Goal: Task Accomplishment & Management: Complete application form

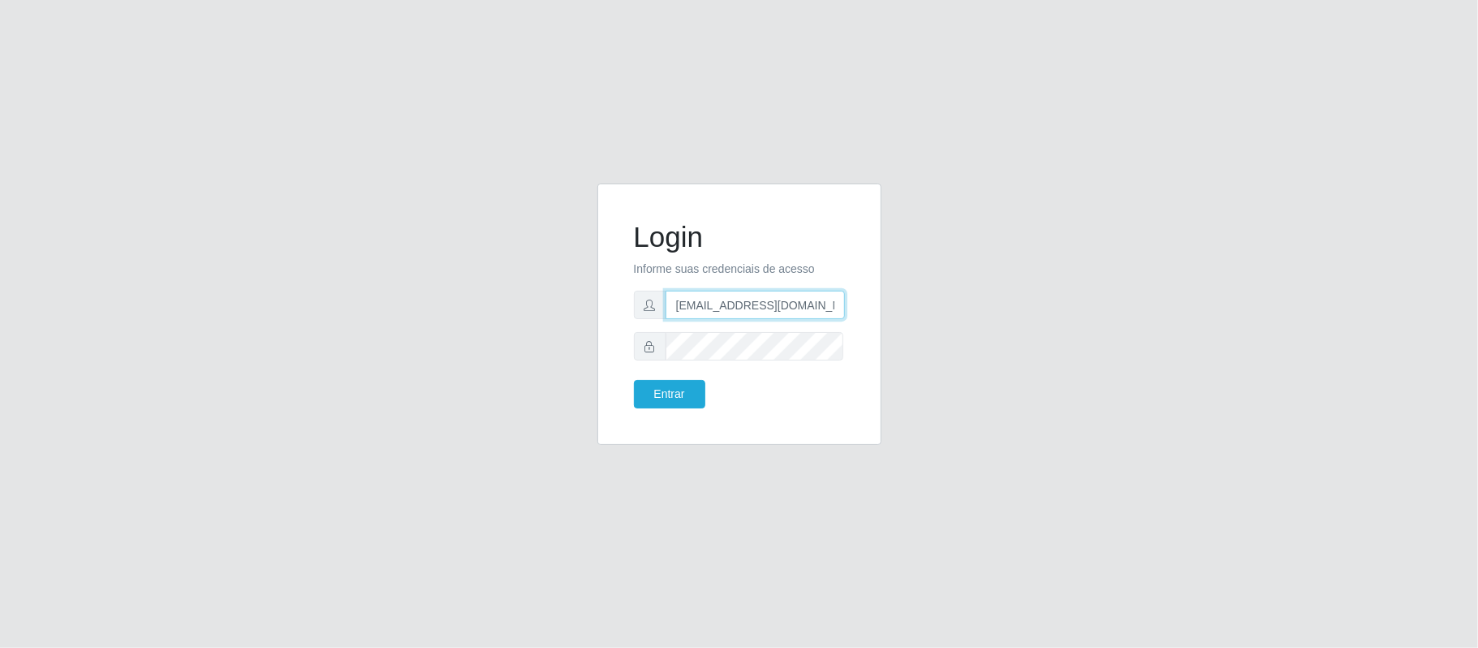
scroll to position [0, 5]
drag, startPoint x: 670, startPoint y: 305, endPoint x: 888, endPoint y: 309, distance: 217.5
click at [888, 309] on div "Login Informe suas credenciais de acesso geovanamatias2015@gmail.com Entrar" at bounding box center [739, 323] width 308 height 281
type input "franciscodias66@yahoo.com.br"
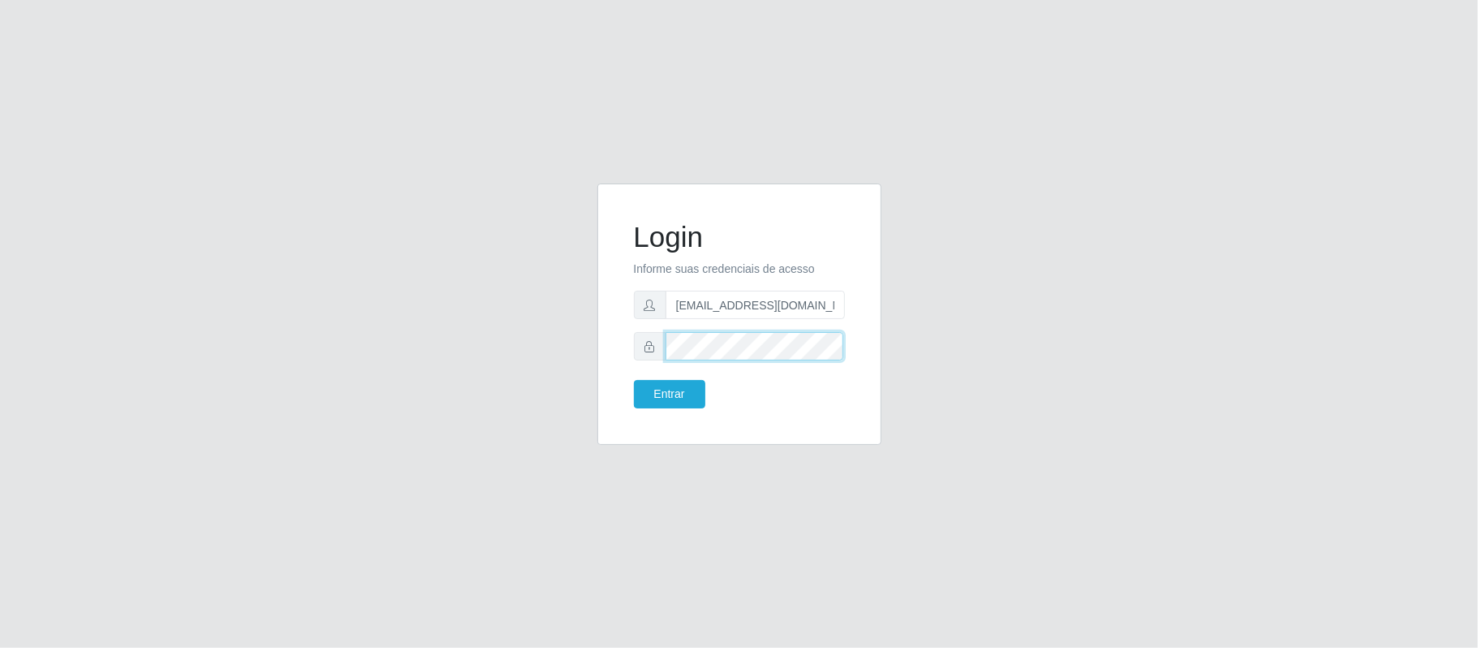
click at [618, 338] on div "Login Informe suas credenciais de acesso franciscodias66@yahoo.com.br Entrar" at bounding box center [739, 314] width 243 height 221
click at [634, 380] on button "Entrar" at bounding box center [669, 394] width 71 height 28
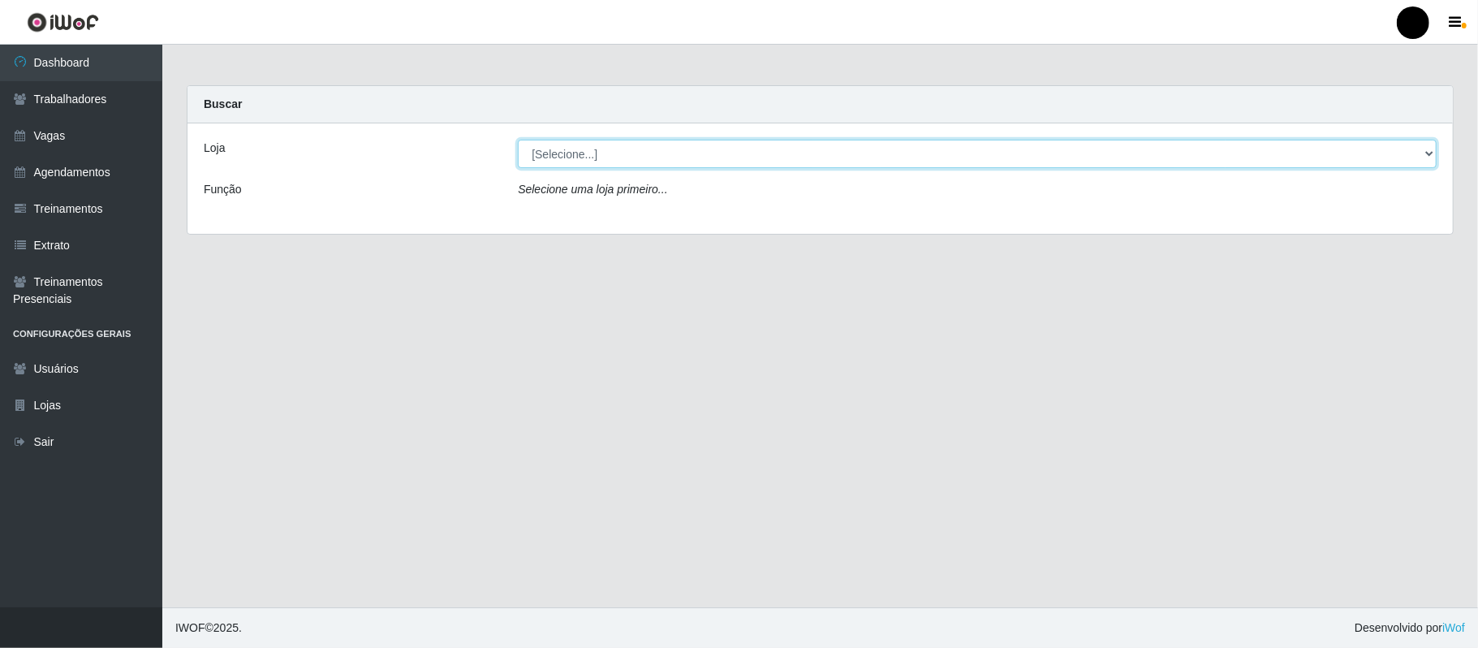
click at [1422, 153] on select "[Selecione...] SuperFácil Atacado - Emaús" at bounding box center [977, 154] width 919 height 28
select select "407"
click at [518, 140] on select "[Selecione...] SuperFácil Atacado - Emaús" at bounding box center [977, 154] width 919 height 28
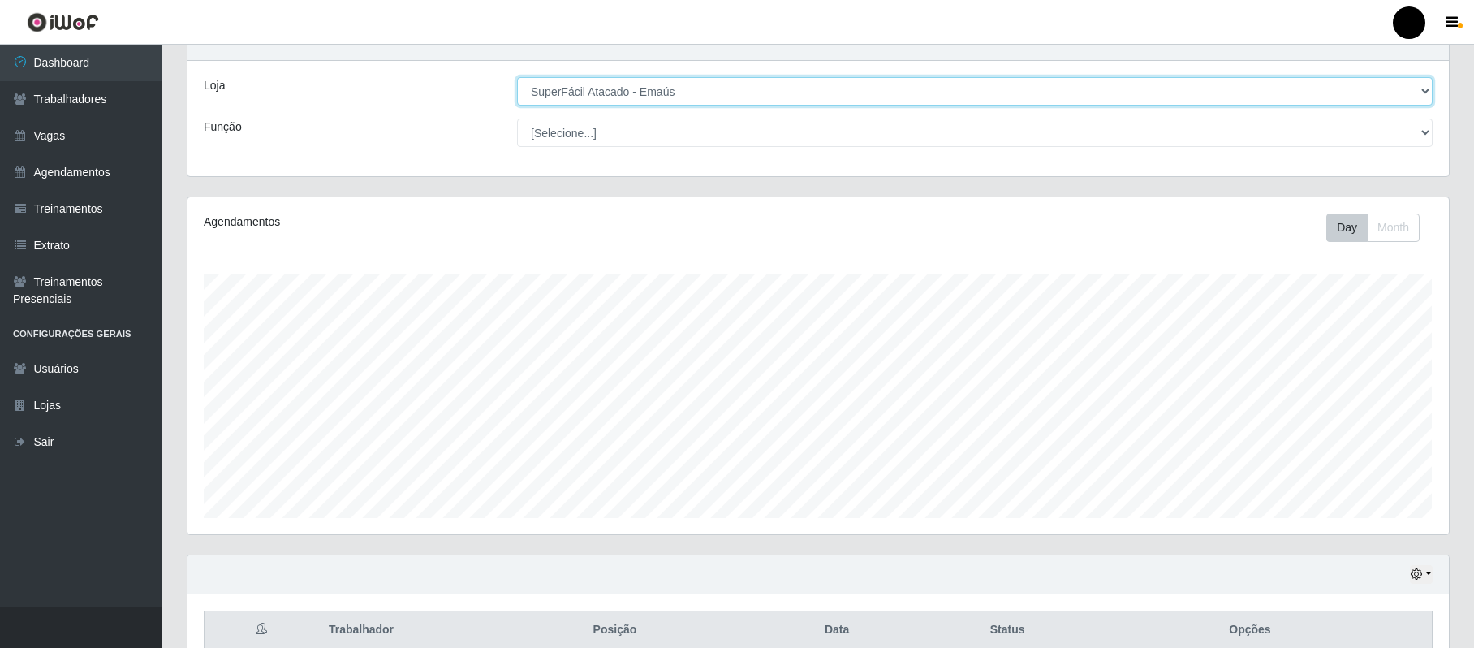
scroll to position [37, 0]
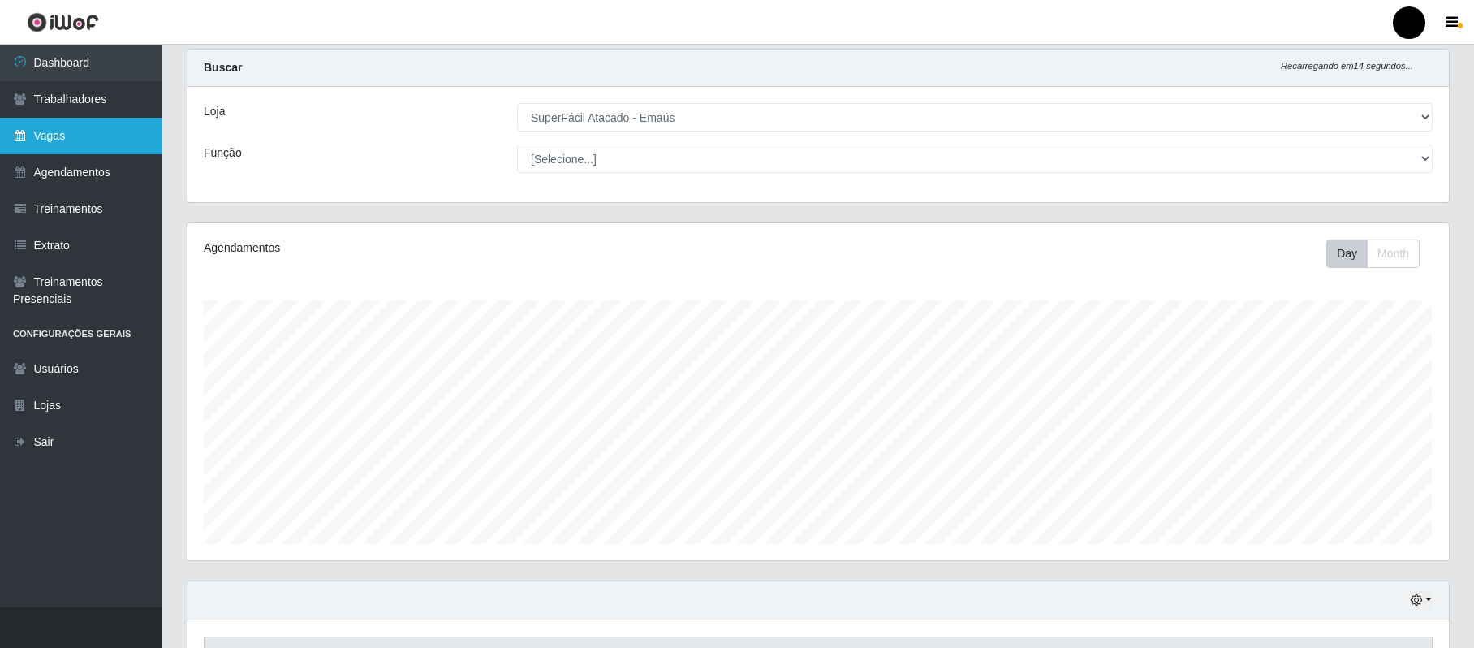
click at [76, 131] on link "Vagas" at bounding box center [81, 136] width 162 height 37
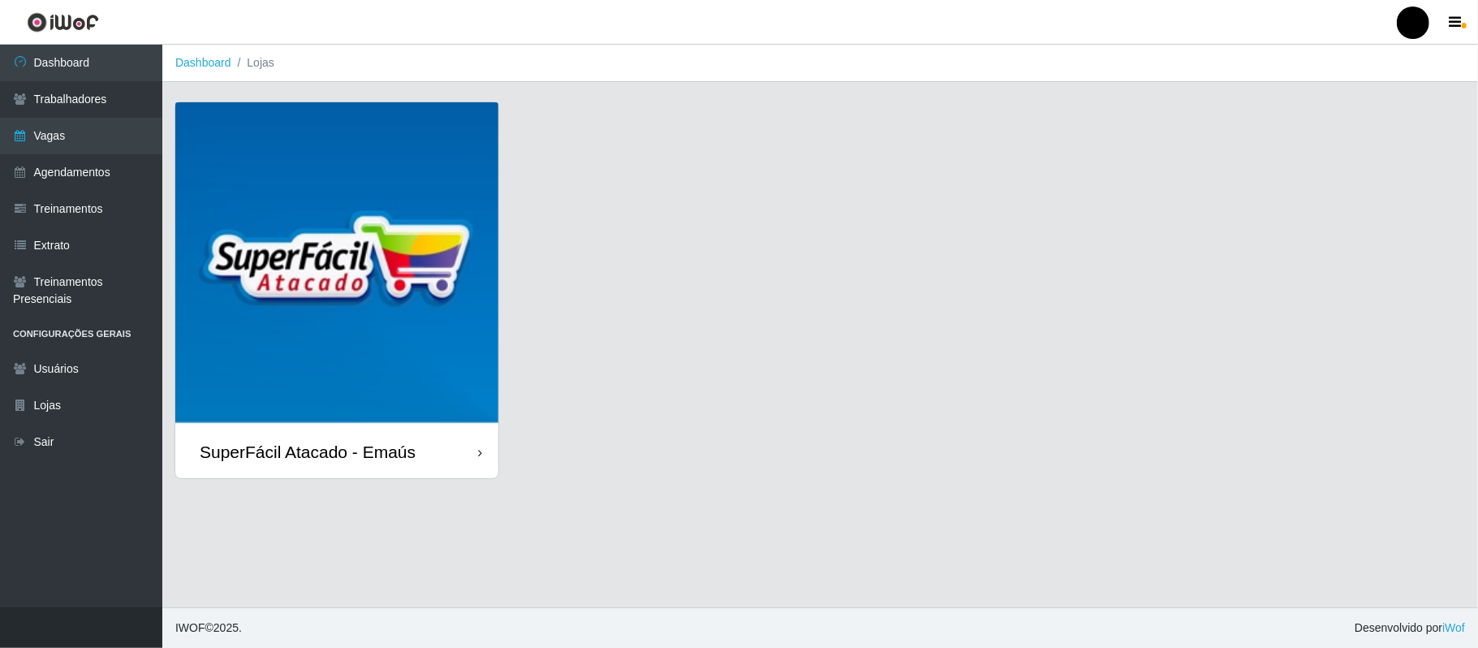
click at [368, 260] on img at bounding box center [336, 263] width 323 height 323
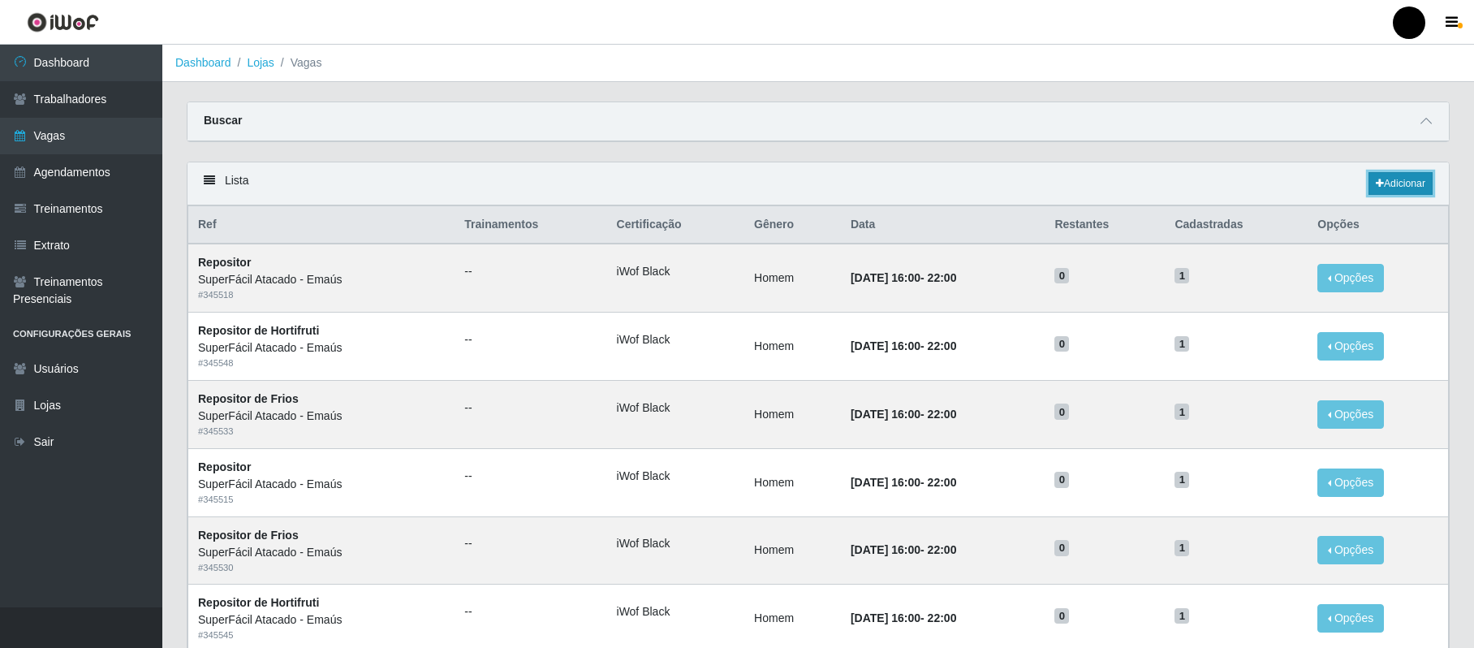
click at [1399, 188] on link "Adicionar" at bounding box center [1400, 183] width 64 height 23
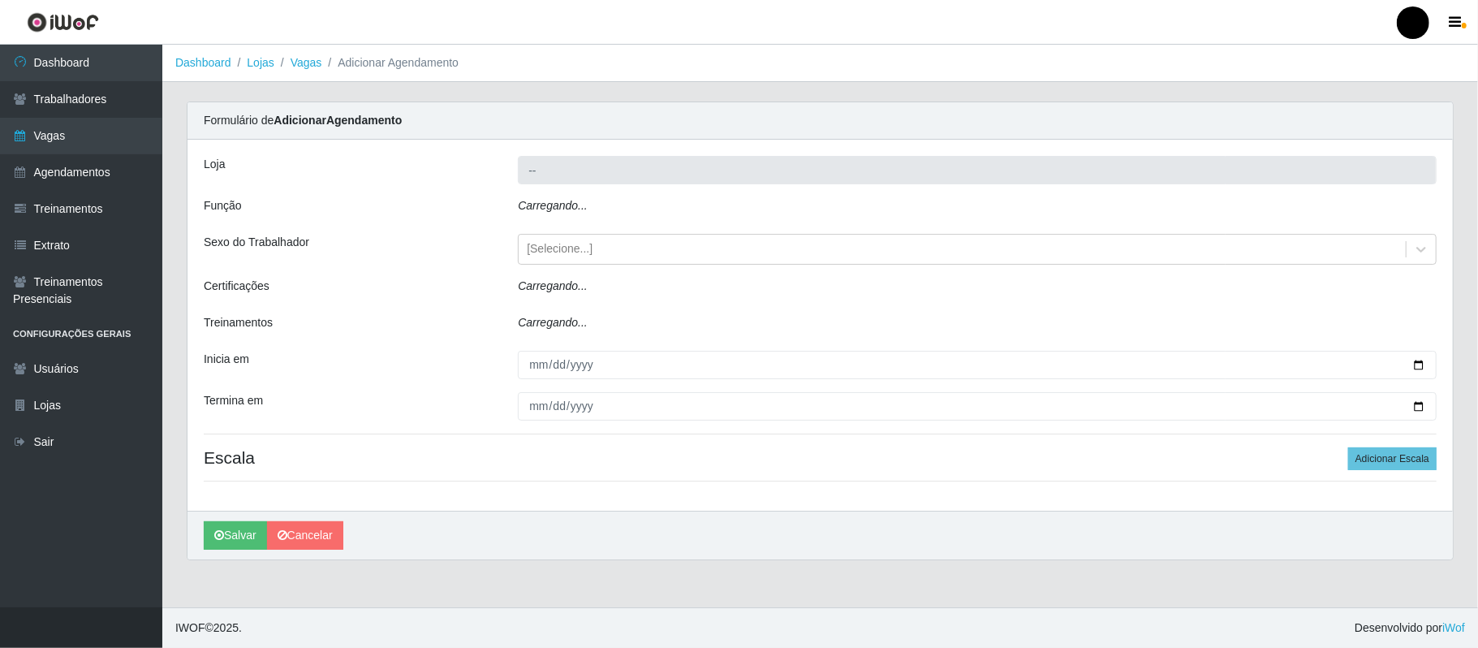
type input "SuperFácil Atacado - Emaús"
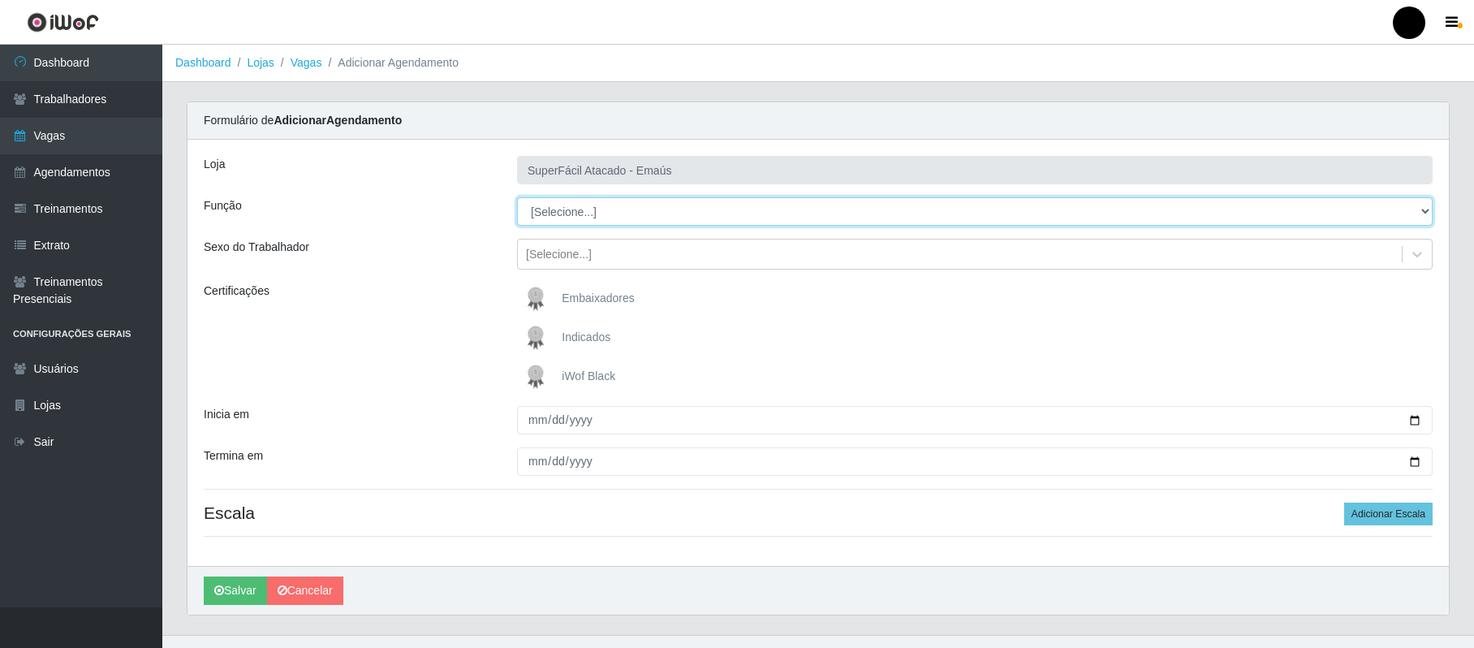
click at [612, 217] on select "[Selecione...] Auxiliar de Estacionamento Auxiliar de Estacionamento + Auxiliar…" at bounding box center [974, 211] width 915 height 28
select select "22"
click at [517, 198] on select "[Selecione...] Auxiliar de Estacionamento Auxiliar de Estacionamento + Auxiliar…" at bounding box center [974, 211] width 915 height 28
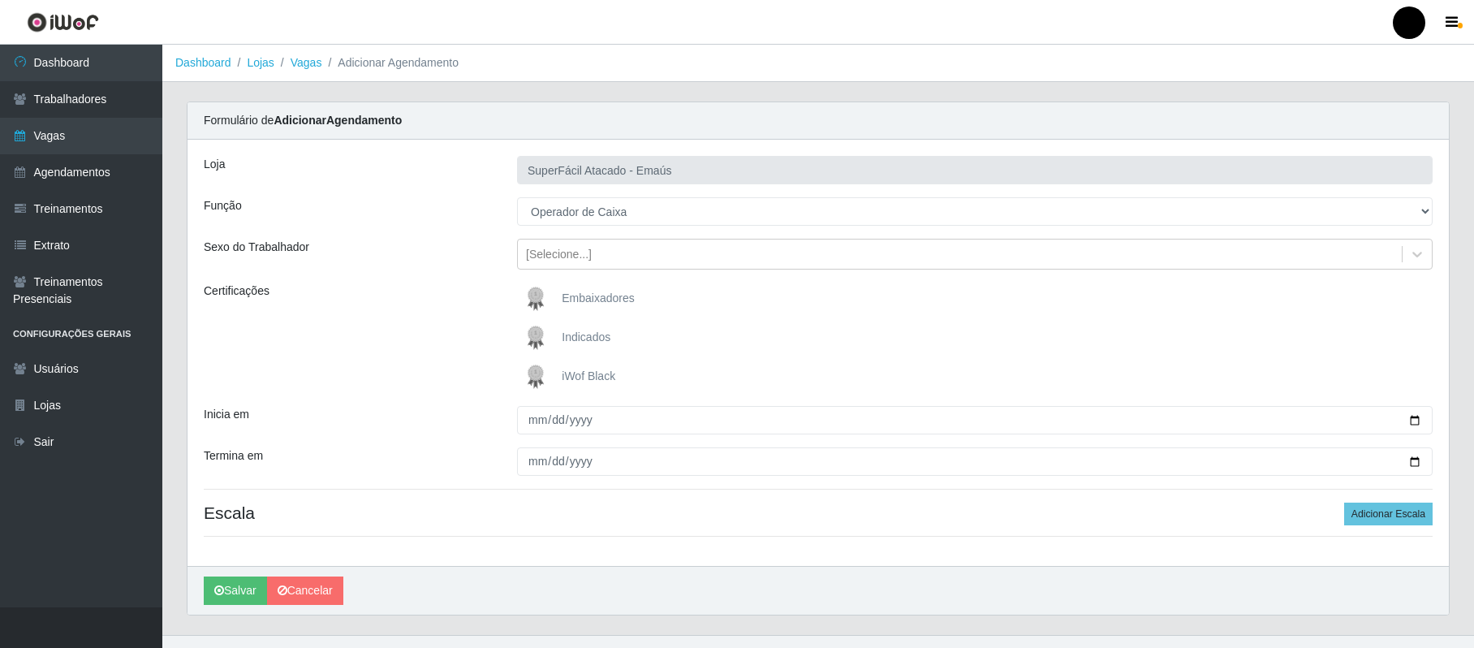
click at [534, 372] on img at bounding box center [538, 376] width 39 height 32
click at [0, 0] on input "iWof Black" at bounding box center [0, 0] width 0 height 0
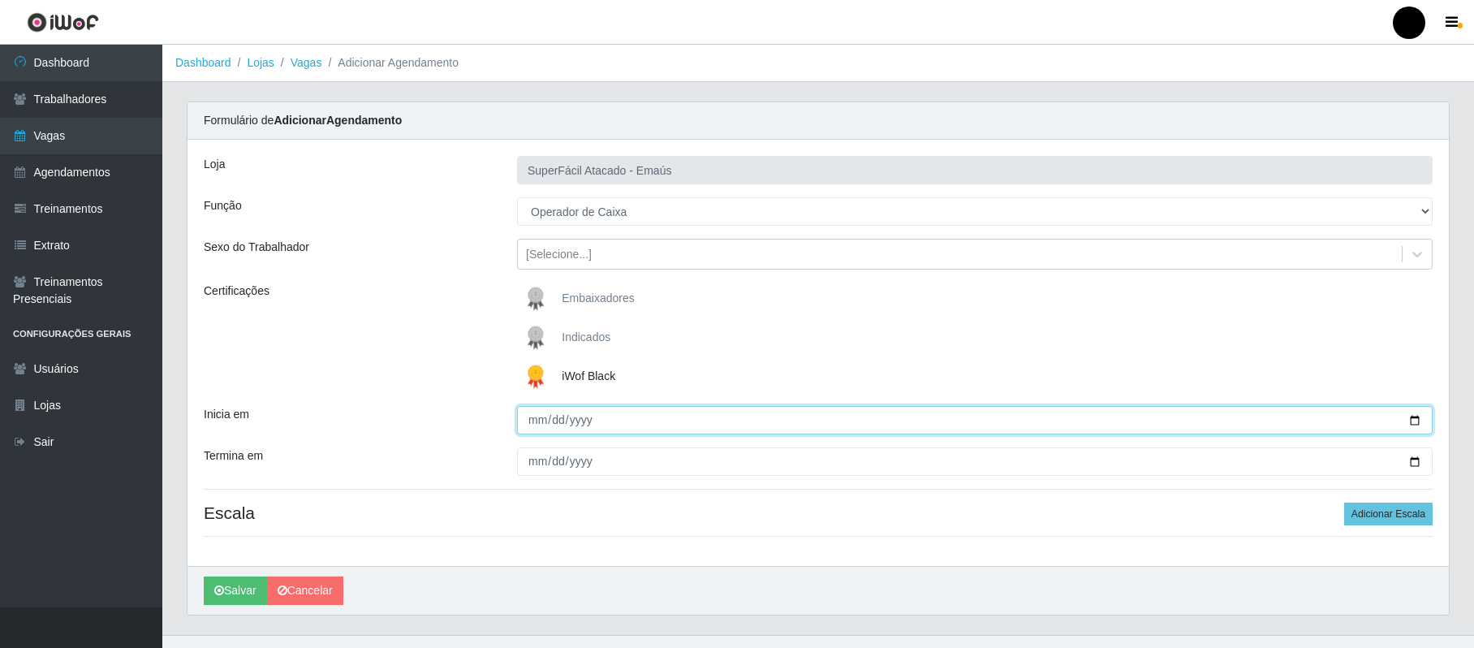
click at [1415, 420] on input "Inicia em" at bounding box center [974, 420] width 915 height 28
type input "[DATE]"
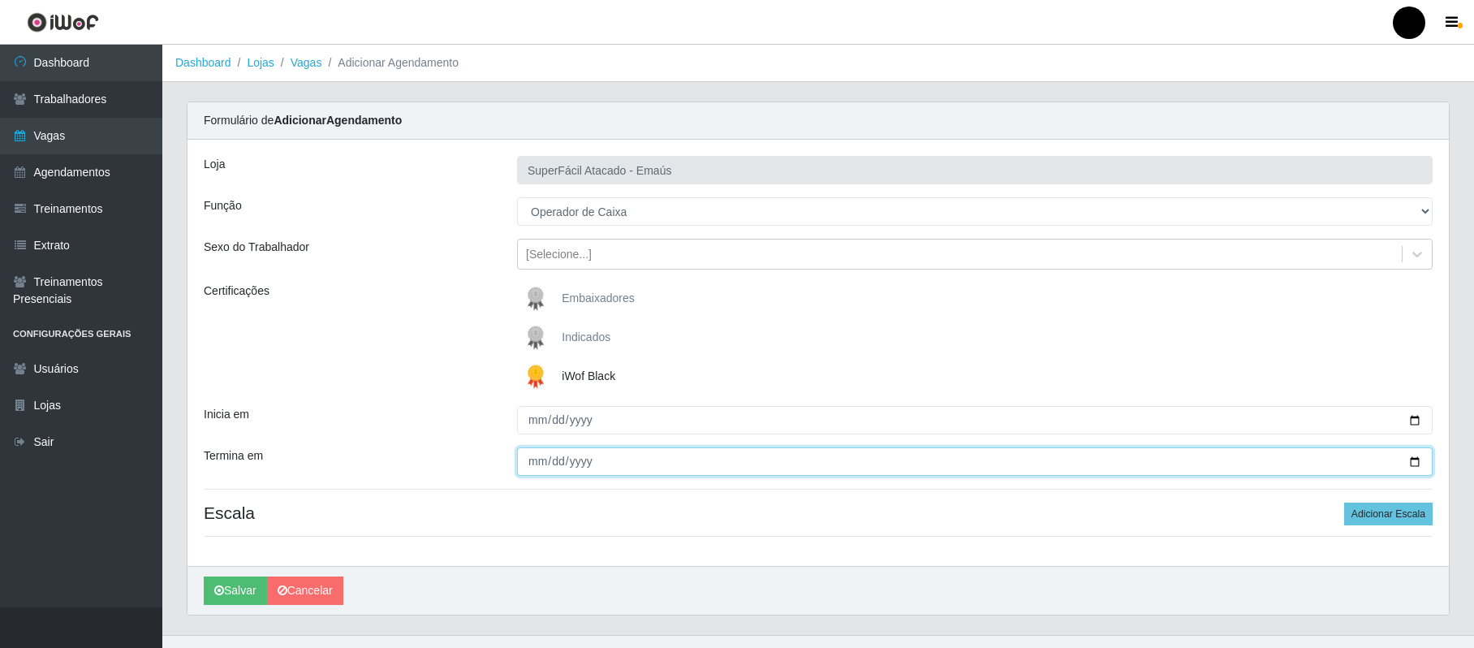
click at [1417, 461] on input "Termina em" at bounding box center [974, 461] width 915 height 28
type input "[DATE]"
click at [1393, 513] on button "Adicionar Escala" at bounding box center [1388, 513] width 88 height 23
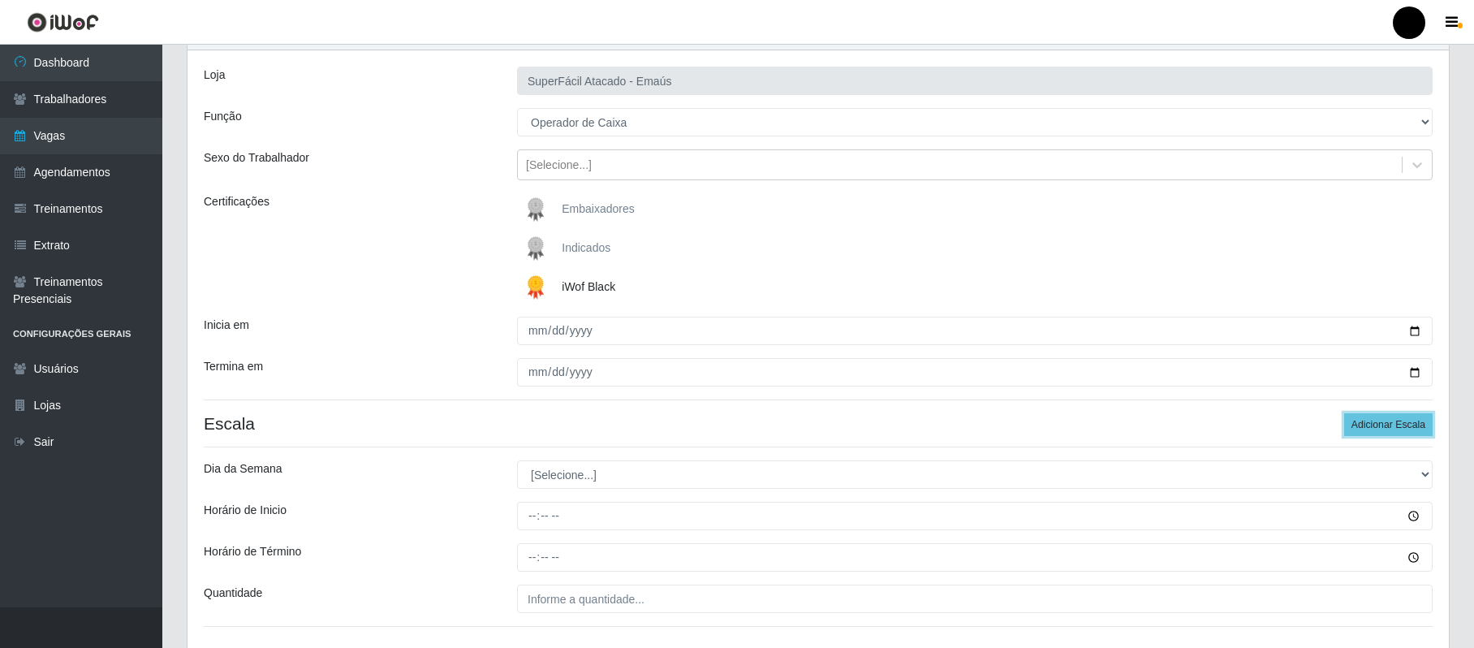
scroll to position [209, 0]
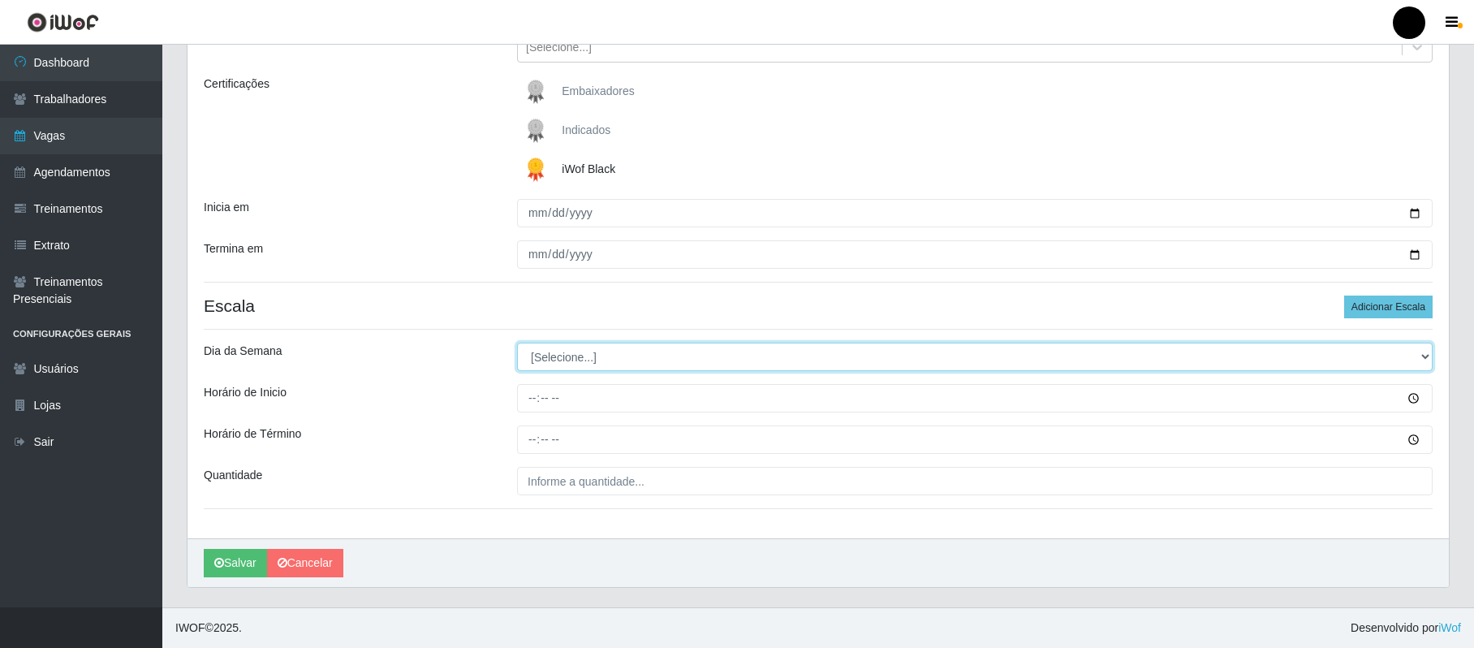
click at [592, 358] on select "[Selecione...] Segunda Terça Quarta Quinta Sexta Sábado Domingo" at bounding box center [974, 356] width 915 height 28
select select "5"
click at [517, 342] on select "[Selecione...] Segunda Terça Quarta Quinta Sexta Sábado Domingo" at bounding box center [974, 356] width 915 height 28
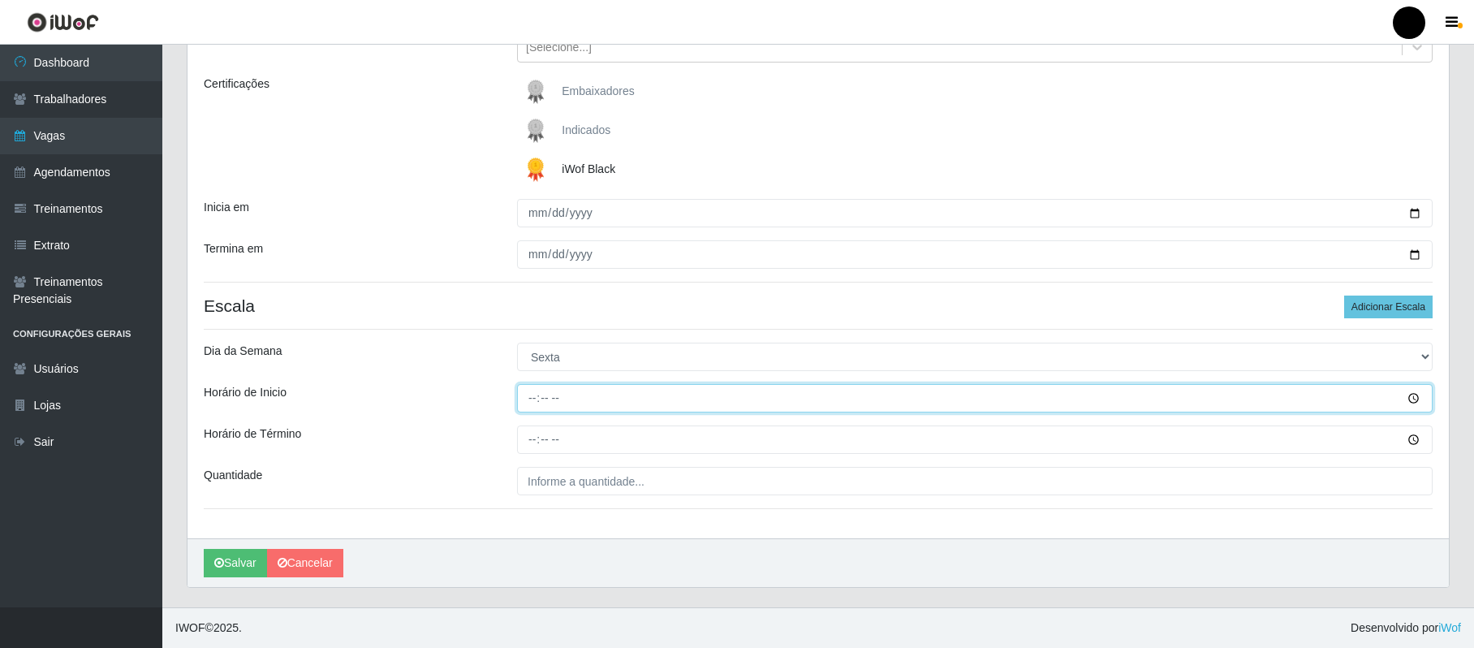
drag, startPoint x: 533, startPoint y: 394, endPoint x: 533, endPoint y: 403, distance: 9.7
click at [533, 400] on input "Horário de Inicio" at bounding box center [974, 398] width 915 height 28
type input "08:00"
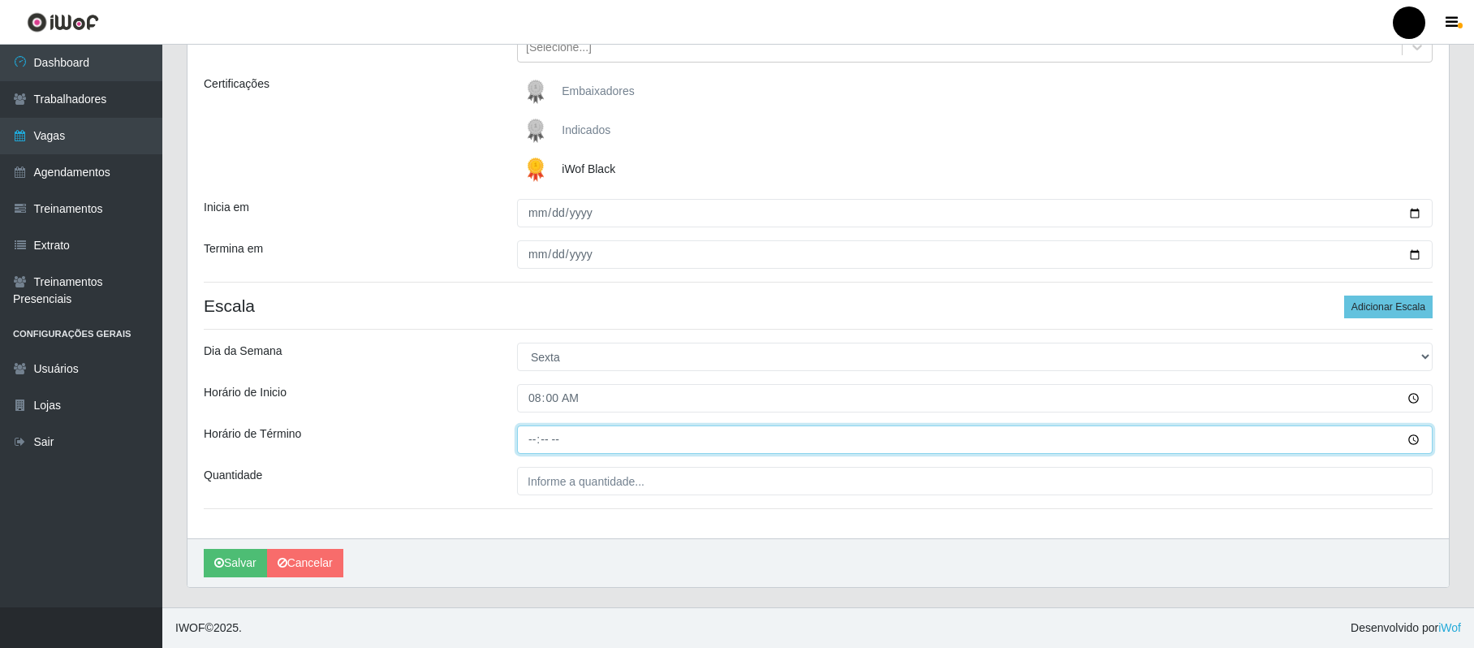
drag, startPoint x: 537, startPoint y: 445, endPoint x: 518, endPoint y: 448, distance: 19.7
click at [531, 446] on input "Horário de Término" at bounding box center [974, 439] width 915 height 28
type input "14:00"
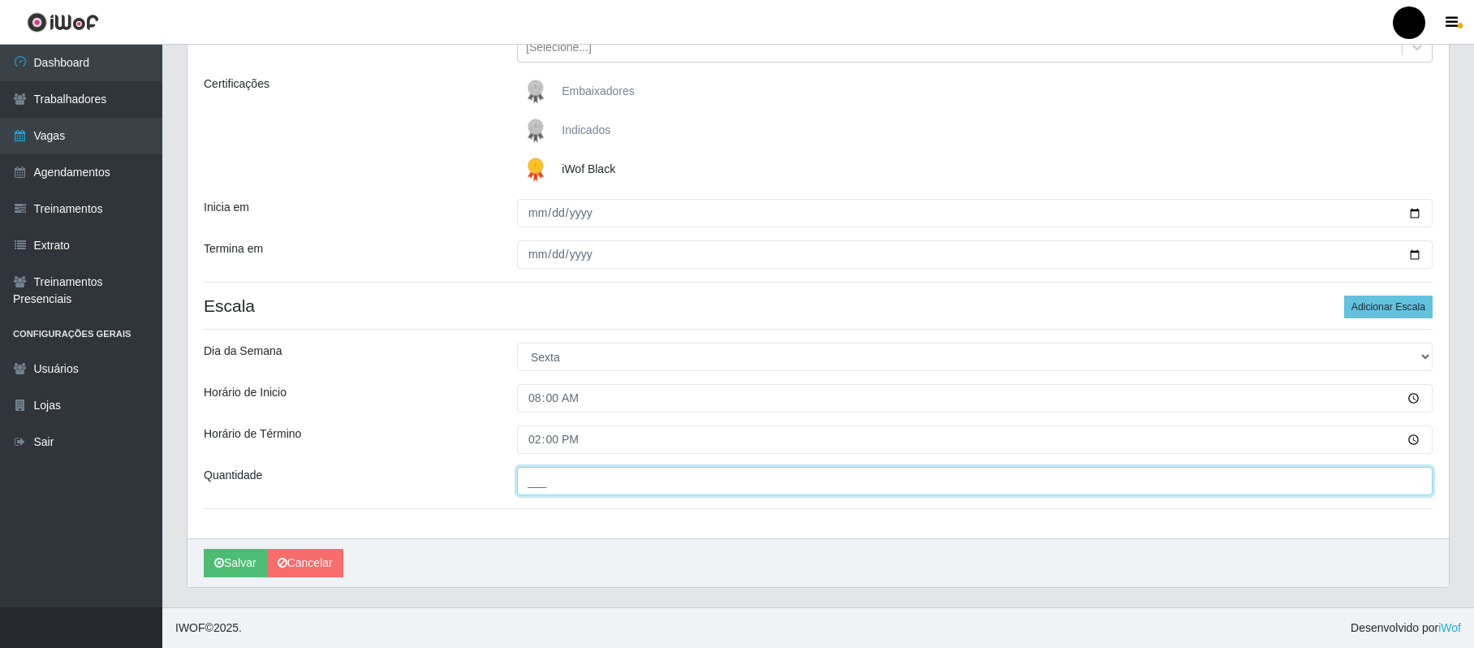
click at [540, 476] on input "___" at bounding box center [974, 481] width 915 height 28
type input "02_"
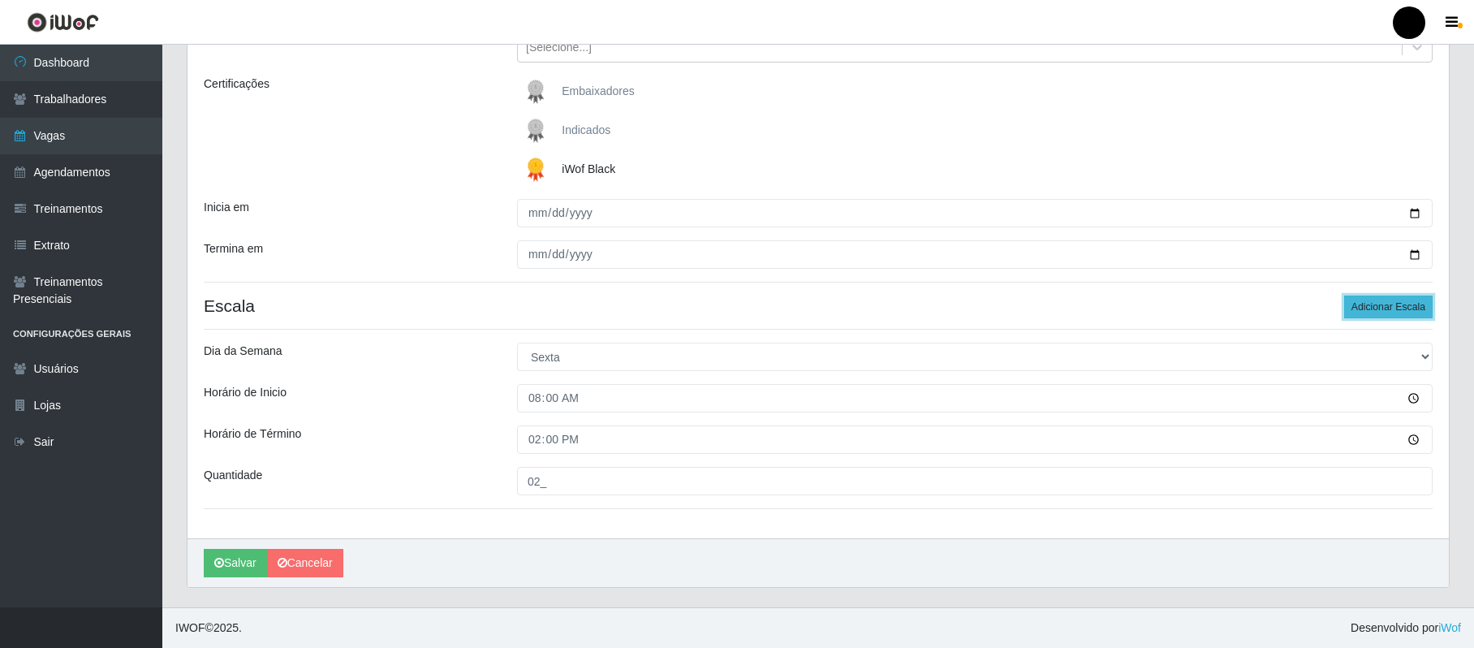
drag, startPoint x: 1359, startPoint y: 304, endPoint x: 1279, endPoint y: 329, distance: 83.4
click at [1357, 305] on button "Adicionar Escala" at bounding box center [1388, 306] width 88 height 23
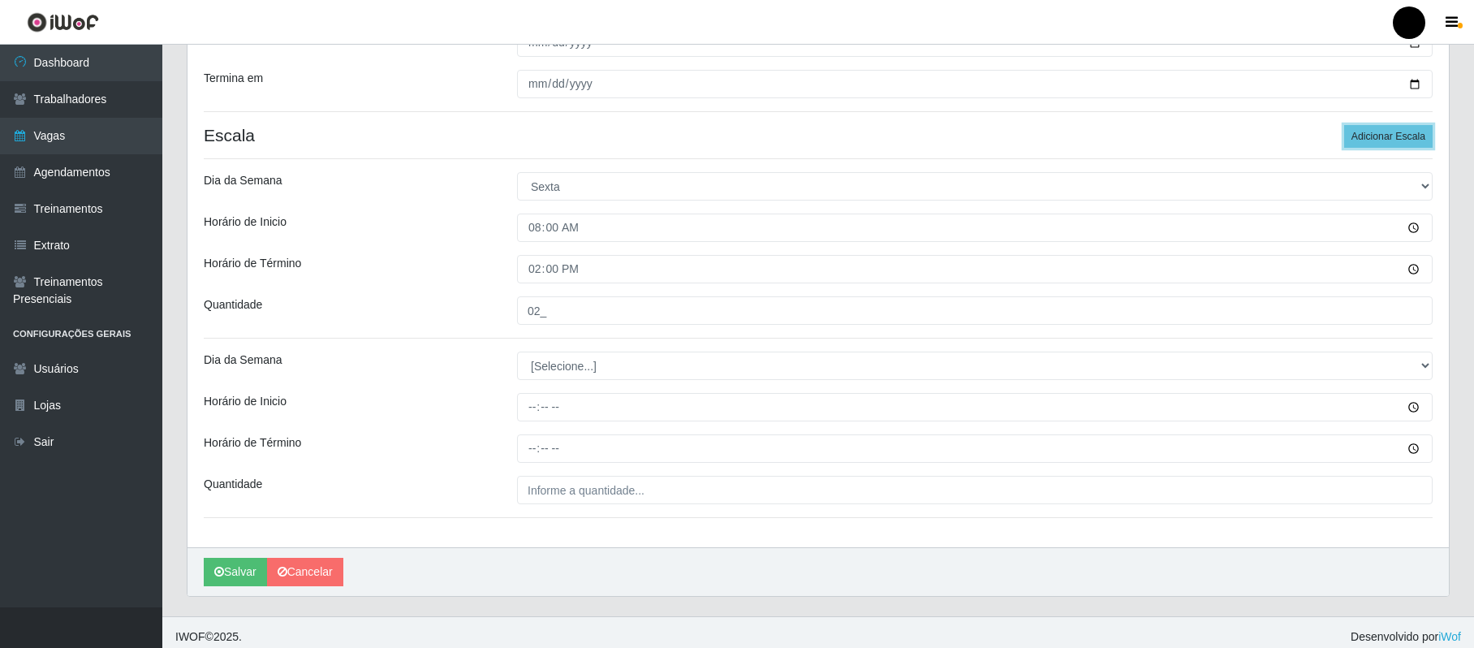
scroll to position [390, 0]
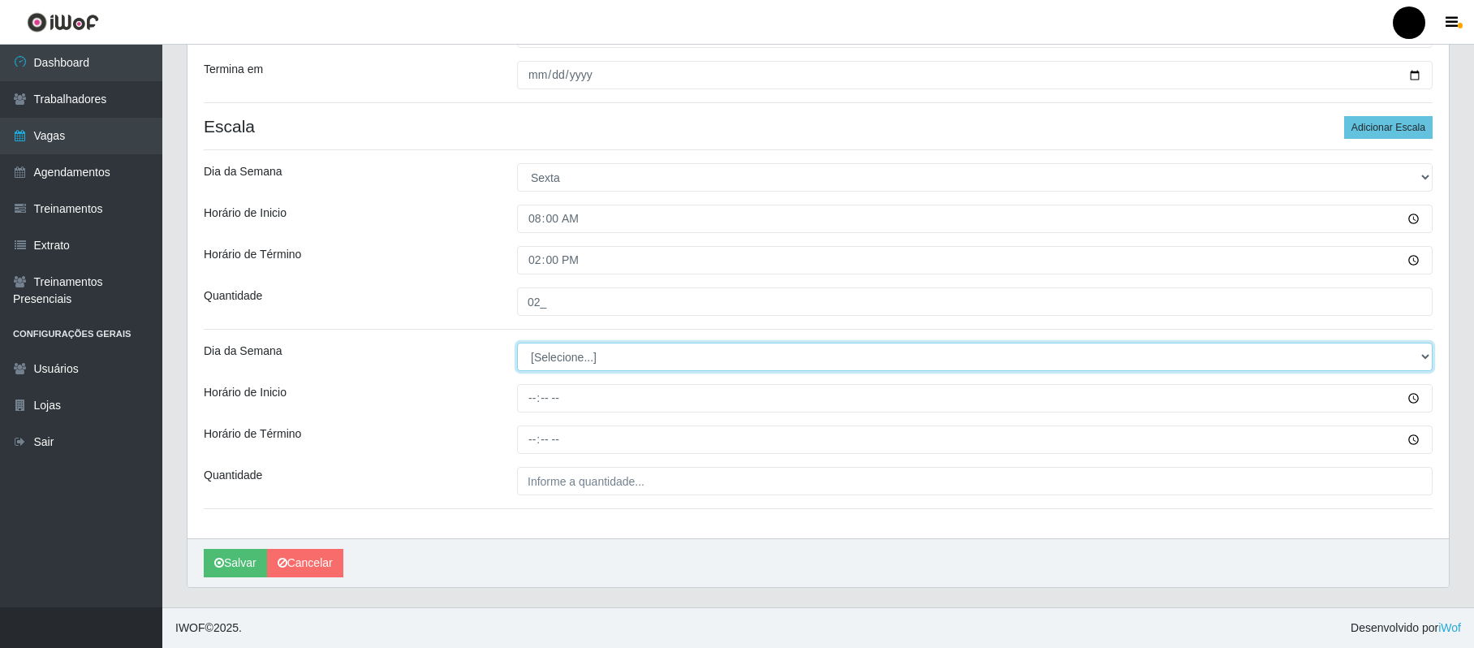
click at [572, 351] on select "[Selecione...] Segunda Terça Quarta Quinta Sexta Sábado Domingo" at bounding box center [974, 356] width 915 height 28
select select "5"
click at [517, 342] on select "[Selecione...] Segunda Terça Quarta Quinta Sexta Sábado Domingo" at bounding box center [974, 356] width 915 height 28
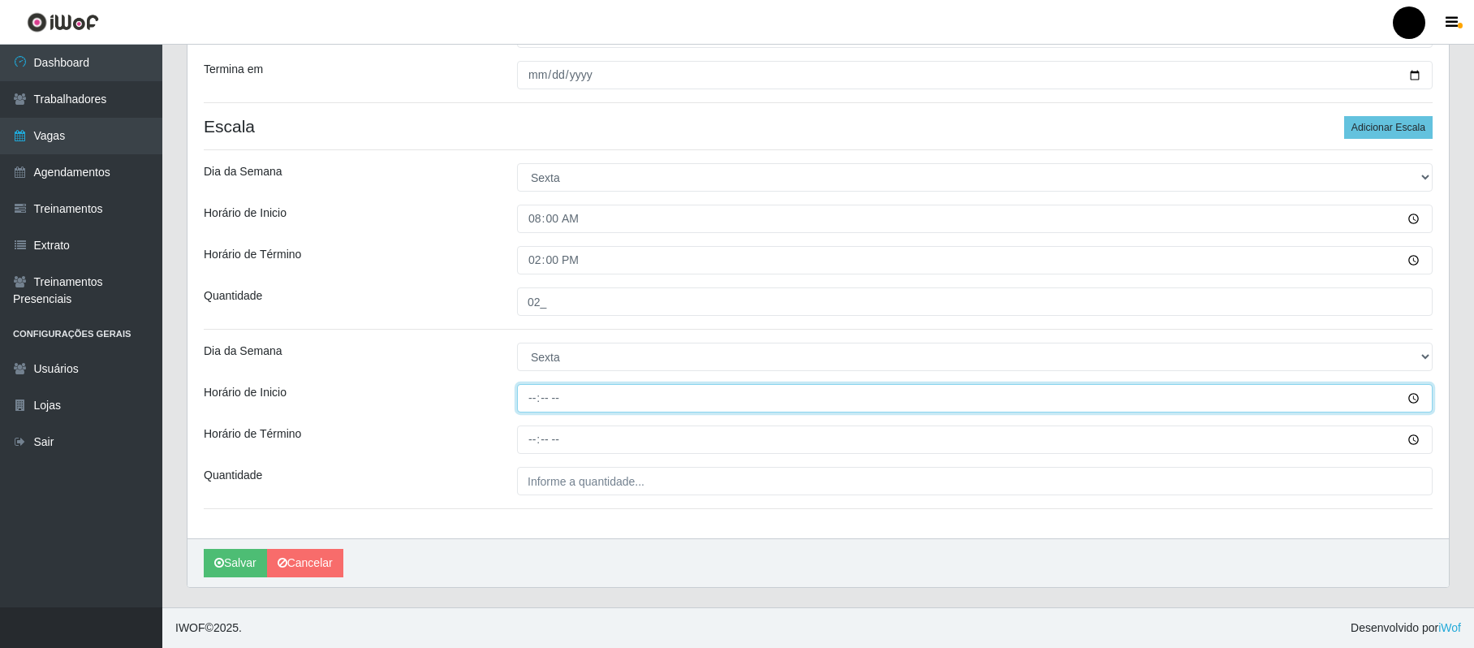
click at [536, 397] on input "Horário de Inicio" at bounding box center [974, 398] width 915 height 28
type input "09:00"
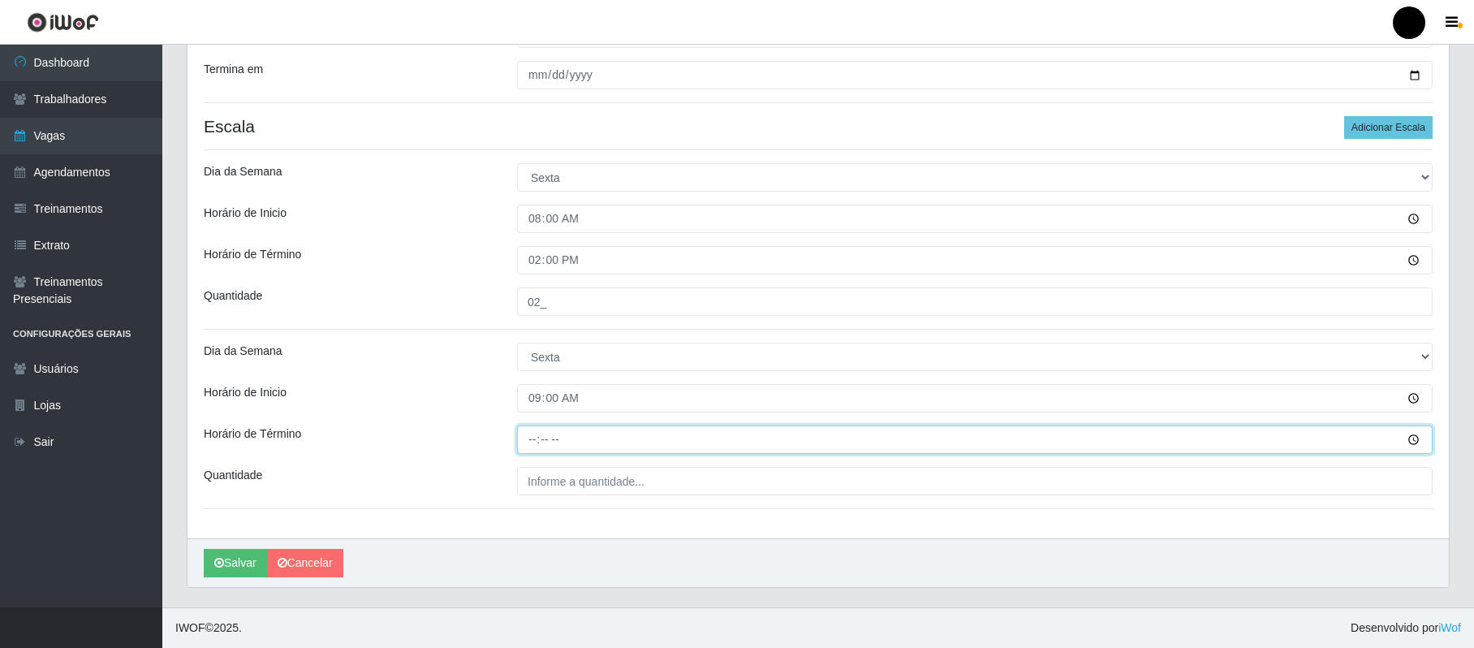
click at [531, 441] on input "Horário de Término" at bounding box center [974, 439] width 915 height 28
type input "09:00"
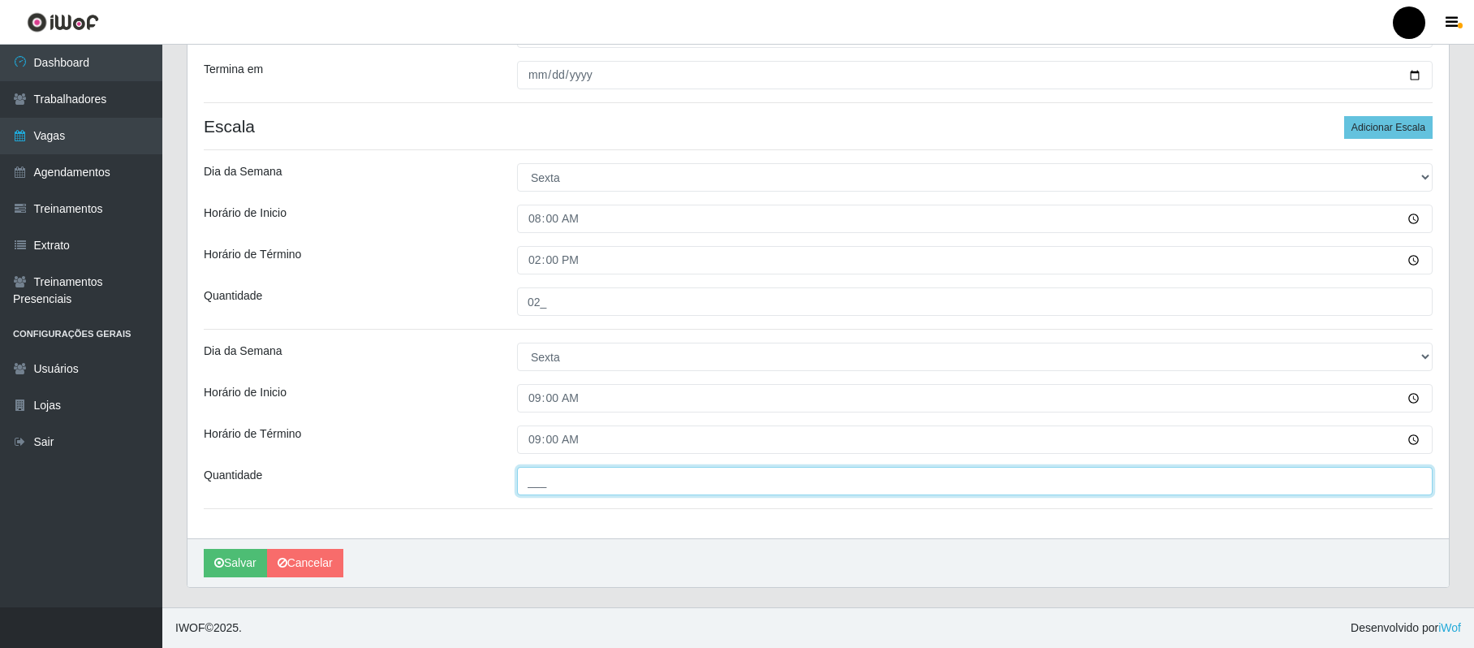
click at [534, 472] on input "___" at bounding box center [974, 481] width 915 height 28
type input "02_"
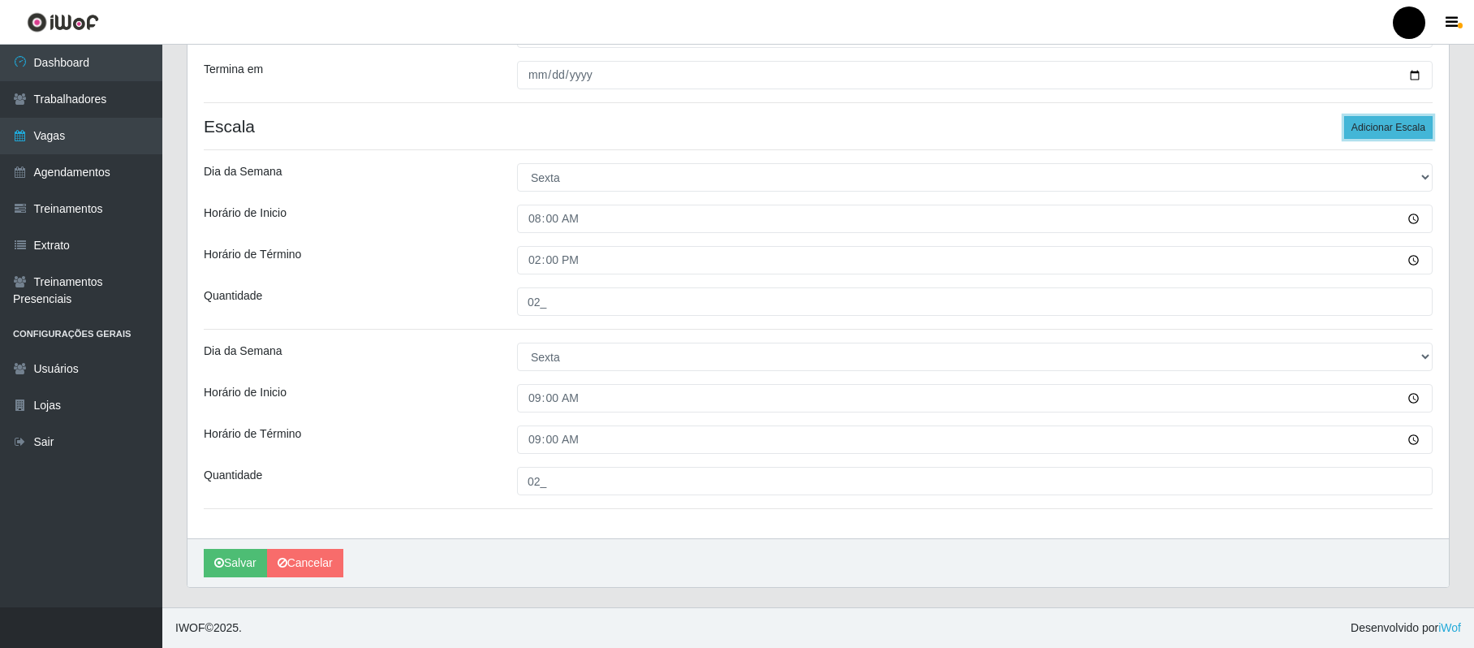
click at [1373, 123] on button "Adicionar Escala" at bounding box center [1388, 127] width 88 height 23
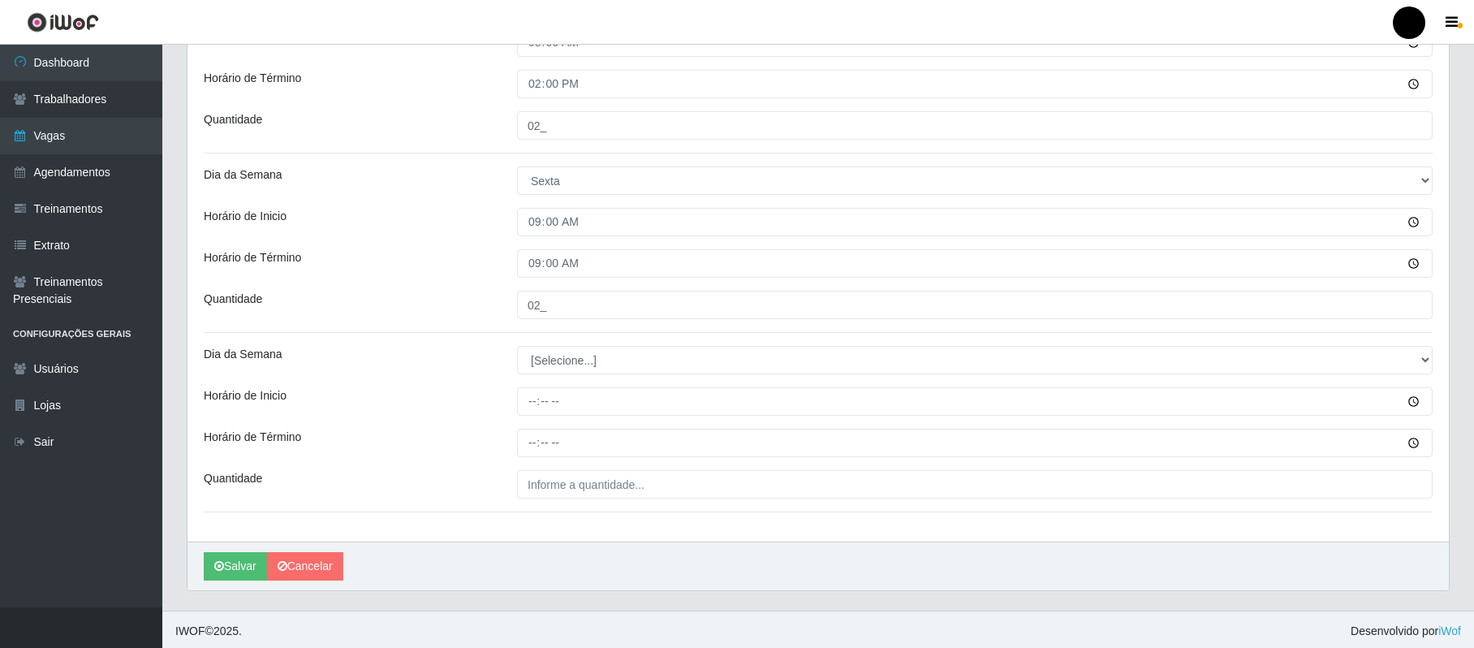
scroll to position [569, 0]
click at [571, 360] on select "[Selecione...] Segunda Terça Quarta Quinta Sexta Sábado Domingo" at bounding box center [974, 356] width 915 height 28
select select "5"
click at [517, 342] on select "[Selecione...] Segunda Terça Quarta Quinta Sexta Sábado Domingo" at bounding box center [974, 356] width 915 height 28
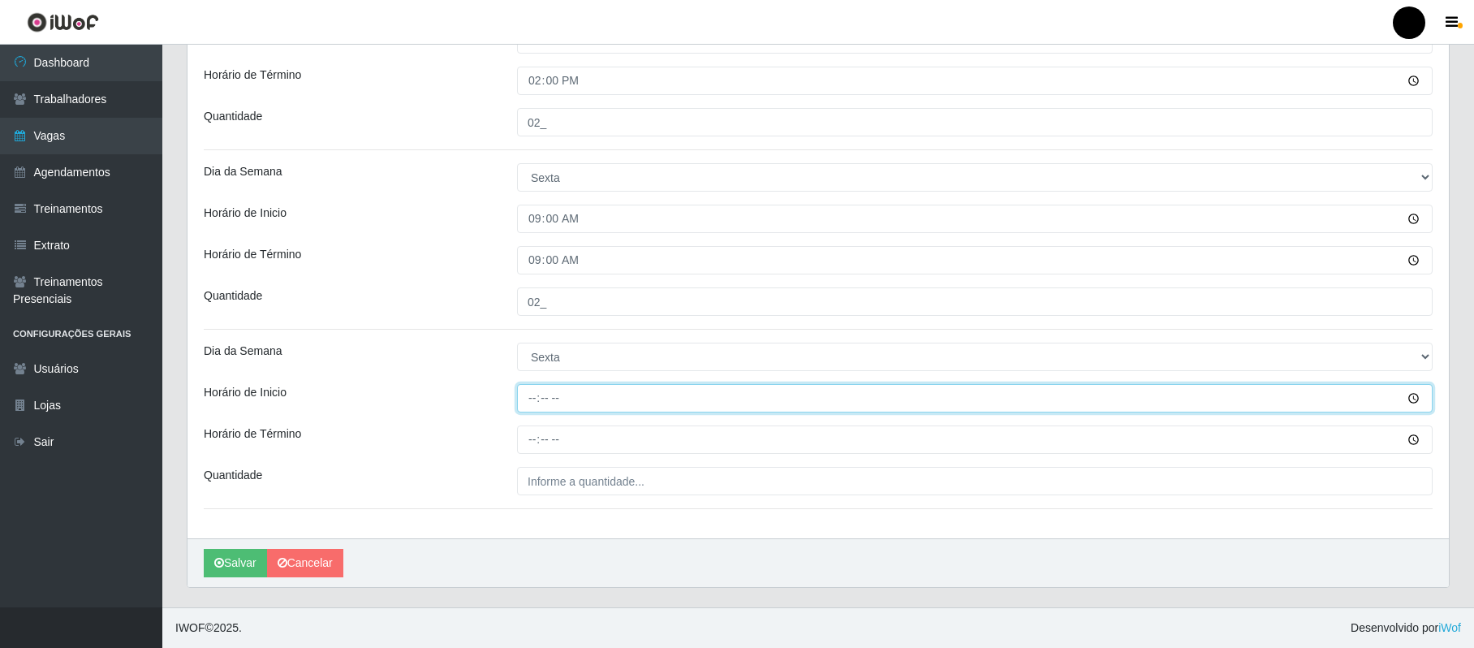
click at [532, 398] on input "Horário de Inicio" at bounding box center [974, 398] width 915 height 28
type input "11:00"
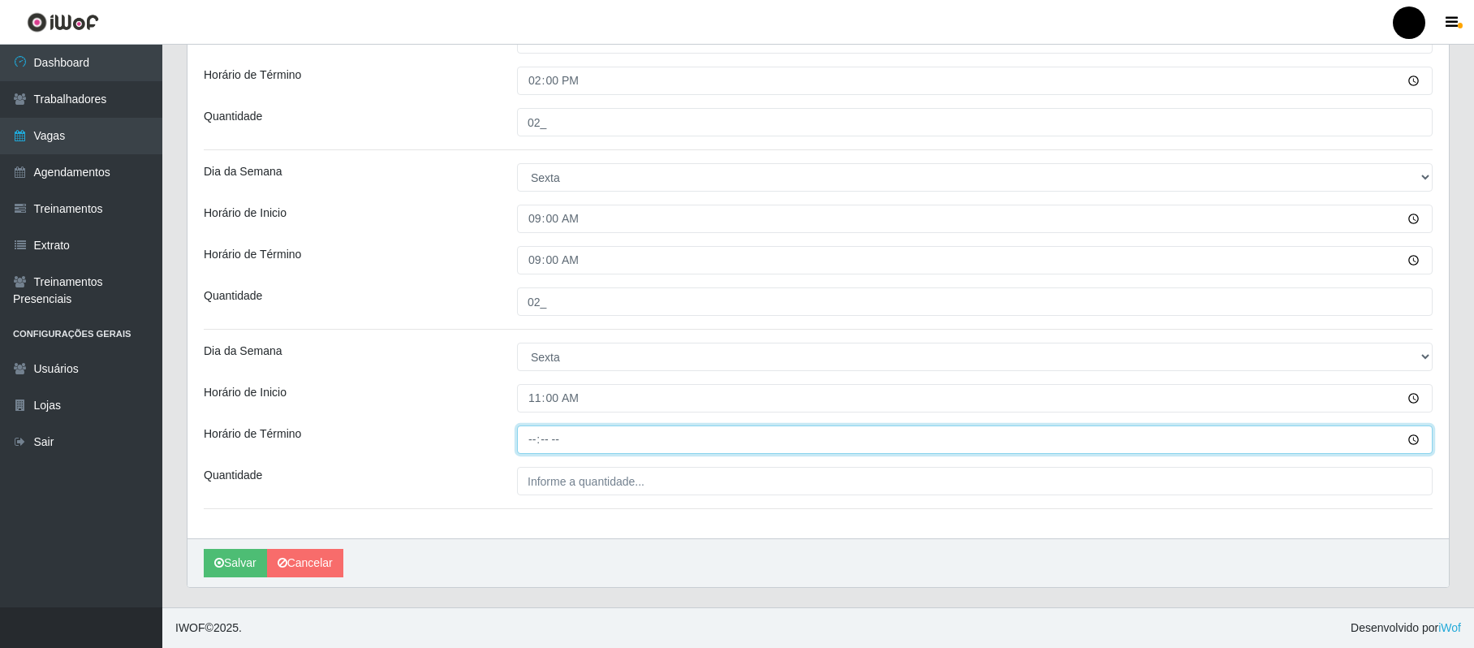
click at [530, 442] on input "Horário de Término" at bounding box center [974, 439] width 915 height 28
type input "17:00"
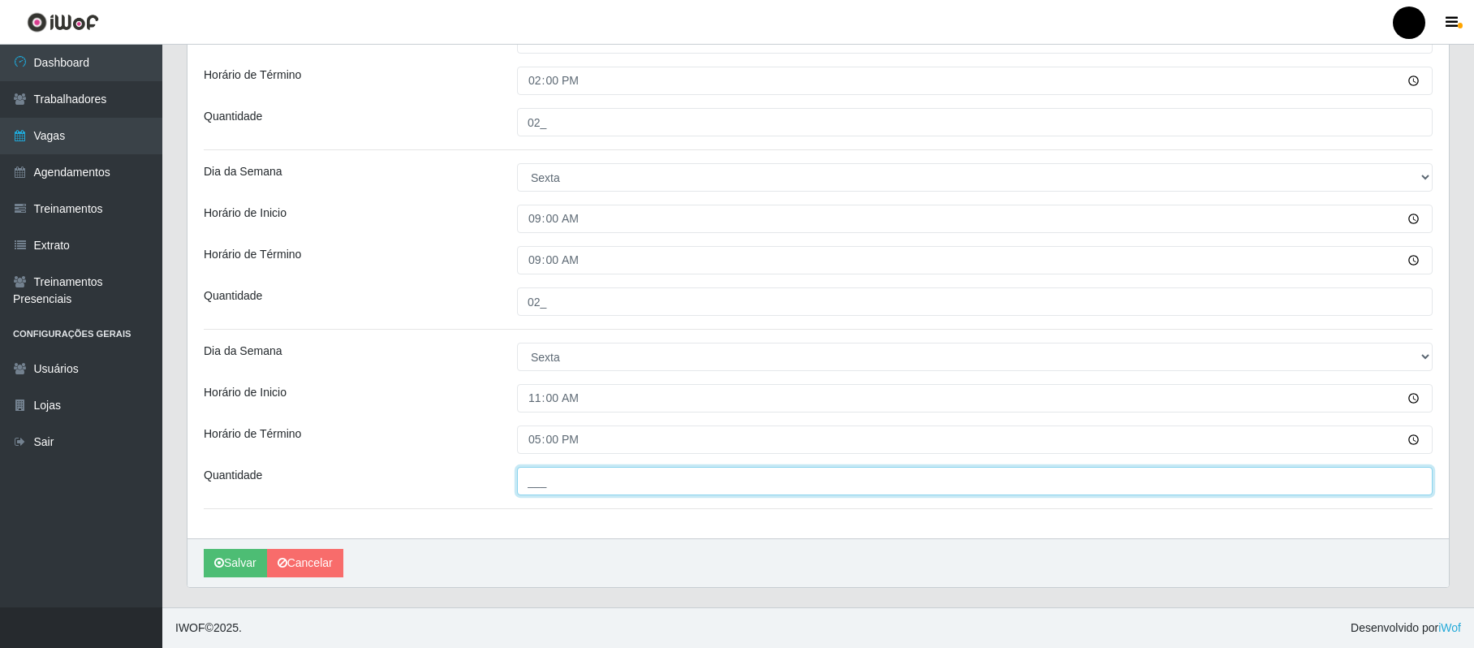
click at [543, 484] on input "___" at bounding box center [974, 481] width 915 height 28
type input "01_"
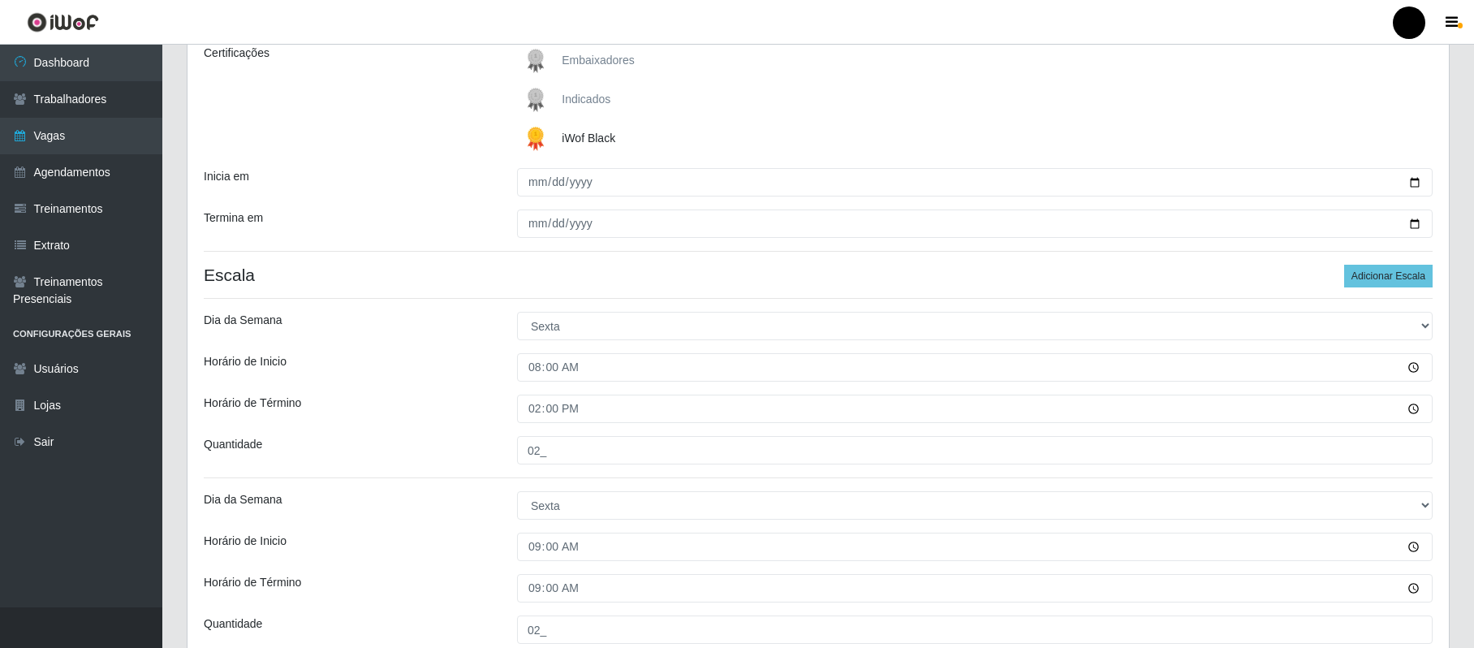
scroll to position [136, 0]
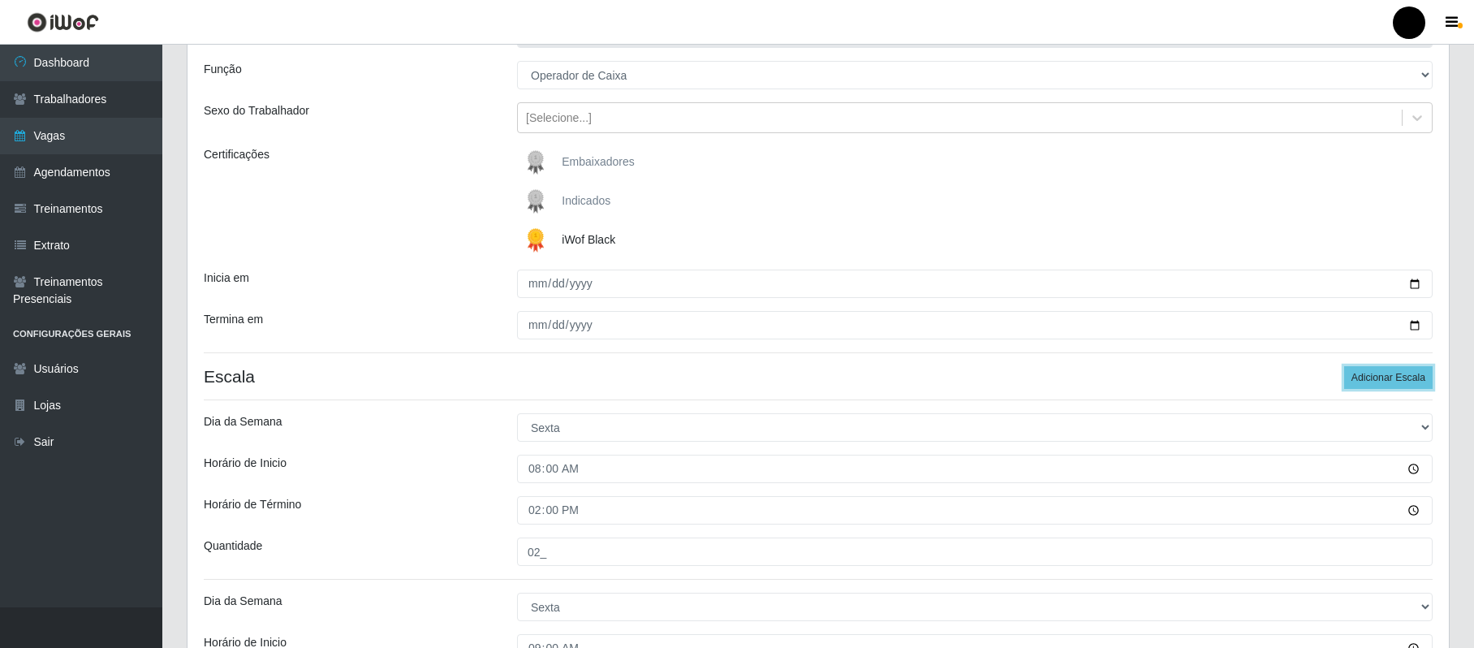
drag, startPoint x: 1409, startPoint y: 372, endPoint x: 1148, endPoint y: 365, distance: 261.4
click at [1403, 372] on button "Adicionar Escala" at bounding box center [1388, 377] width 88 height 23
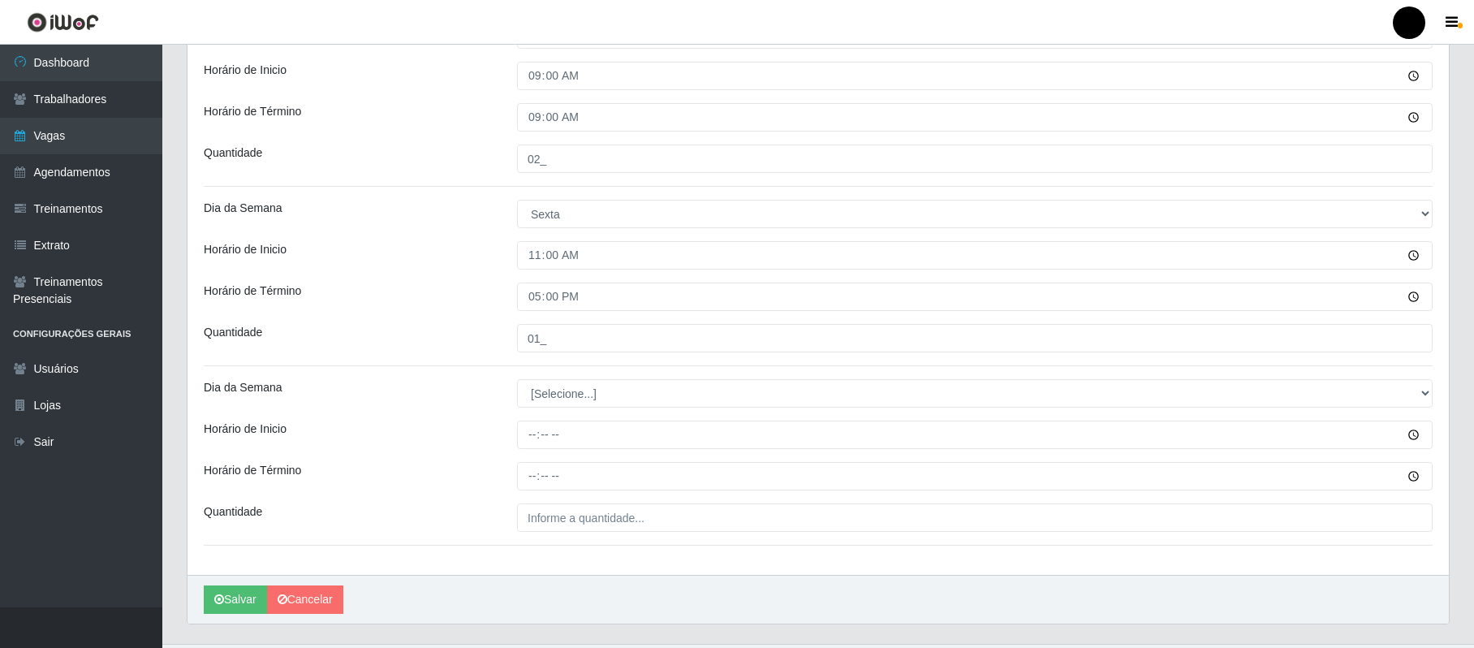
scroll to position [748, 0]
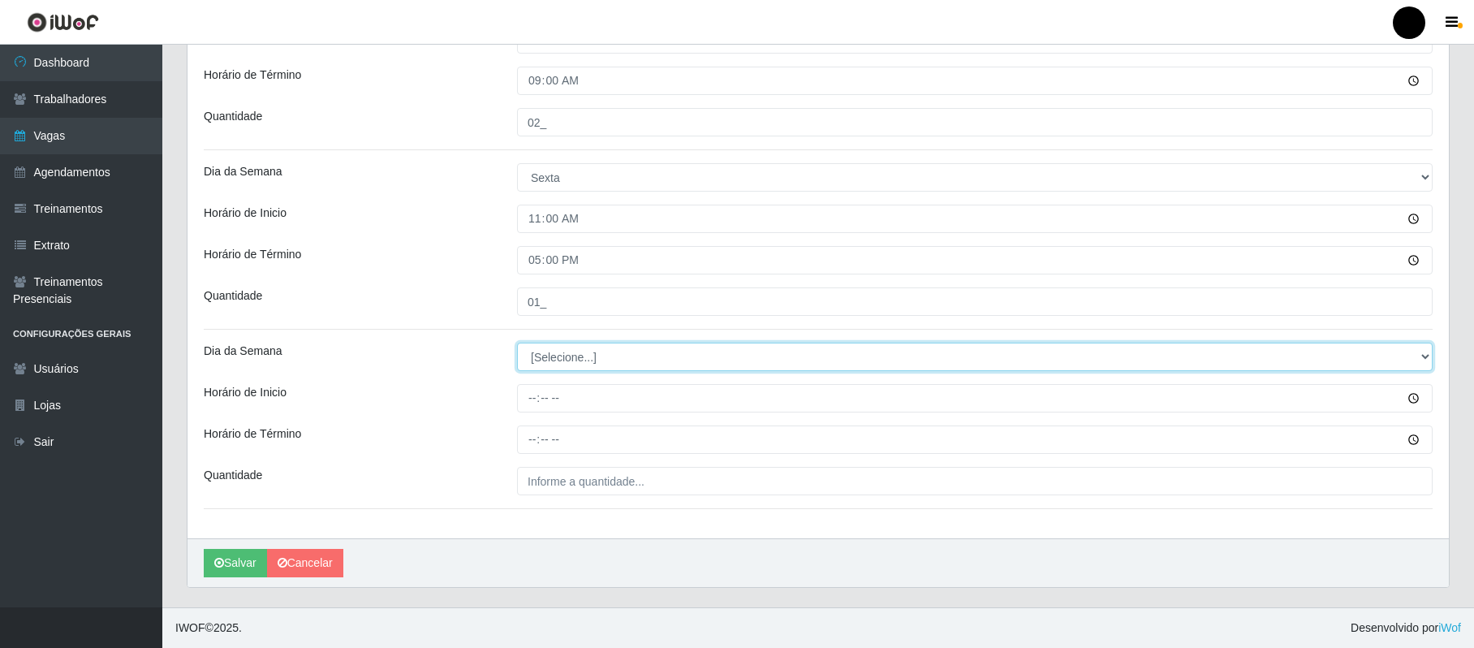
click at [546, 368] on select "[Selecione...] Segunda Terça Quarta Quinta Sexta Sábado Domingo" at bounding box center [974, 356] width 915 height 28
select select "5"
click at [517, 342] on select "[Selecione...] Segunda Terça Quarta Quinta Sexta Sábado Domingo" at bounding box center [974, 356] width 915 height 28
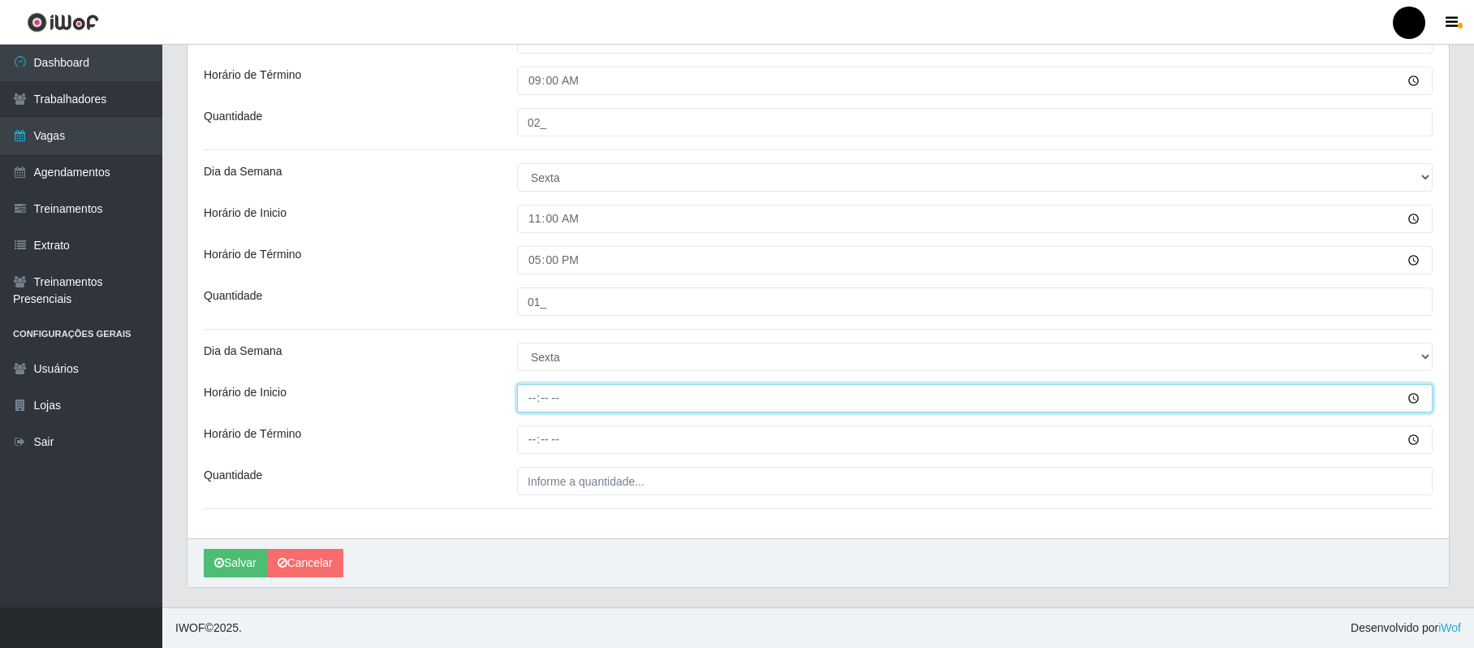
click at [530, 401] on input "Horário de Inicio" at bounding box center [974, 398] width 915 height 28
type input "16:00"
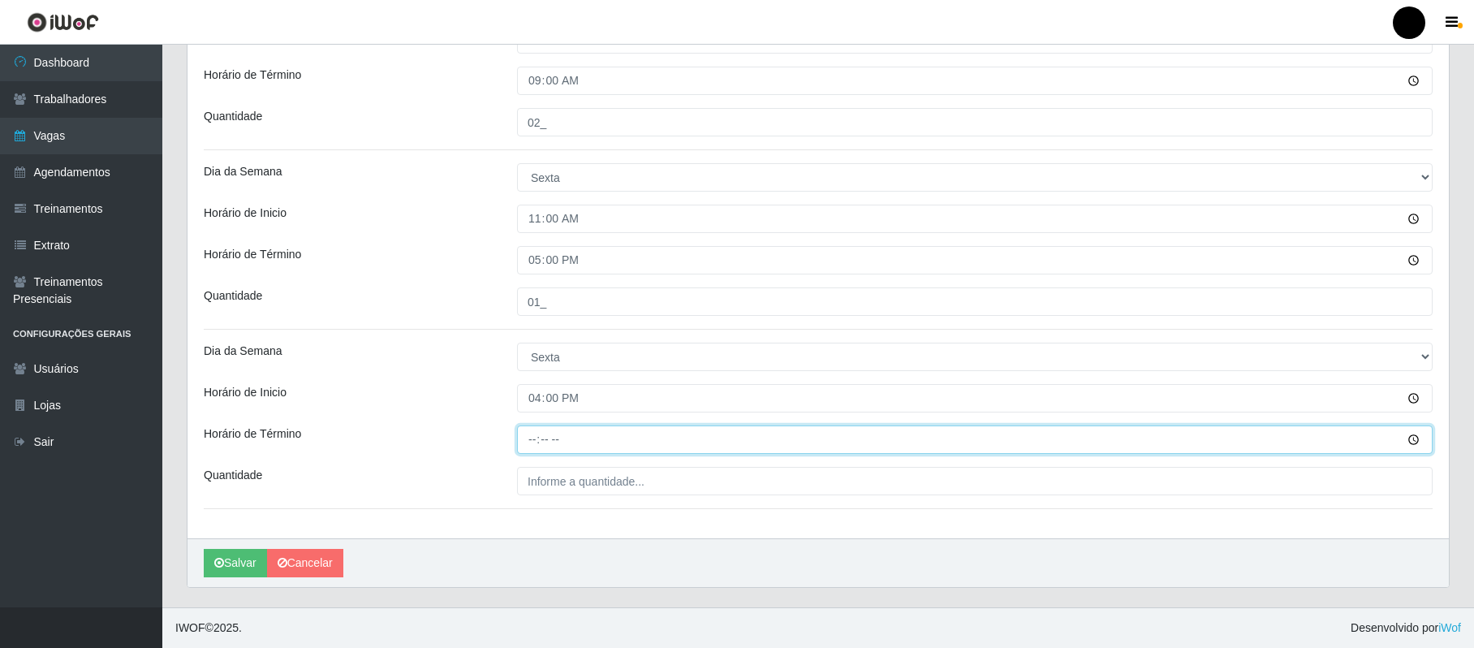
click at [529, 443] on input "Horário de Término" at bounding box center [974, 439] width 915 height 28
type input "22:00"
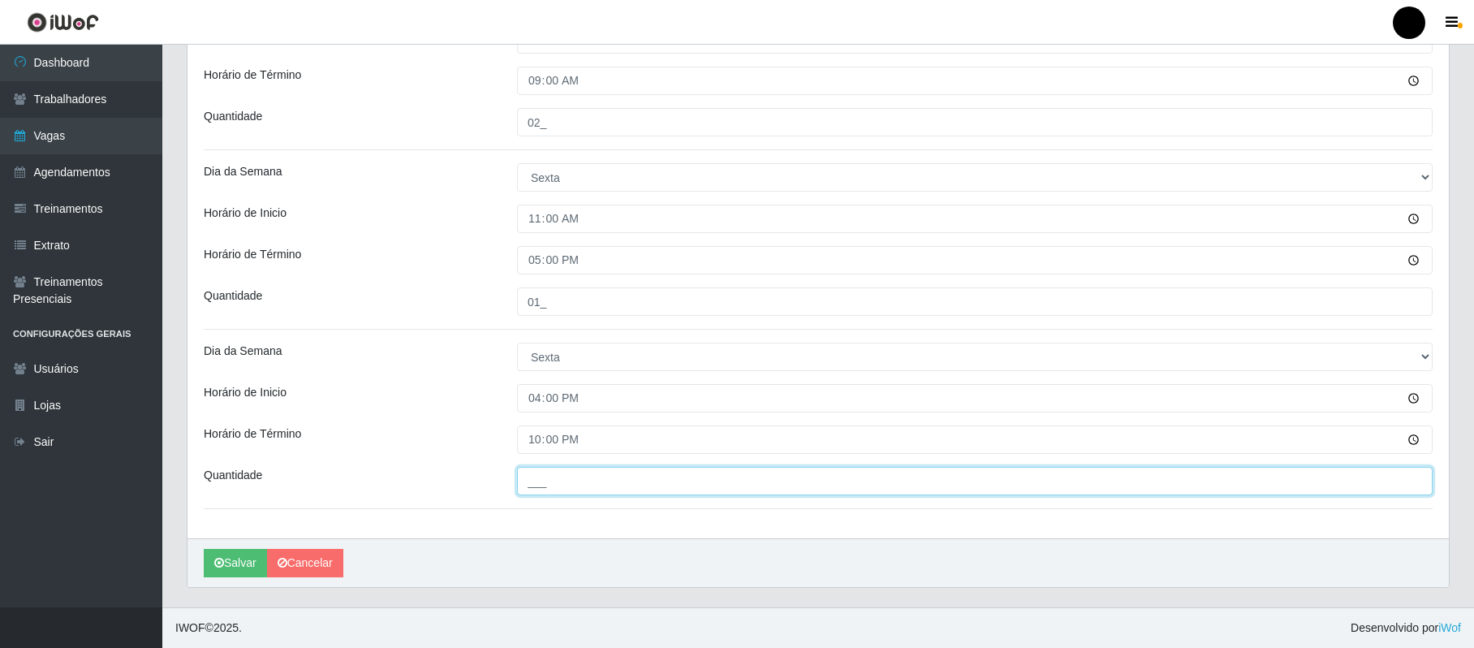
click at [532, 474] on input "___" at bounding box center [974, 481] width 915 height 28
type input "03_"
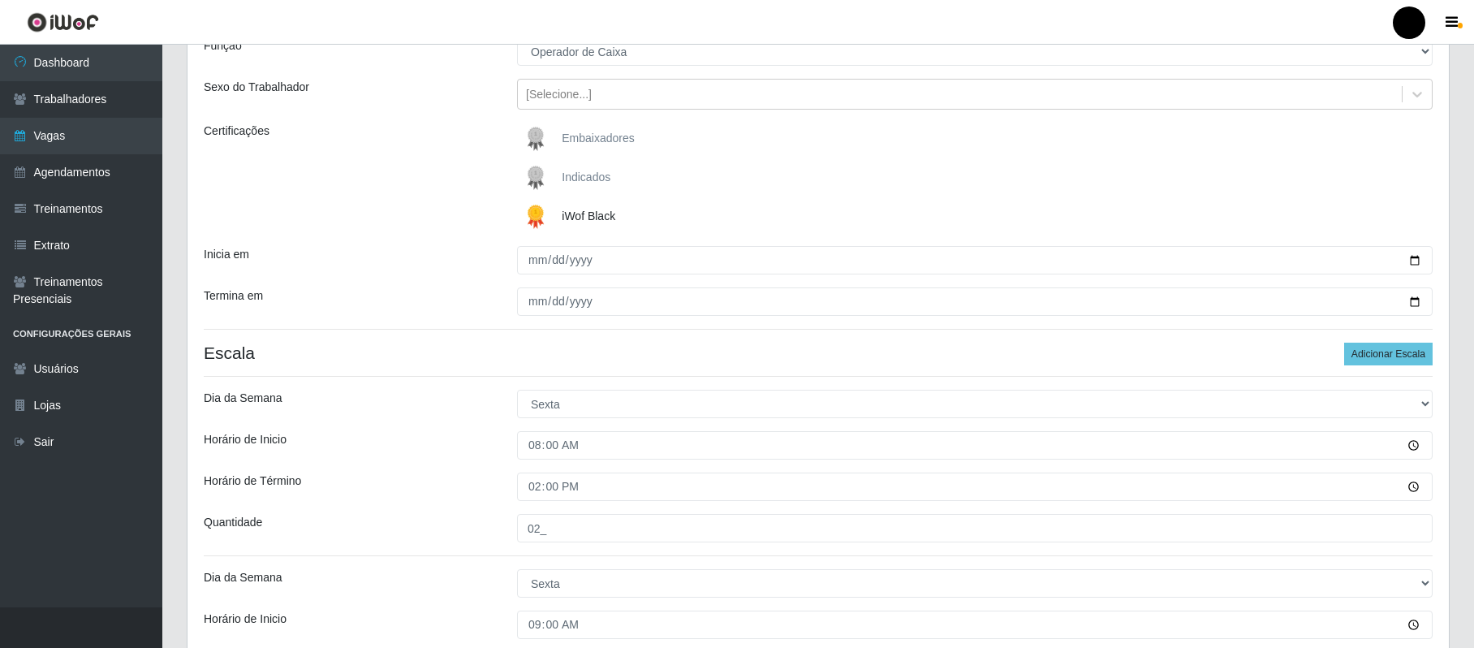
scroll to position [99, 0]
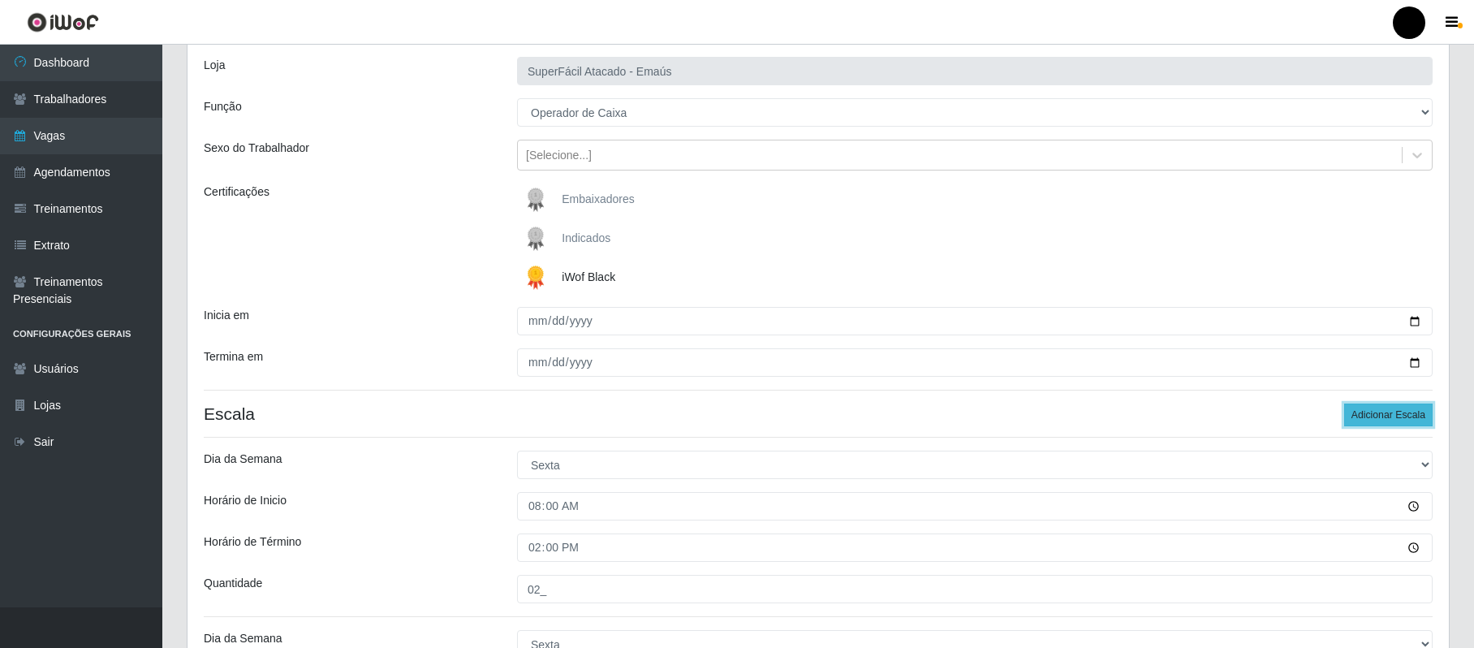
click at [1375, 416] on button "Adicionar Escala" at bounding box center [1388, 414] width 88 height 23
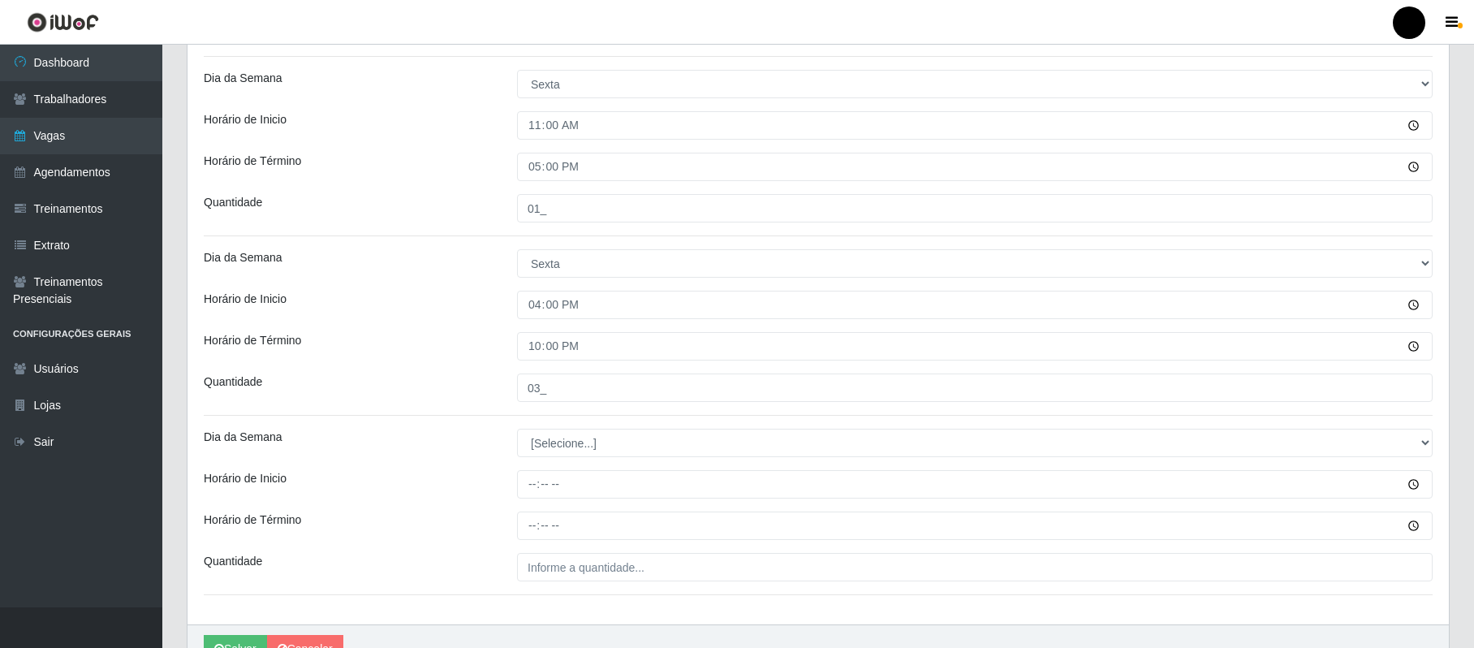
scroll to position [928, 0]
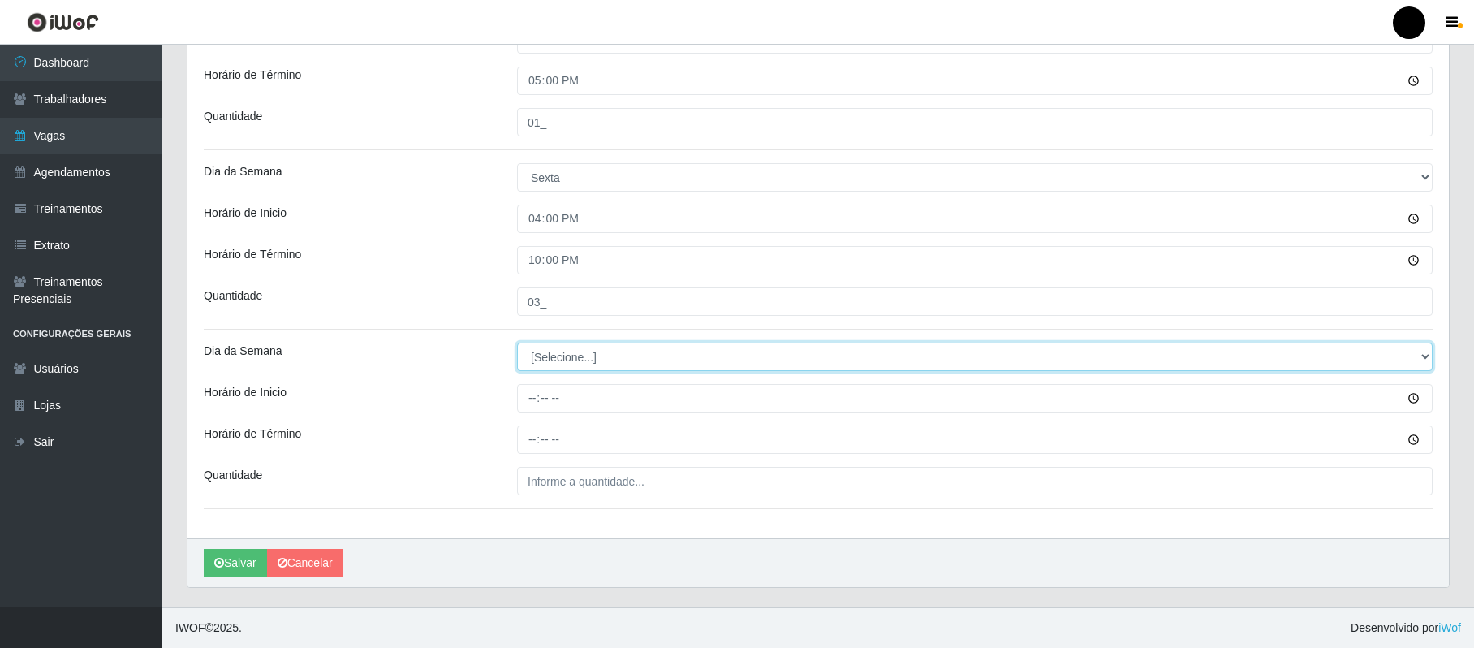
click at [578, 351] on select "[Selecione...] Segunda Terça Quarta Quinta Sexta Sábado Domingo" at bounding box center [974, 356] width 915 height 28
select select "5"
click at [517, 342] on select "[Selecione...] Segunda Terça Quarta Quinta Sexta Sábado Domingo" at bounding box center [974, 356] width 915 height 28
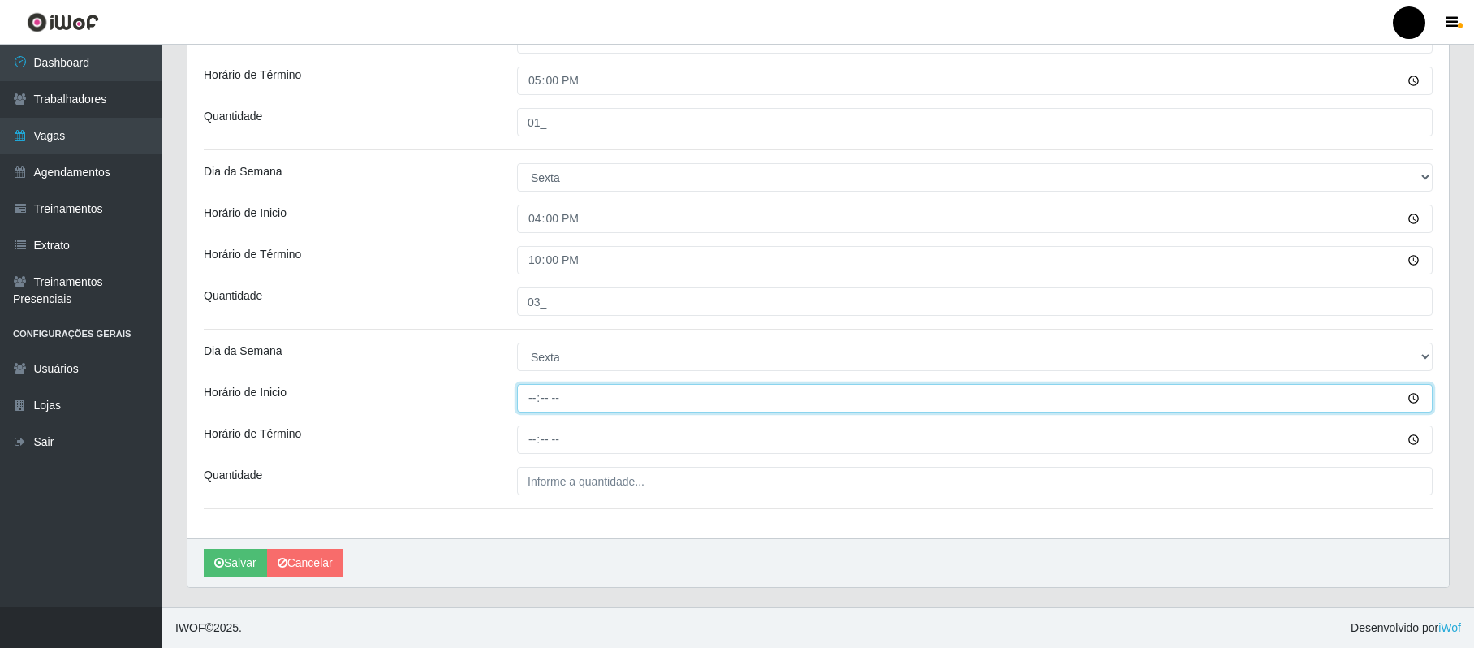
click at [530, 400] on input "Horário de Inicio" at bounding box center [974, 398] width 915 height 28
type input "16:30"
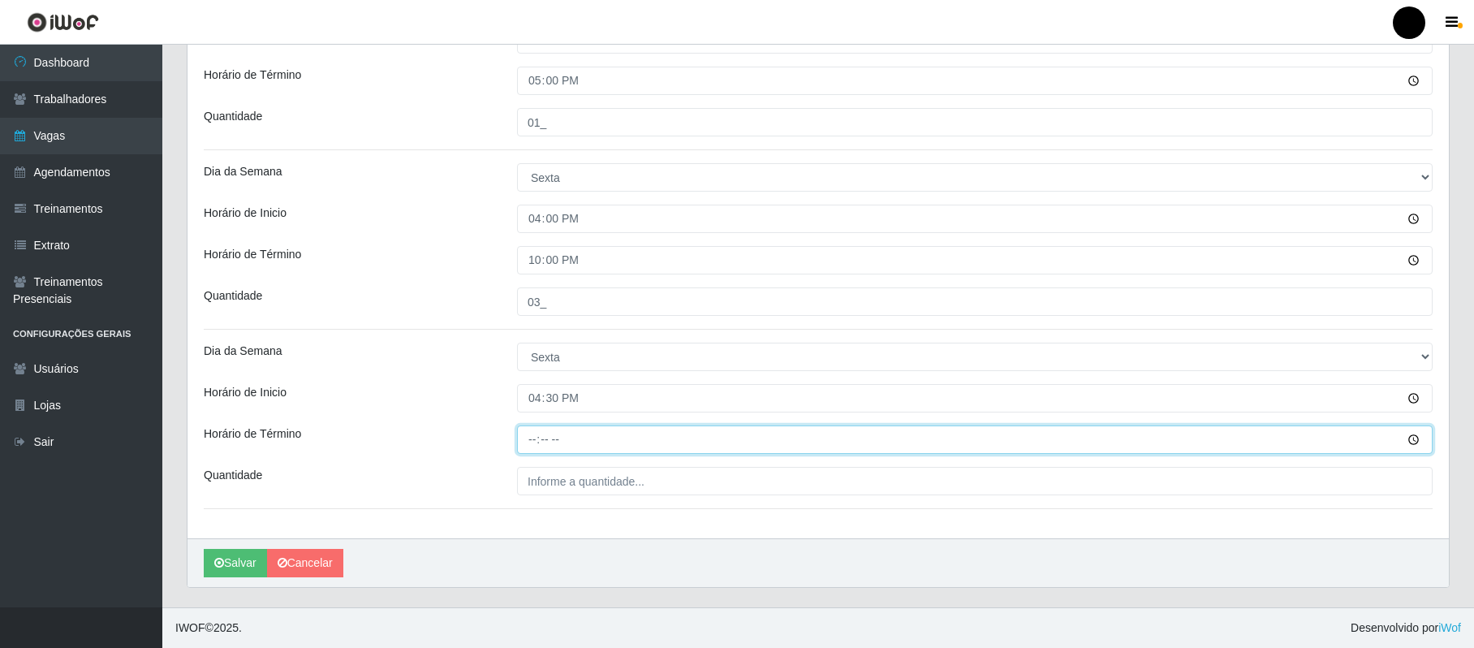
drag, startPoint x: 536, startPoint y: 440, endPoint x: 523, endPoint y: 440, distance: 13.0
click at [530, 440] on input "Horário de Término" at bounding box center [974, 439] width 915 height 28
type input "22:30"
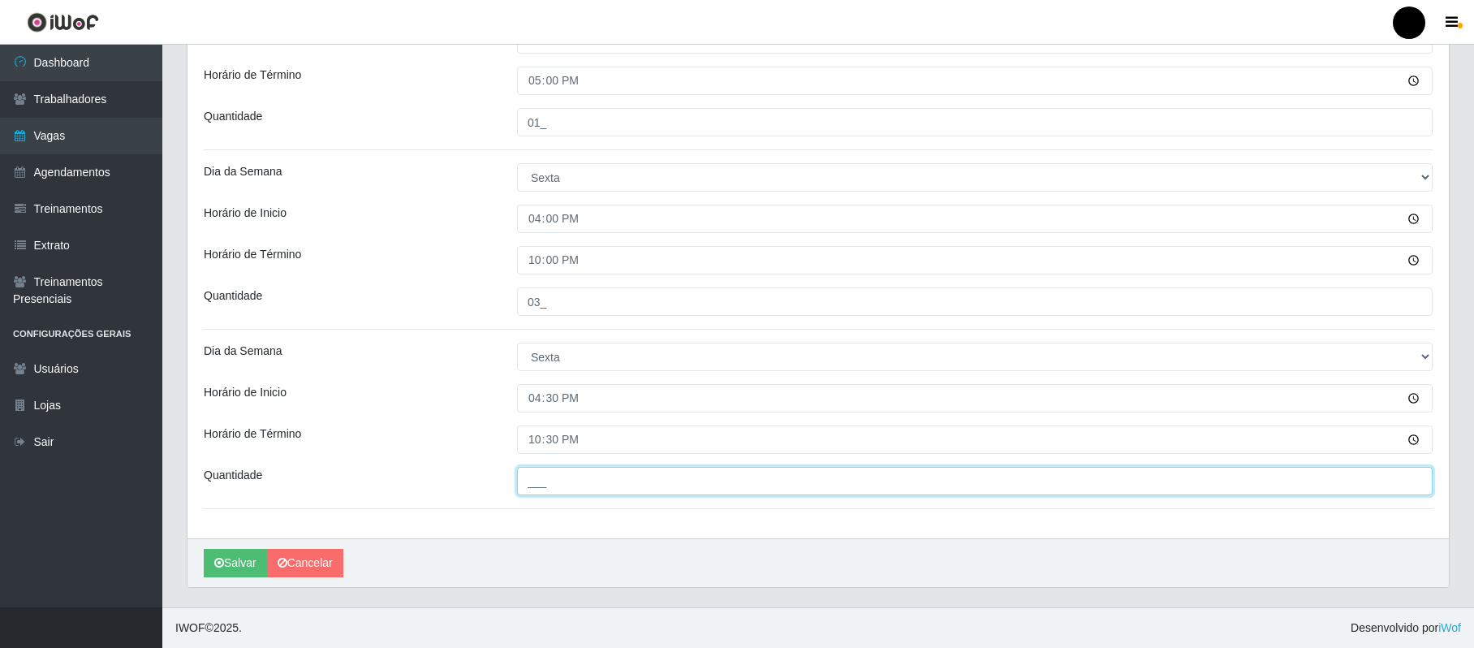
click at [539, 480] on input "___" at bounding box center [974, 481] width 915 height 28
type input "01_"
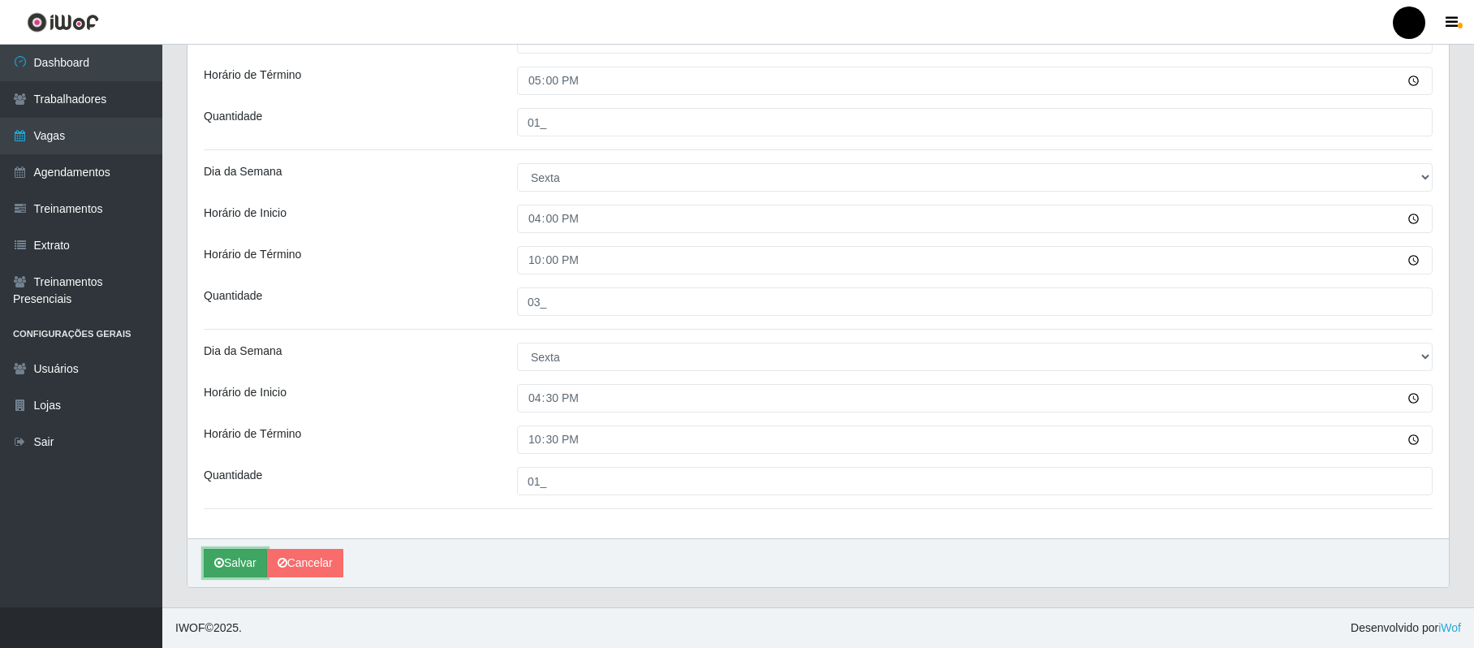
click at [250, 550] on button "Salvar" at bounding box center [235, 563] width 63 height 28
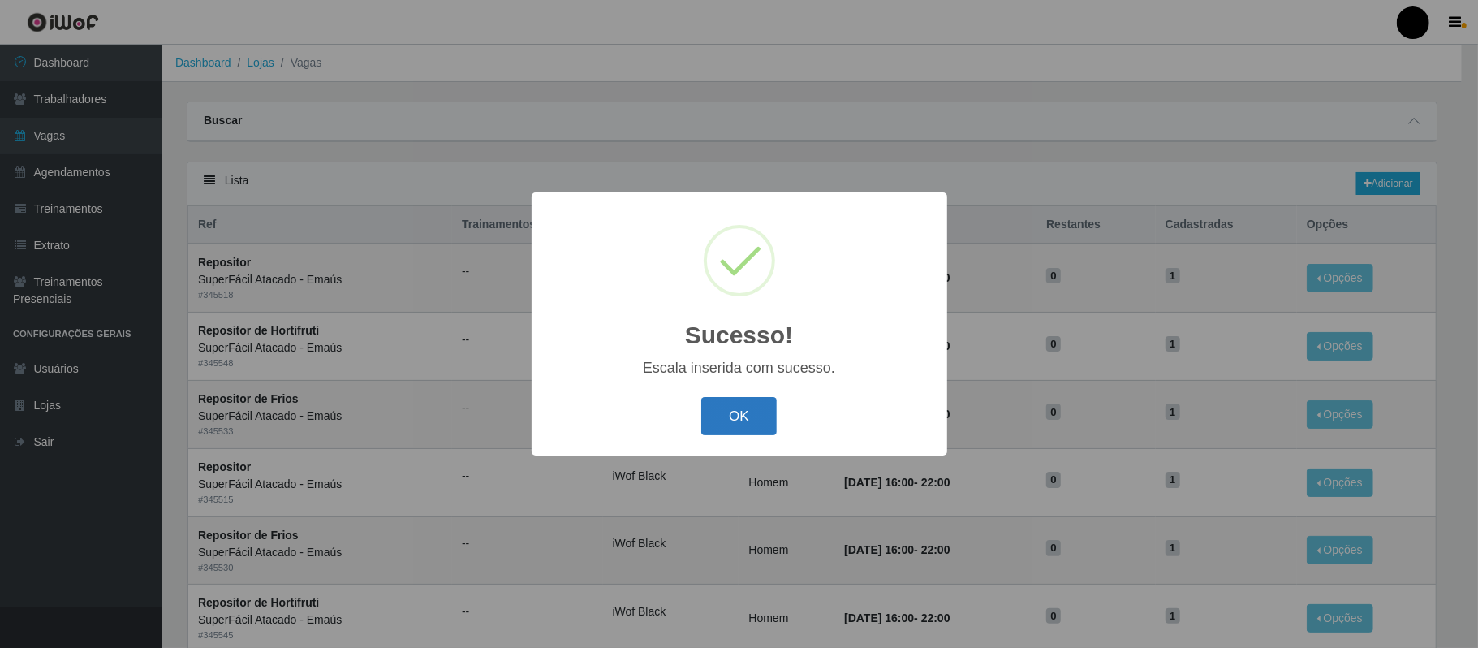
click at [750, 411] on button "OK" at bounding box center [738, 416] width 75 height 38
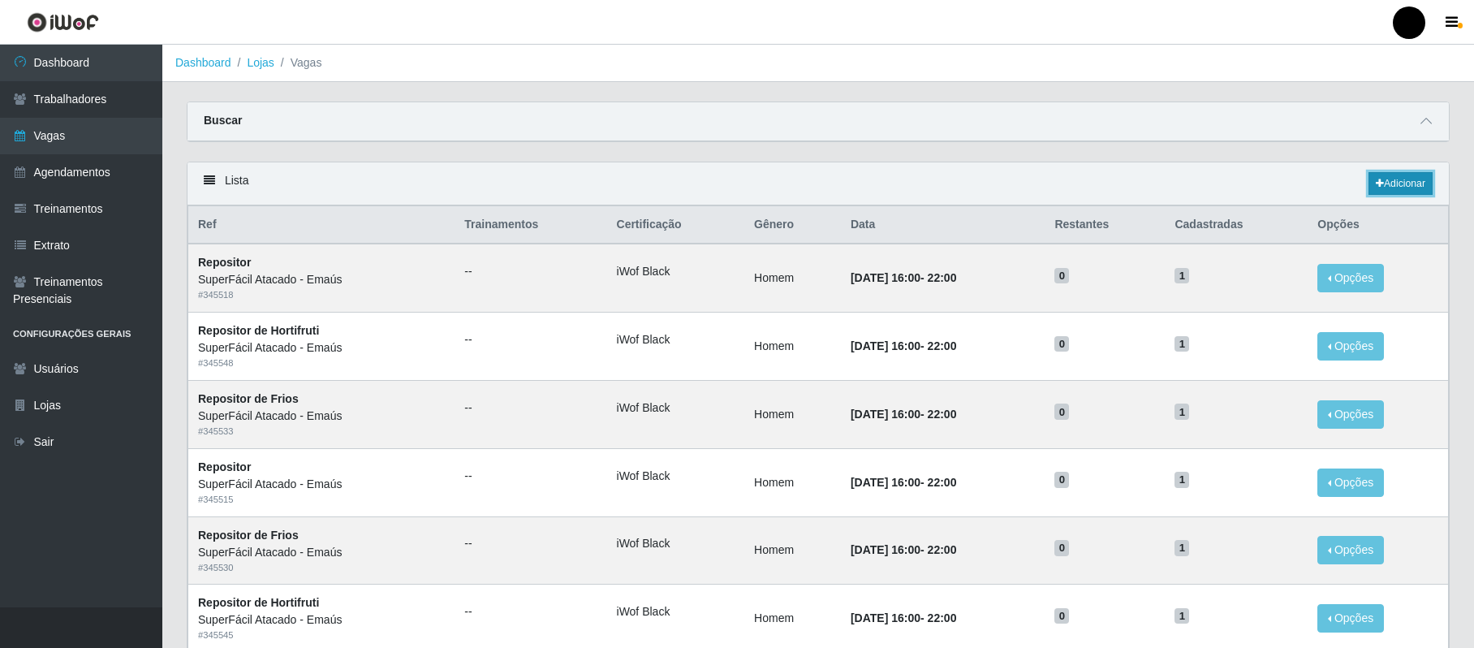
click at [1415, 193] on link "Adicionar" at bounding box center [1400, 183] width 64 height 23
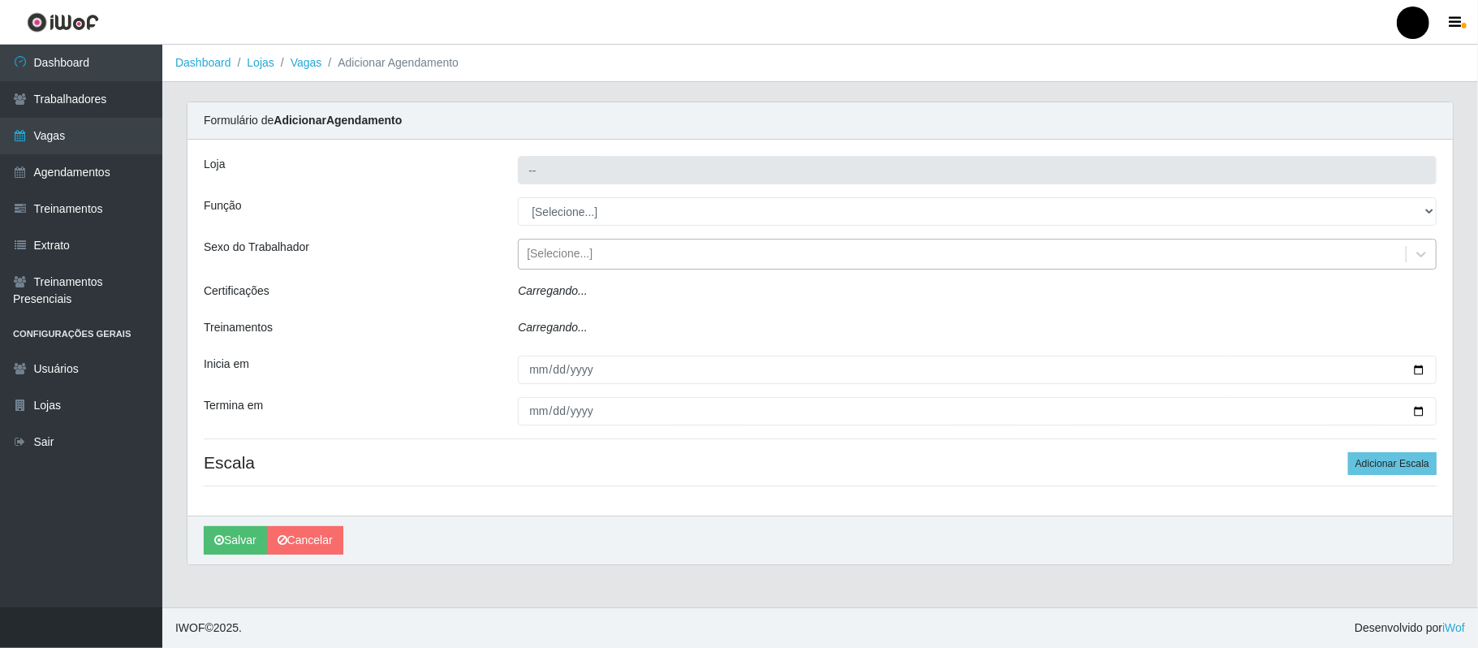
type input "SuperFácil Atacado - Emaús"
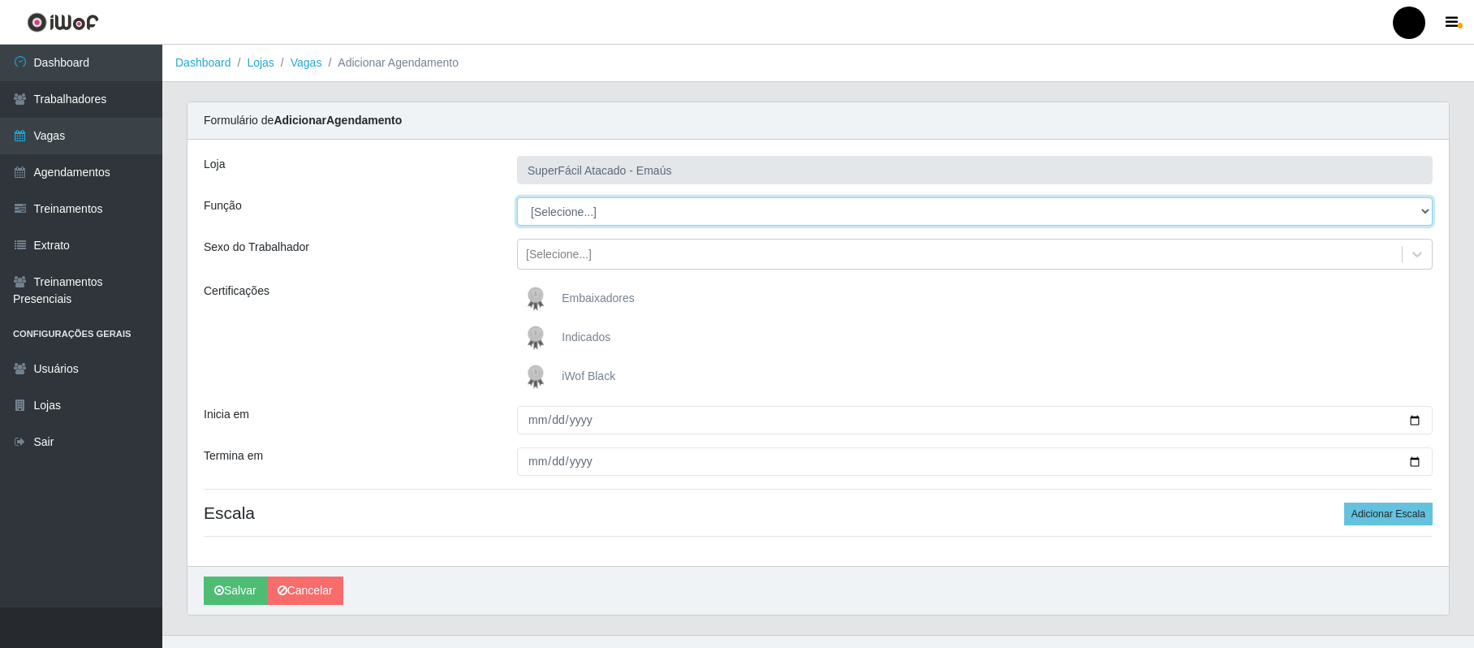
click at [673, 214] on select "[Selecione...] Auxiliar de Estacionamento Auxiliar de Estacionamento + Auxiliar…" at bounding box center [974, 211] width 915 height 28
select select "1"
click at [517, 198] on select "[Selecione...] Auxiliar de Estacionamento Auxiliar de Estacionamento + Auxiliar…" at bounding box center [974, 211] width 915 height 28
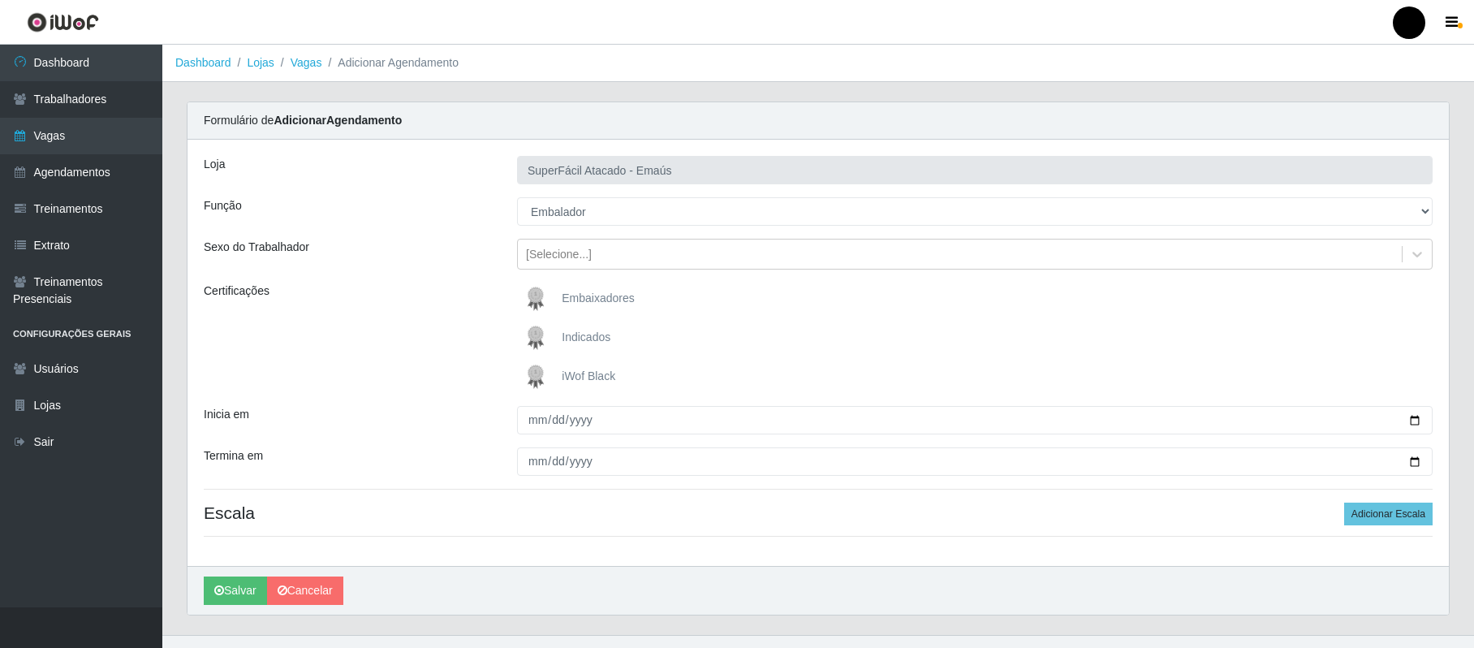
click at [534, 375] on img at bounding box center [538, 376] width 39 height 32
click at [0, 0] on input "iWof Black" at bounding box center [0, 0] width 0 height 0
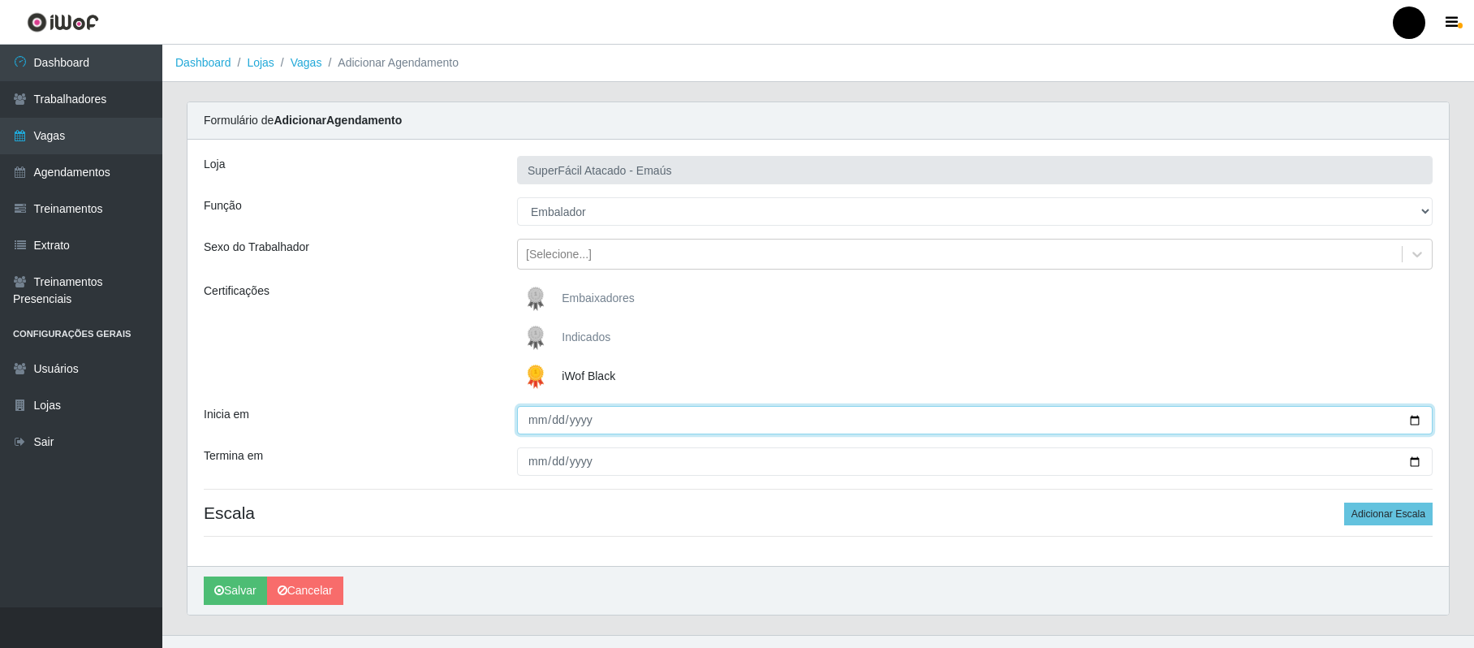
click at [1410, 422] on input "Inicia em" at bounding box center [974, 420] width 915 height 28
type input "[DATE]"
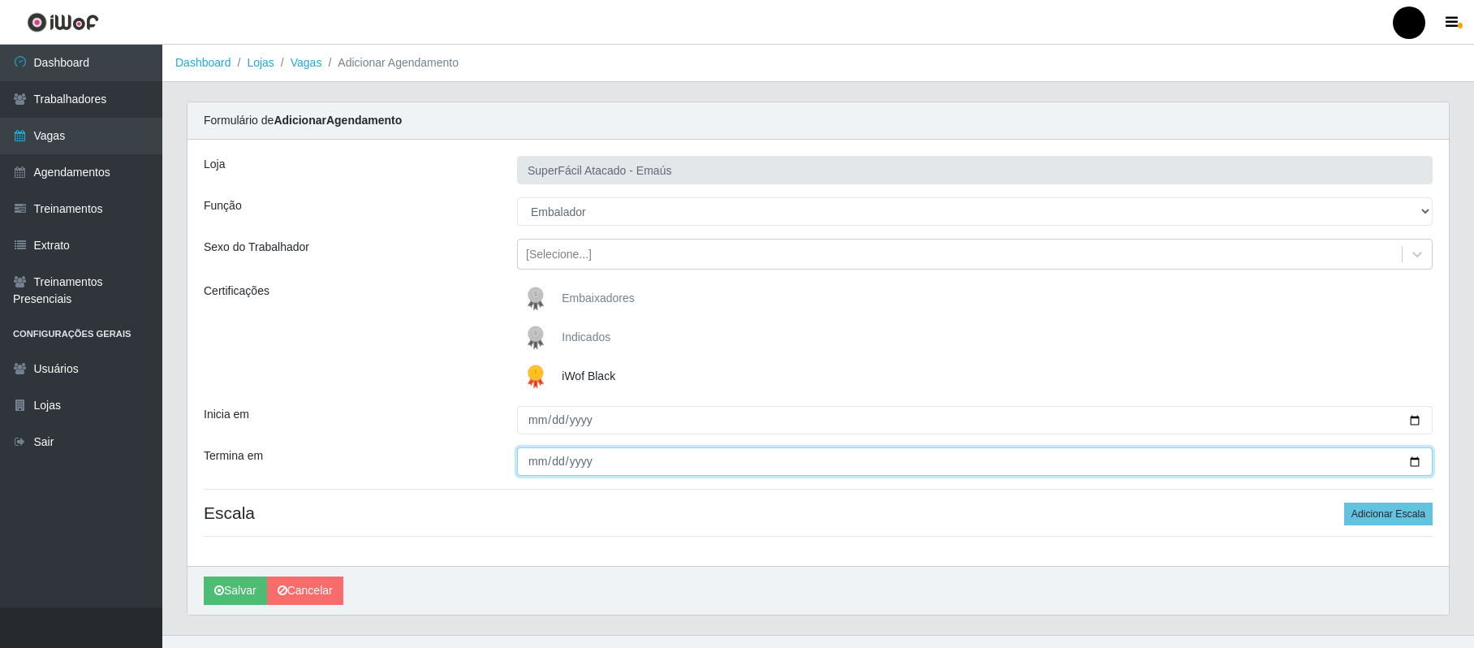
click at [1413, 459] on input "Termina em" at bounding box center [974, 461] width 915 height 28
type input "[DATE]"
drag, startPoint x: 1391, startPoint y: 513, endPoint x: 1383, endPoint y: 515, distance: 8.3
click at [1386, 514] on button "Adicionar Escala" at bounding box center [1388, 513] width 88 height 23
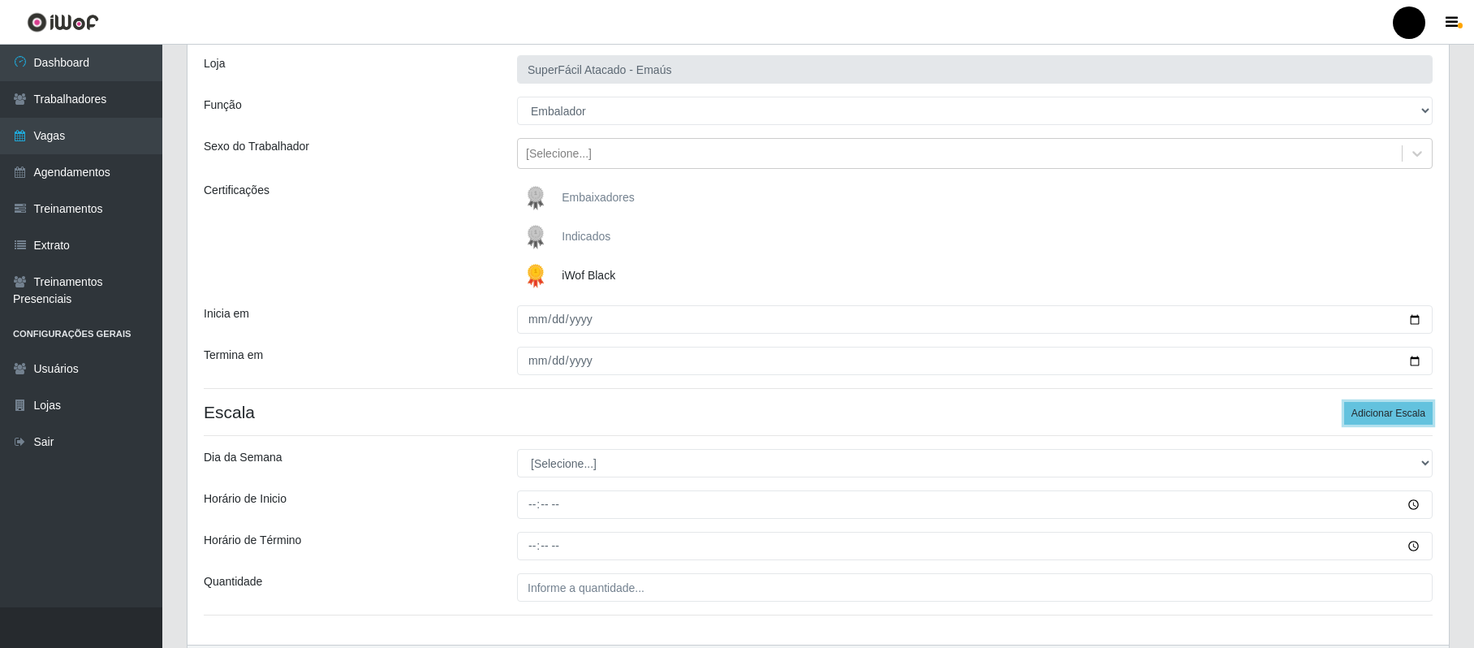
scroll to position [209, 0]
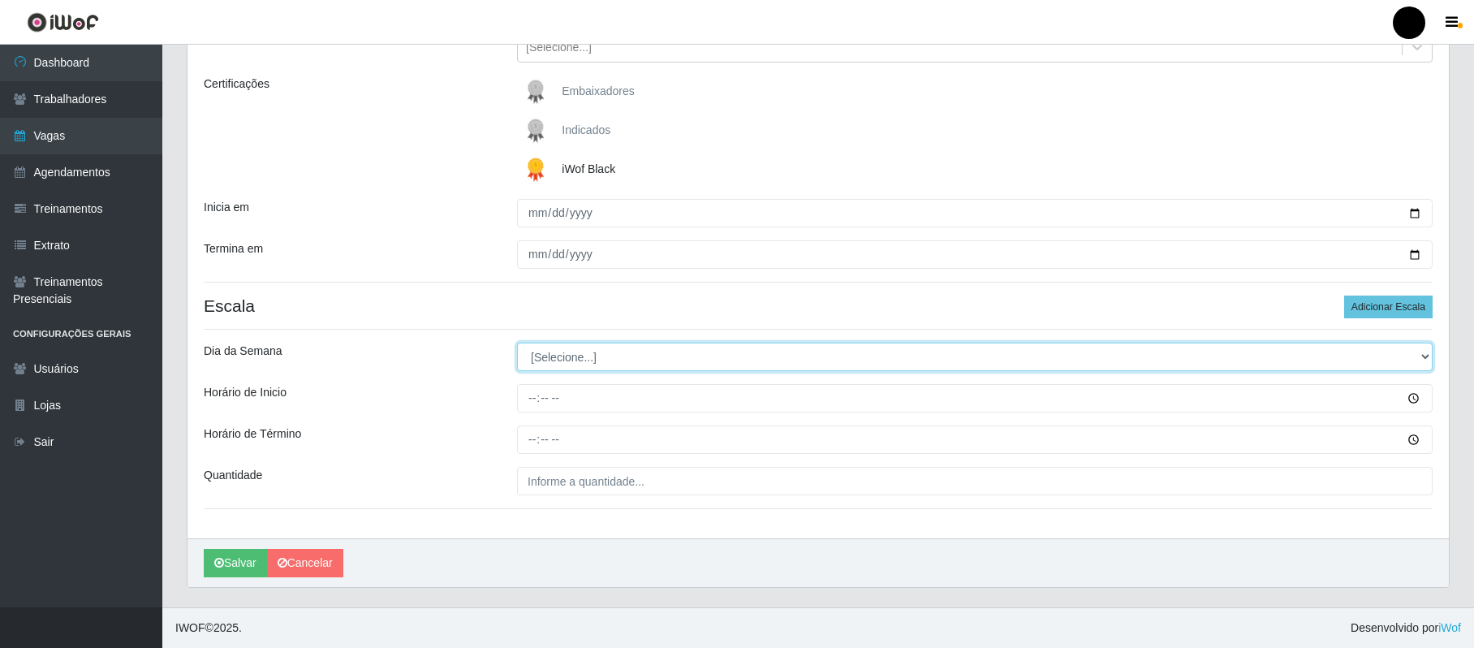
click at [568, 359] on select "[Selecione...] Segunda Terça Quarta Quinta Sexta Sábado Domingo" at bounding box center [974, 356] width 915 height 28
select select "5"
click at [517, 342] on select "[Selecione...] Segunda Terça Quarta Quinta Sexta Sábado Domingo" at bounding box center [974, 356] width 915 height 28
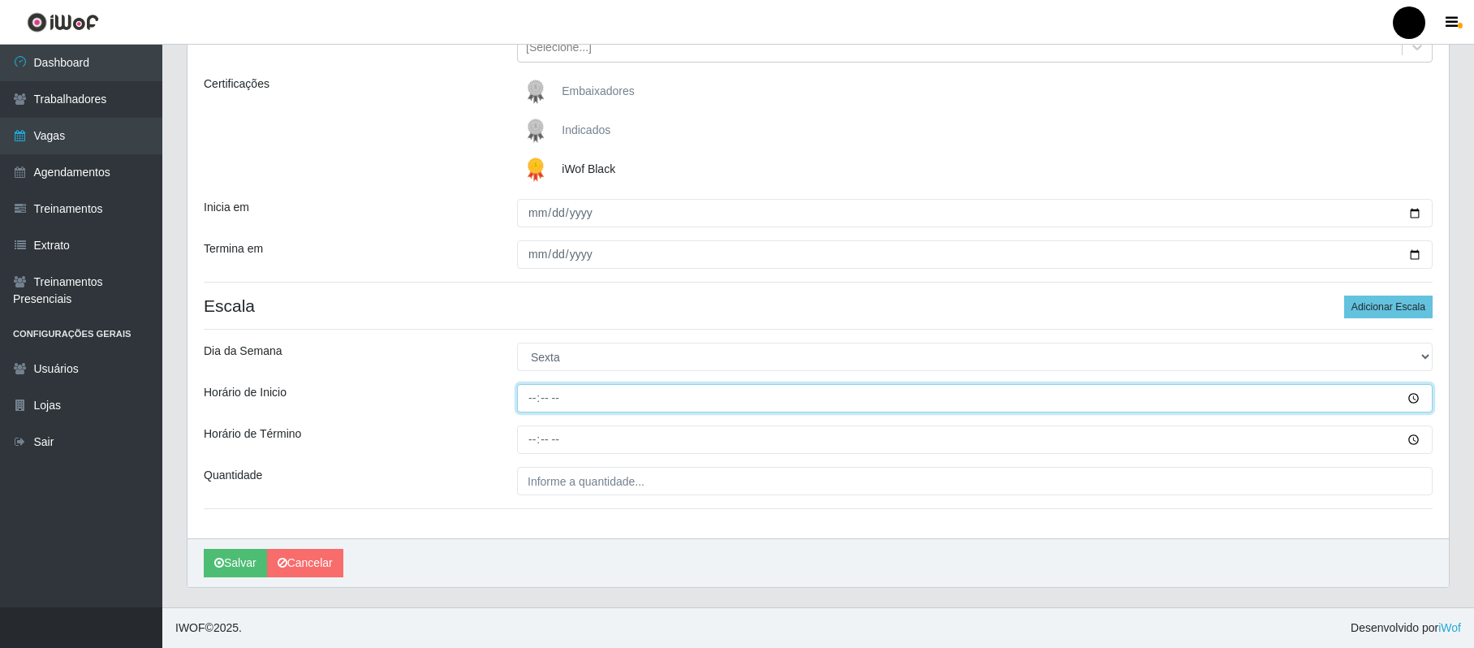
click at [533, 403] on input "Horário de Inicio" at bounding box center [974, 398] width 915 height 28
type input "09:00"
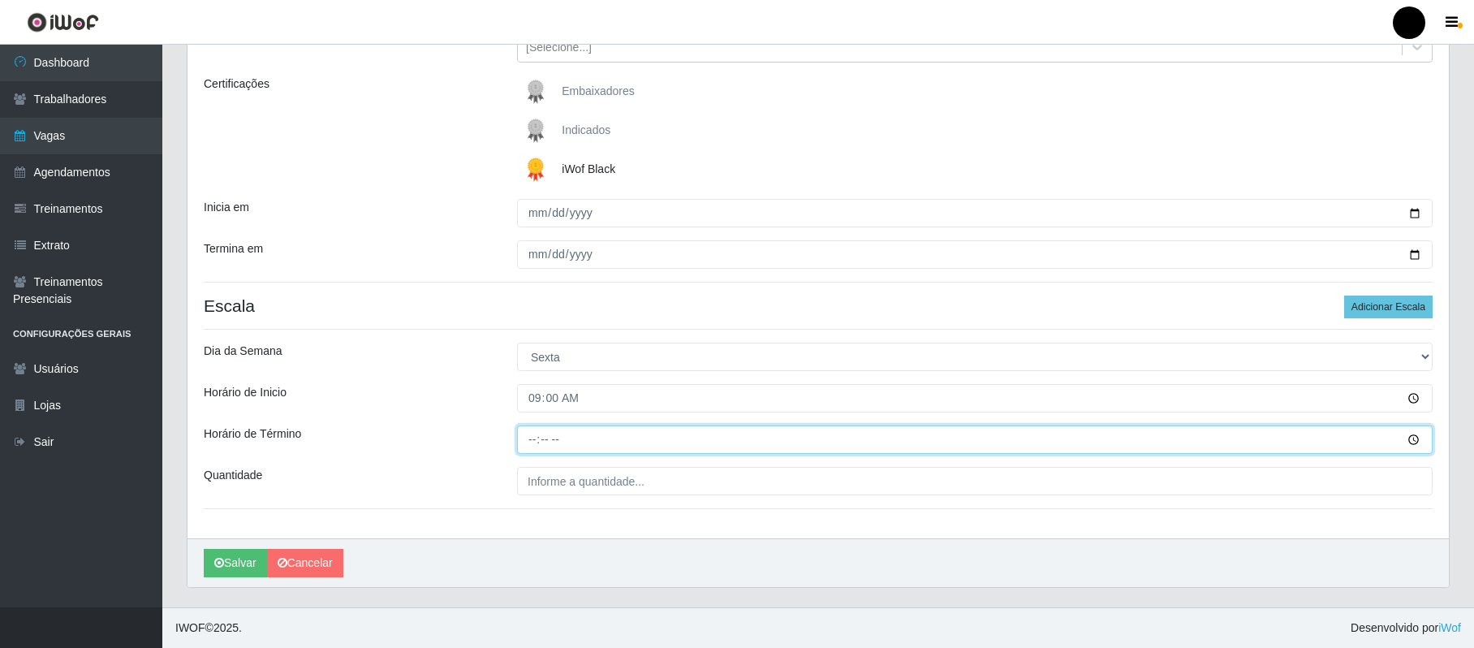
click at [528, 441] on input "Horário de Término" at bounding box center [974, 439] width 915 height 28
type input "15:00"
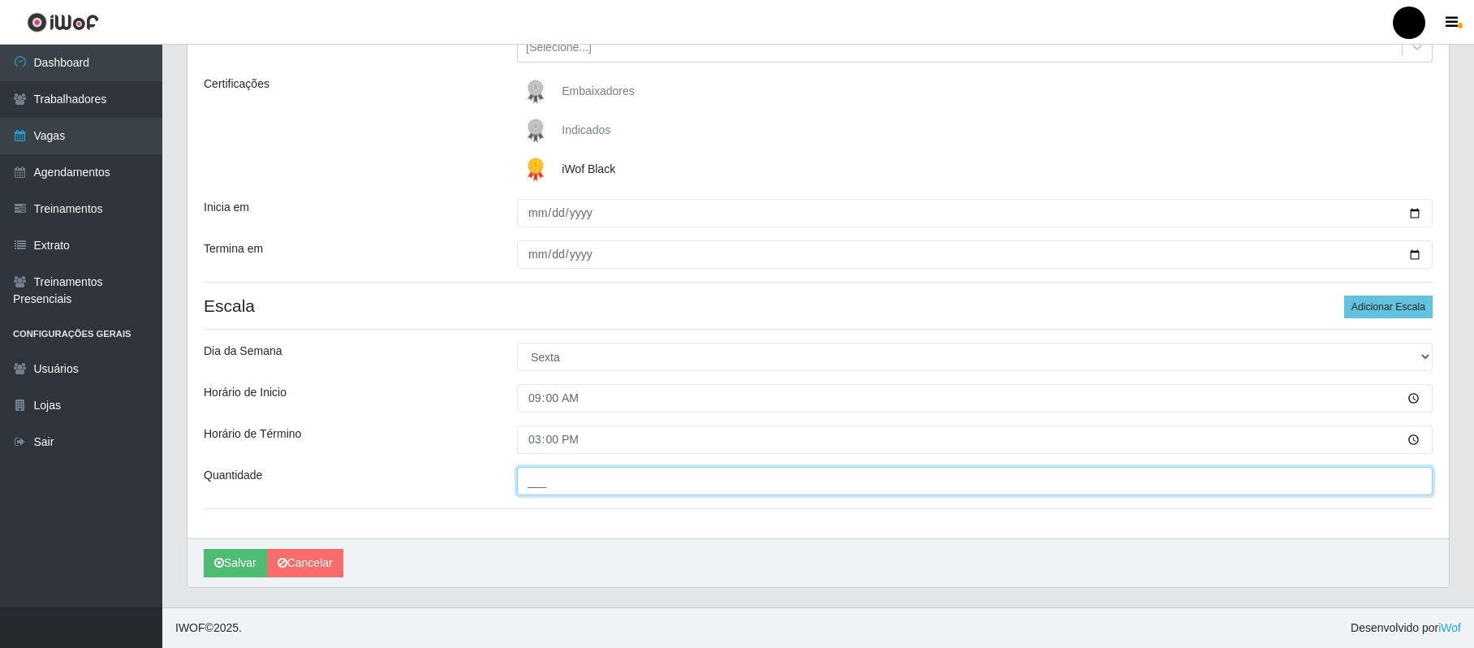
click at [549, 478] on input "___" at bounding box center [974, 481] width 915 height 28
type input "03_"
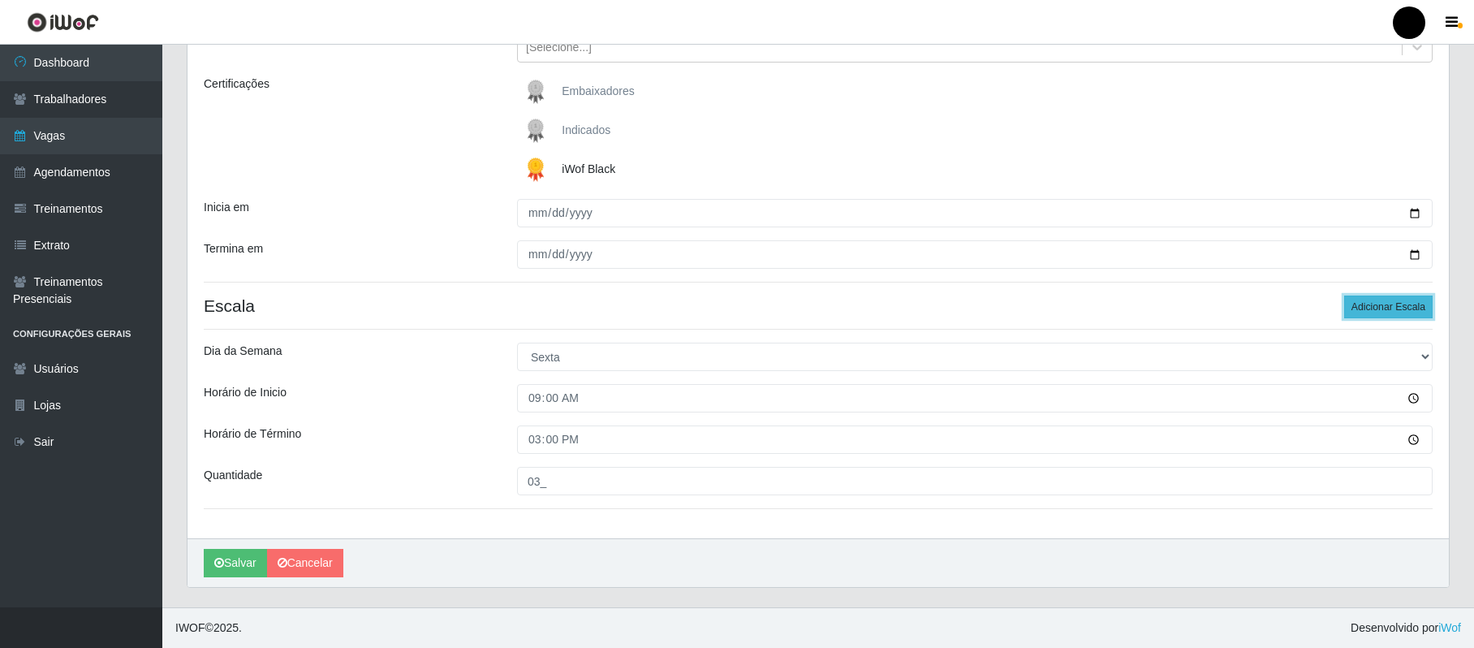
click at [1355, 305] on button "Adicionar Escala" at bounding box center [1388, 306] width 88 height 23
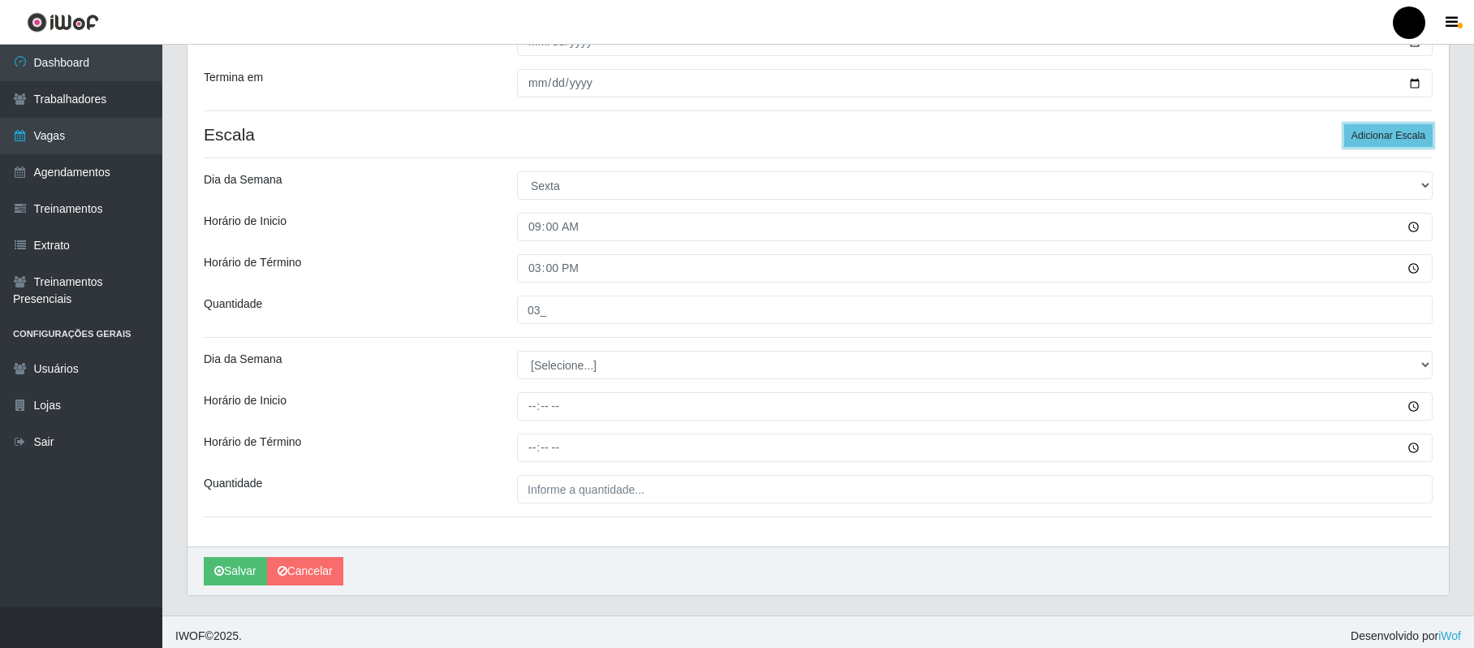
scroll to position [390, 0]
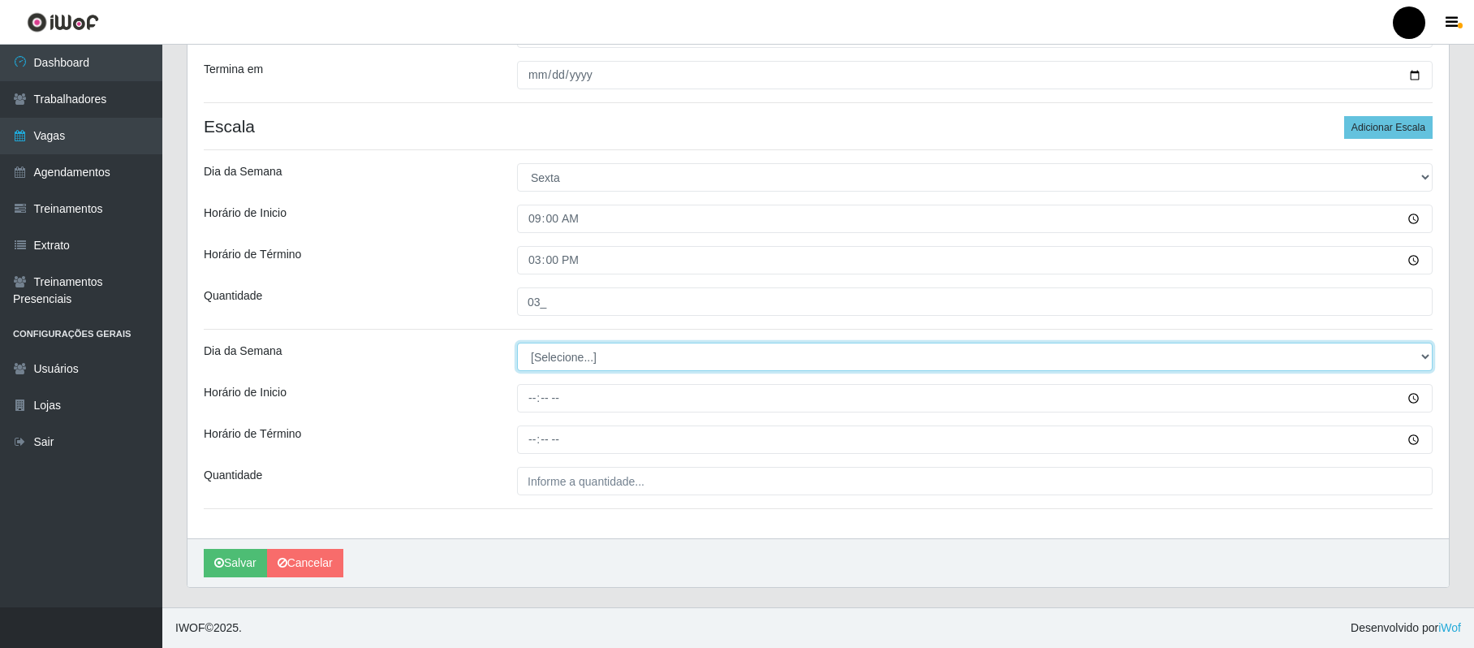
click at [560, 358] on select "[Selecione...] Segunda Terça Quarta Quinta Sexta Sábado Domingo" at bounding box center [974, 356] width 915 height 28
select select "5"
click at [517, 342] on select "[Selecione...] Segunda Terça Quarta Quinta Sexta Sábado Domingo" at bounding box center [974, 356] width 915 height 28
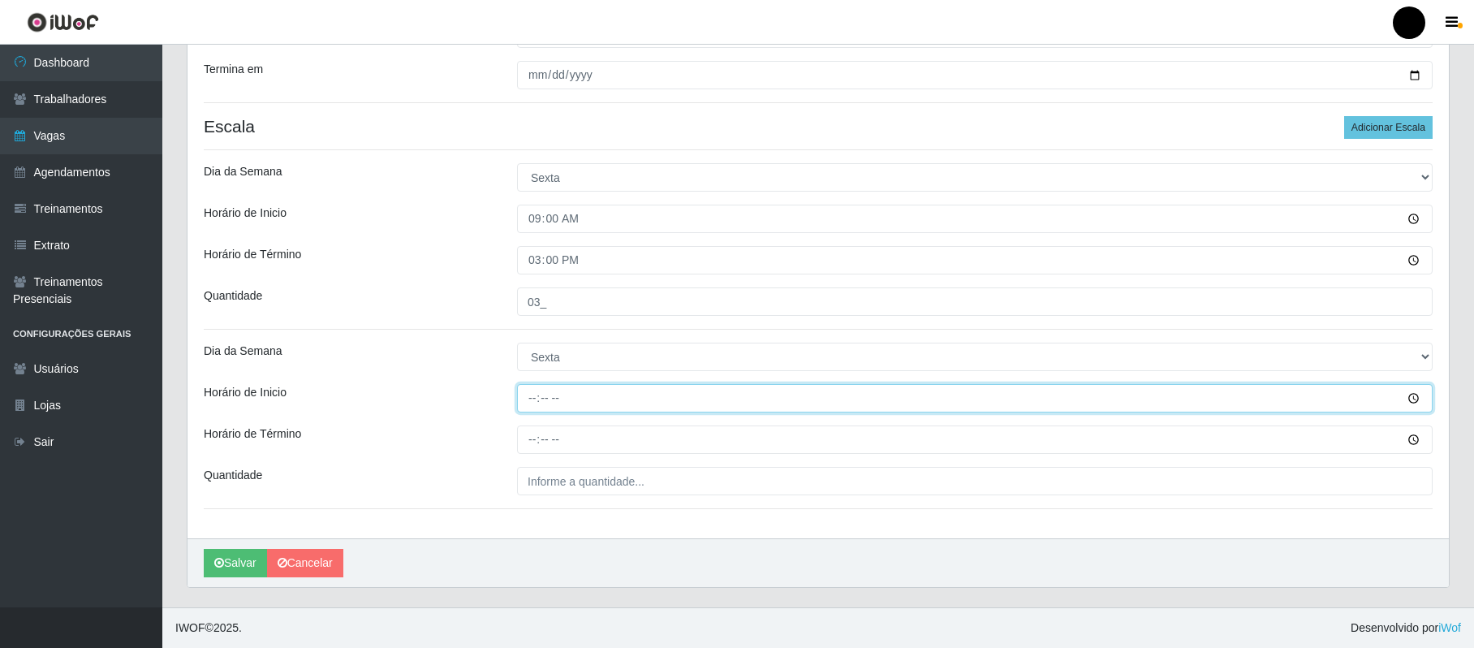
click at [531, 398] on input "Horário de Inicio" at bounding box center [974, 398] width 915 height 28
type input "16:00"
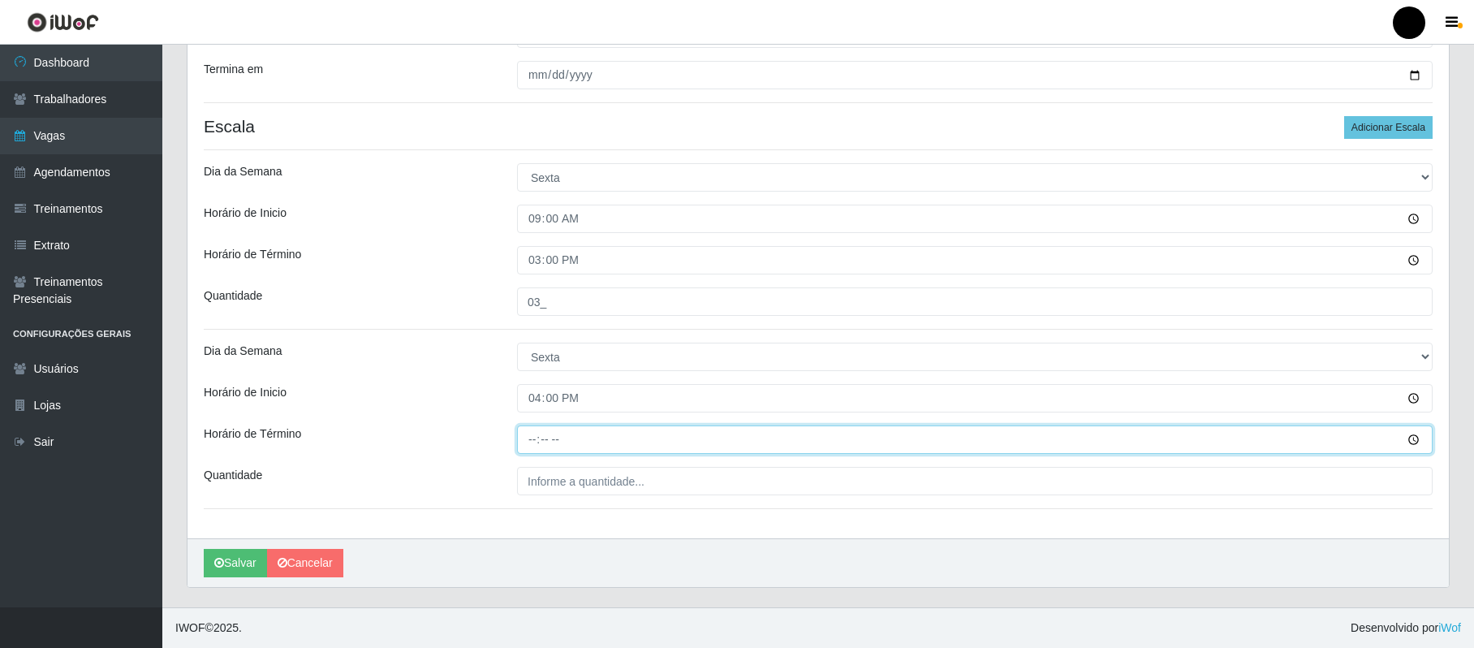
click at [526, 439] on input "Horário de Término" at bounding box center [974, 439] width 915 height 28
type input "22:00"
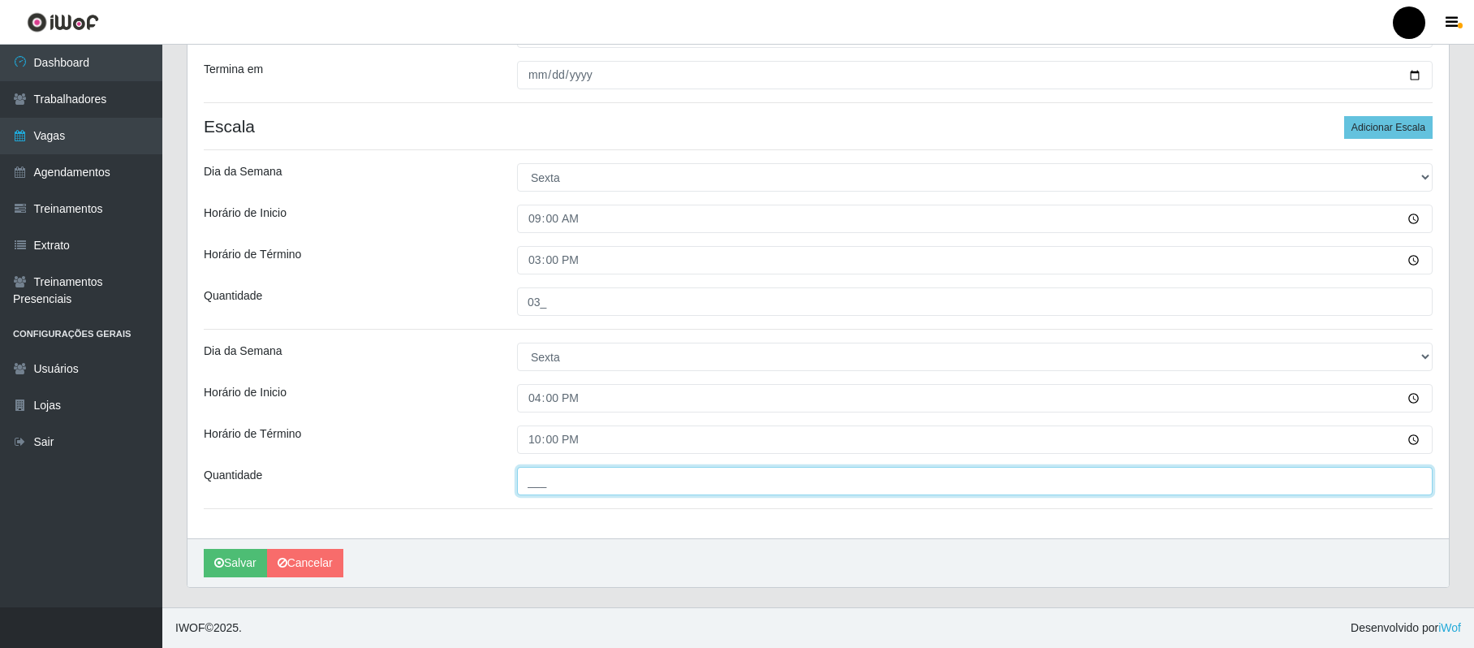
click at [540, 481] on input "___" at bounding box center [974, 481] width 915 height 28
type input "03_"
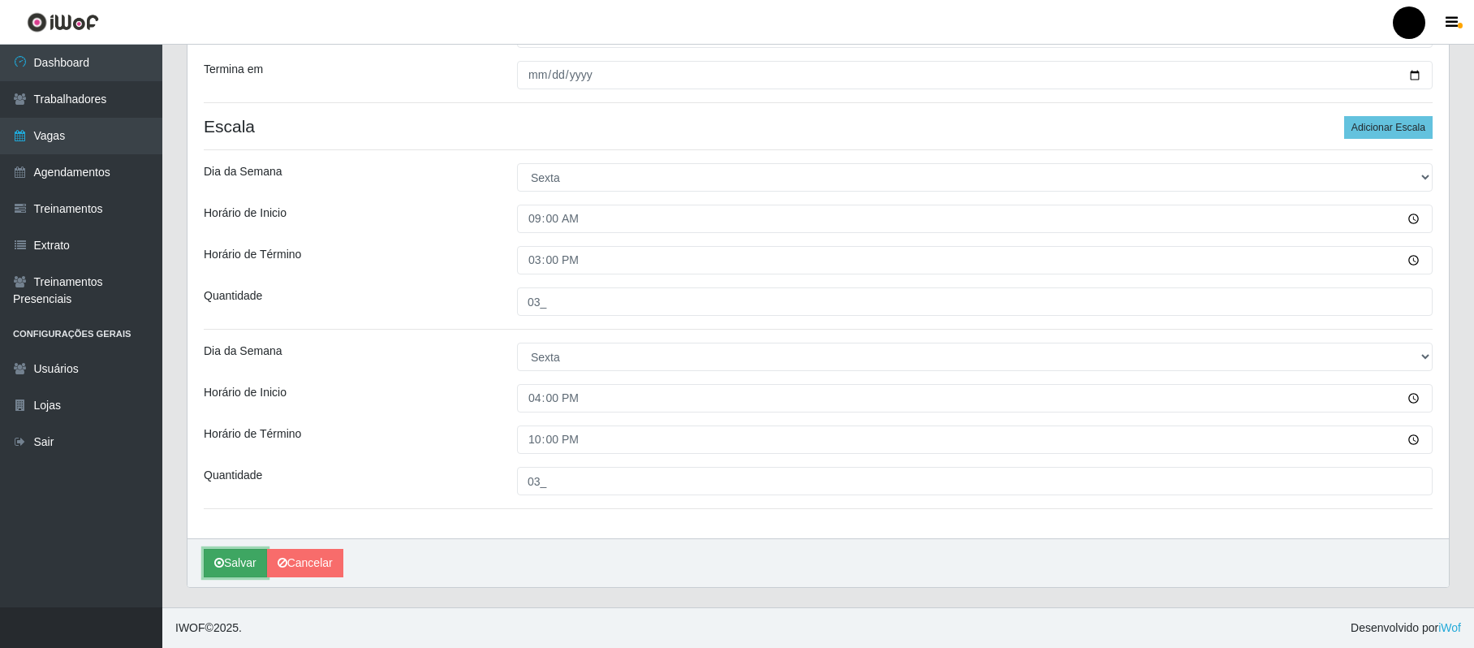
click at [238, 566] on button "Salvar" at bounding box center [235, 563] width 63 height 28
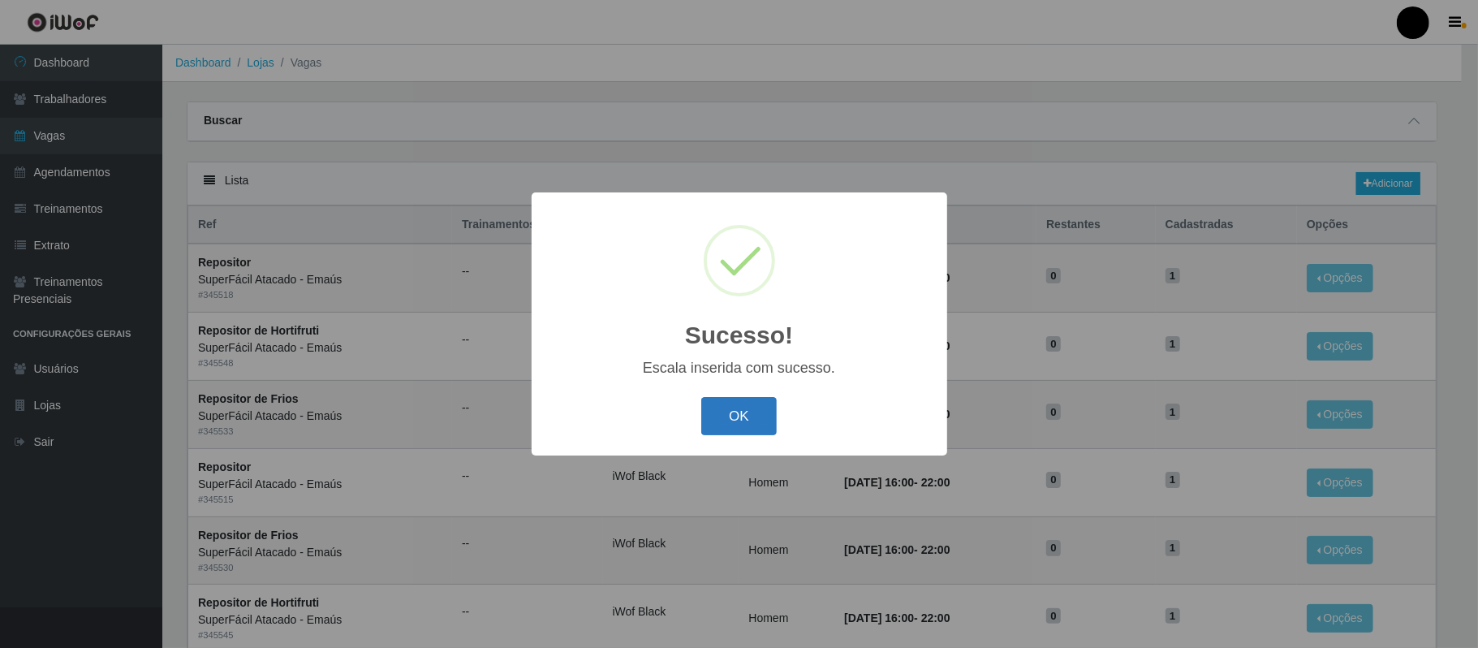
click at [758, 422] on button "OK" at bounding box center [738, 416] width 75 height 38
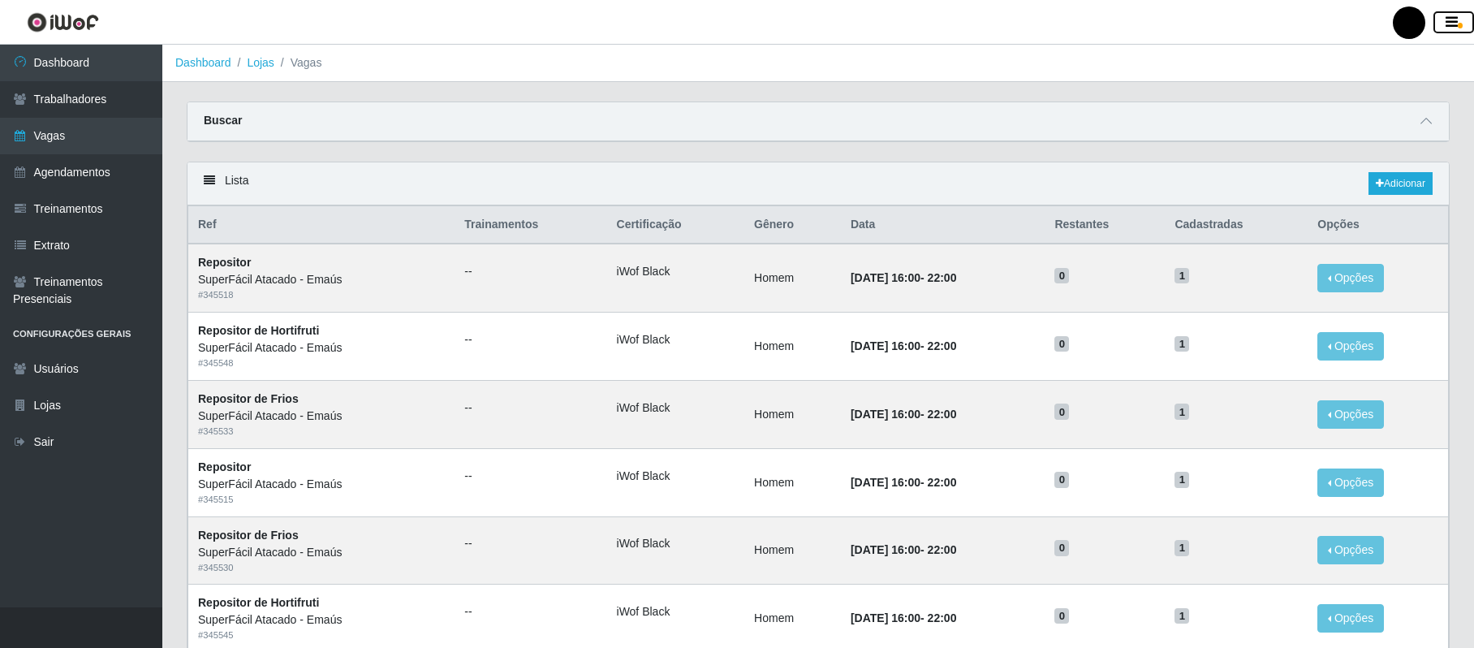
click at [1452, 23] on icon "button" at bounding box center [1451, 22] width 12 height 15
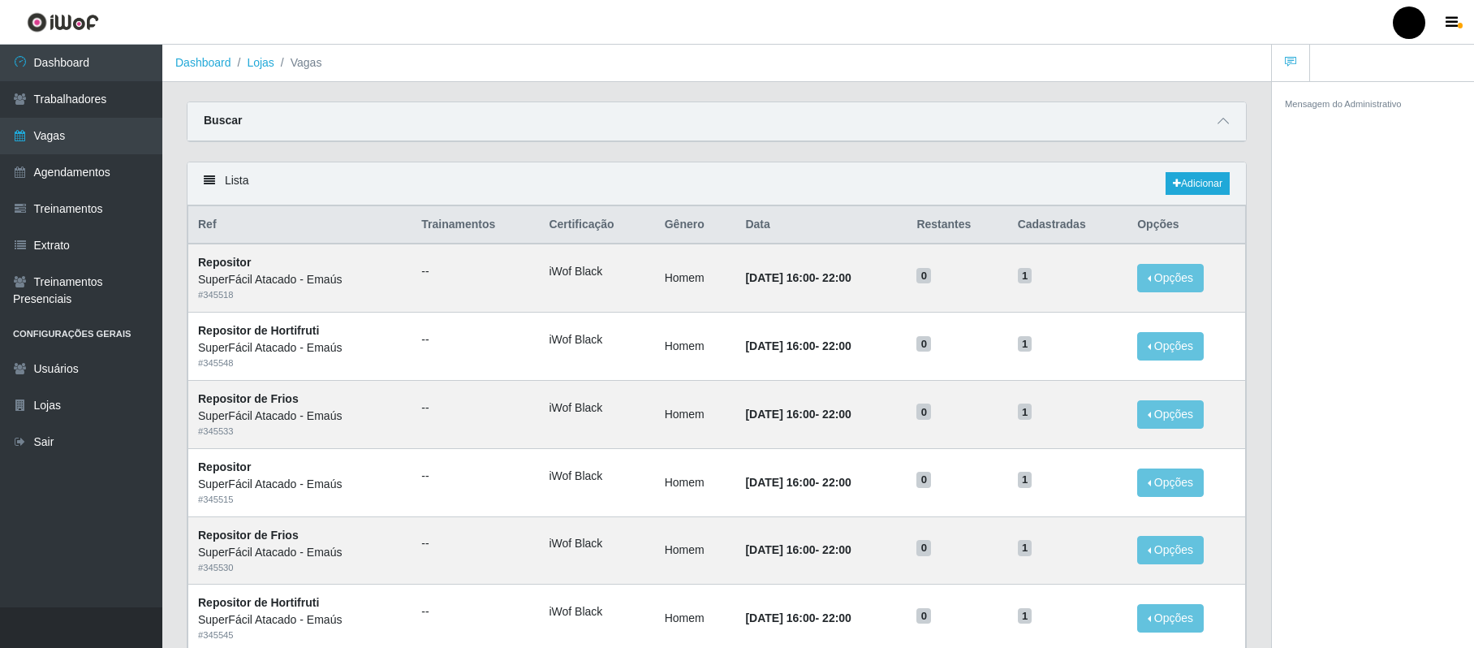
click at [1412, 21] on div at bounding box center [1409, 22] width 32 height 32
click at [1348, 118] on button "Sair" at bounding box center [1377, 126] width 146 height 33
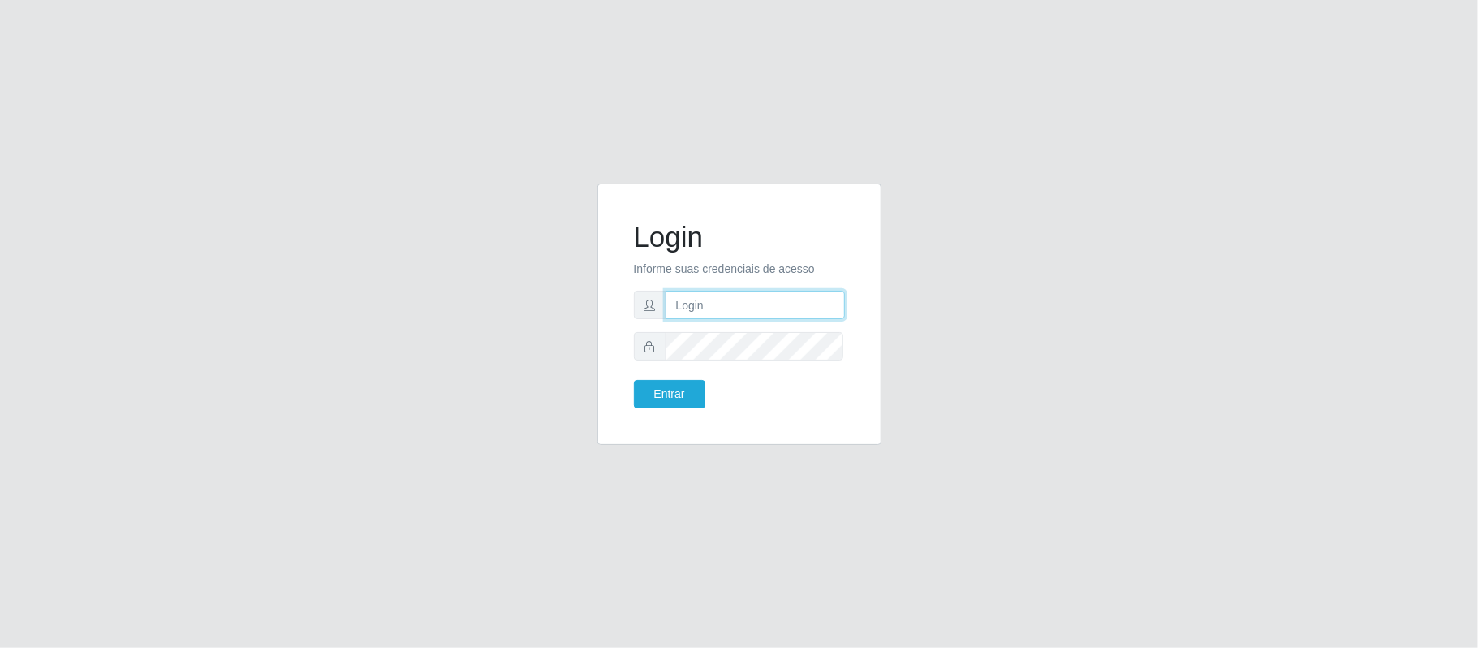
type input "[EMAIL_ADDRESS][DOMAIN_NAME]"
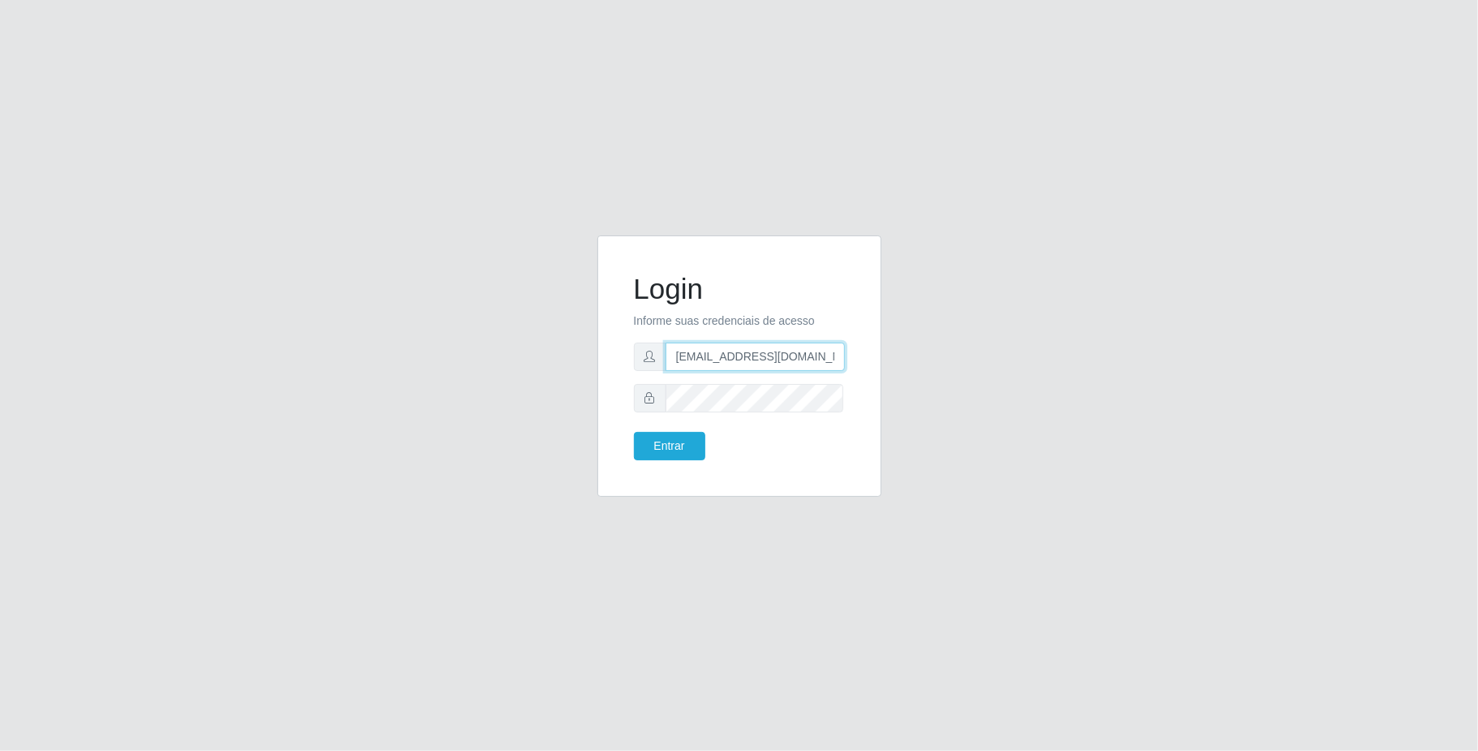
scroll to position [0, 5]
drag, startPoint x: 670, startPoint y: 360, endPoint x: 972, endPoint y: 355, distance: 301.9
click at [981, 354] on div "Login Informe suas credenciais de acesso [EMAIL_ADDRESS][DOMAIN_NAME] Entrar" at bounding box center [739, 375] width 925 height 281
type input "[EMAIL_ADDRESS][DOMAIN_NAME]"
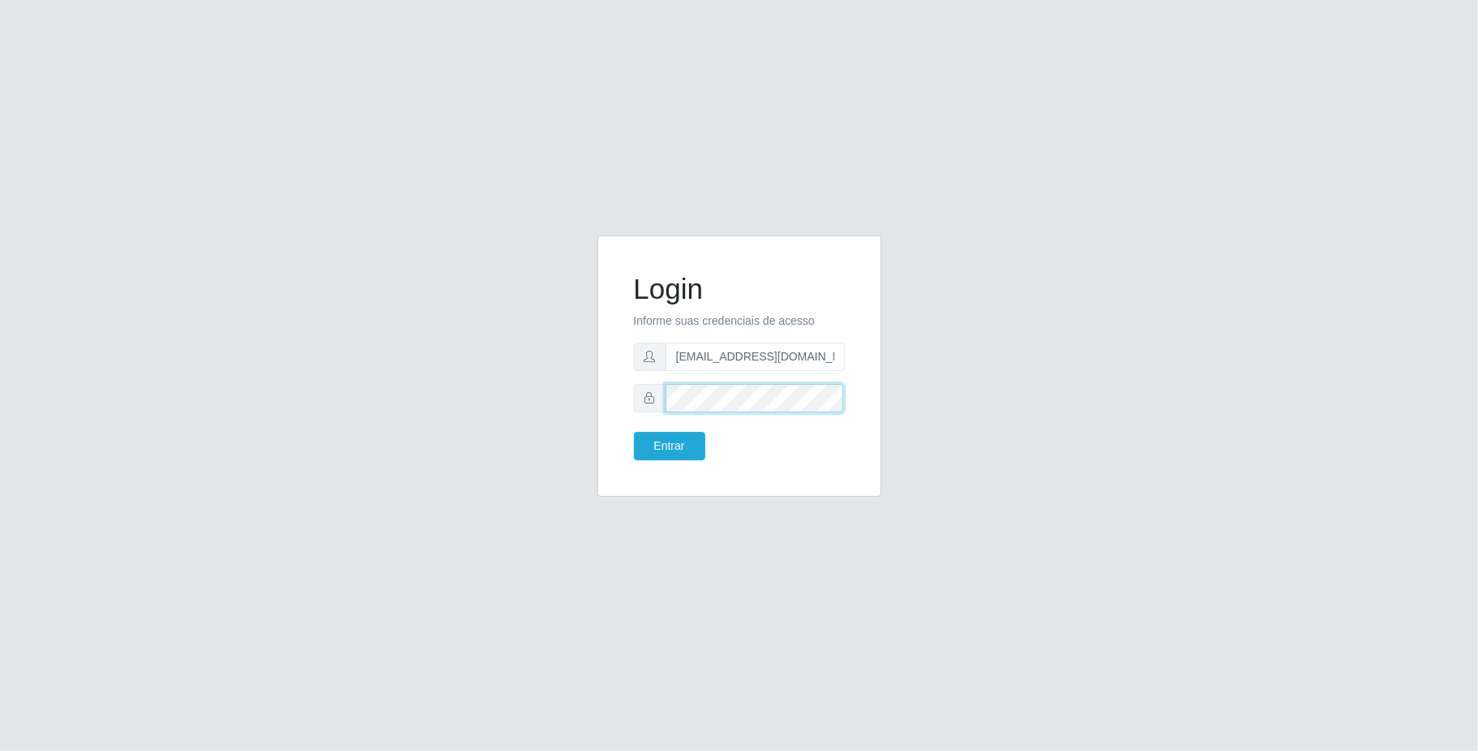
click at [597, 401] on div "Login Informe suas credenciais de acesso [EMAIL_ADDRESS][DOMAIN_NAME] Entrar" at bounding box center [739, 365] width 284 height 261
click at [634, 432] on button "Entrar" at bounding box center [669, 446] width 71 height 28
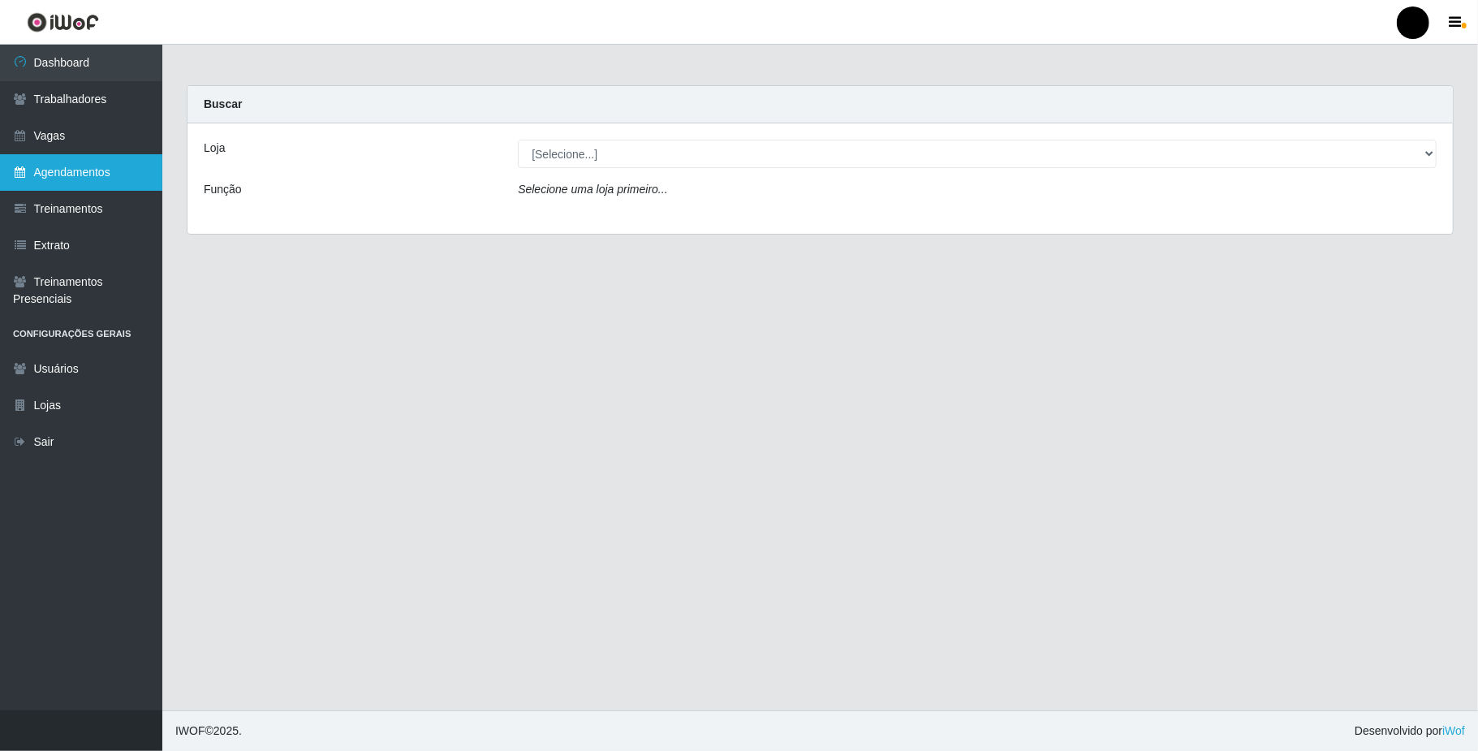
click at [93, 175] on link "Agendamentos" at bounding box center [81, 172] width 162 height 37
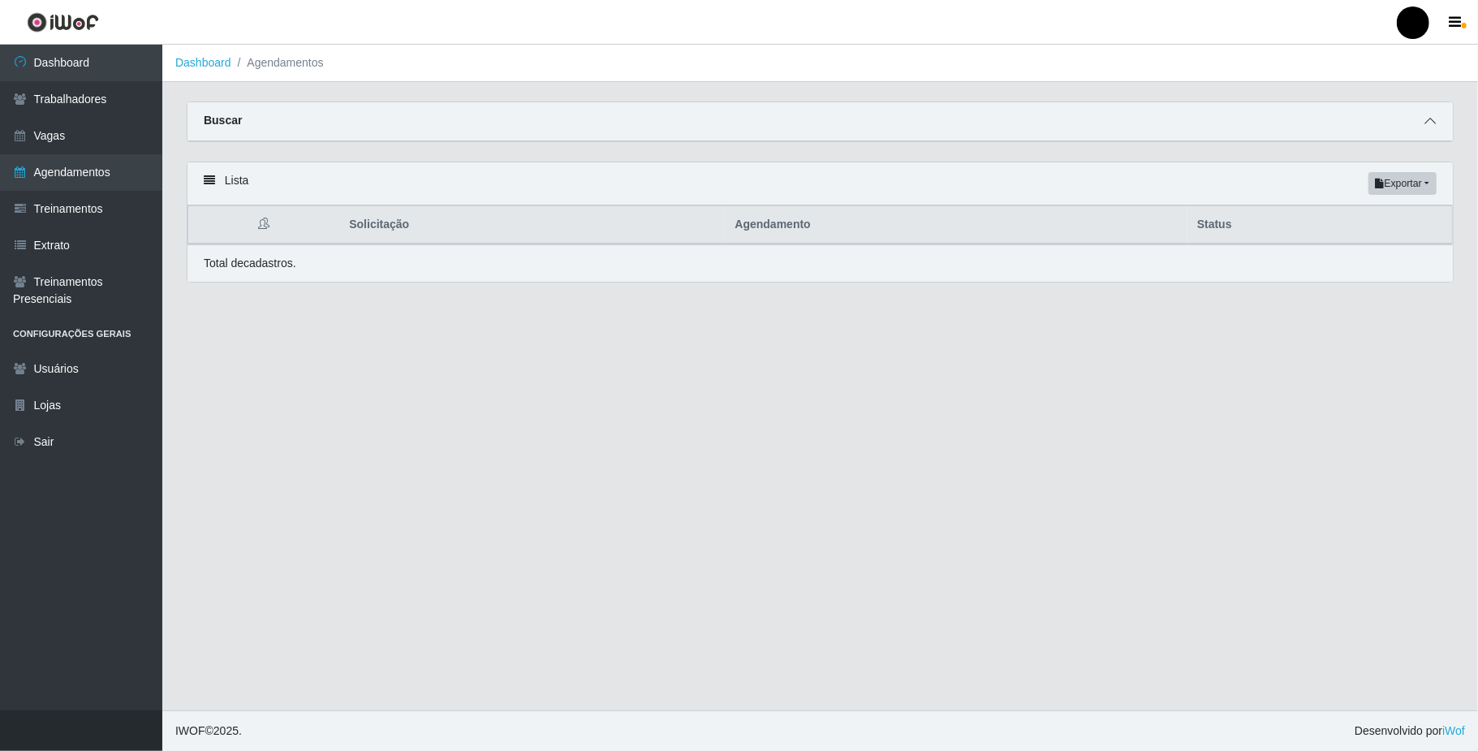
click at [1420, 115] on span at bounding box center [1429, 121] width 19 height 19
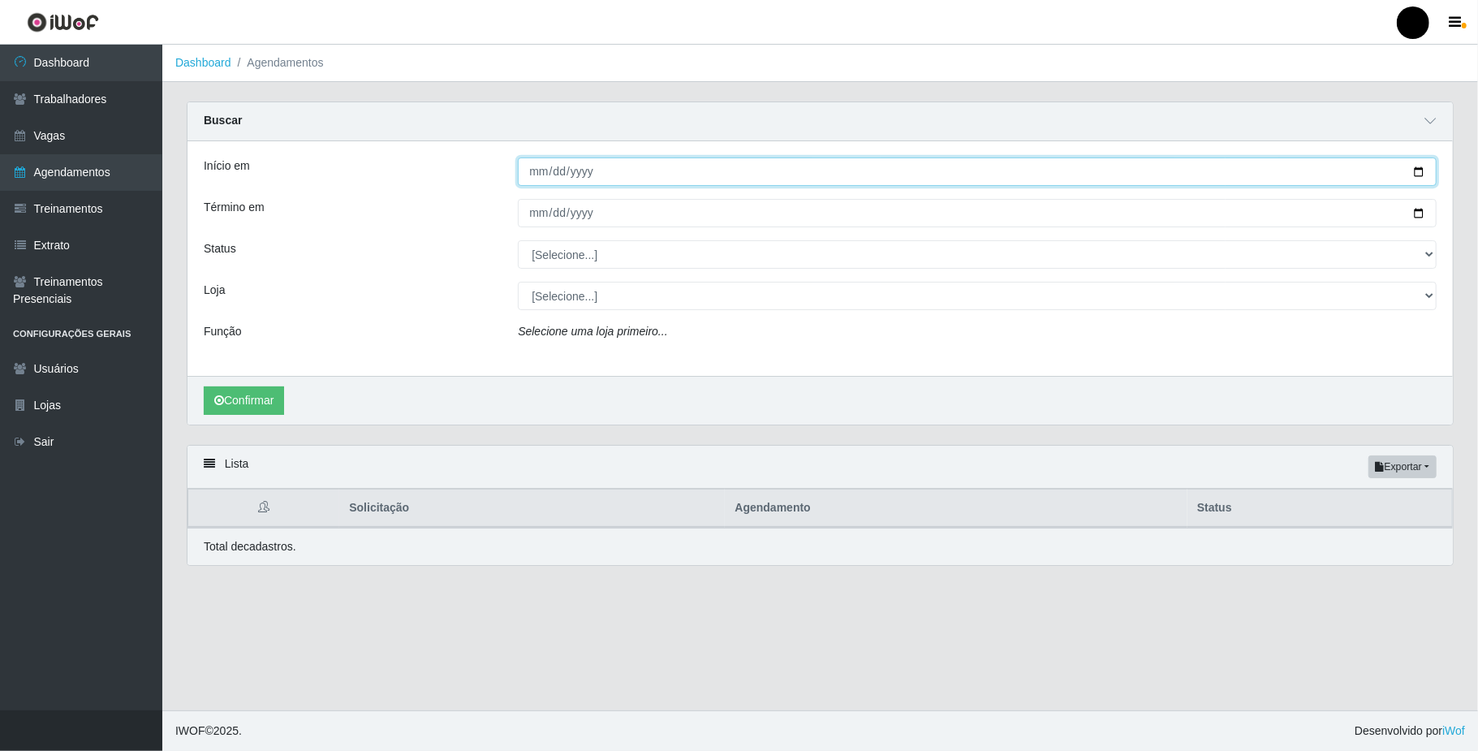
click at [1423, 169] on input "Início em" at bounding box center [977, 171] width 919 height 28
type input "[DATE]"
click at [1419, 213] on input "Término em" at bounding box center [977, 213] width 919 height 28
type input "[DATE]"
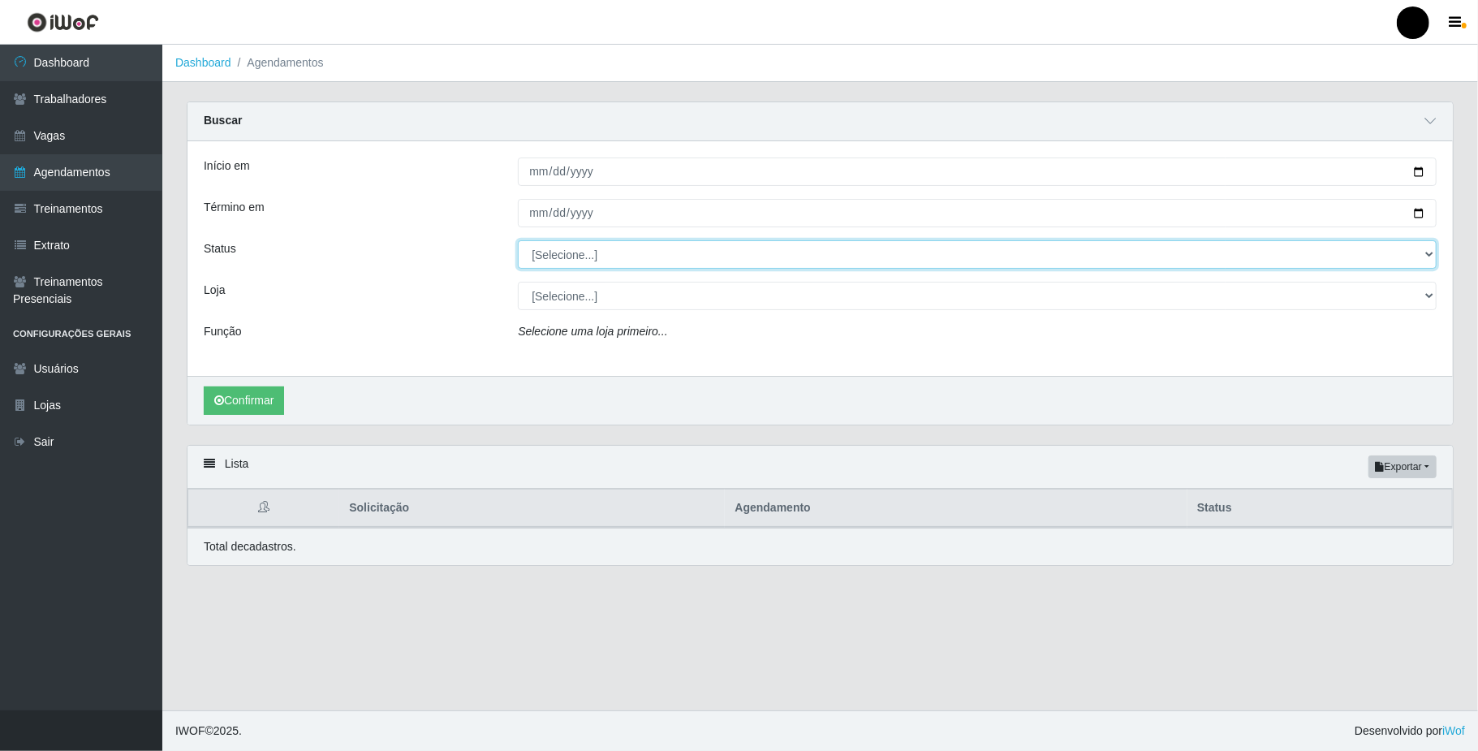
click at [588, 255] on select "[Selecione...] AGENDADO AGUARDANDO LIBERAR EM ANDAMENTO EM REVISÃO FINALIZADO C…" at bounding box center [977, 254] width 919 height 28
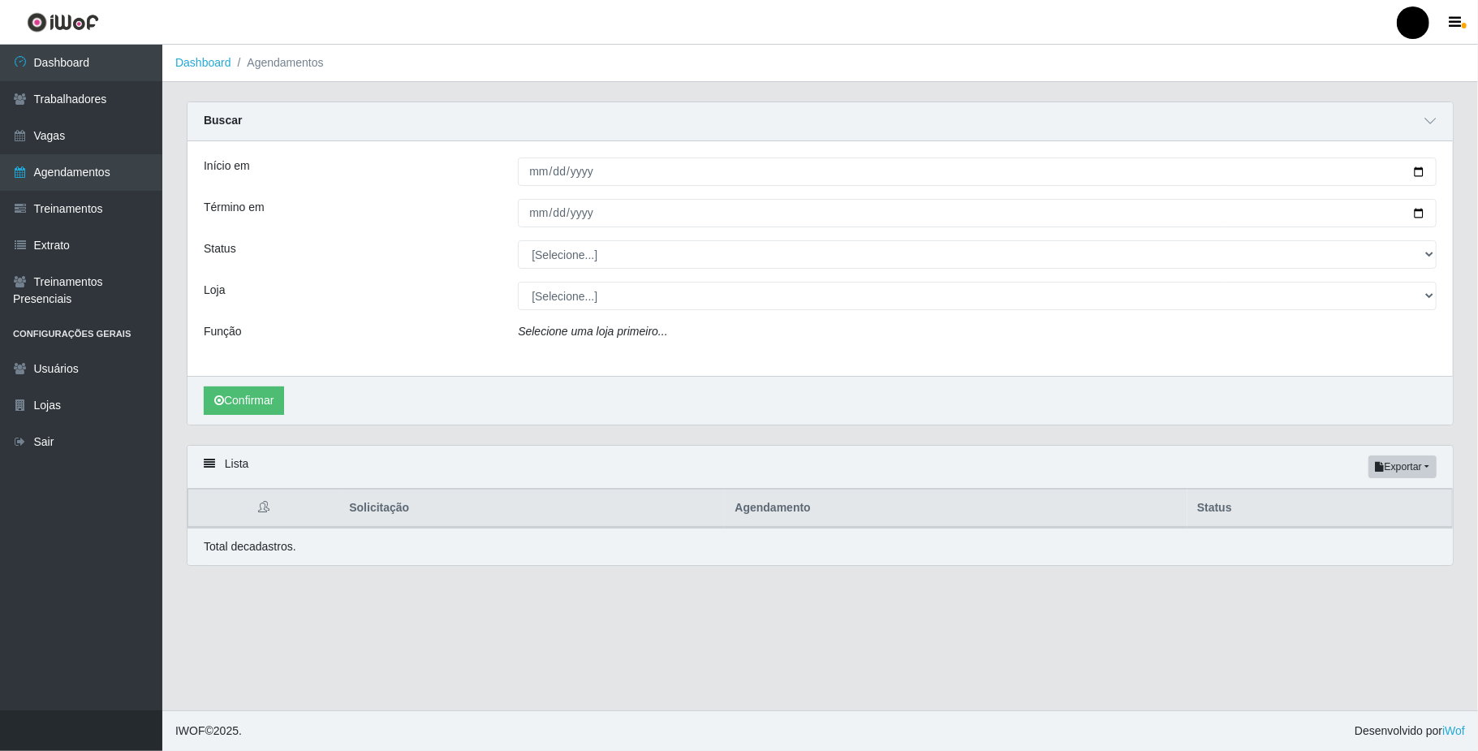
click at [489, 308] on div "Loja" at bounding box center [349, 296] width 314 height 28
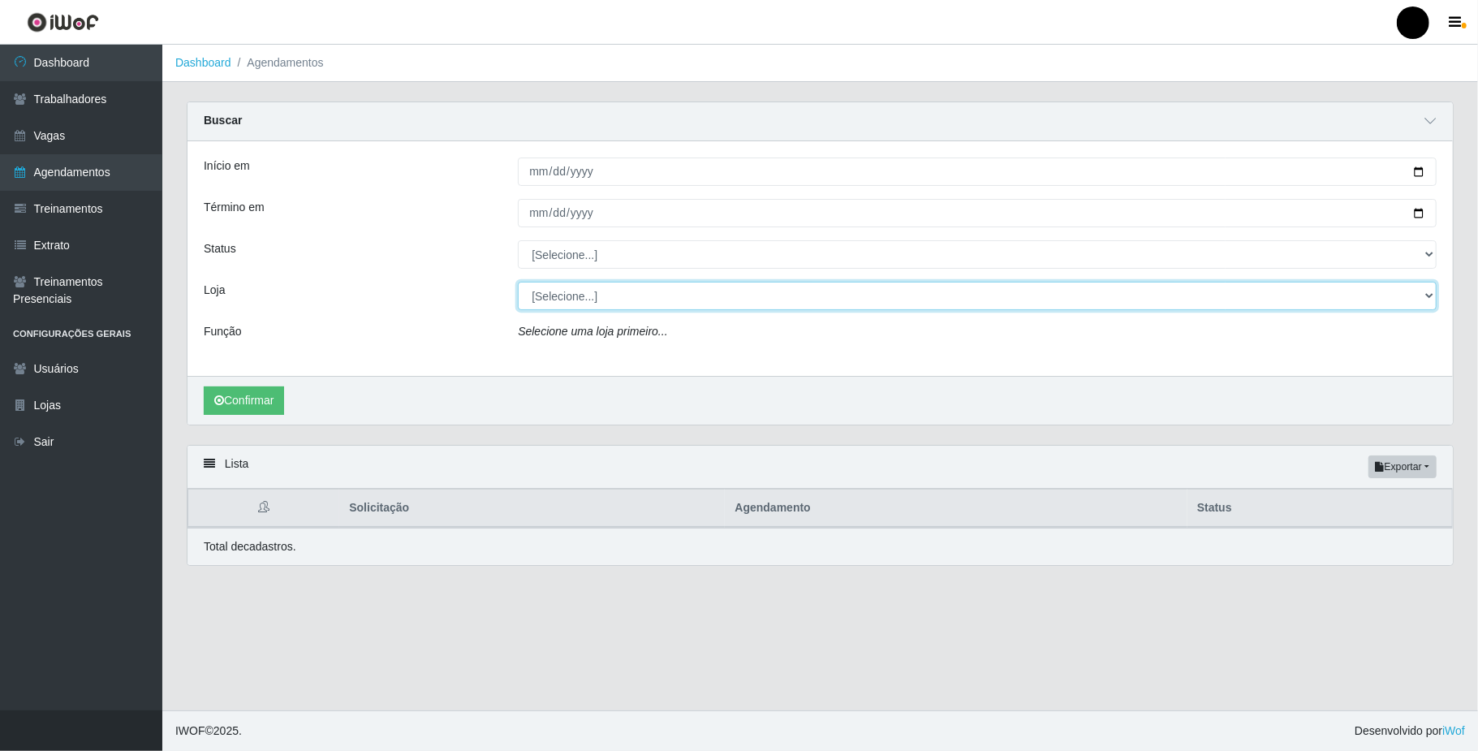
click at [576, 302] on select "[Selecione...] SuperFácil Atacado - Emaús" at bounding box center [977, 296] width 919 height 28
select select "407"
click at [518, 282] on select "[Selecione...] SuperFácil Atacado - Emaús" at bounding box center [977, 296] width 919 height 28
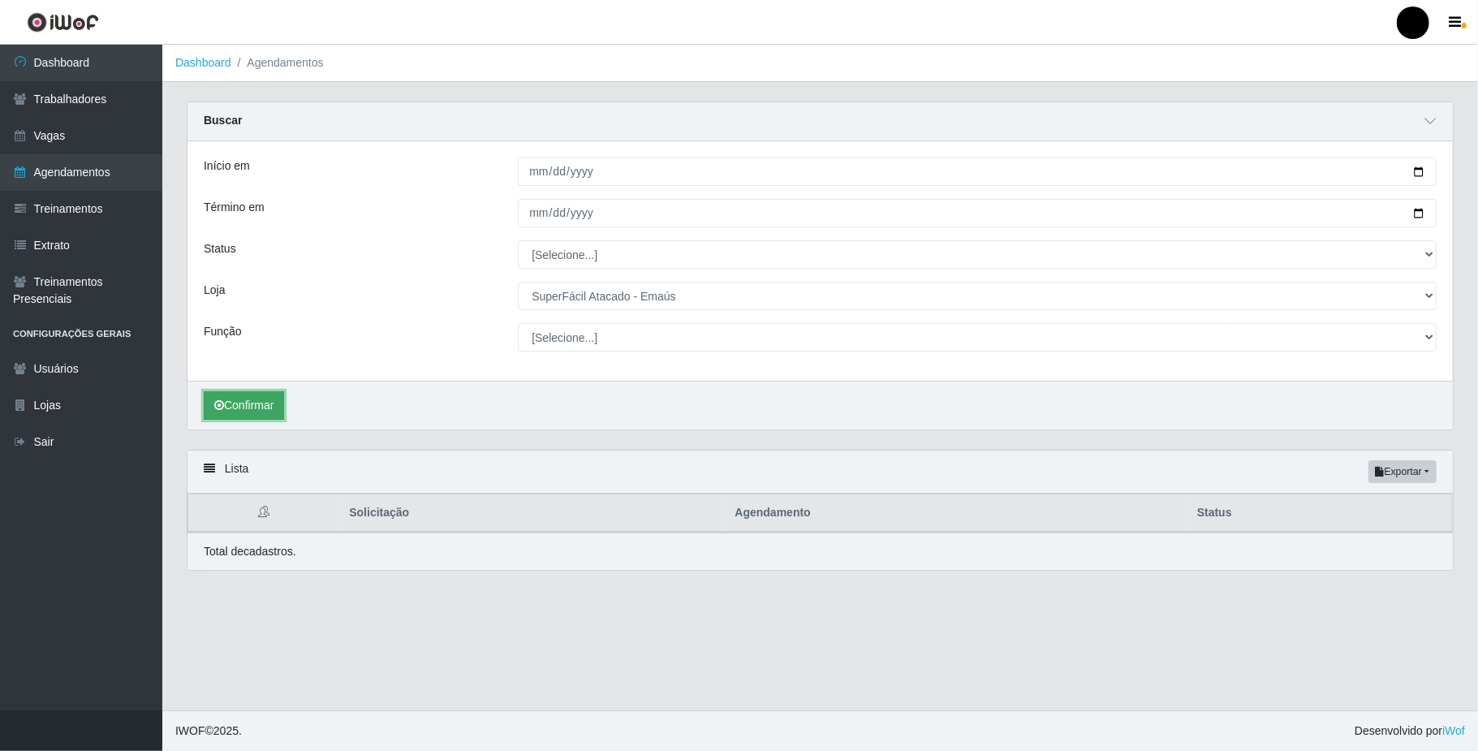
click at [277, 414] on button "Confirmar" at bounding box center [244, 405] width 80 height 28
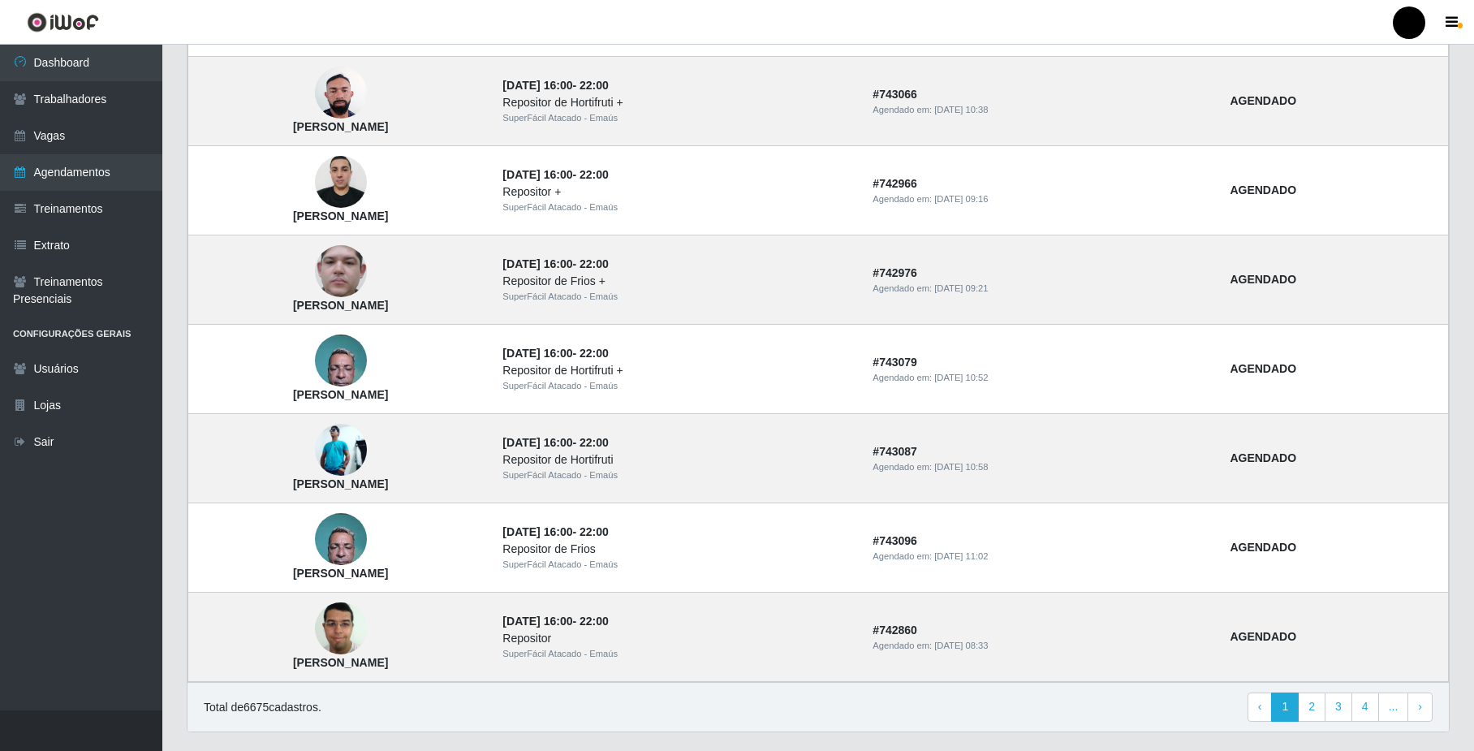
scroll to position [1238, 0]
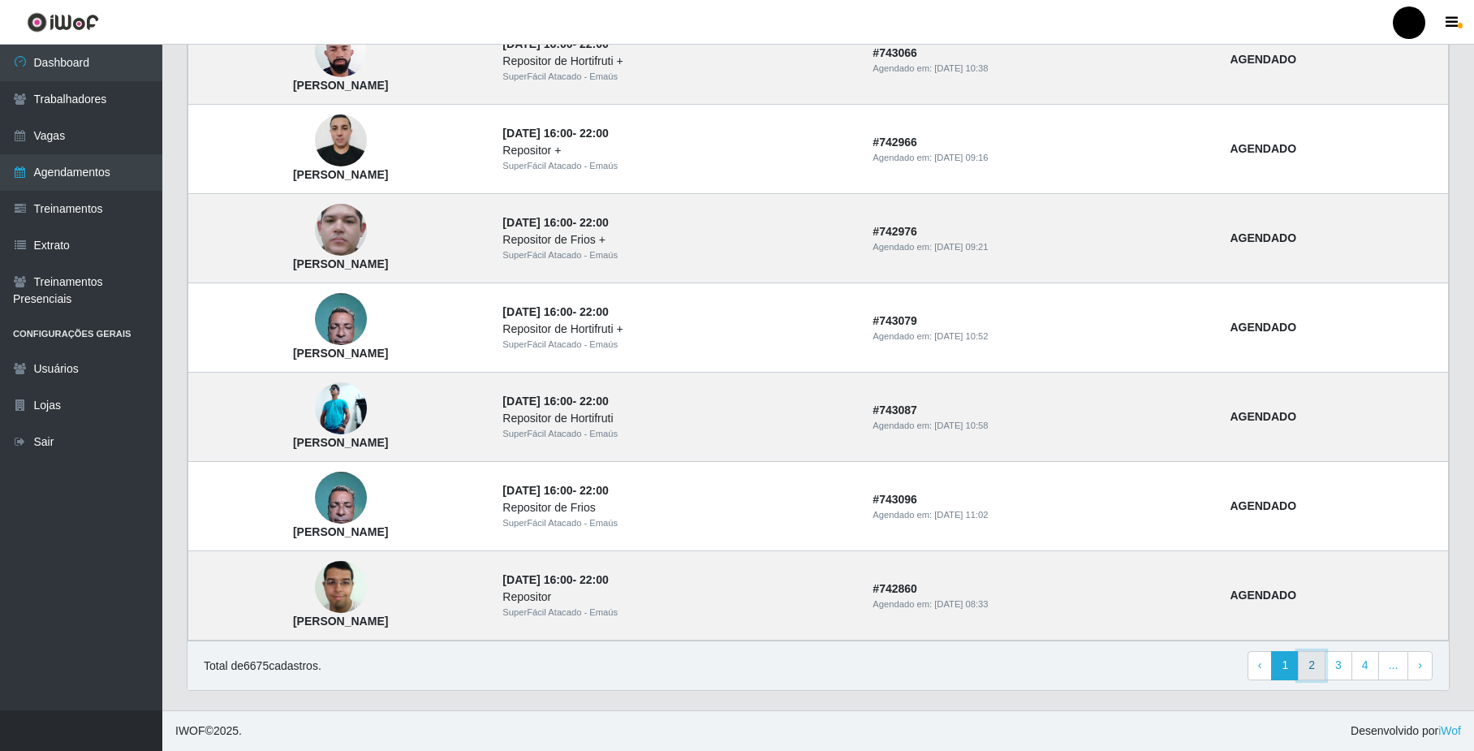
click at [1315, 673] on link "2" at bounding box center [1312, 665] width 28 height 29
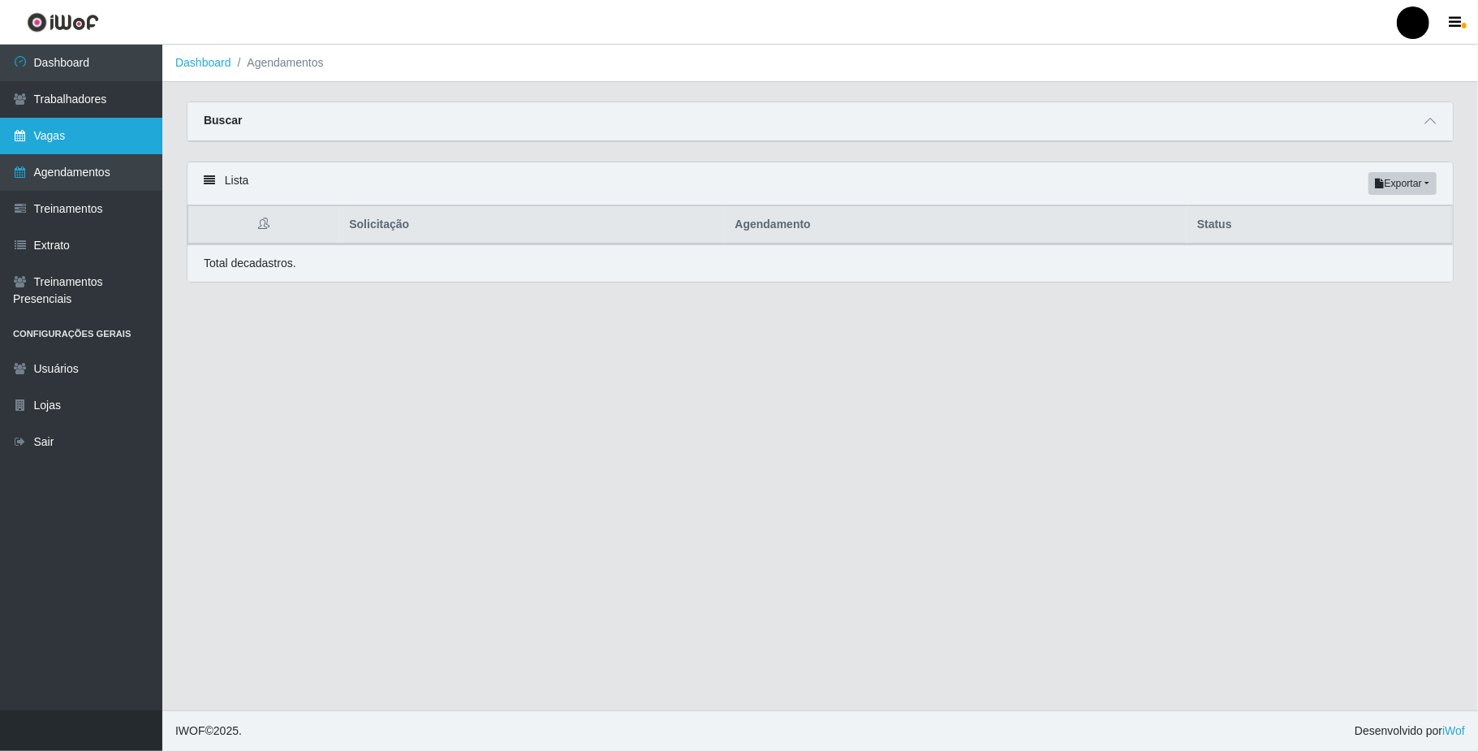
click at [60, 131] on link "Vagas" at bounding box center [81, 136] width 162 height 37
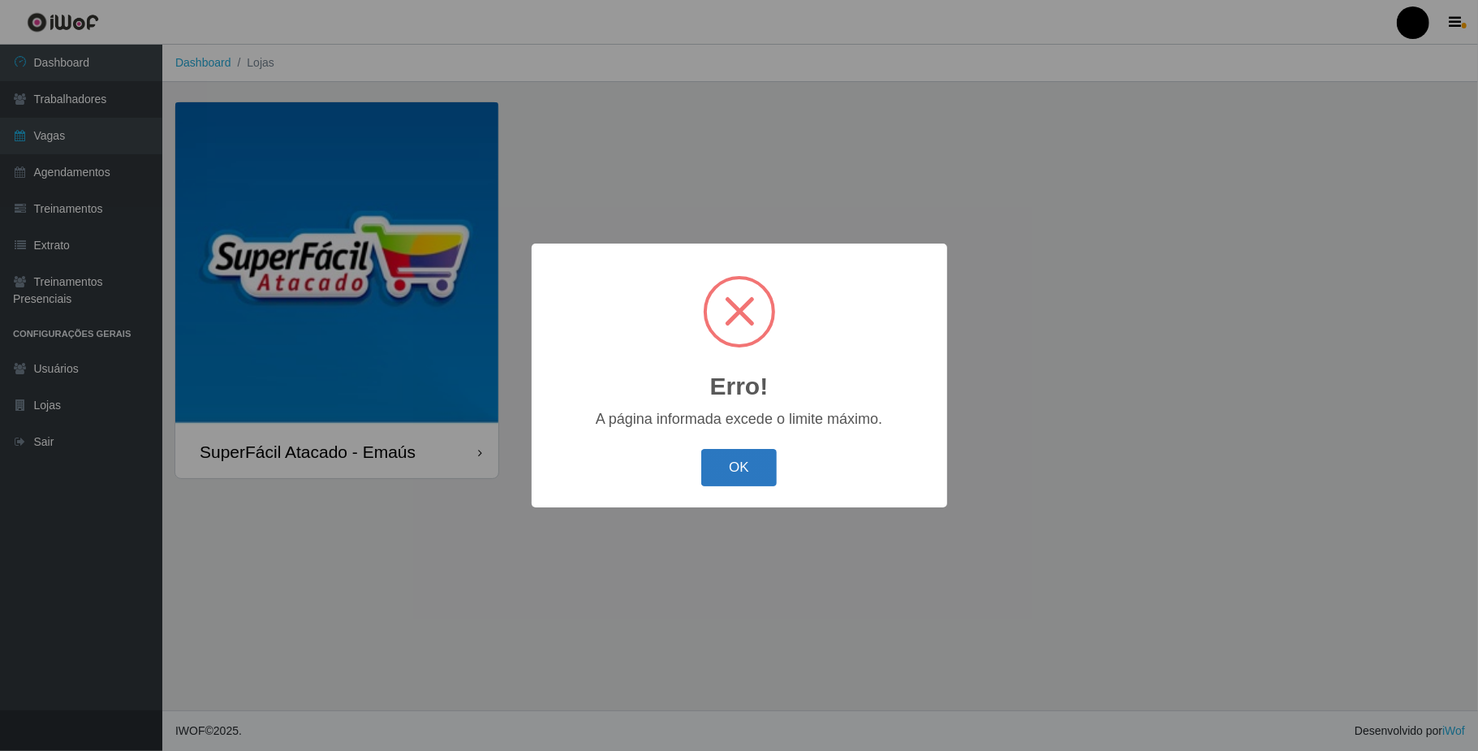
click at [739, 480] on button "OK" at bounding box center [738, 468] width 75 height 38
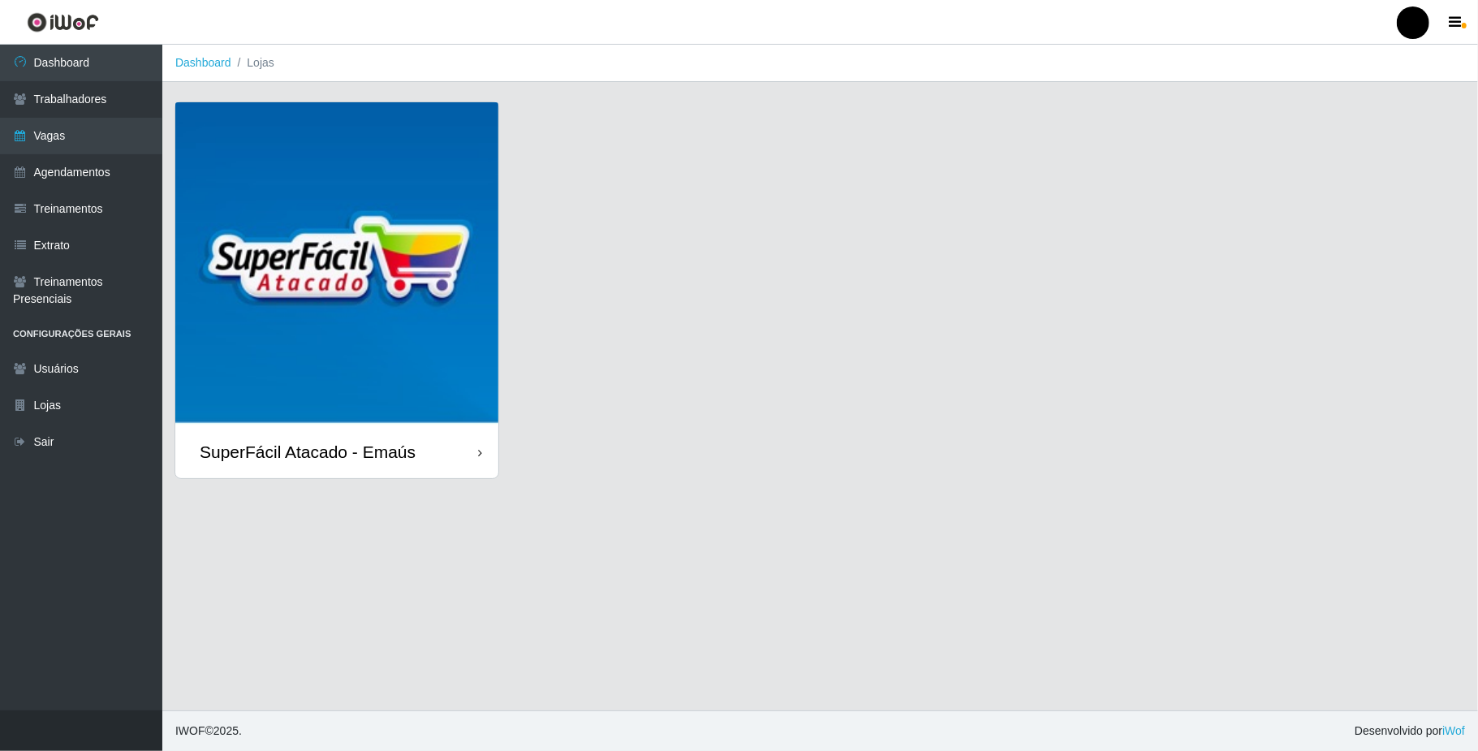
click at [414, 329] on img at bounding box center [336, 263] width 323 height 323
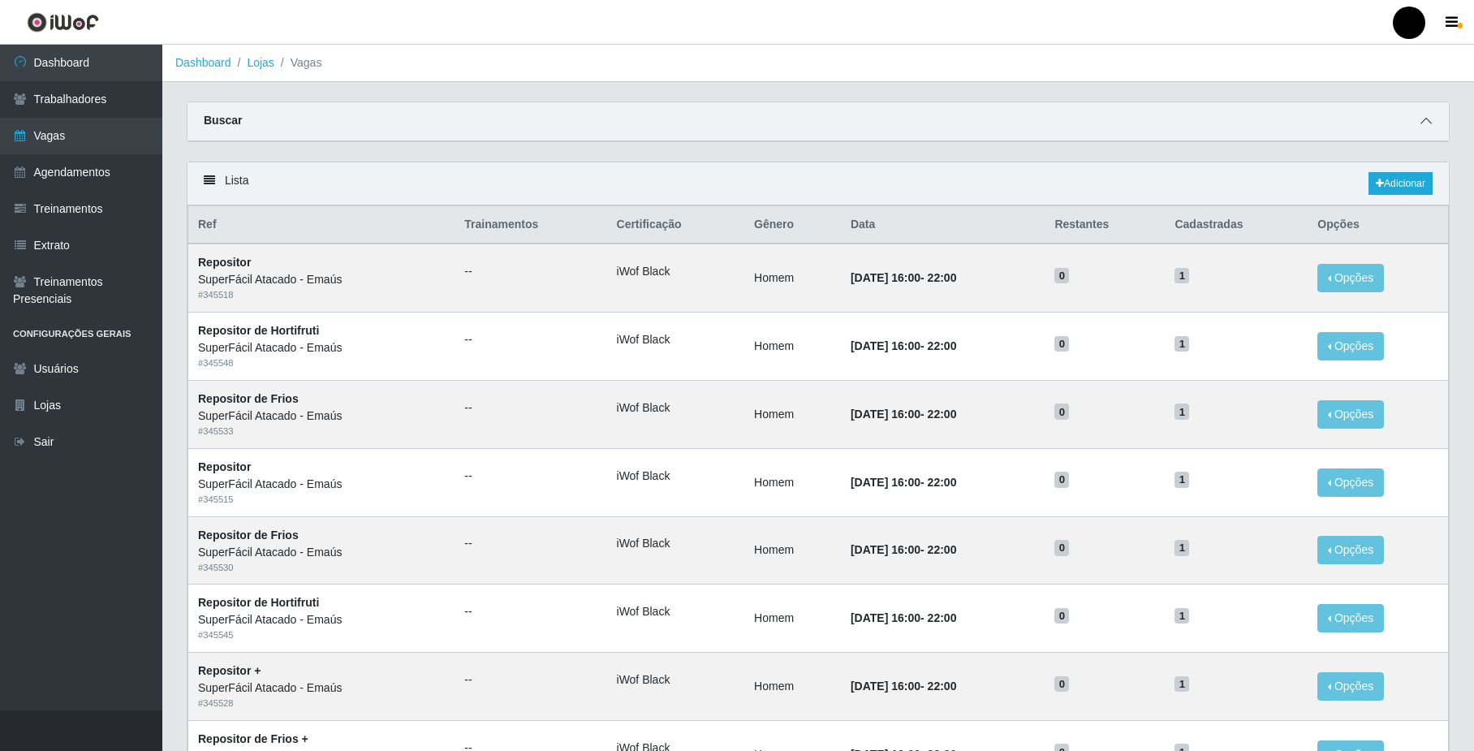
click at [1430, 114] on span at bounding box center [1425, 121] width 19 height 19
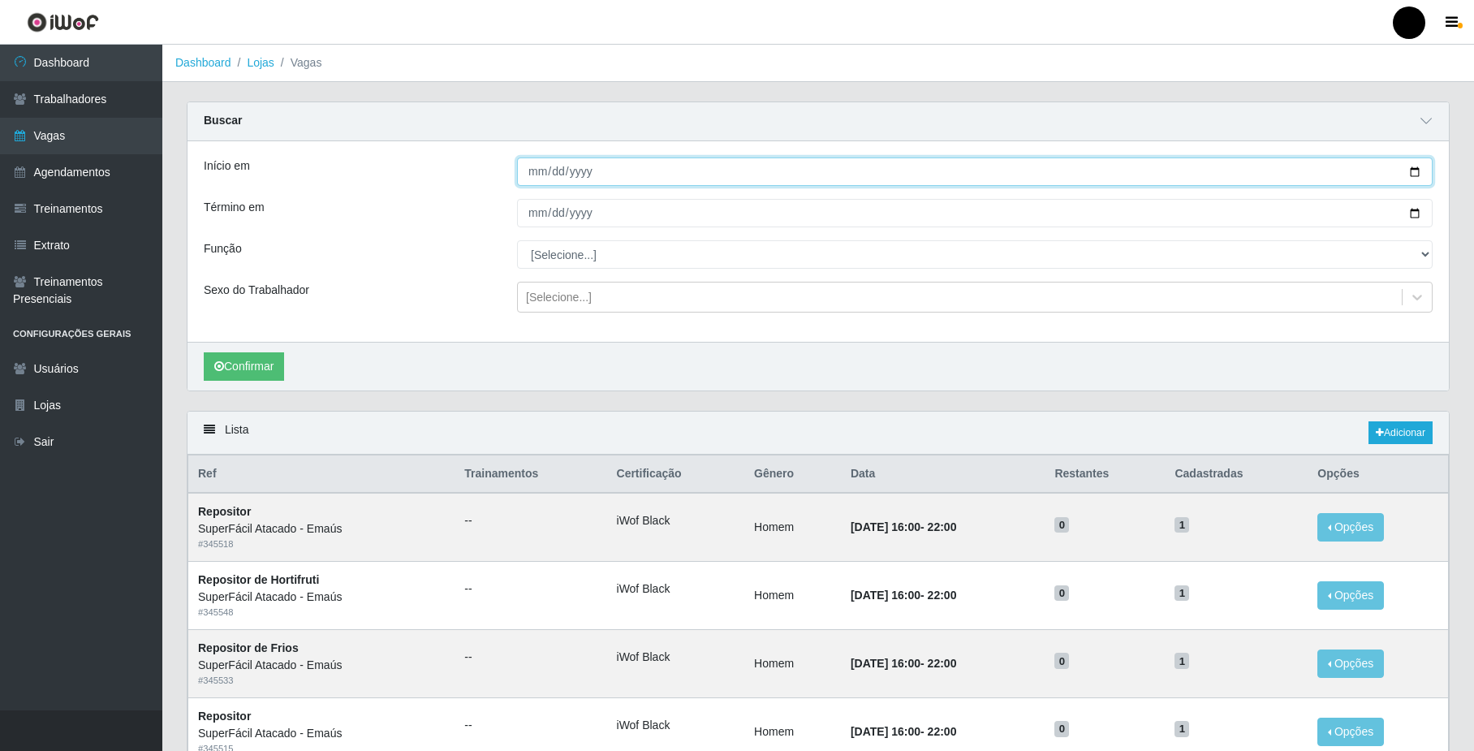
drag, startPoint x: 1413, startPoint y: 174, endPoint x: 1247, endPoint y: 196, distance: 167.0
click at [1410, 174] on input "Início em" at bounding box center [974, 171] width 915 height 28
type input "[DATE]"
click at [1412, 211] on input "Término em" at bounding box center [974, 213] width 915 height 28
type input "[DATE]"
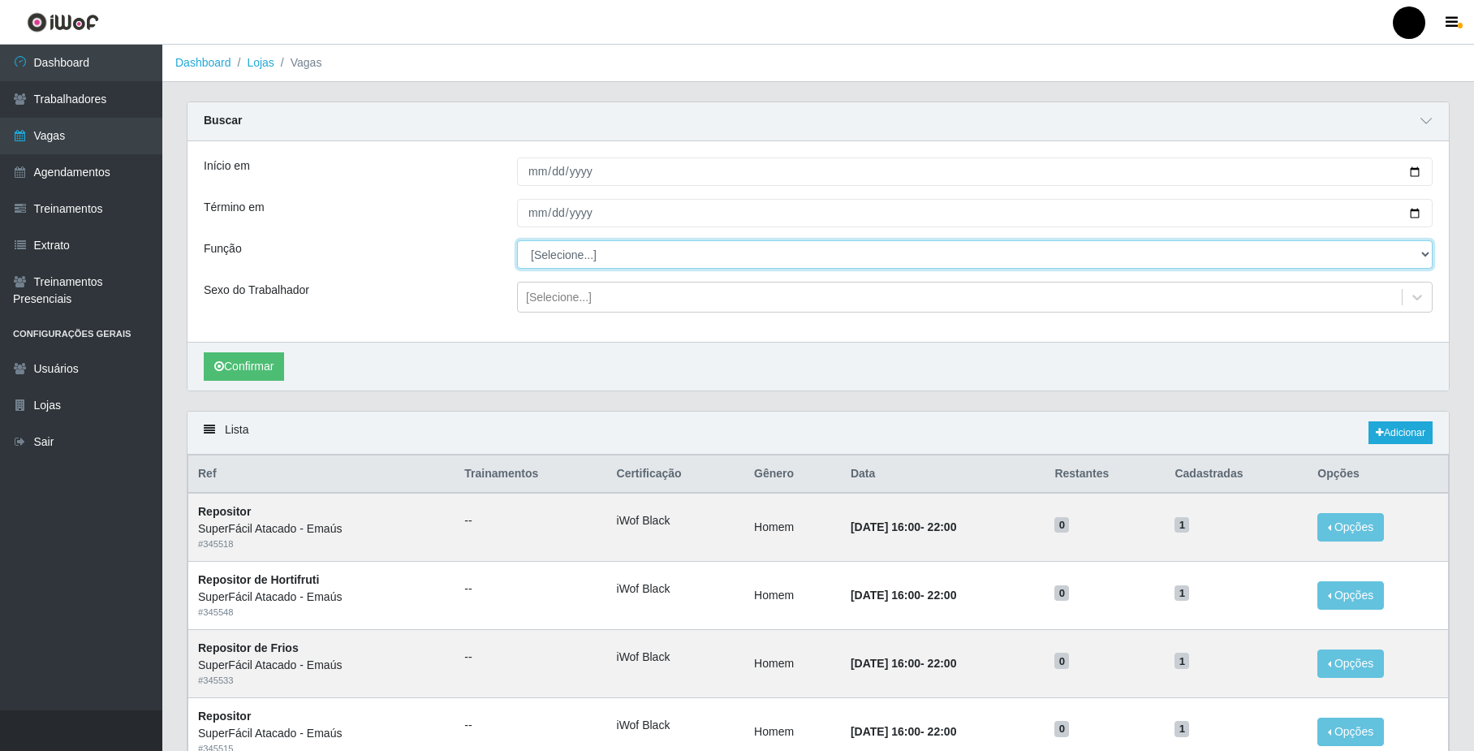
click at [573, 258] on select "[Selecione...] Auxiliar de Estacionamento Auxiliar de Estacionamento + Auxiliar…" at bounding box center [974, 254] width 915 height 28
select select "22"
click at [517, 241] on select "[Selecione...] Auxiliar de Estacionamento Auxiliar de Estacionamento + Auxiliar…" at bounding box center [974, 254] width 915 height 28
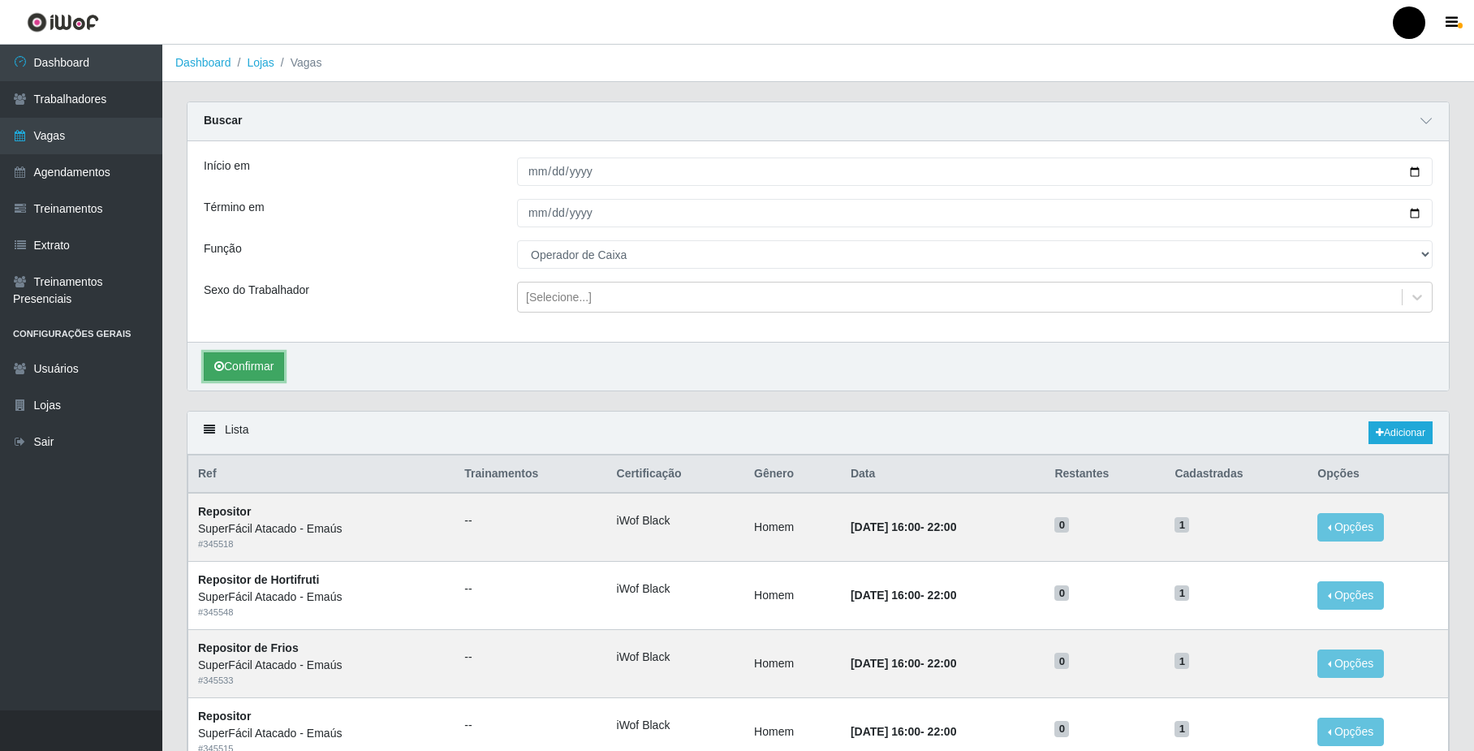
click at [248, 372] on button "Confirmar" at bounding box center [244, 366] width 80 height 28
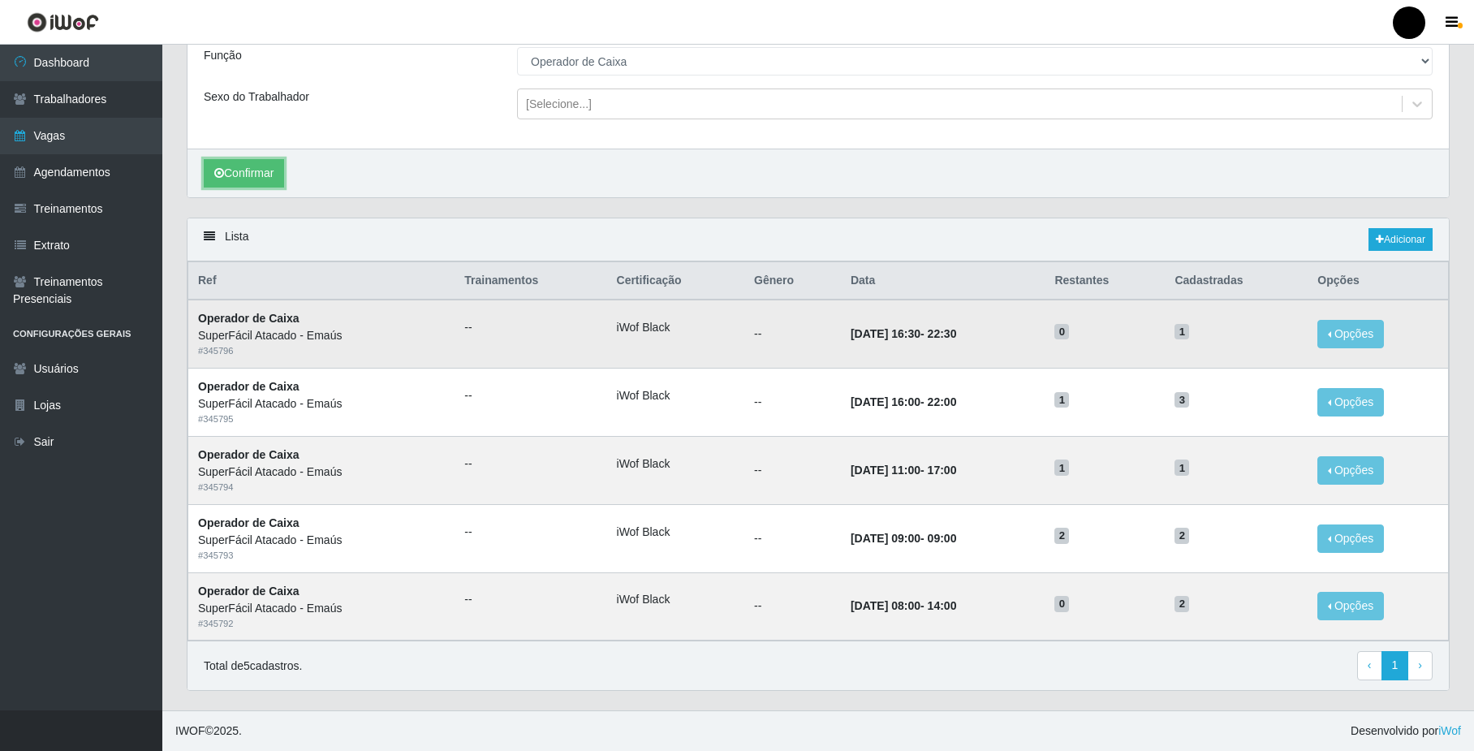
scroll to position [199, 0]
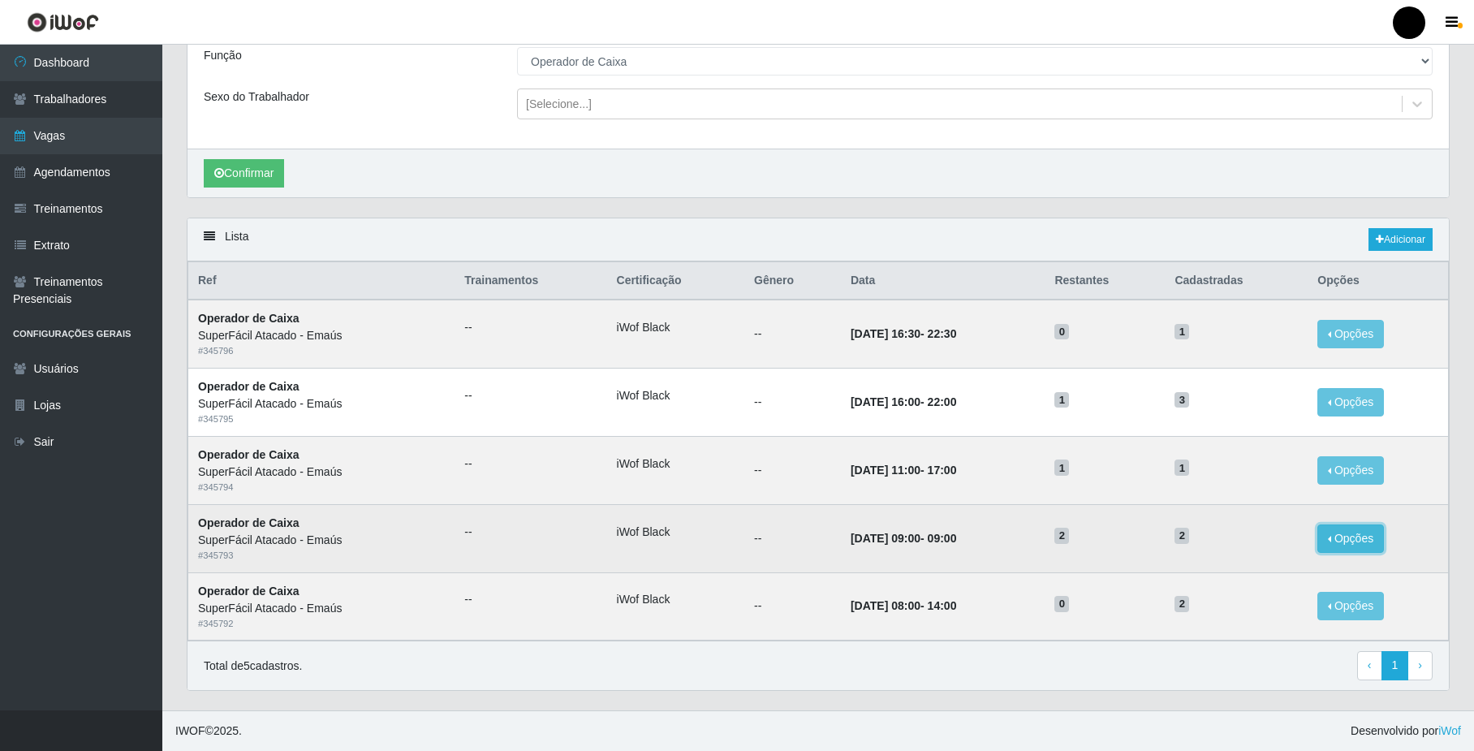
click at [1351, 540] on button "Opções" at bounding box center [1350, 538] width 67 height 28
click at [1245, 540] on link "Editar" at bounding box center [1226, 541] width 46 height 13
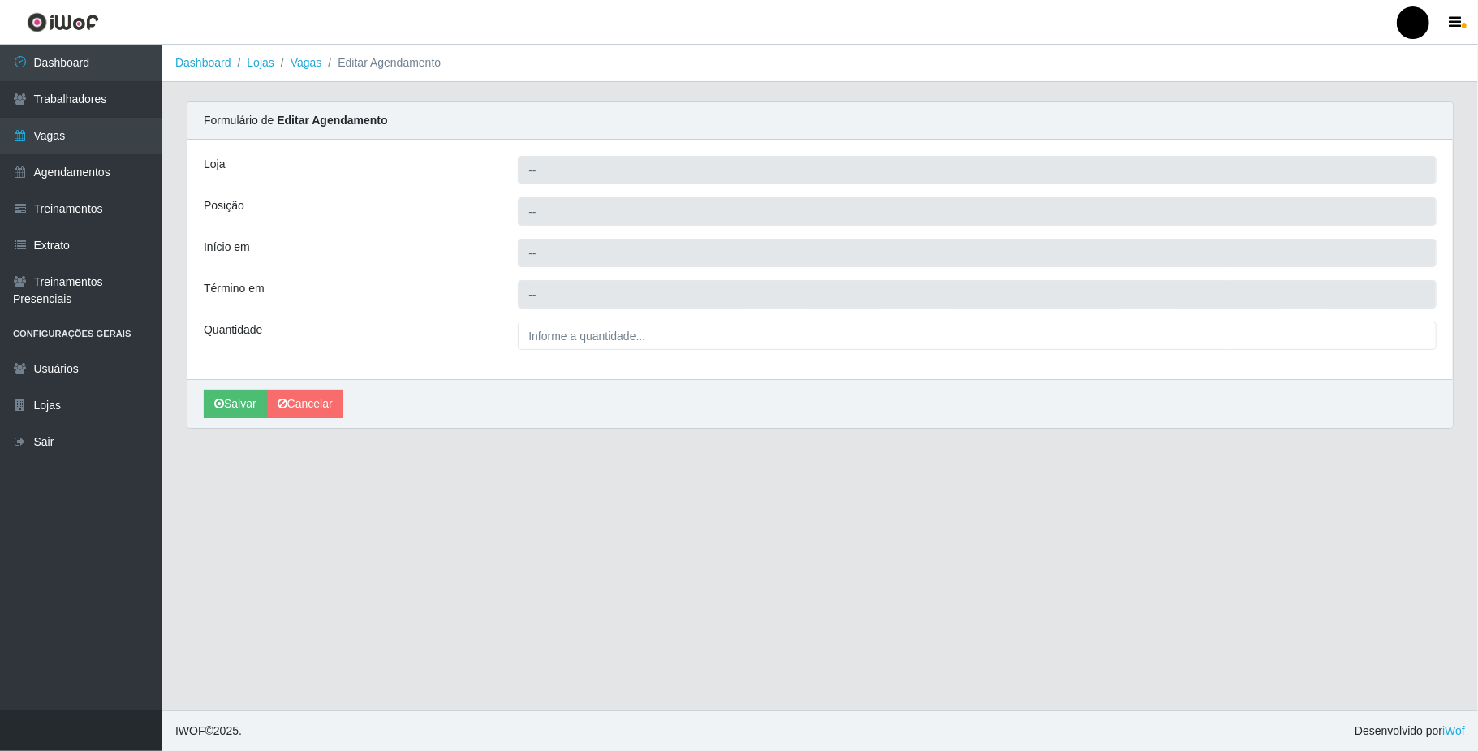
type input "SuperFácil Atacado - Emaús"
type input "Operador de Caixa"
type input "2025-09-19 09:00:00"
type input "2__"
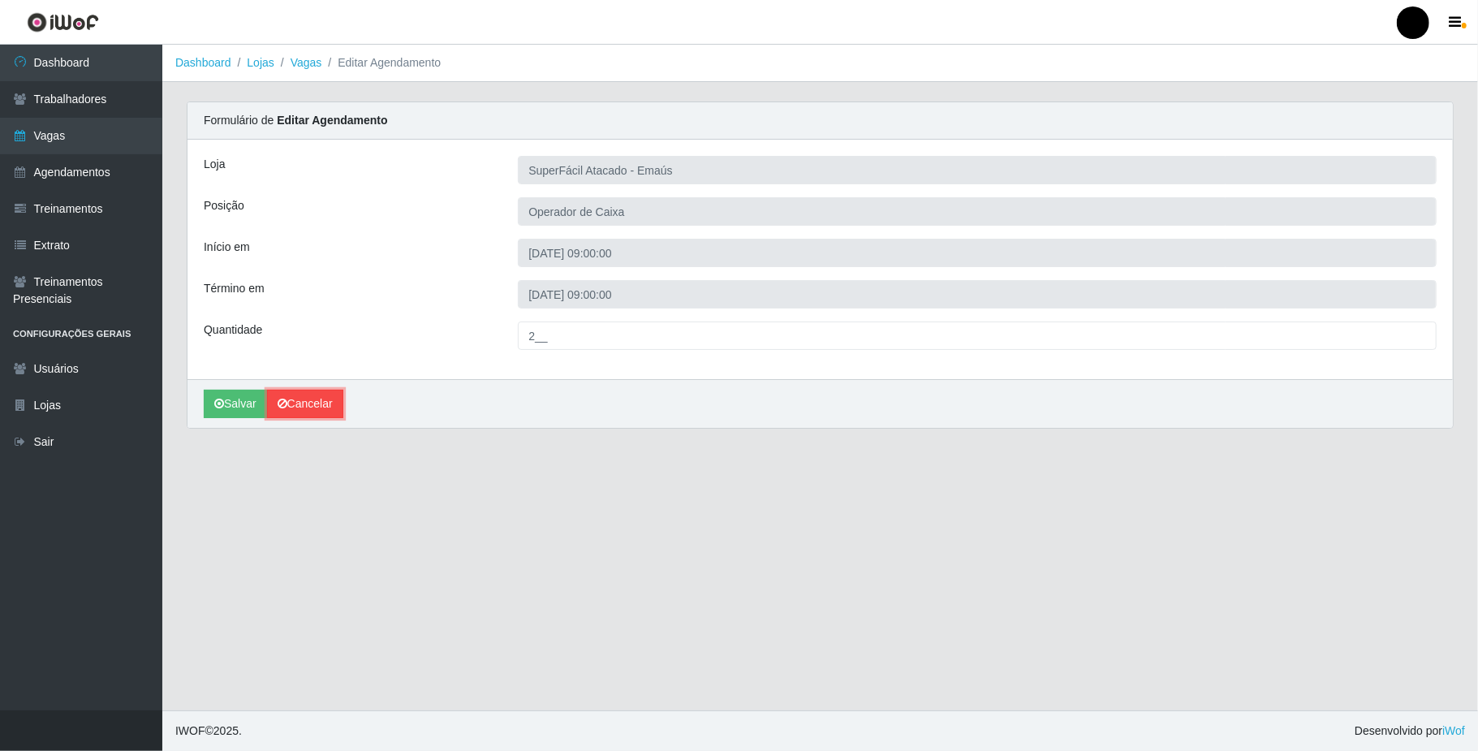
click at [329, 404] on link "Cancelar" at bounding box center [305, 404] width 76 height 28
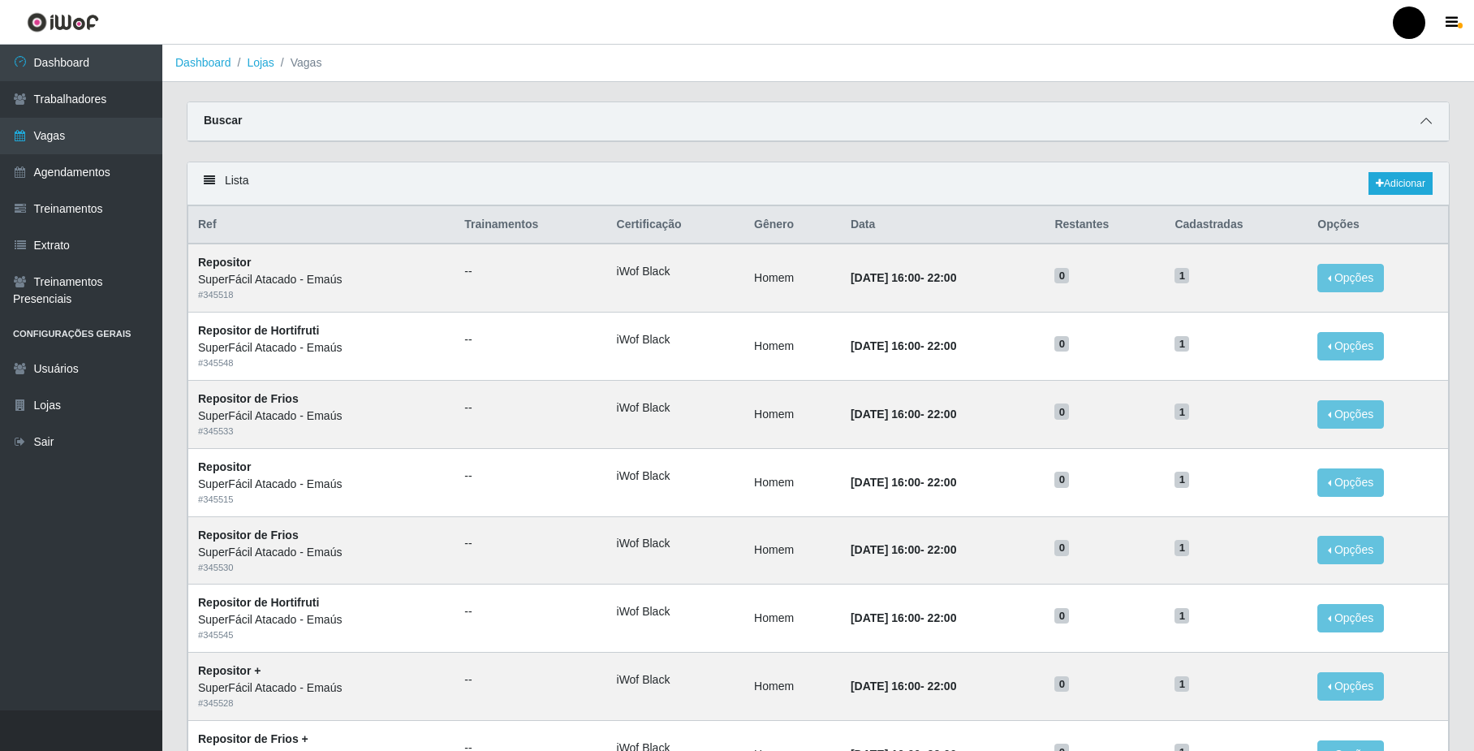
click at [1417, 121] on span at bounding box center [1425, 121] width 19 height 19
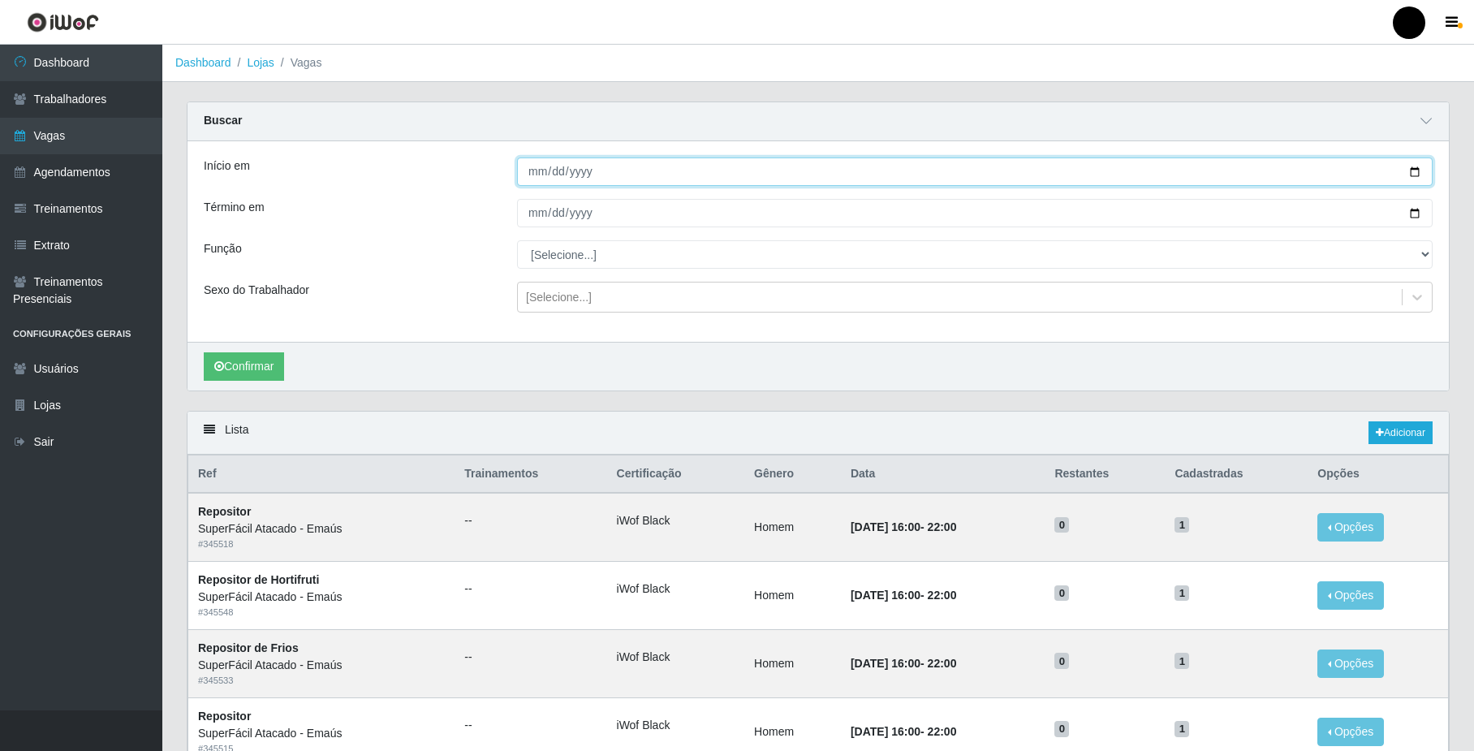
drag, startPoint x: 1415, startPoint y: 170, endPoint x: 937, endPoint y: 264, distance: 487.8
click at [1410, 170] on input "Início em" at bounding box center [974, 171] width 915 height 28
type input "[DATE]"
click at [1413, 213] on input "Término em" at bounding box center [974, 213] width 915 height 28
type input "[DATE]"
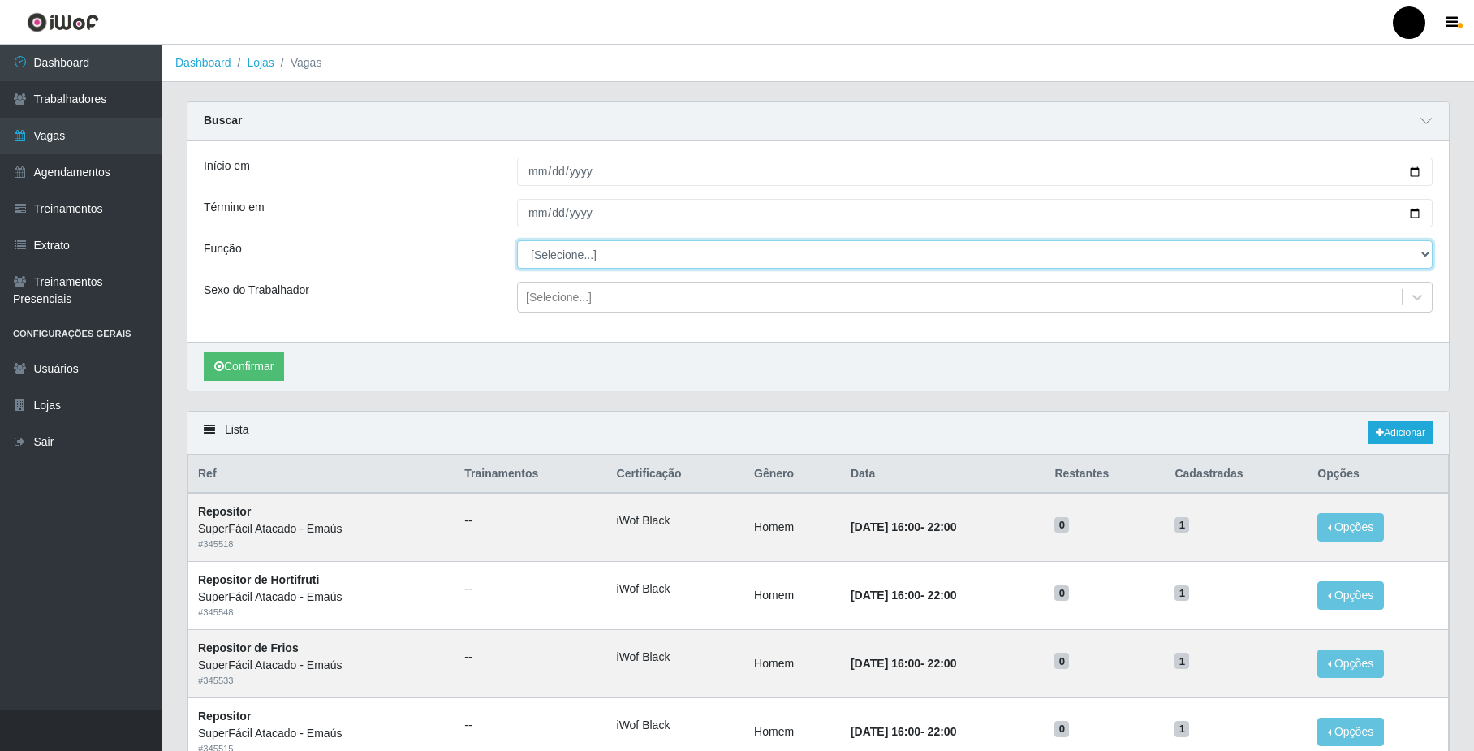
click at [601, 256] on select "[Selecione...] Auxiliar de Estacionamento Auxiliar de Estacionamento + Auxiliar…" at bounding box center [974, 254] width 915 height 28
select select "22"
click at [517, 241] on select "[Selecione...] Auxiliar de Estacionamento Auxiliar de Estacionamento + Auxiliar…" at bounding box center [974, 254] width 915 height 28
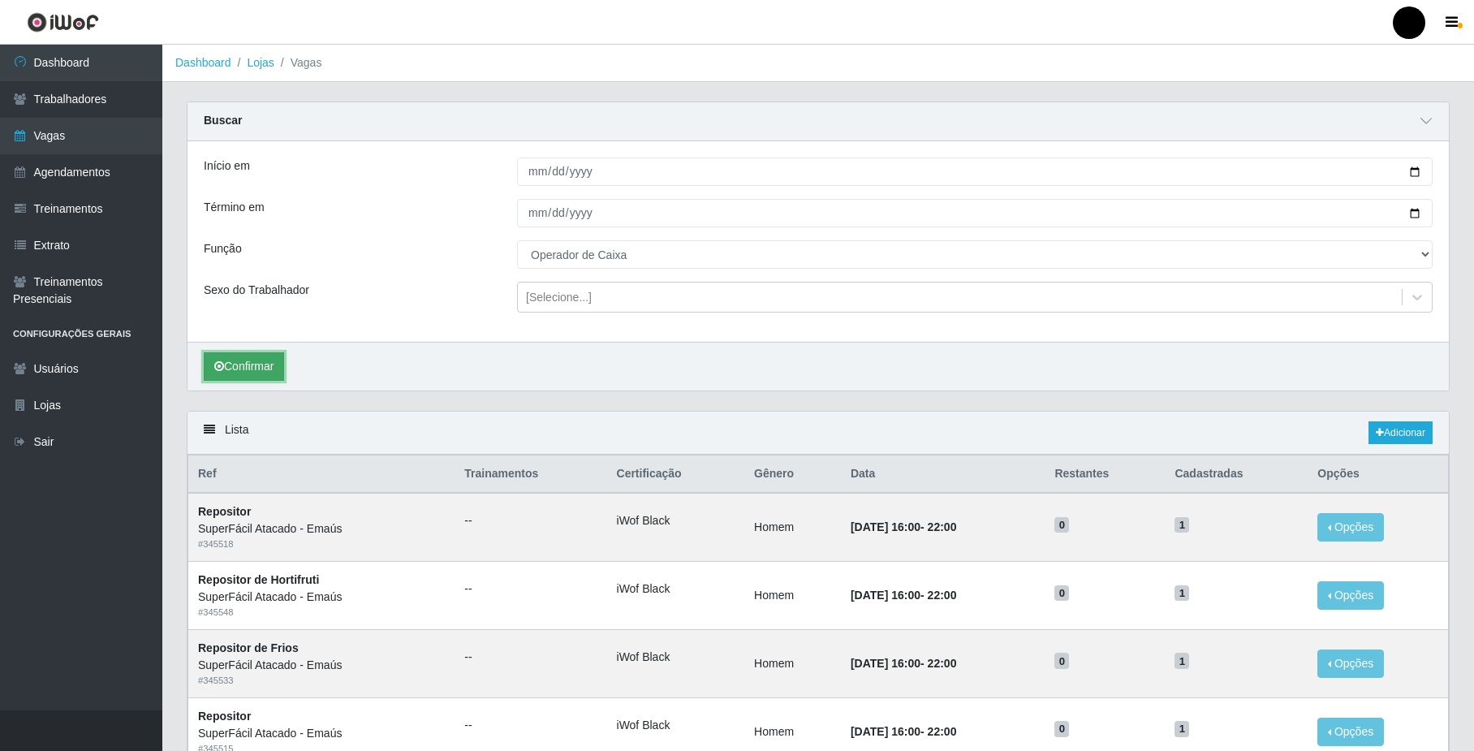
click at [265, 371] on button "Confirmar" at bounding box center [244, 366] width 80 height 28
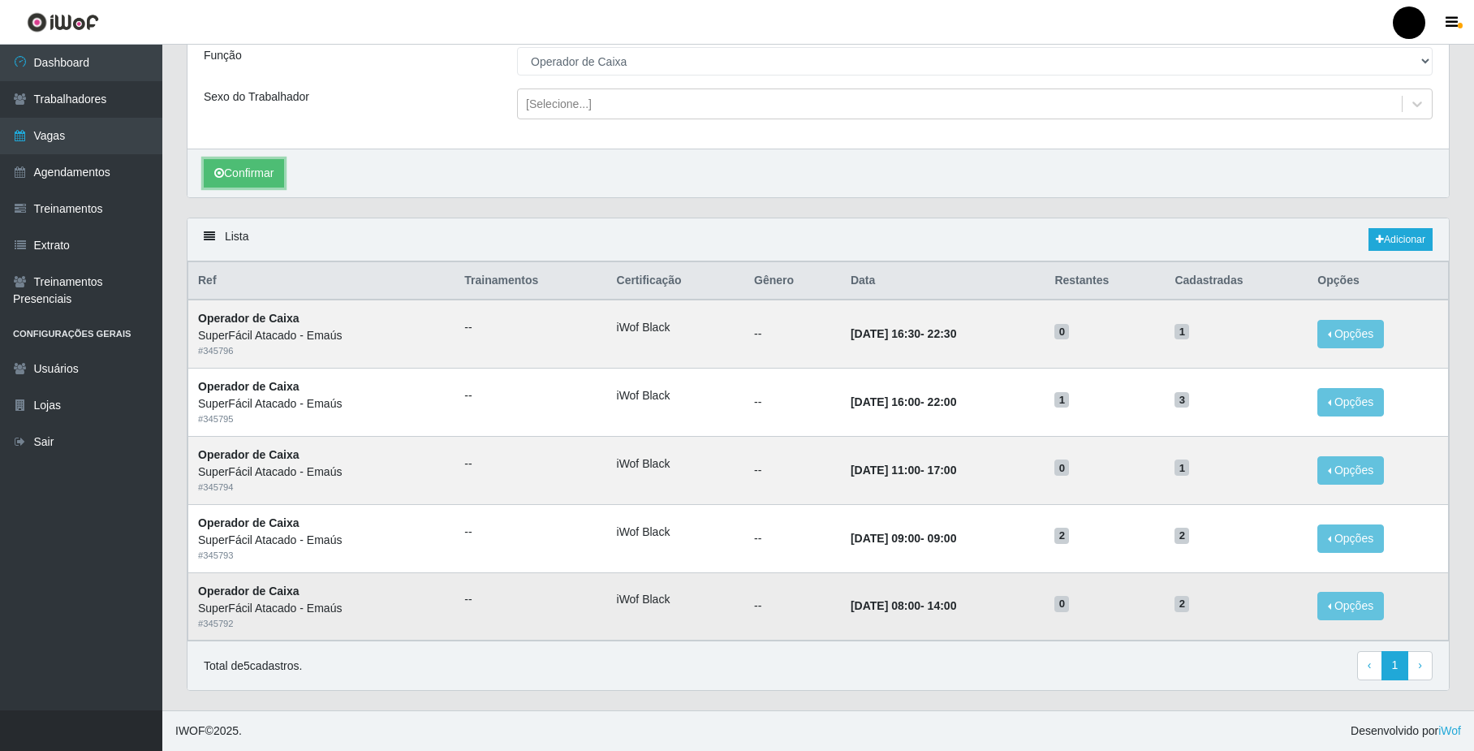
scroll to position [199, 0]
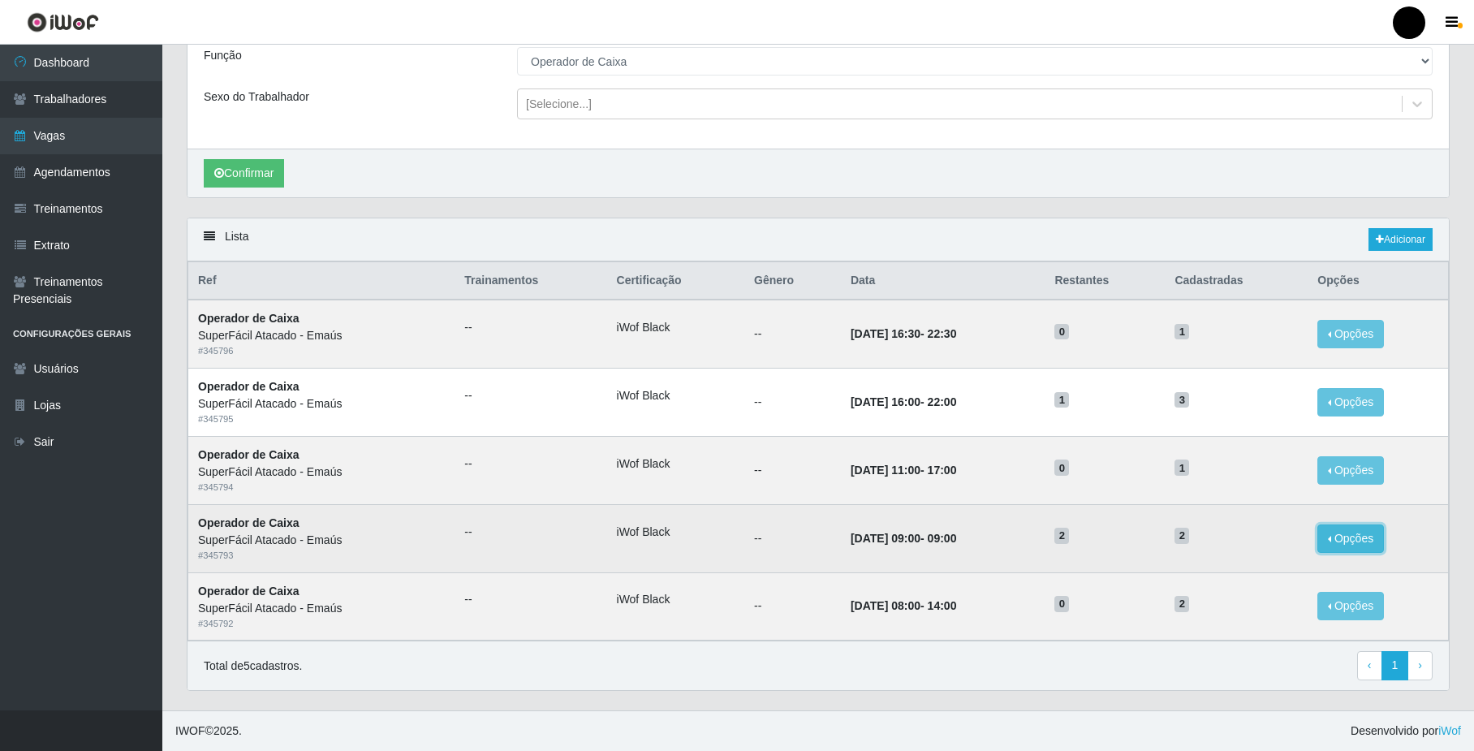
click at [1342, 539] on button "Opções" at bounding box center [1350, 538] width 67 height 28
click at [1245, 575] on div "Deletar" at bounding box center [1251, 575] width 96 height 17
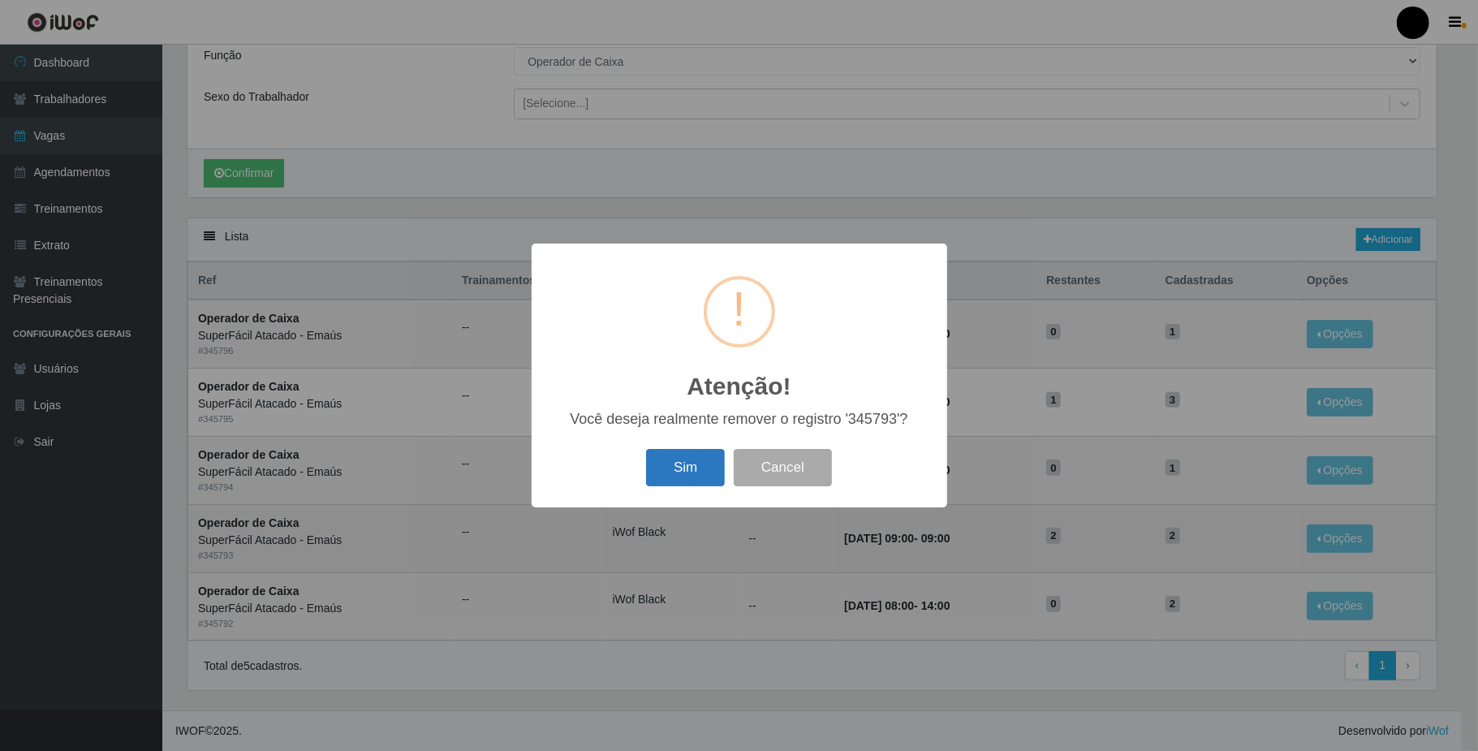
click at [689, 467] on button "Sim" at bounding box center [685, 468] width 79 height 38
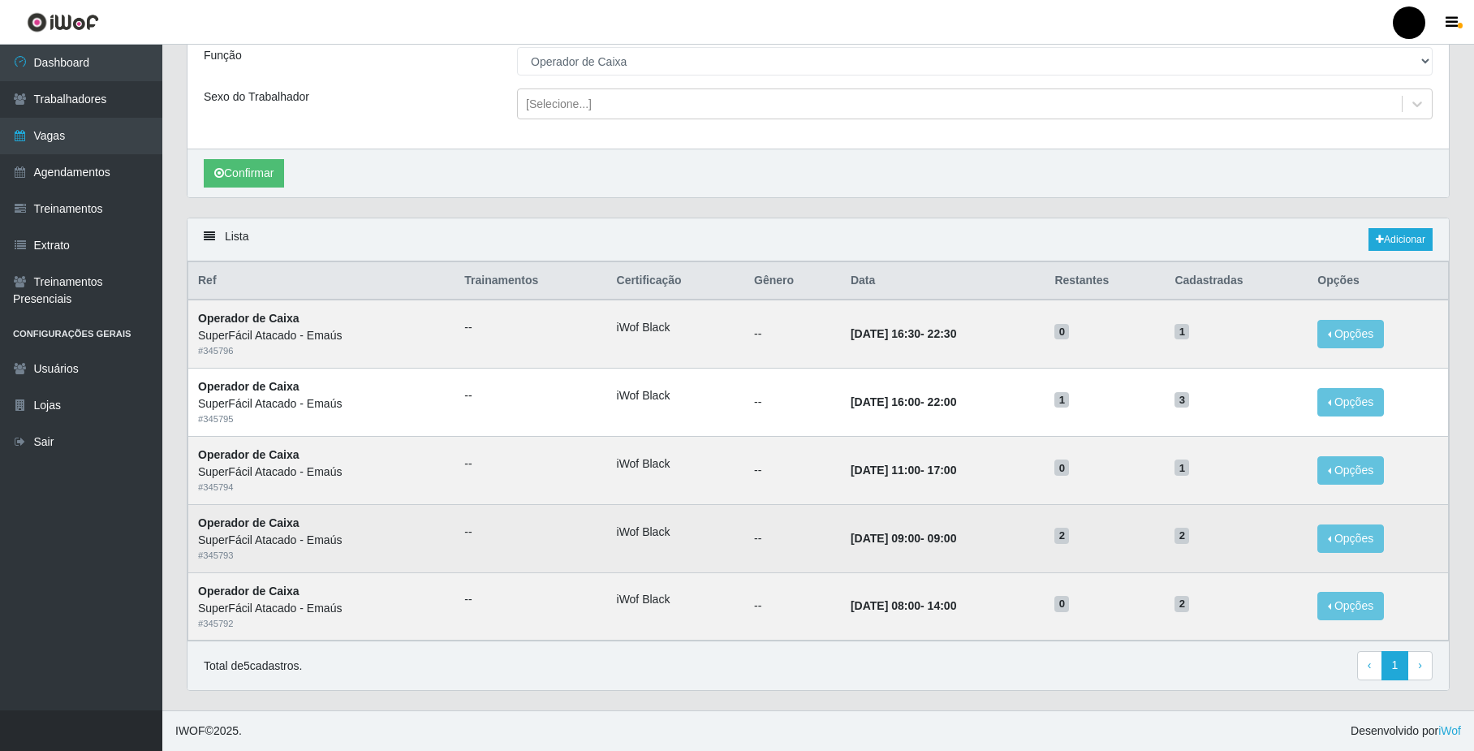
scroll to position [0, 0]
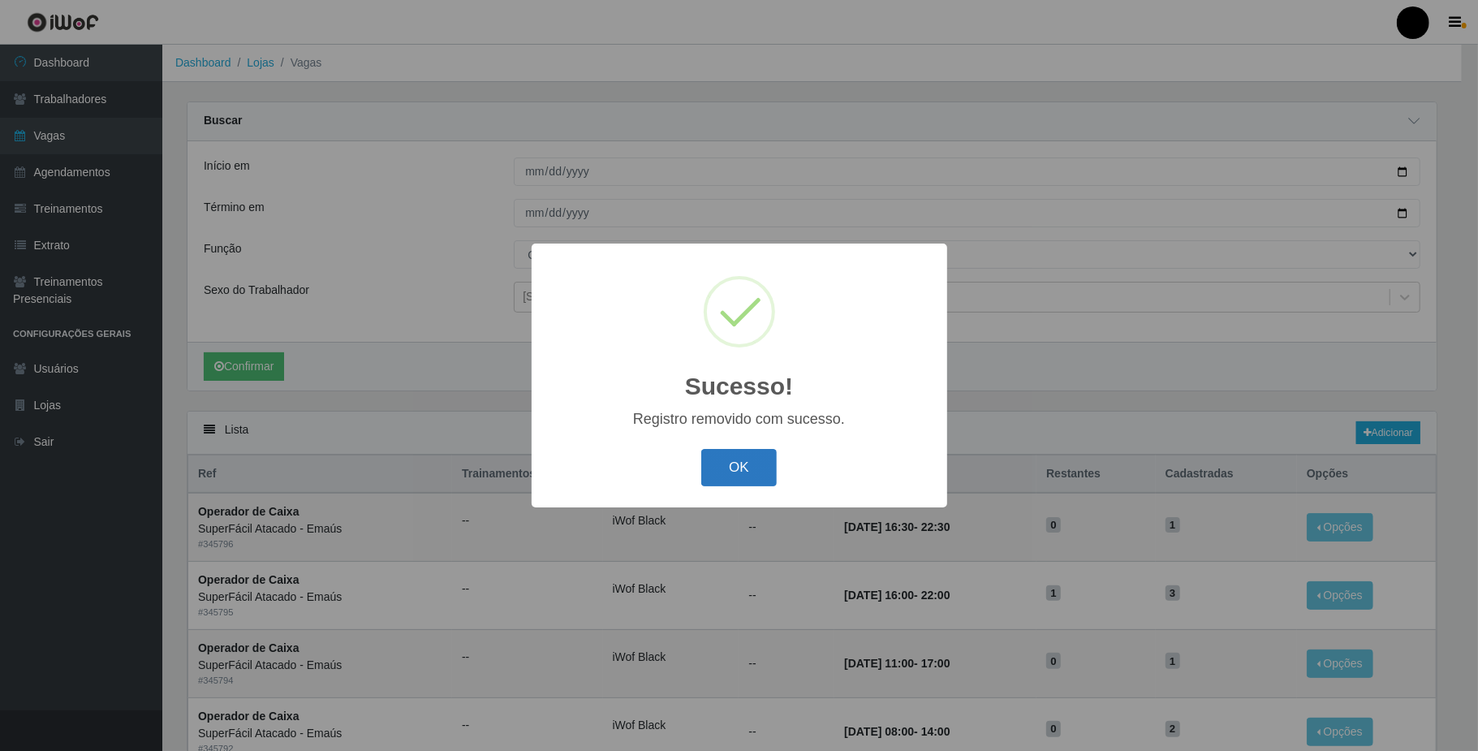
click at [754, 459] on button "OK" at bounding box center [738, 468] width 75 height 38
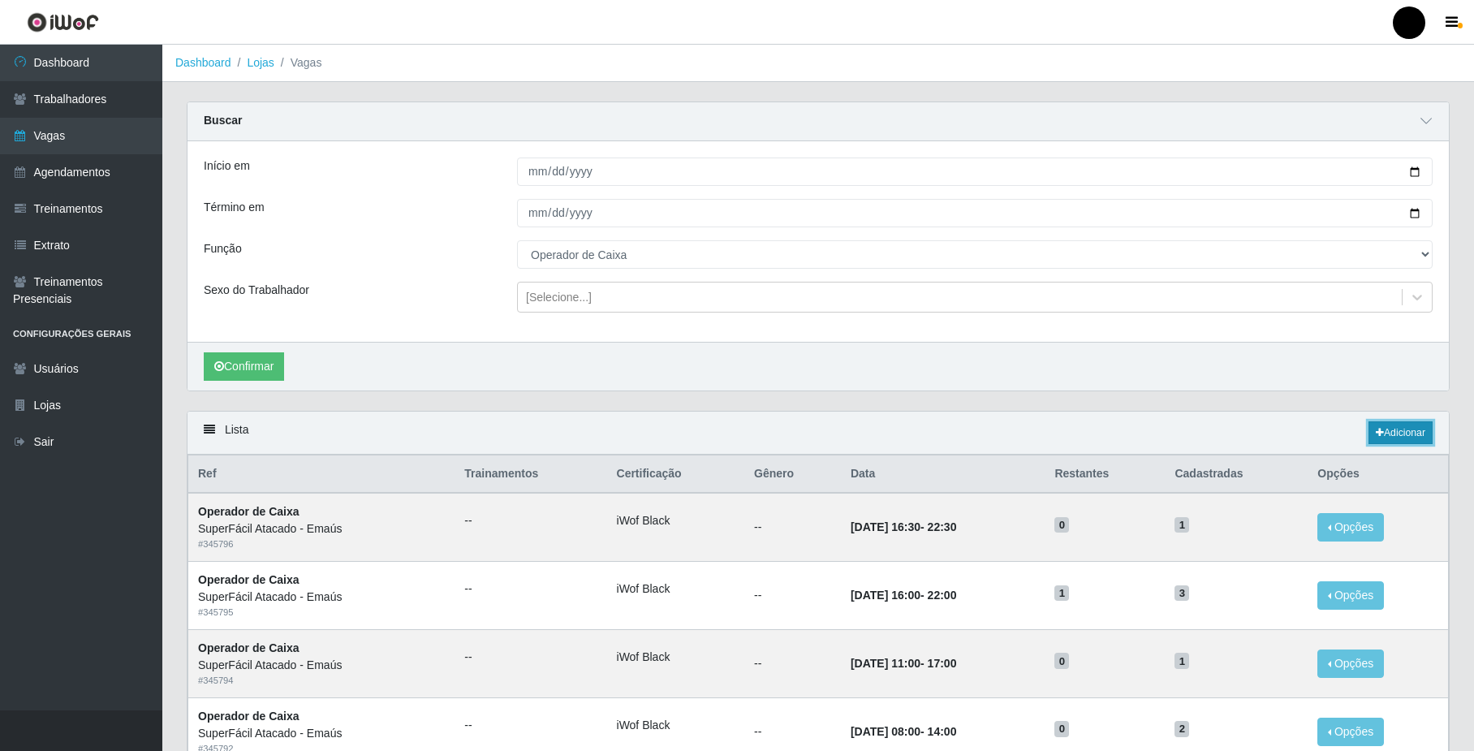
click at [1380, 435] on icon at bounding box center [1380, 433] width 8 height 10
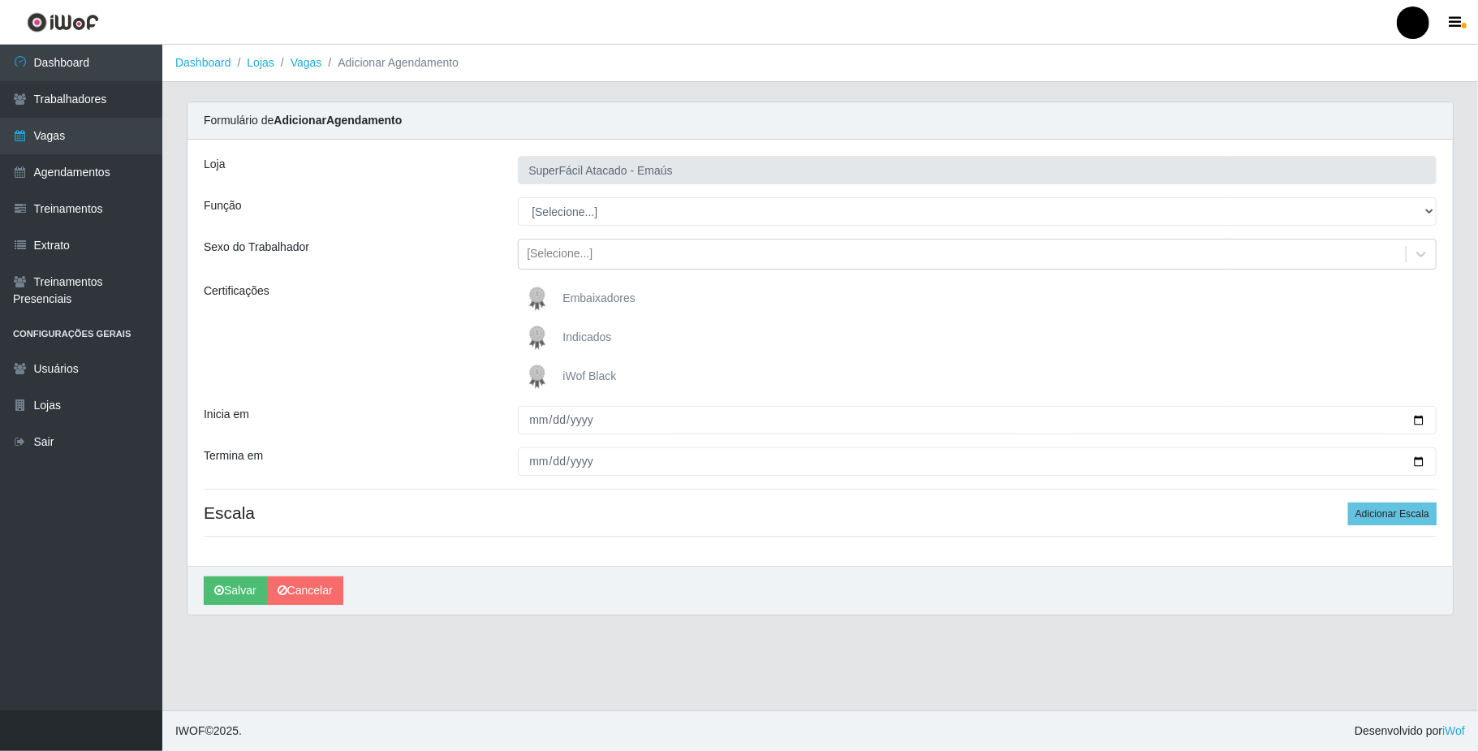
click at [532, 374] on img at bounding box center [540, 376] width 39 height 32
click at [0, 0] on input "iWof Black" at bounding box center [0, 0] width 0 height 0
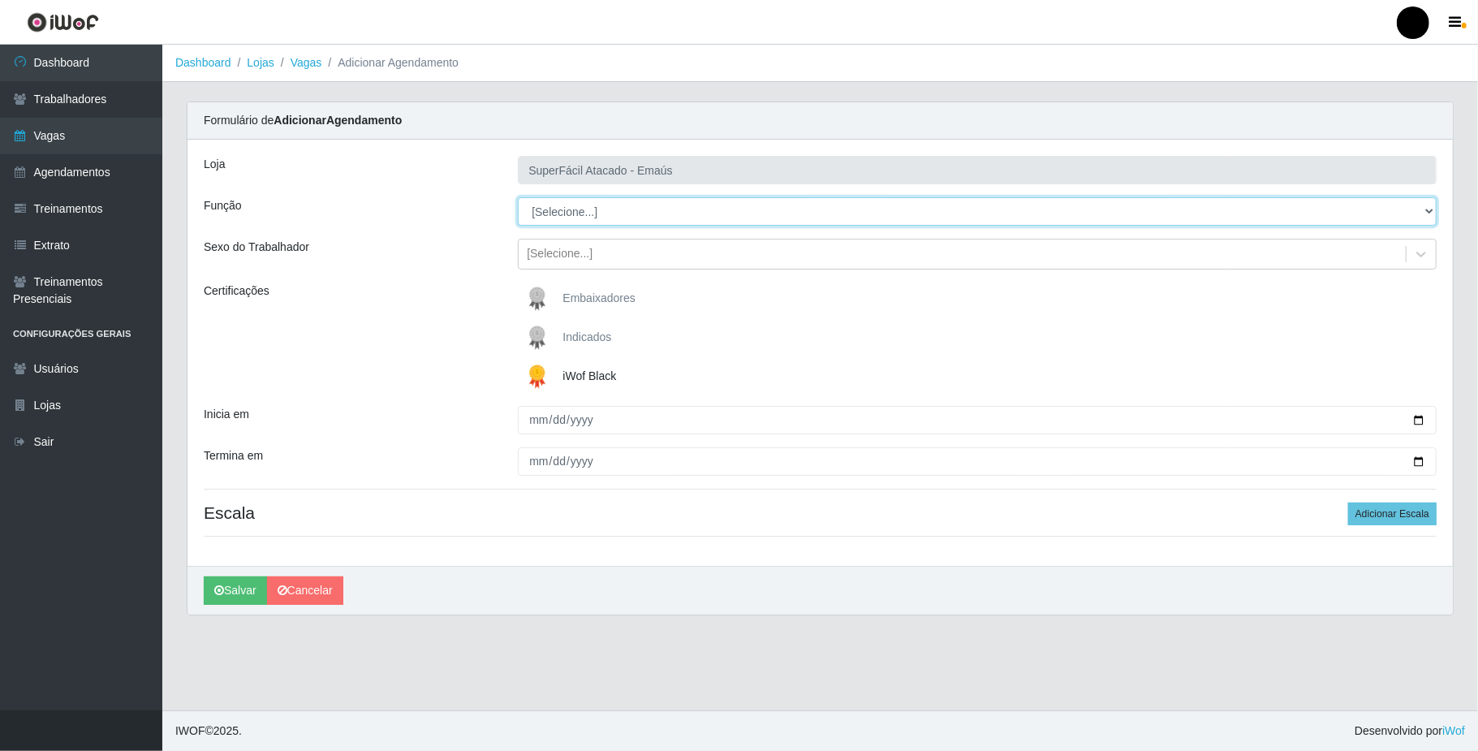
click at [562, 214] on select "[Selecione...] Auxiliar de Estacionamento Auxiliar de Estacionamento + Auxiliar…" at bounding box center [977, 211] width 919 height 28
select select "22"
click at [518, 198] on select "[Selecione...] Auxiliar de Estacionamento Auxiliar de Estacionamento + Auxiliar…" at bounding box center [977, 211] width 919 height 28
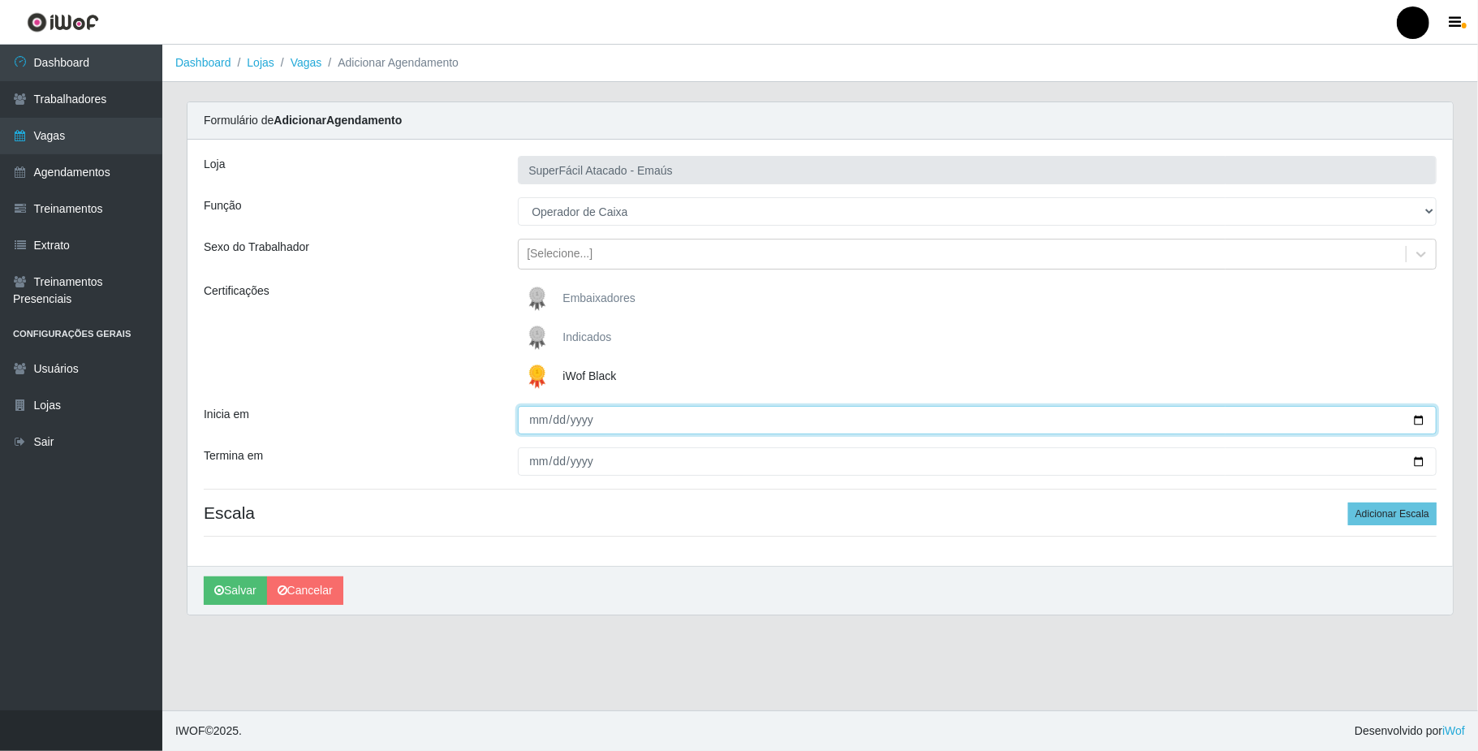
click at [1419, 417] on input "Inicia em" at bounding box center [977, 420] width 919 height 28
type input "[DATE]"
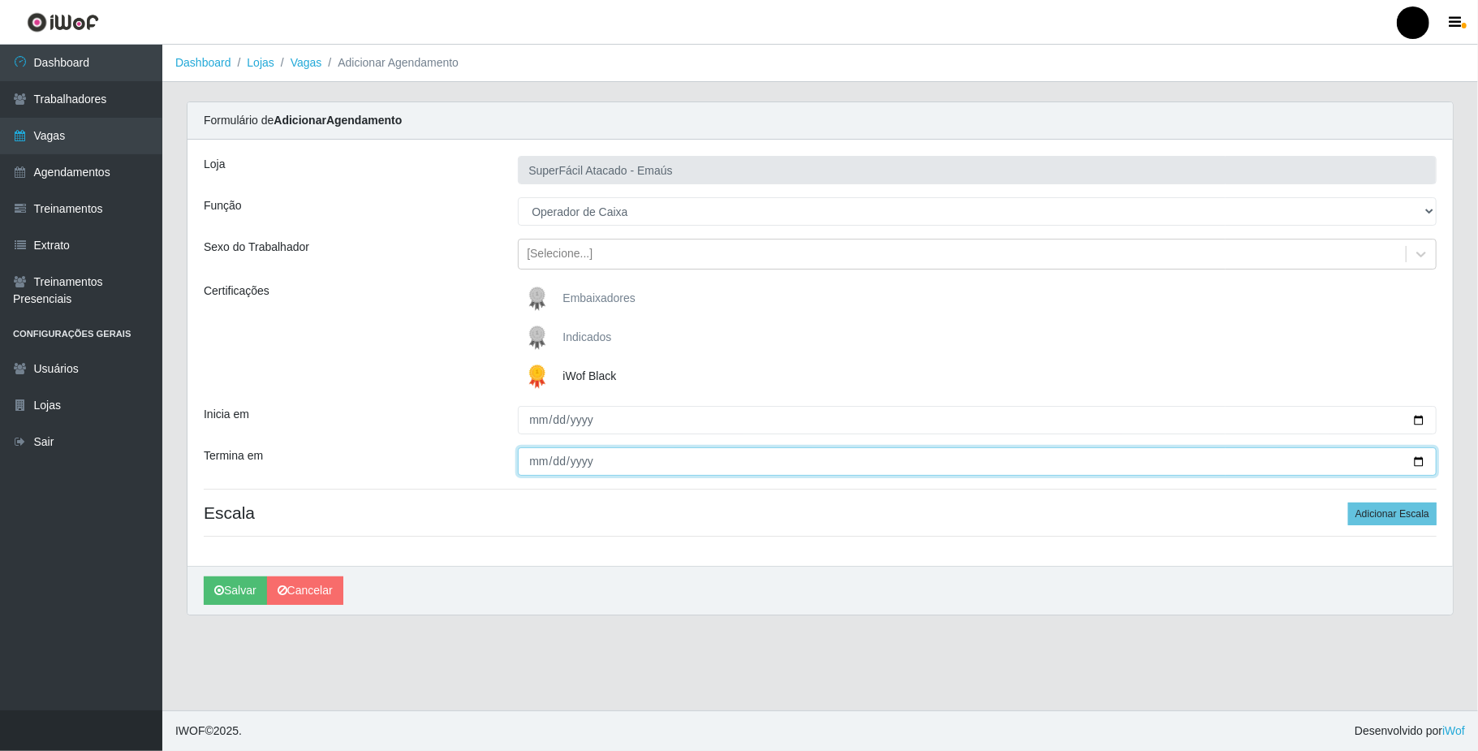
drag, startPoint x: 1423, startPoint y: 462, endPoint x: 1238, endPoint y: 461, distance: 184.2
click at [1420, 462] on input "Termina em" at bounding box center [977, 461] width 919 height 28
type input "[DATE]"
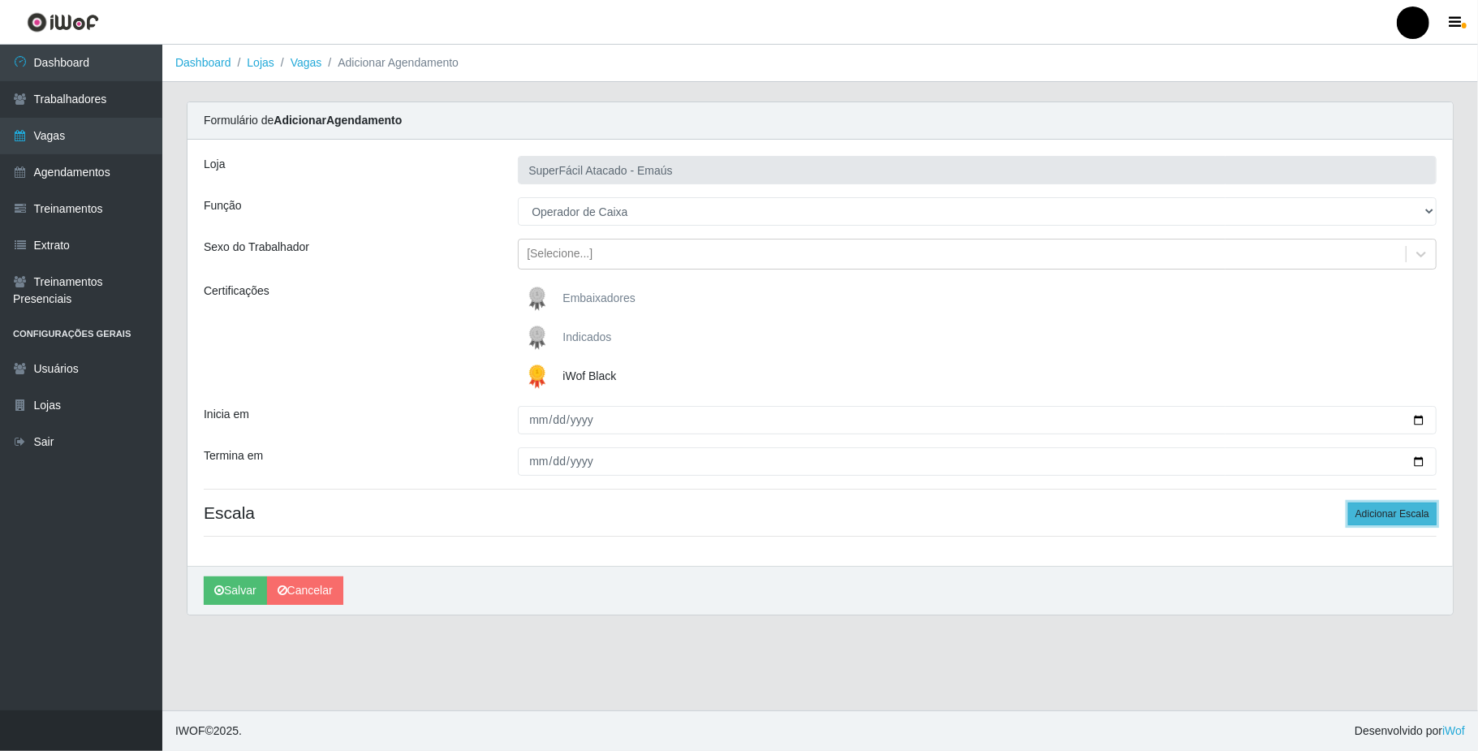
click at [1373, 510] on button "Adicionar Escala" at bounding box center [1392, 513] width 88 height 23
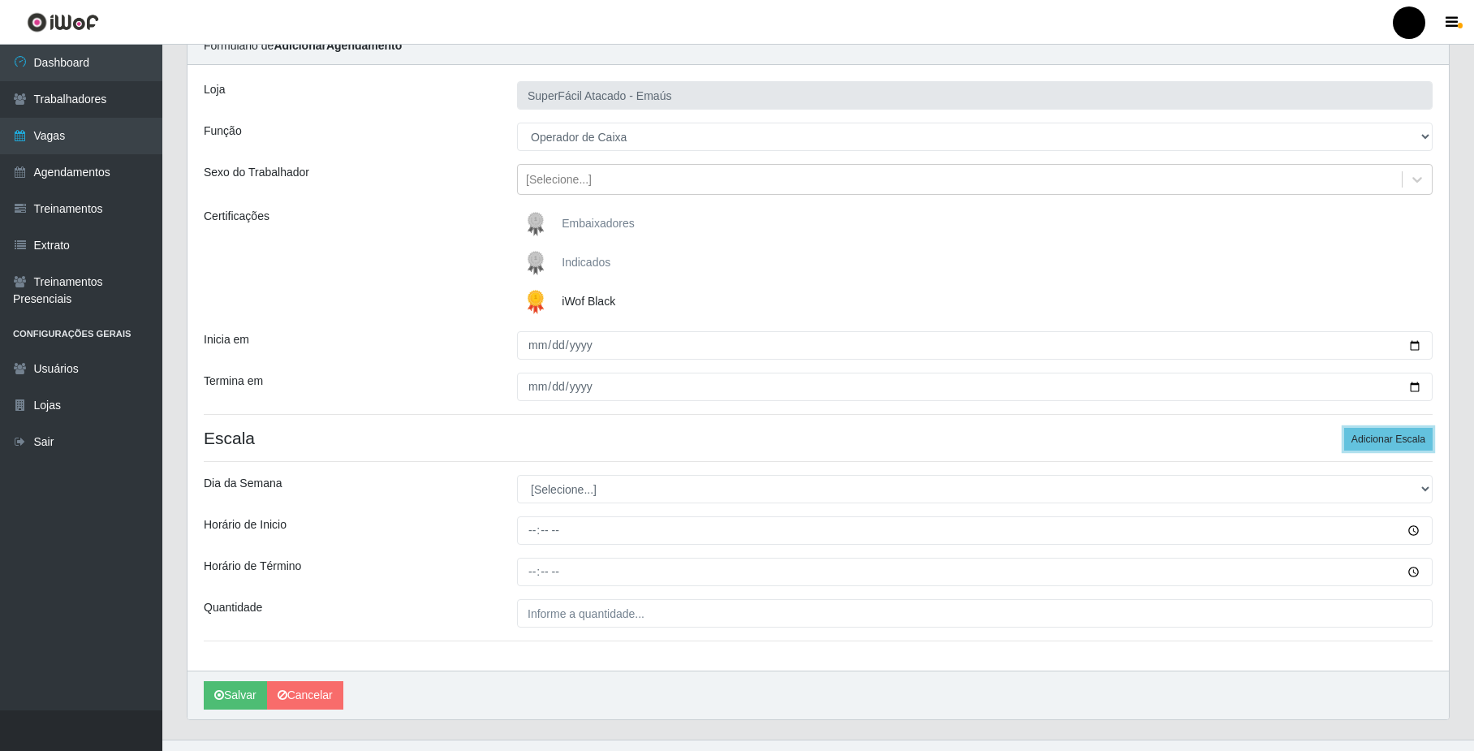
scroll to position [107, 0]
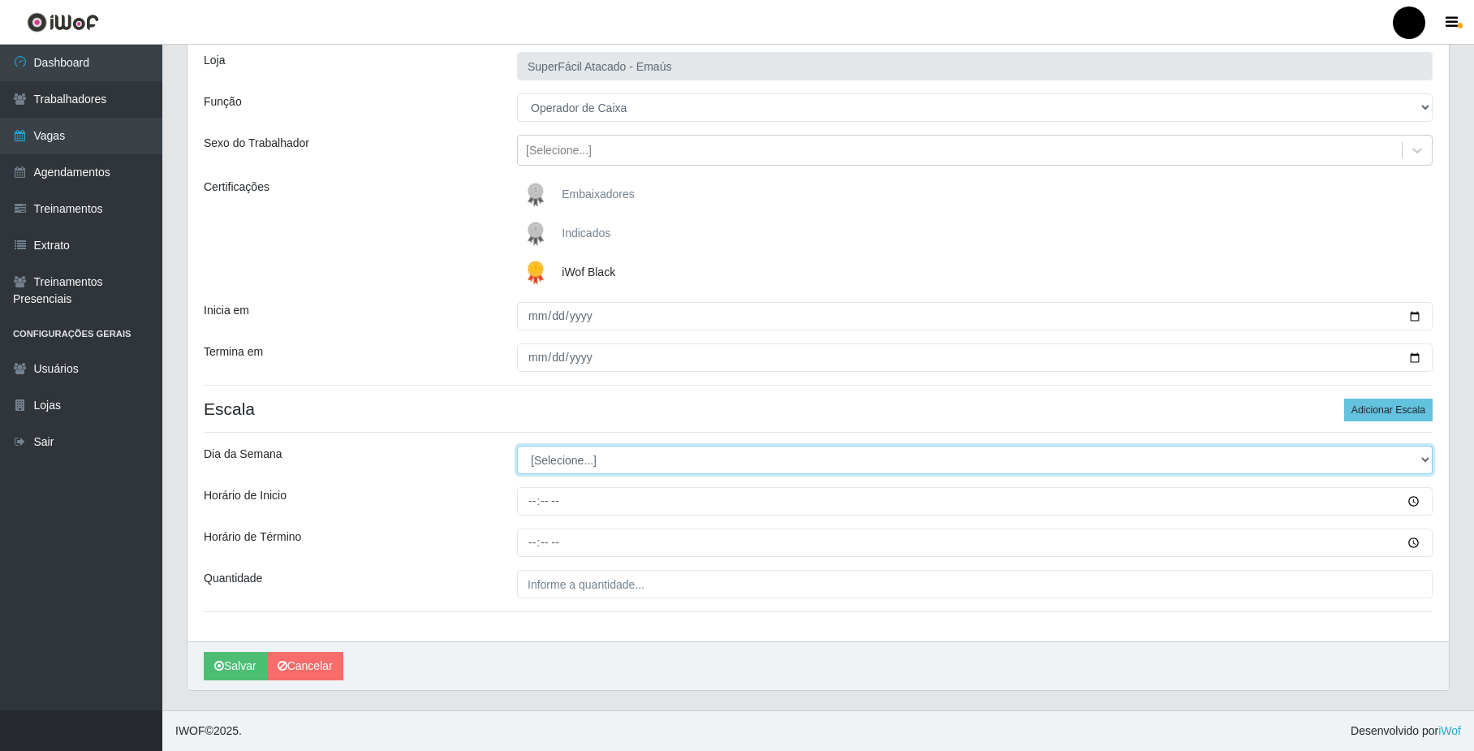
click at [592, 463] on select "[Selecione...] Segunda Terça Quarta Quinta Sexta Sábado Domingo" at bounding box center [974, 460] width 915 height 28
select select "5"
click at [517, 446] on select "[Selecione...] Segunda Terça Quarta Quinta Sexta Sábado Domingo" at bounding box center [974, 460] width 915 height 28
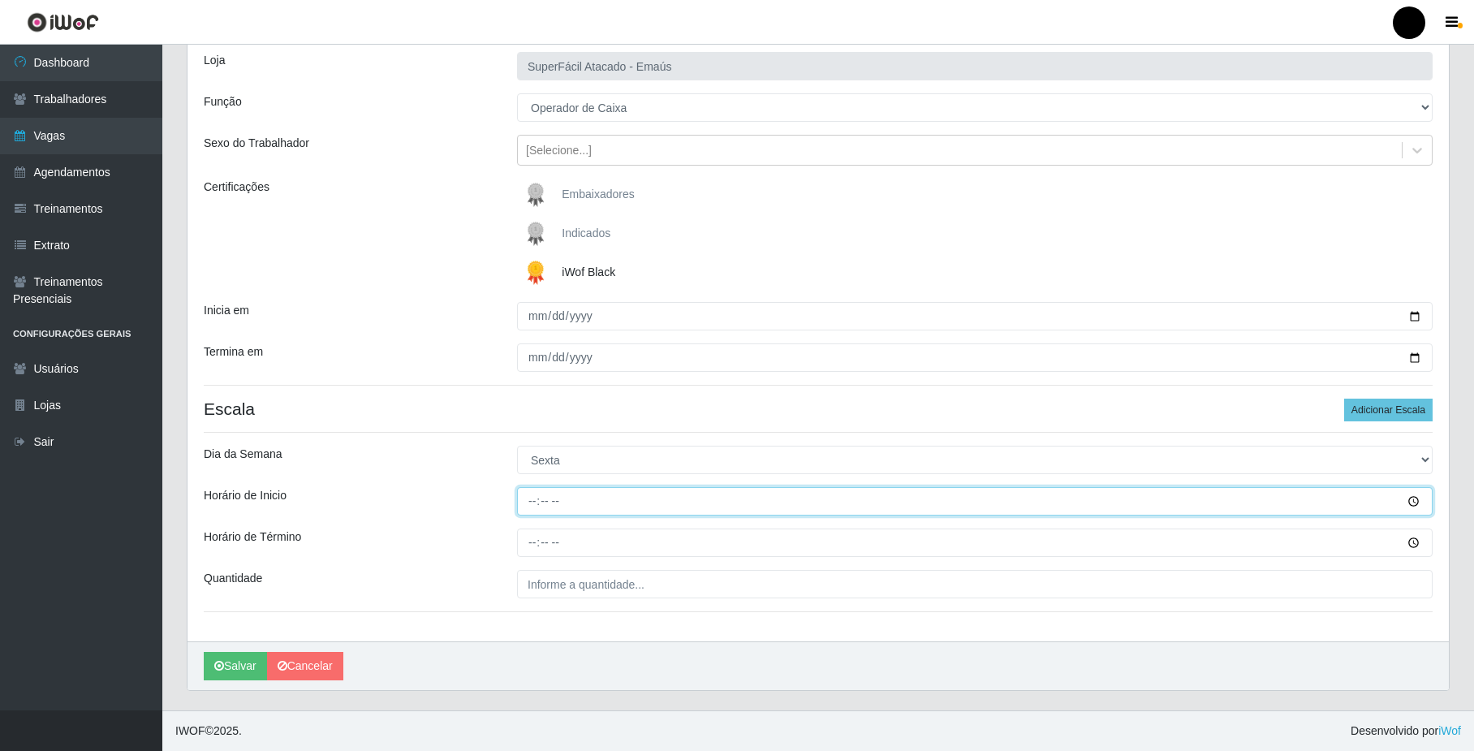
click at [534, 502] on input "Horário de Inicio" at bounding box center [974, 501] width 915 height 28
type input "09:00"
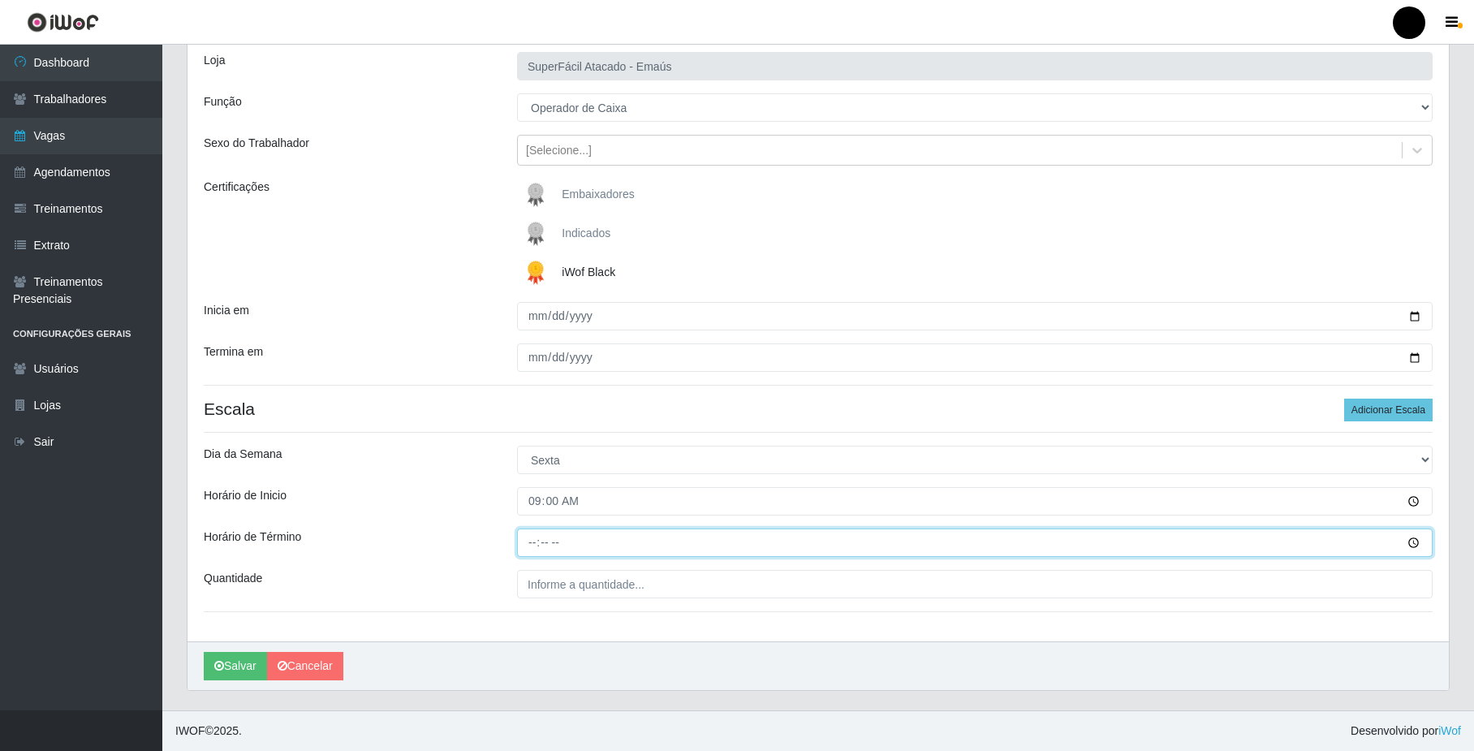
click at [536, 542] on input "Horário de Término" at bounding box center [974, 542] width 915 height 28
type input "15:00"
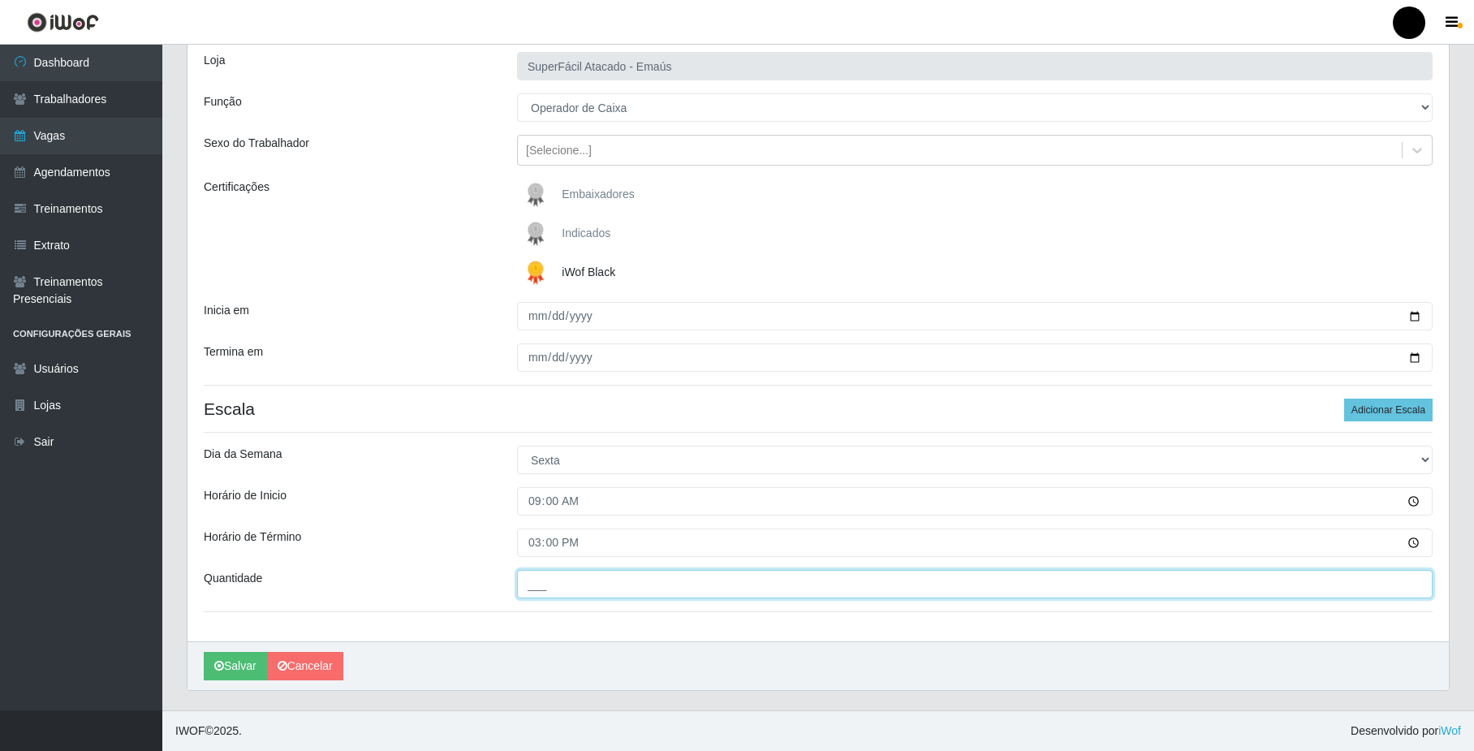
click at [547, 589] on input "___" at bounding box center [974, 584] width 915 height 28
type input "02_"
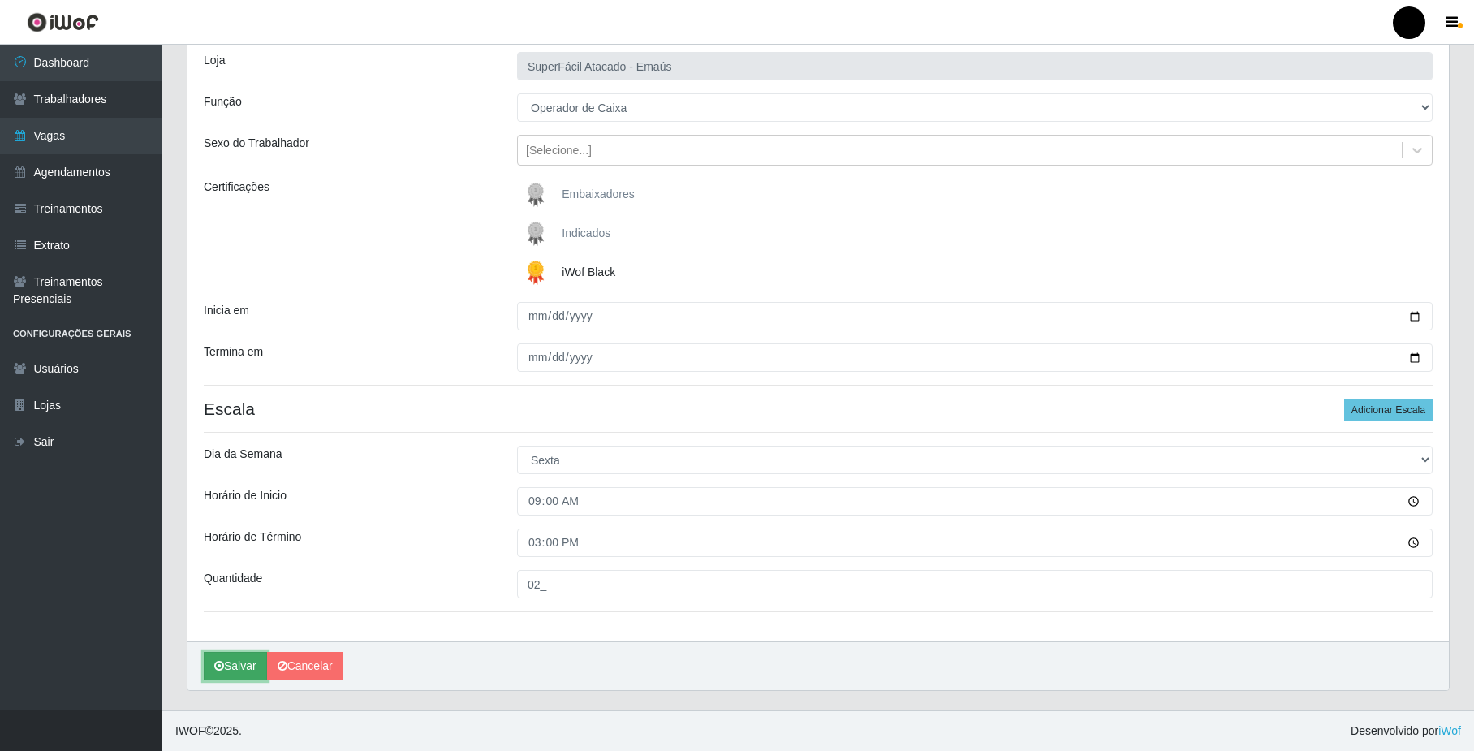
click at [235, 663] on button "Salvar" at bounding box center [235, 666] width 63 height 28
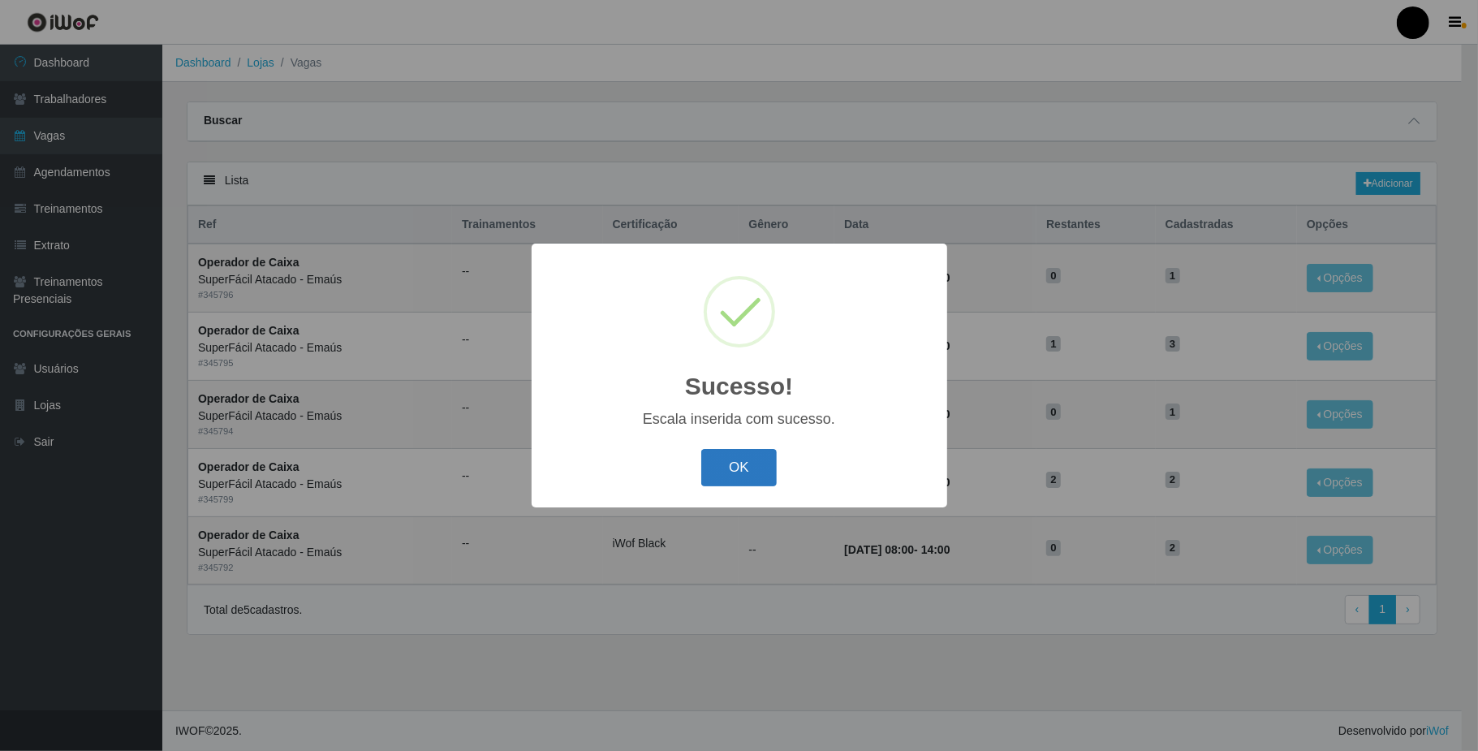
click at [755, 477] on button "OK" at bounding box center [738, 468] width 75 height 38
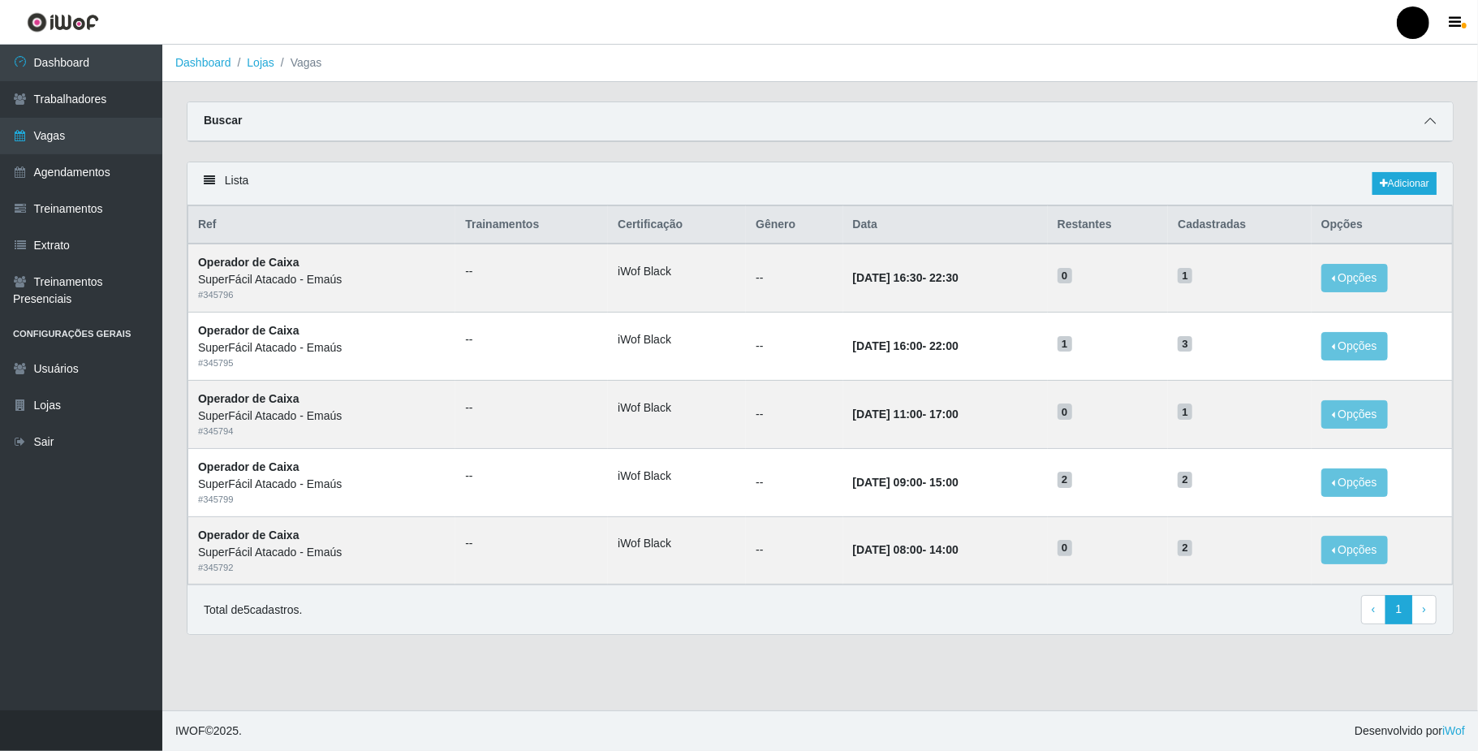
click at [1429, 117] on icon at bounding box center [1429, 120] width 11 height 11
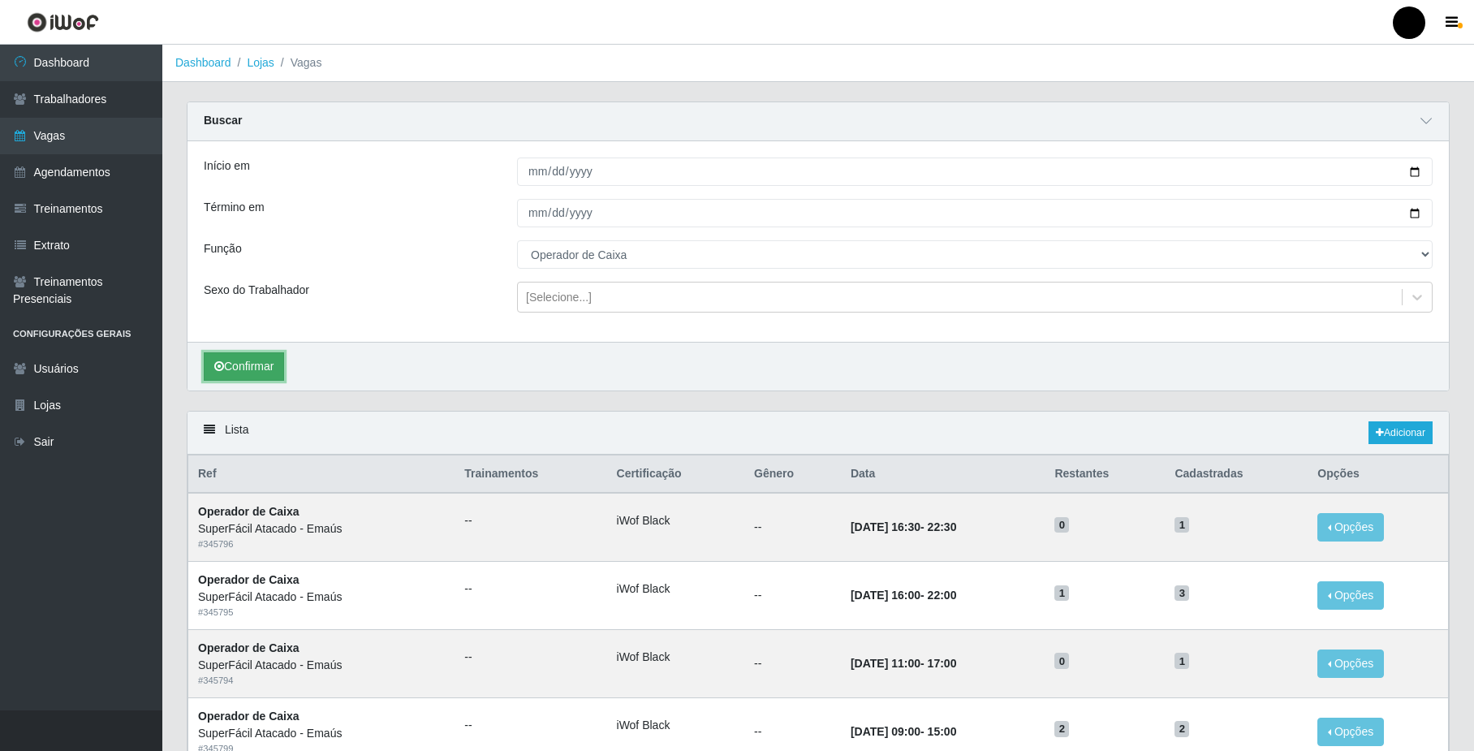
click at [248, 367] on button "Confirmar" at bounding box center [244, 366] width 80 height 28
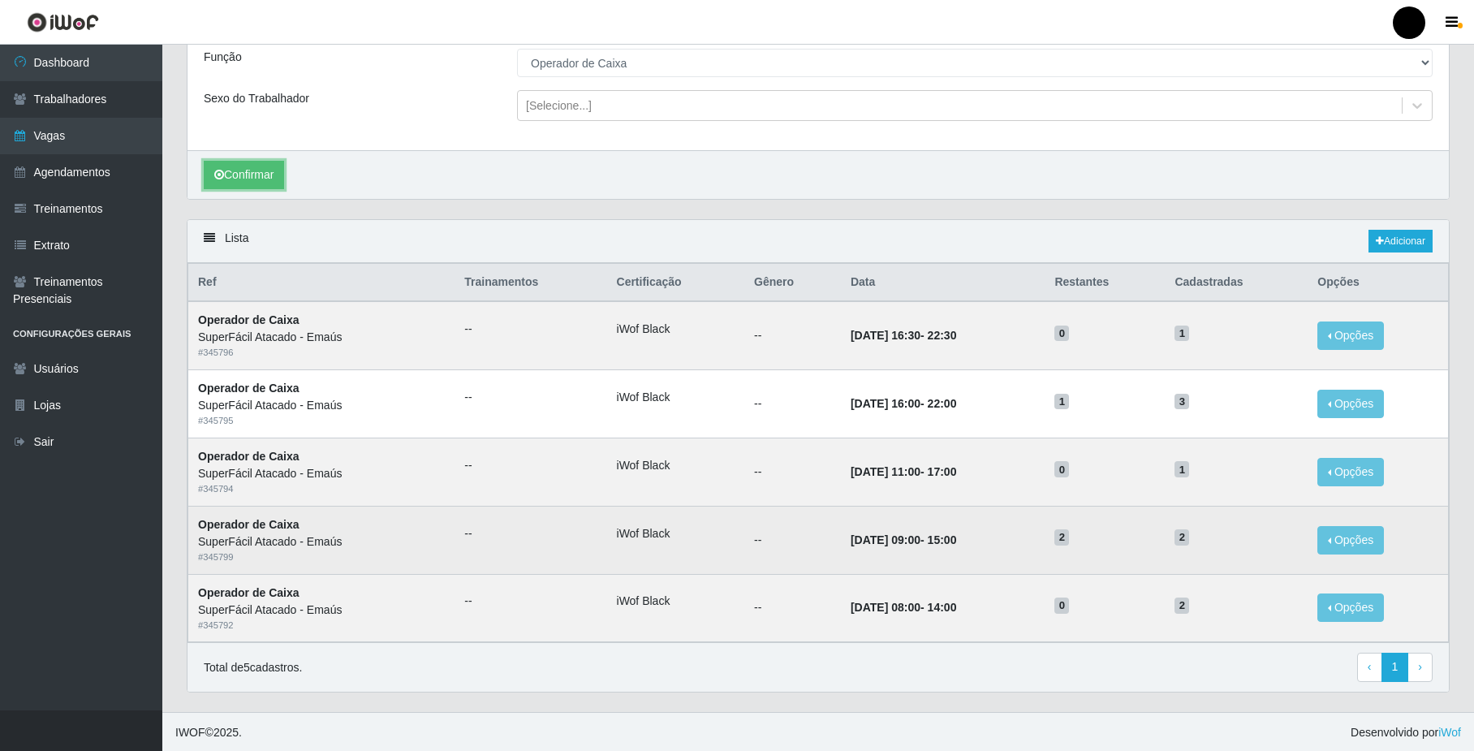
scroll to position [199, 0]
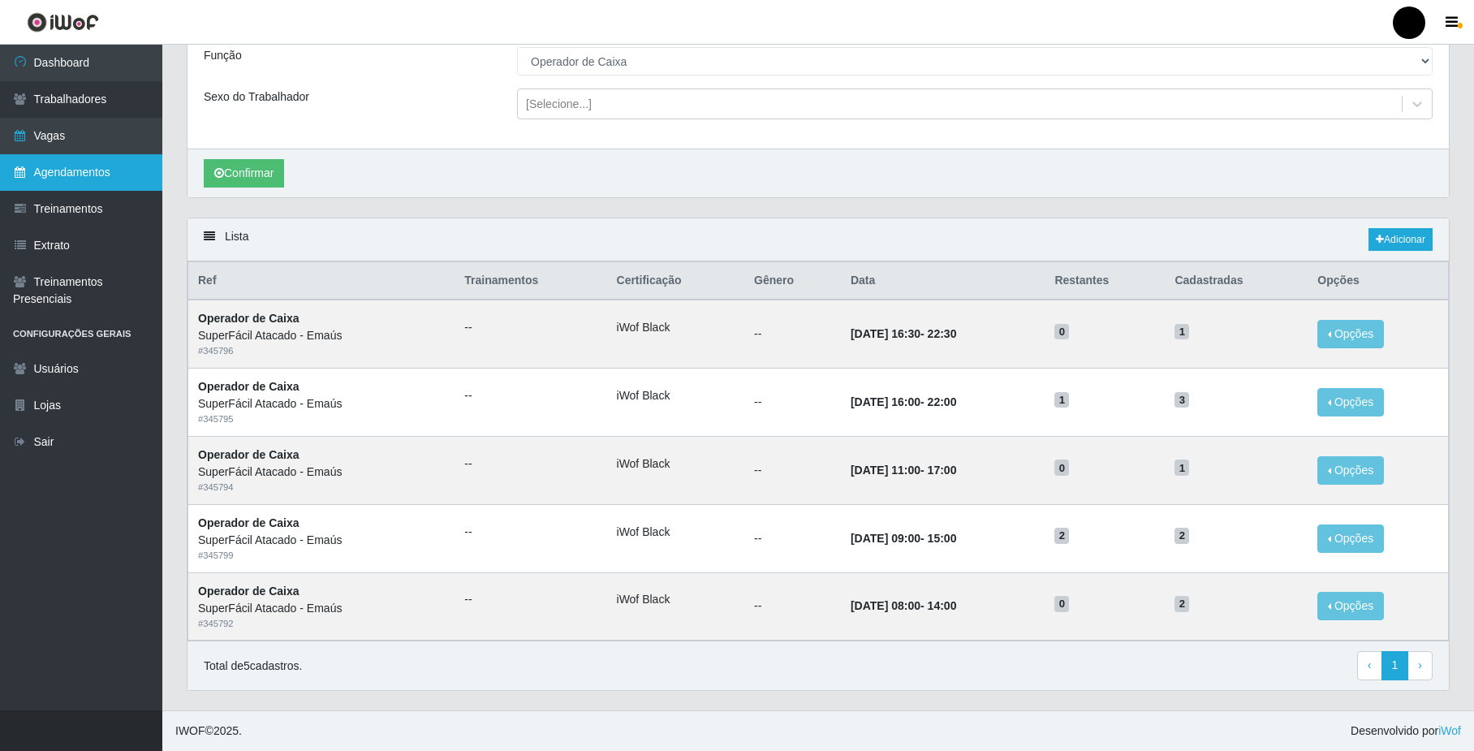
click at [88, 170] on link "Agendamentos" at bounding box center [81, 172] width 162 height 37
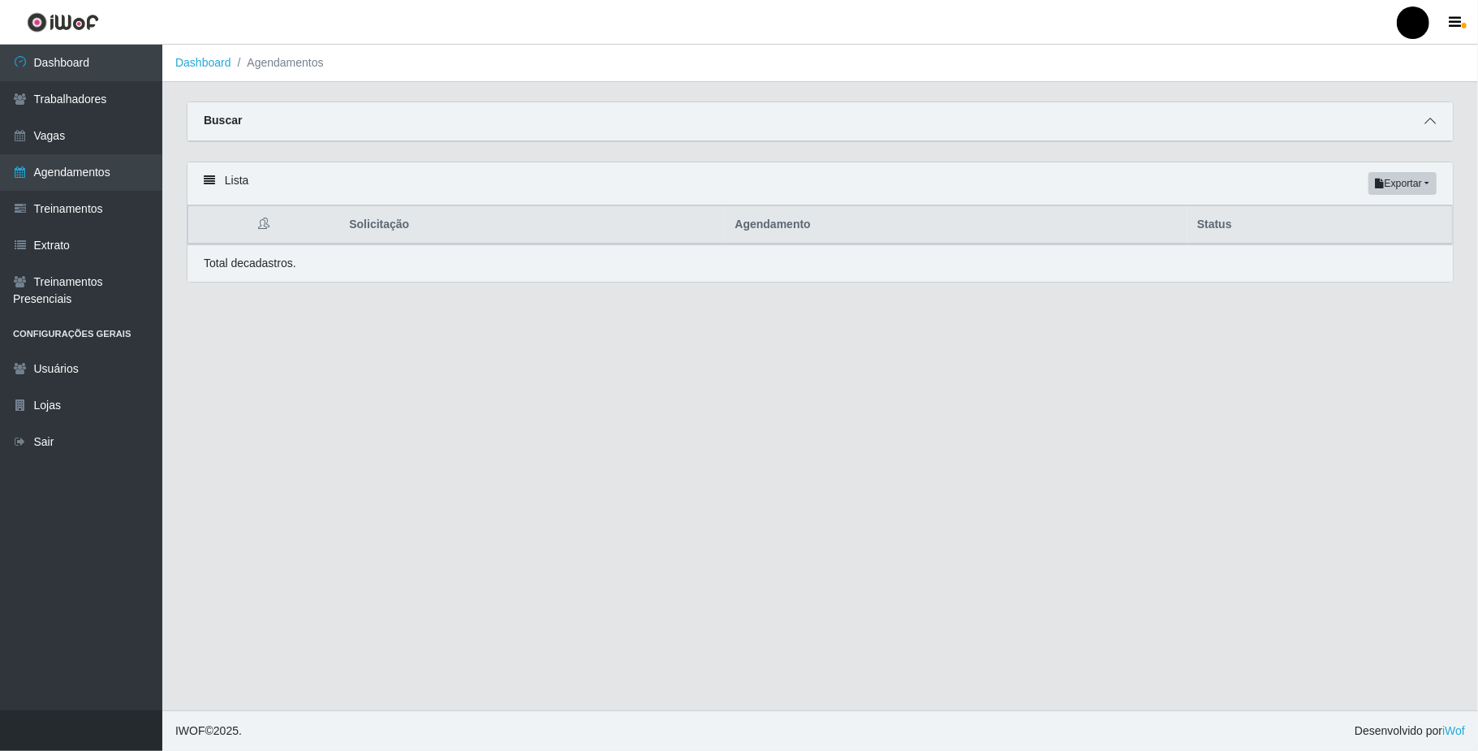
click at [1436, 118] on span at bounding box center [1429, 121] width 19 height 19
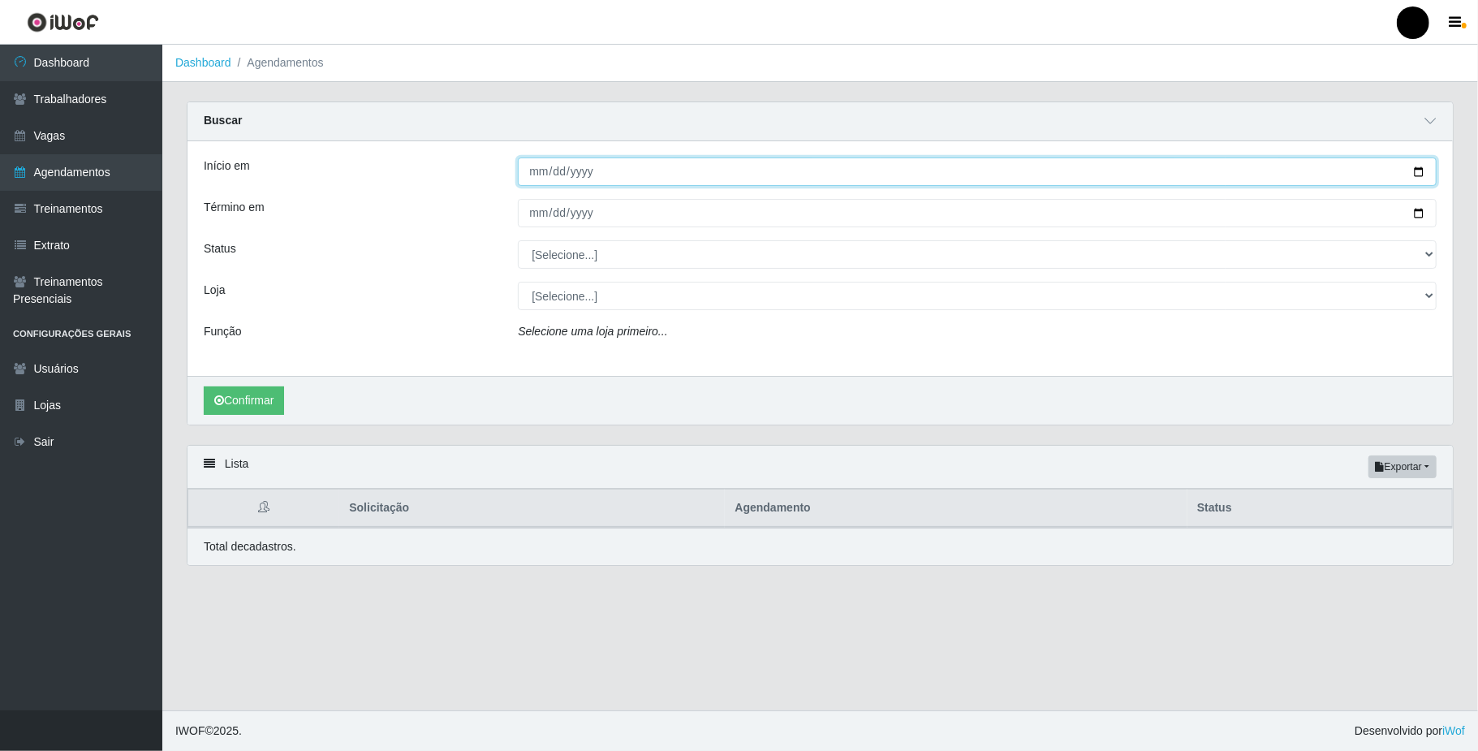
click at [1420, 173] on input "Início em" at bounding box center [977, 171] width 919 height 28
type input "[DATE]"
click at [1414, 216] on input "Término em" at bounding box center [977, 213] width 919 height 28
type input "[DATE]"
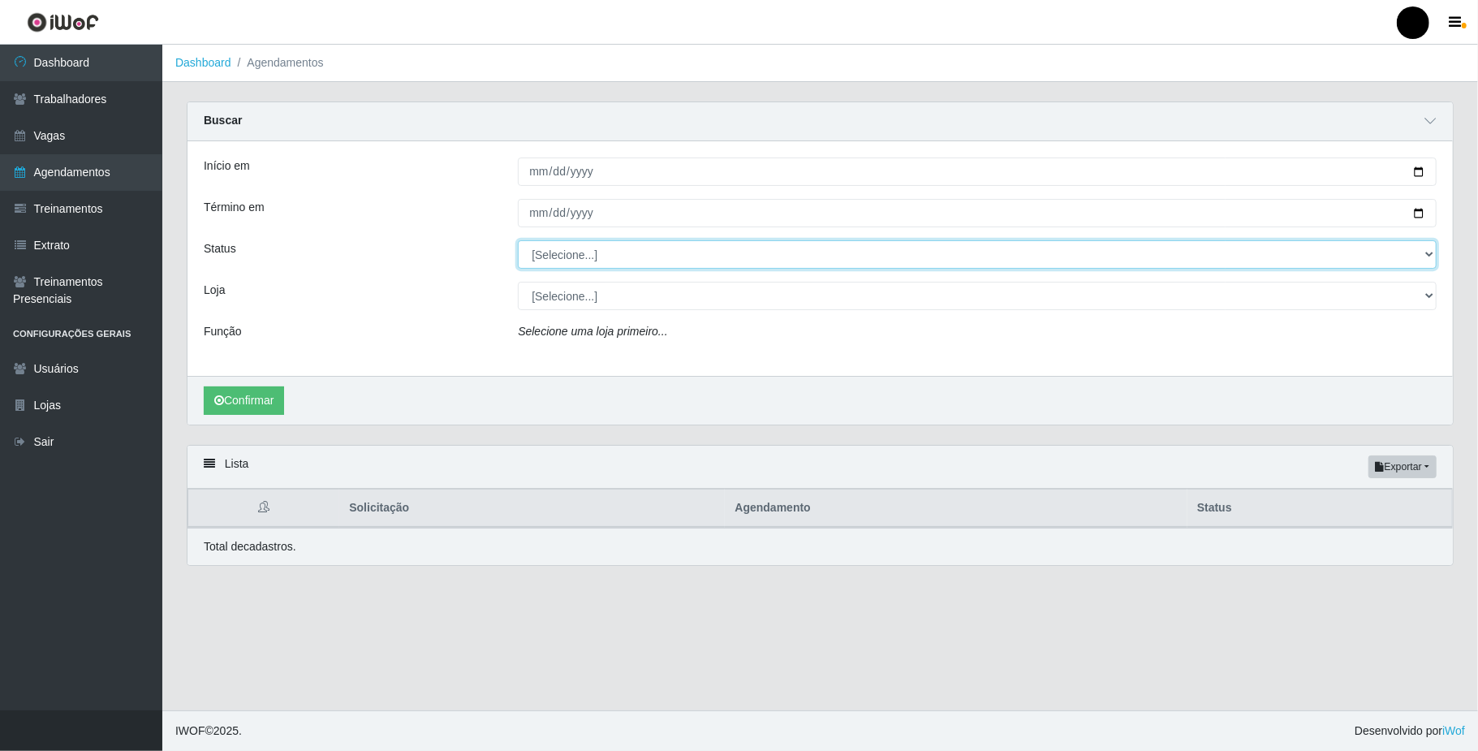
click at [635, 255] on select "[Selecione...] AGENDADO AGUARDANDO LIBERAR EM ANDAMENTO EM REVISÃO FINALIZADO C…" at bounding box center [977, 254] width 919 height 28
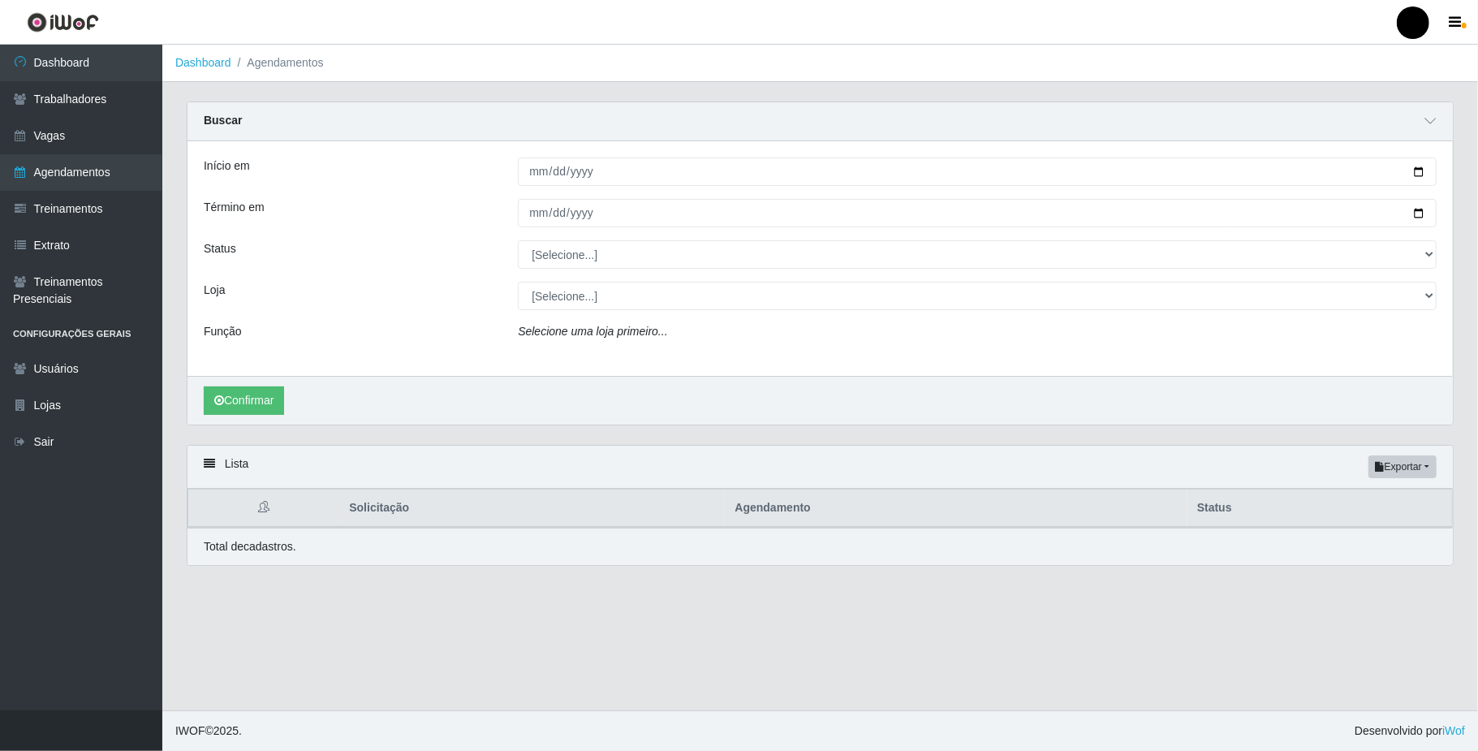
click at [461, 282] on div "Loja" at bounding box center [349, 296] width 314 height 28
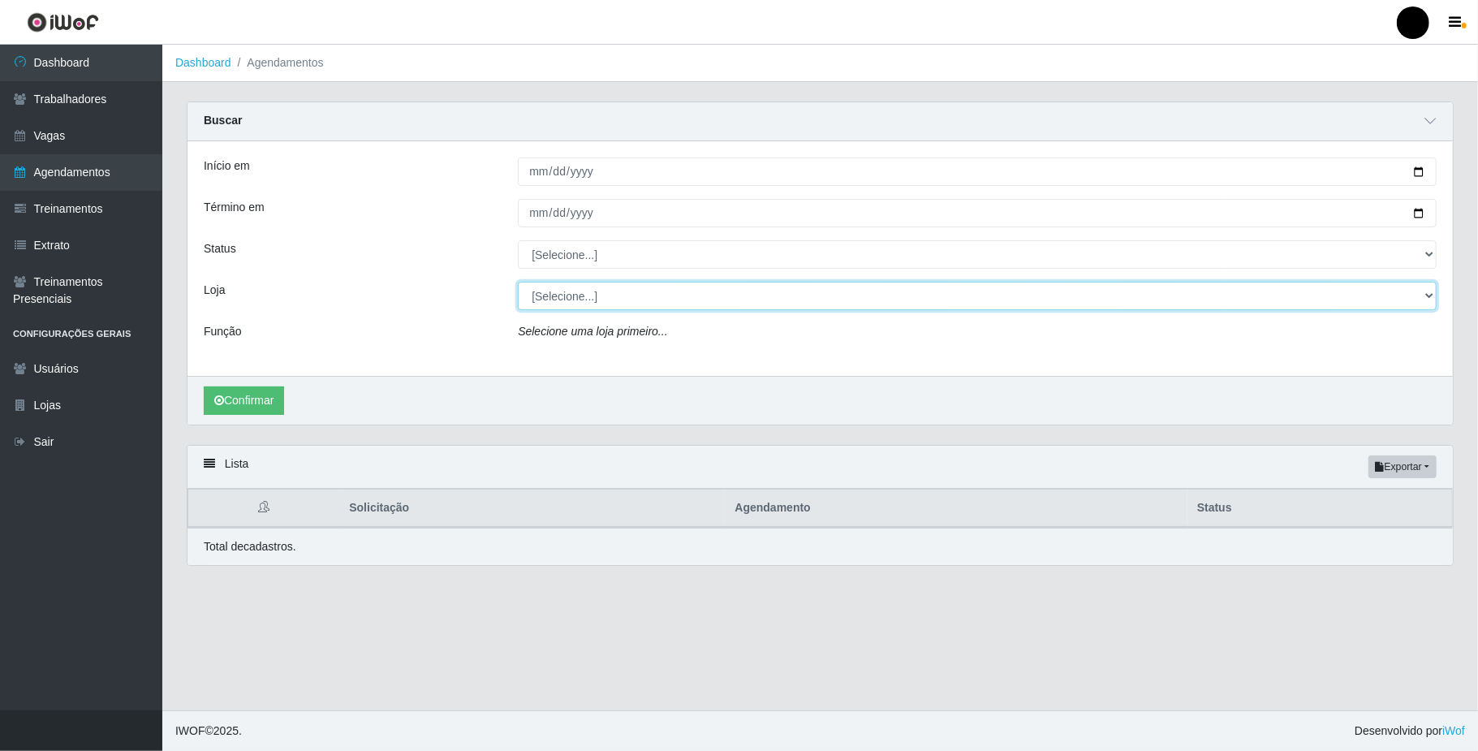
click at [555, 291] on select "[Selecione...] SuperFácil Atacado - Emaús" at bounding box center [977, 296] width 919 height 28
select select "407"
click at [518, 282] on select "[Selecione...] SuperFácil Atacado - Emaús" at bounding box center [977, 296] width 919 height 28
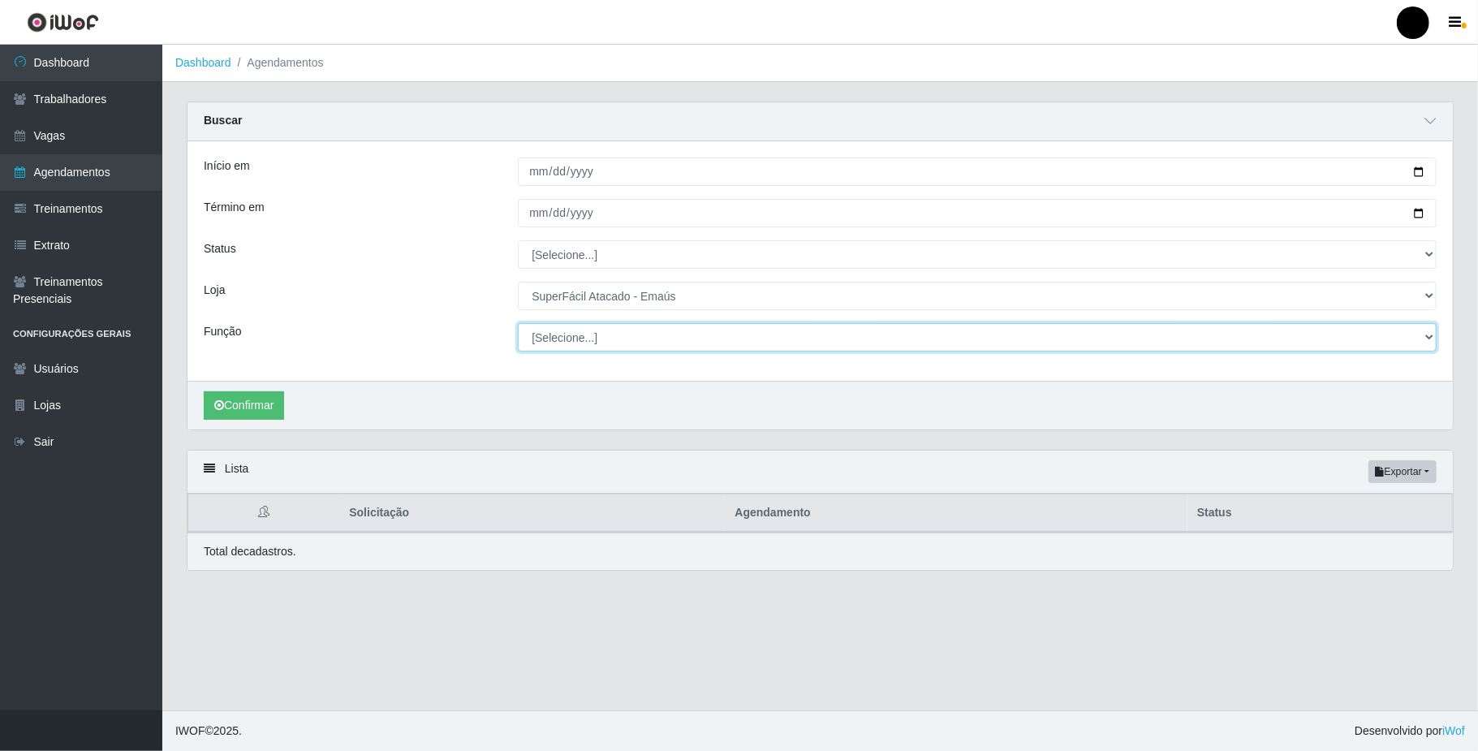
click at [540, 334] on select "[Selecione...] Auxiliar de Estacionamento Auxiliar de Estacionamento + Auxiliar…" at bounding box center [977, 337] width 919 height 28
select select "22"
click at [518, 324] on select "[Selecione...] Auxiliar de Estacionamento Auxiliar de Estacionamento + Auxiliar…" at bounding box center [977, 337] width 919 height 28
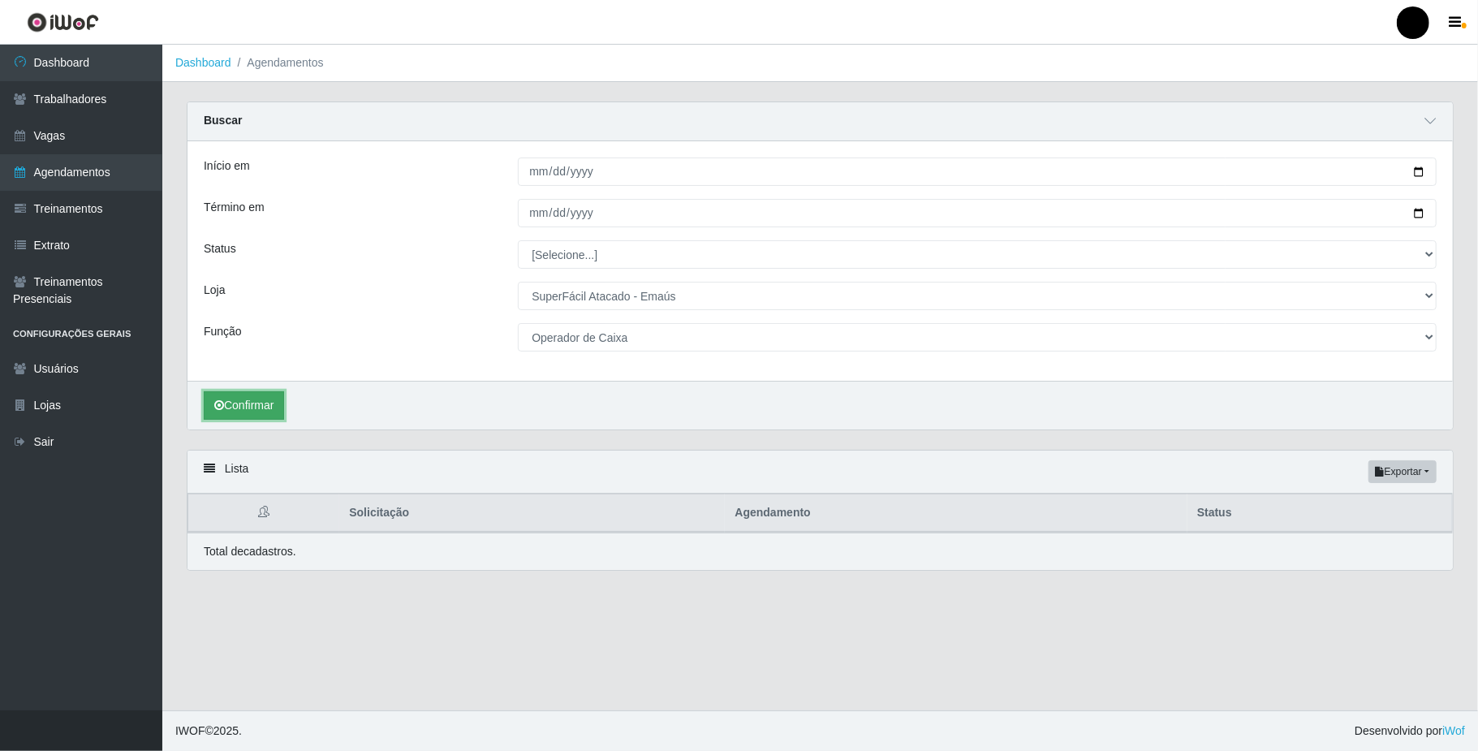
click at [231, 409] on button "Confirmar" at bounding box center [244, 405] width 80 height 28
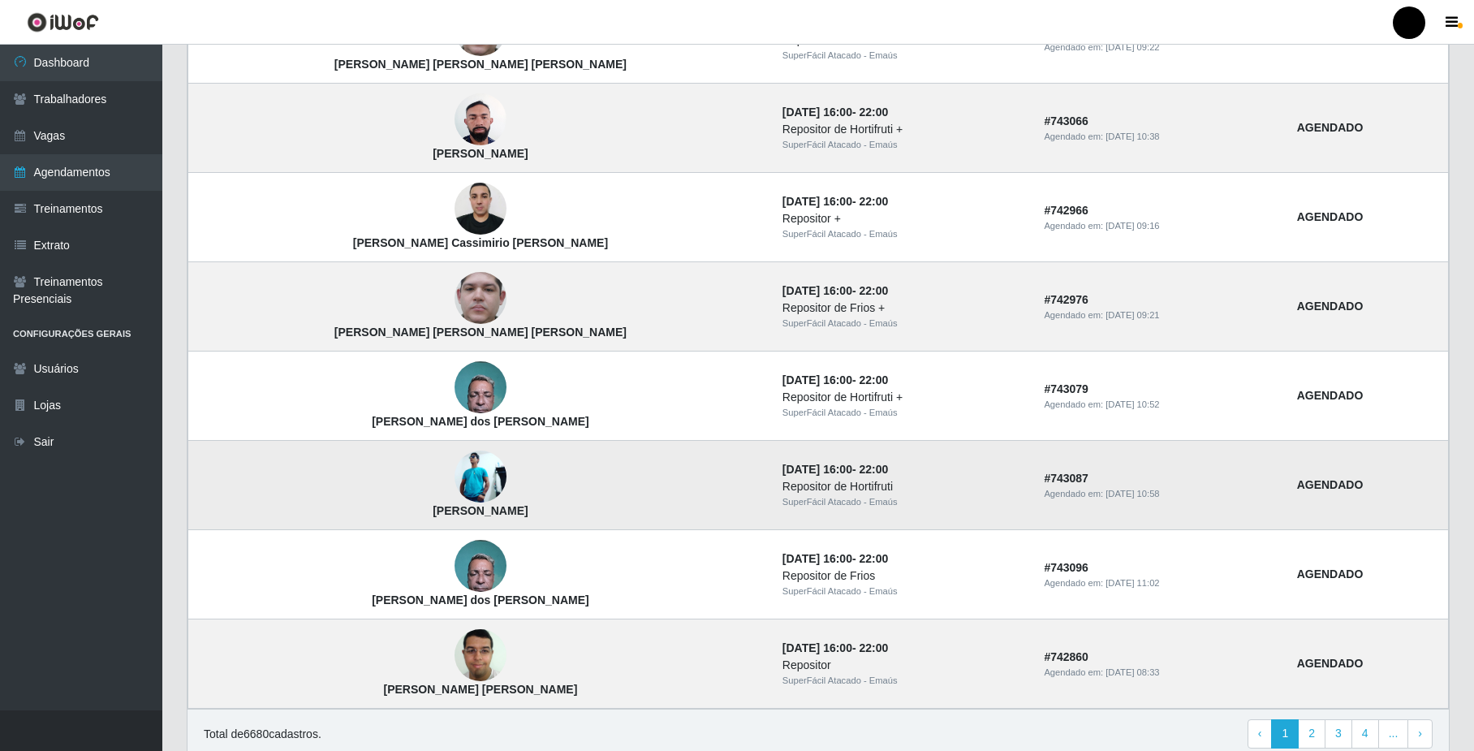
scroll to position [1238, 0]
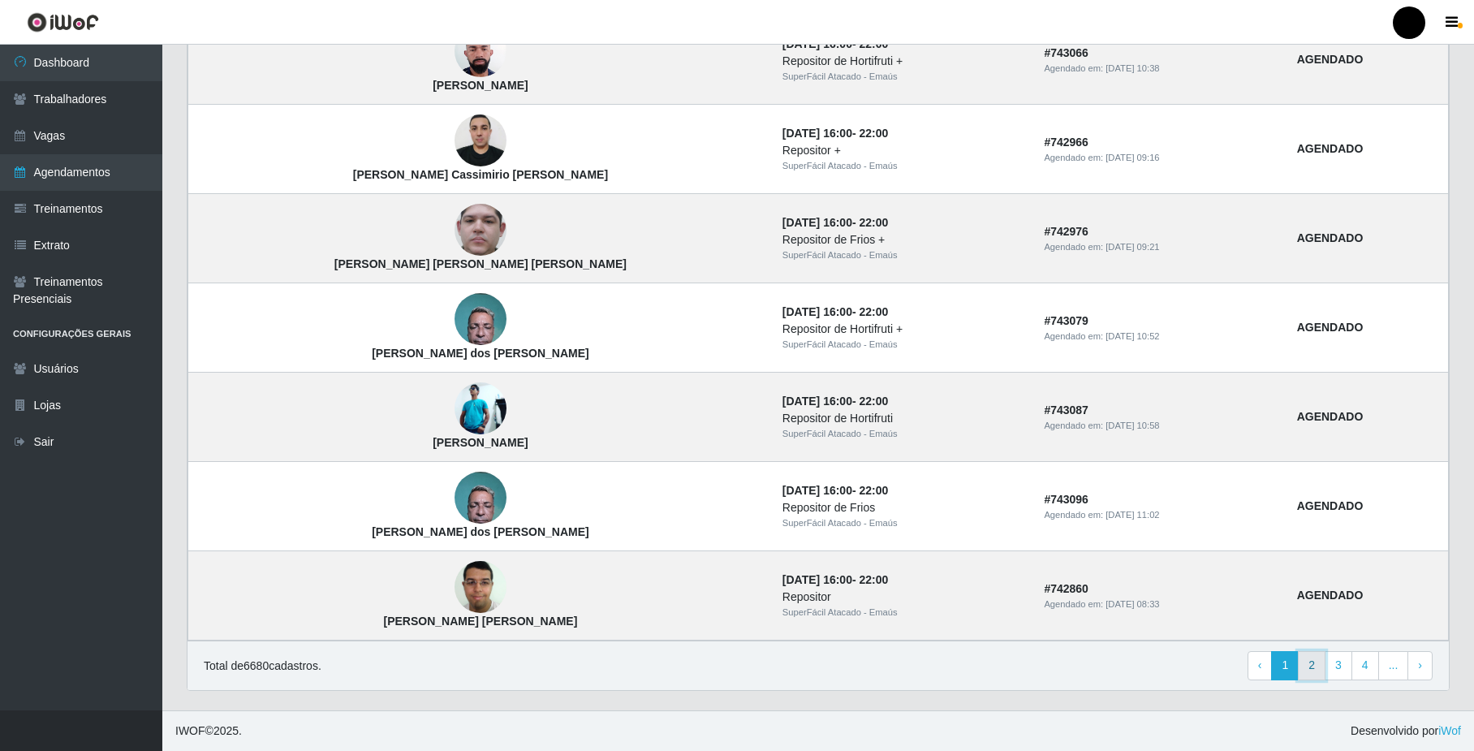
click at [1320, 670] on link "2" at bounding box center [1312, 665] width 28 height 29
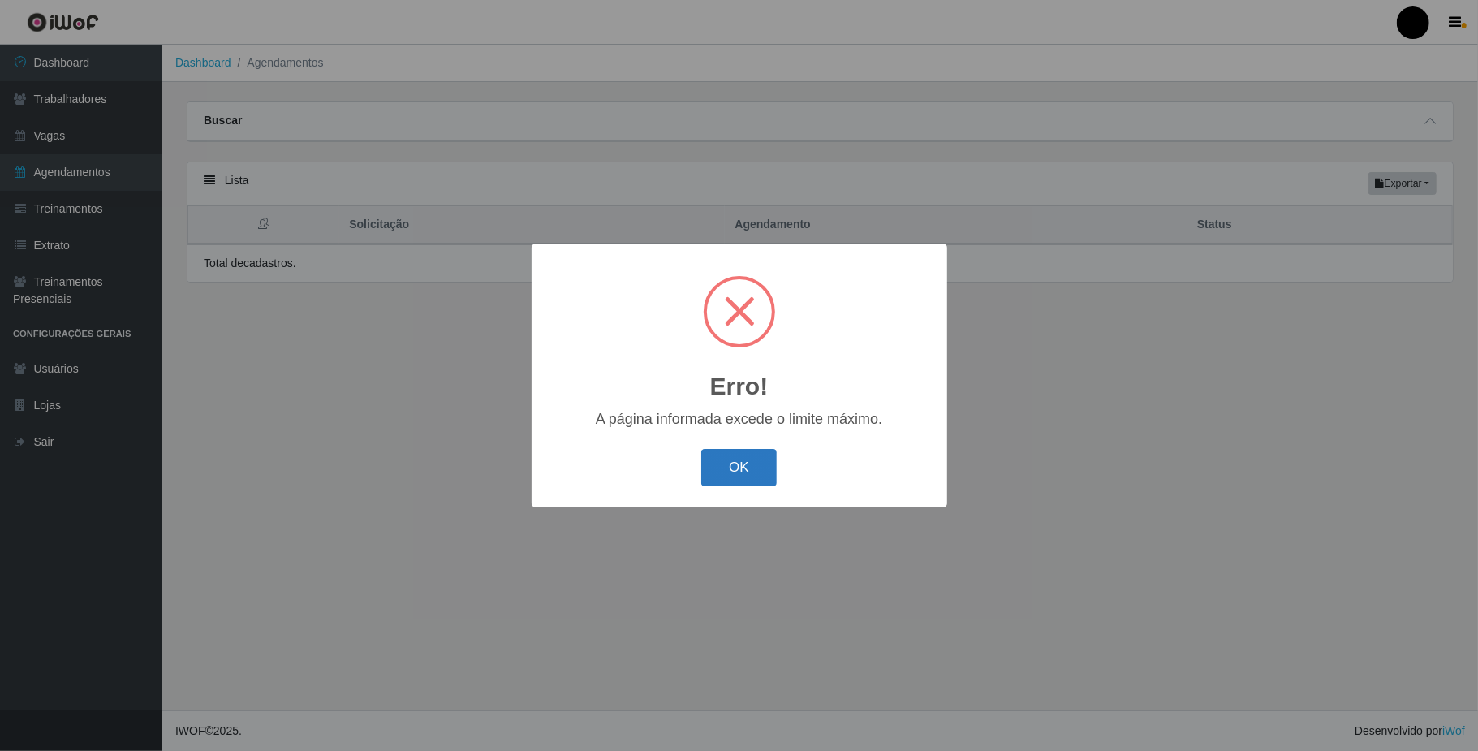
click at [743, 480] on button "OK" at bounding box center [738, 468] width 75 height 38
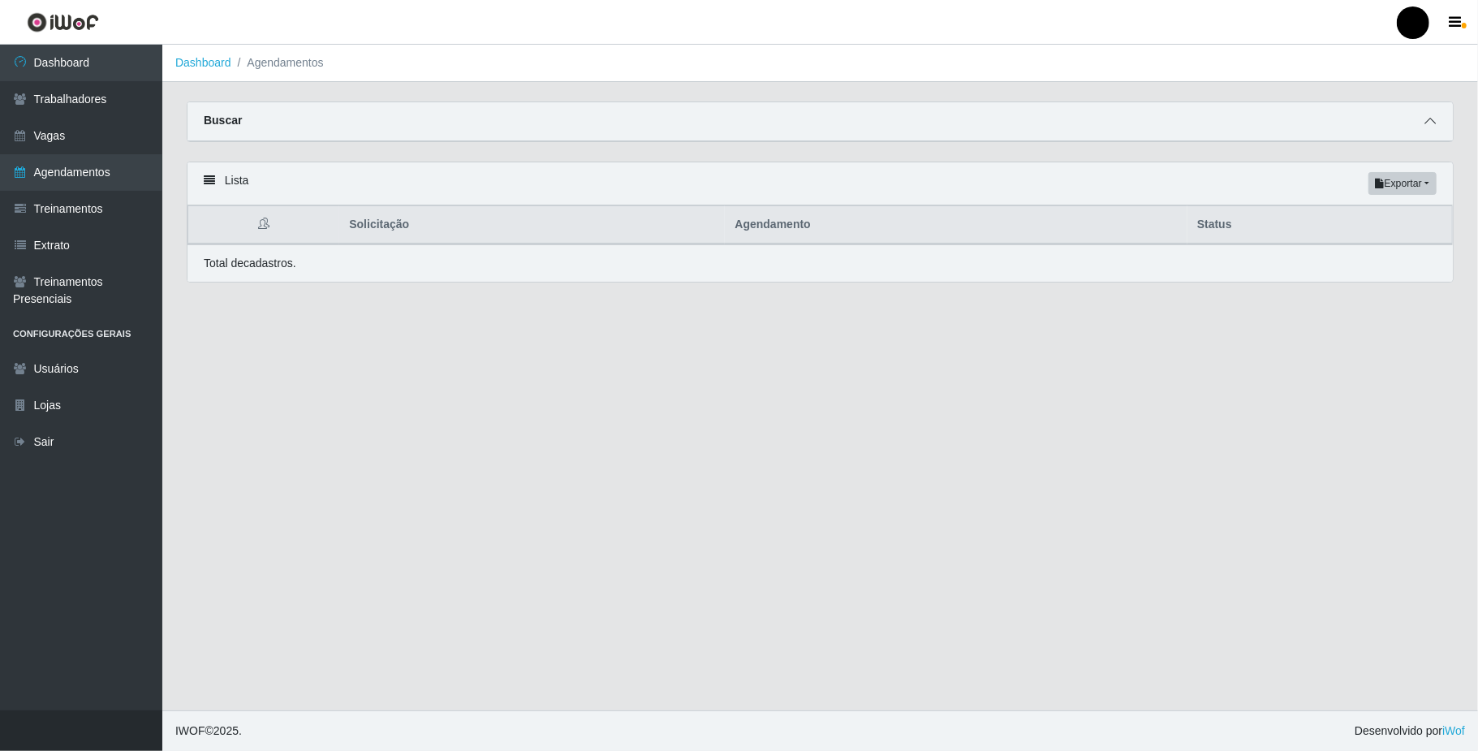
click at [1425, 115] on icon at bounding box center [1429, 120] width 11 height 11
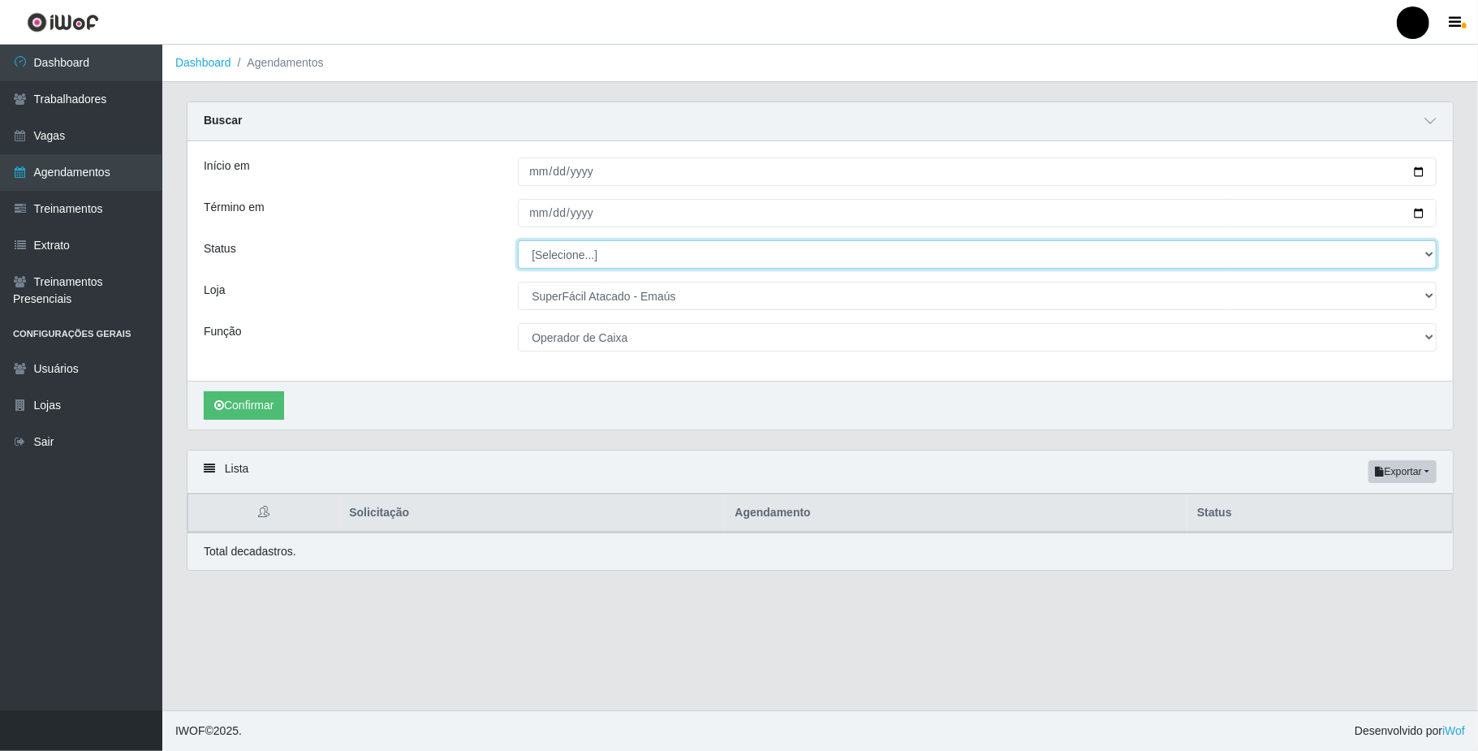
click at [592, 261] on select "[Selecione...] AGENDADO AGUARDANDO LIBERAR EM ANDAMENTO EM REVISÃO FINALIZADO C…" at bounding box center [977, 254] width 919 height 28
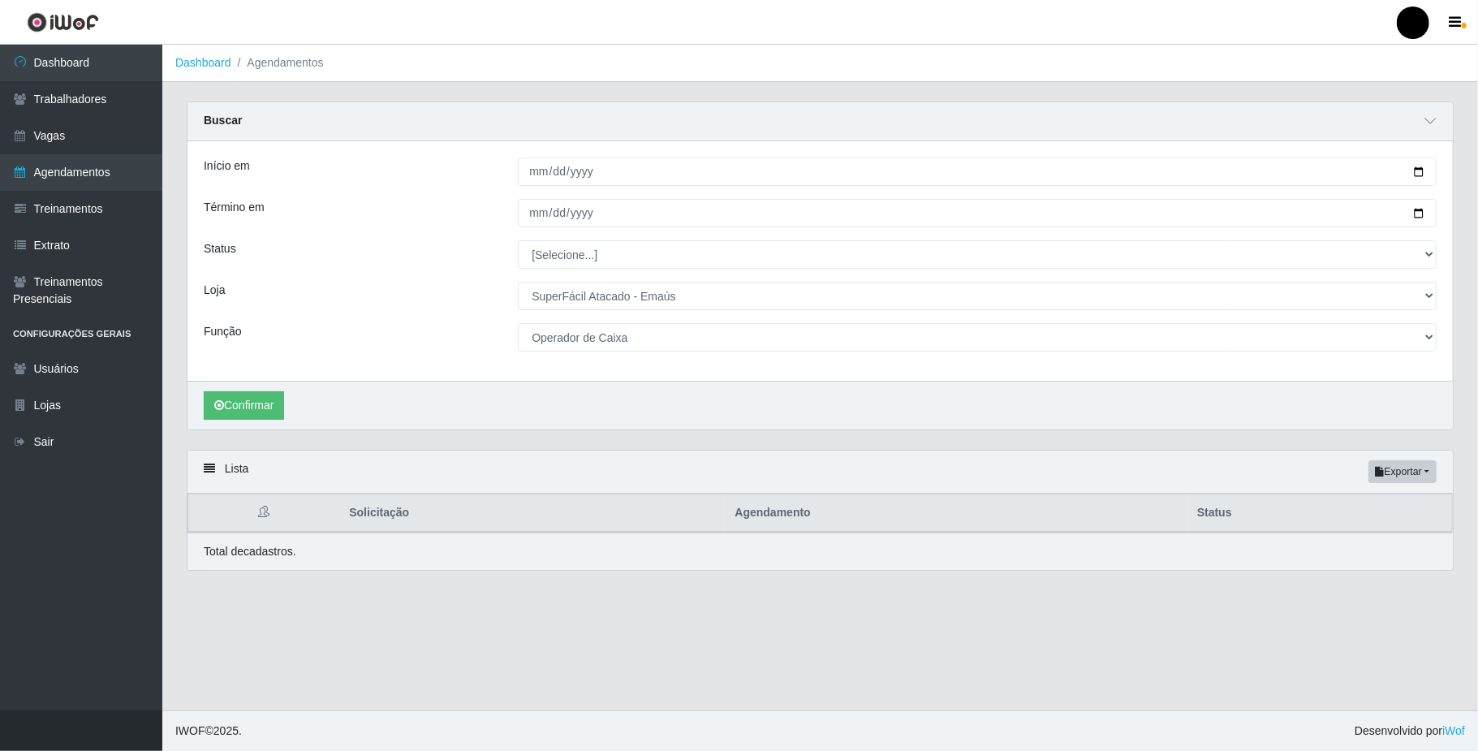
click at [440, 308] on div "Loja" at bounding box center [349, 296] width 314 height 28
click at [277, 407] on button "Confirmar" at bounding box center [244, 405] width 80 height 28
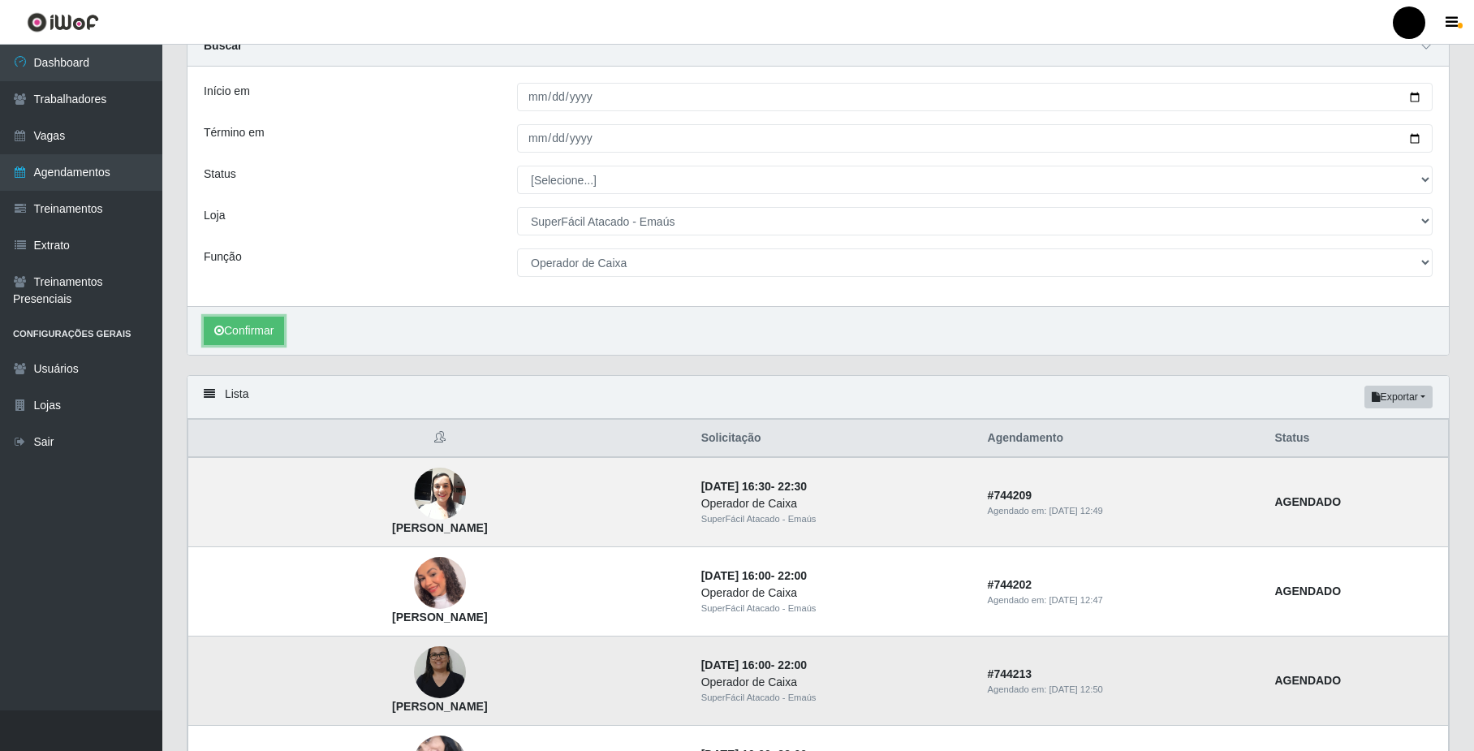
scroll to position [71, 0]
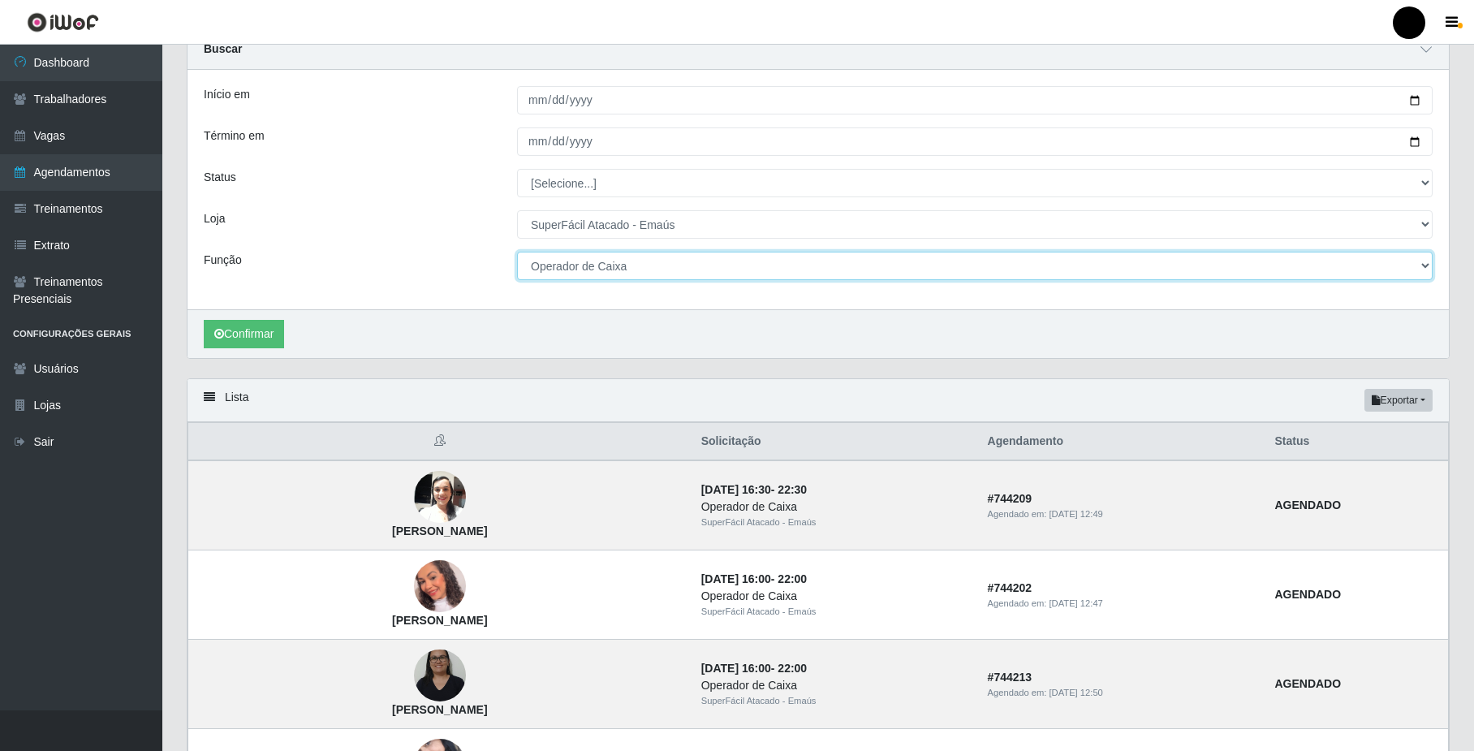
click at [679, 279] on select "[Selecione...] Auxiliar de Estacionamento Auxiliar de Estacionamento + Auxiliar…" at bounding box center [974, 266] width 915 height 28
select select "1"
click at [517, 252] on select "[Selecione...] Auxiliar de Estacionamento Auxiliar de Estacionamento + Auxiliar…" at bounding box center [974, 266] width 915 height 28
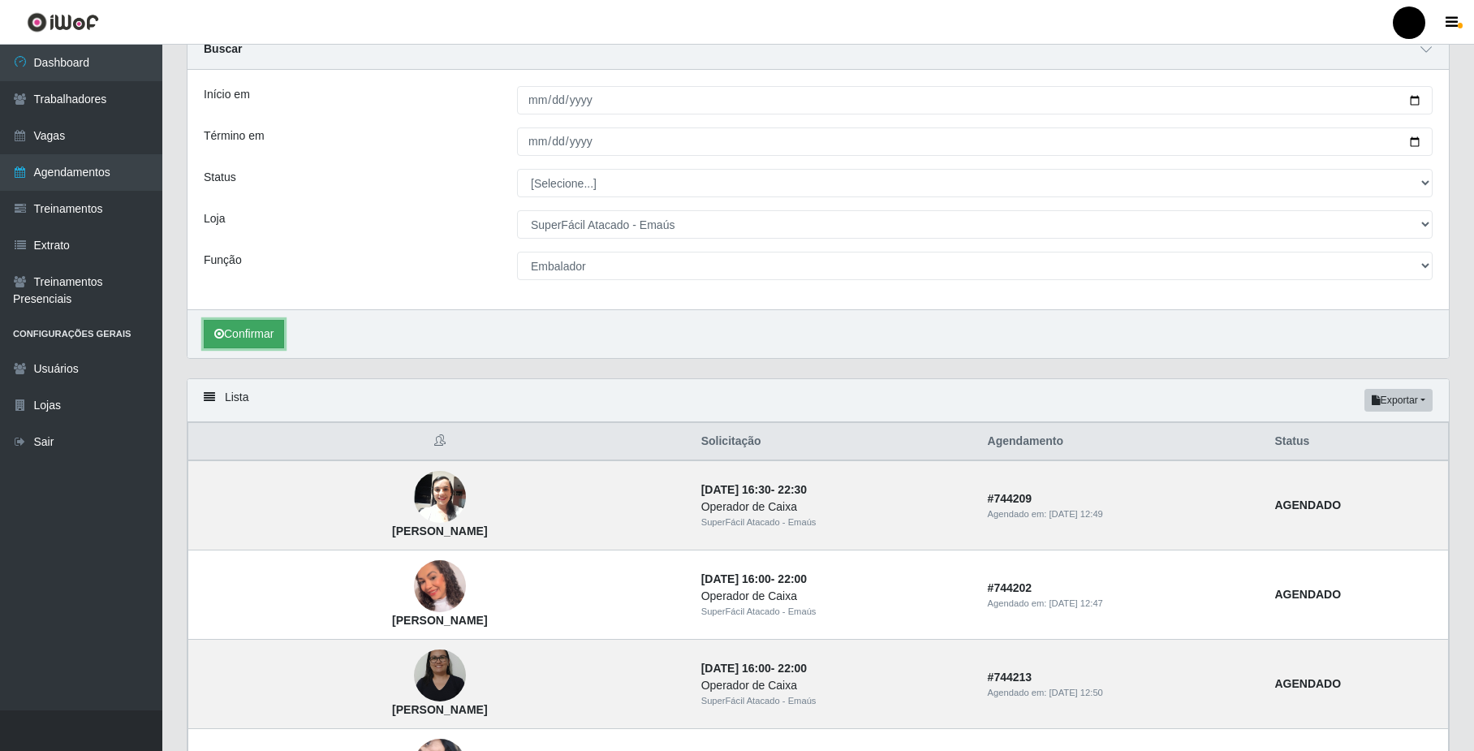
click at [255, 333] on button "Confirmar" at bounding box center [244, 334] width 80 height 28
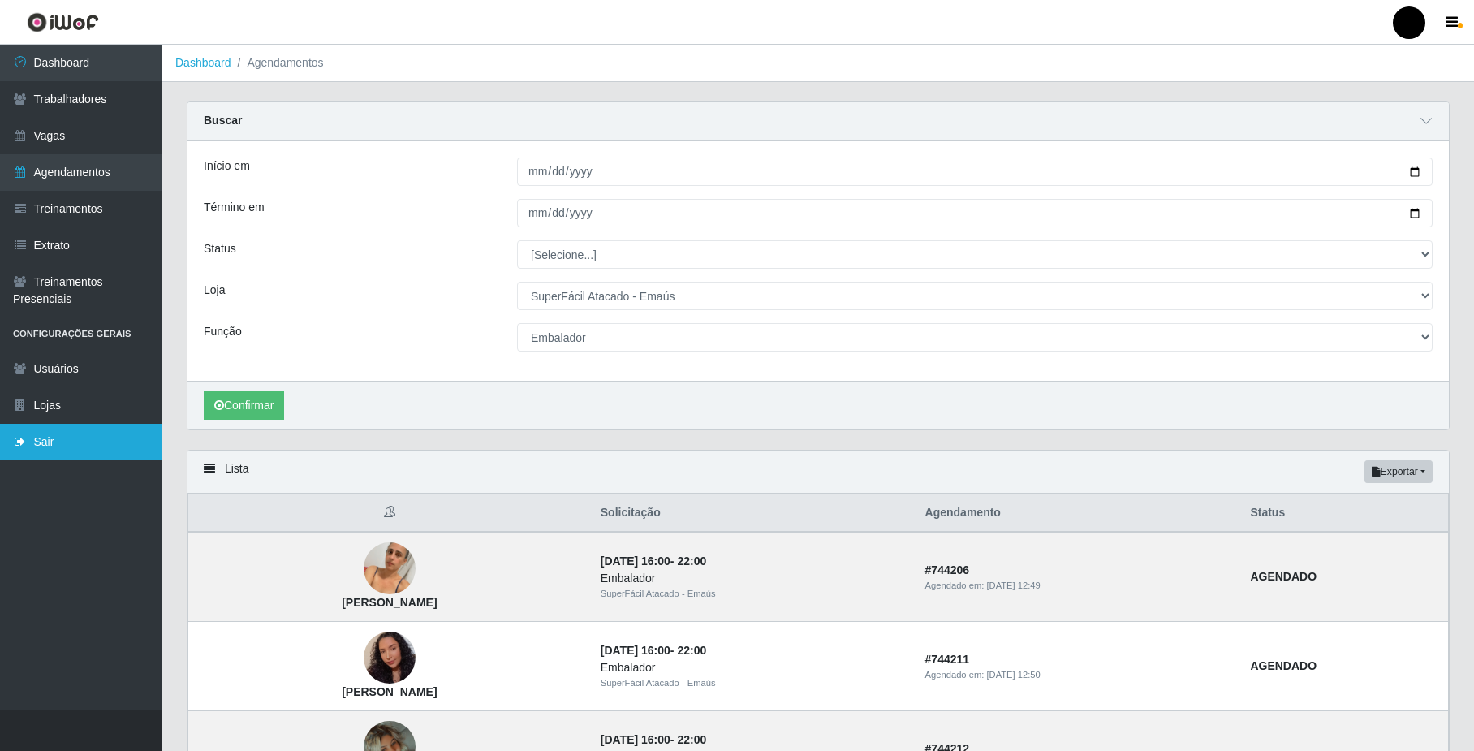
click at [56, 430] on link "Sair" at bounding box center [81, 442] width 162 height 37
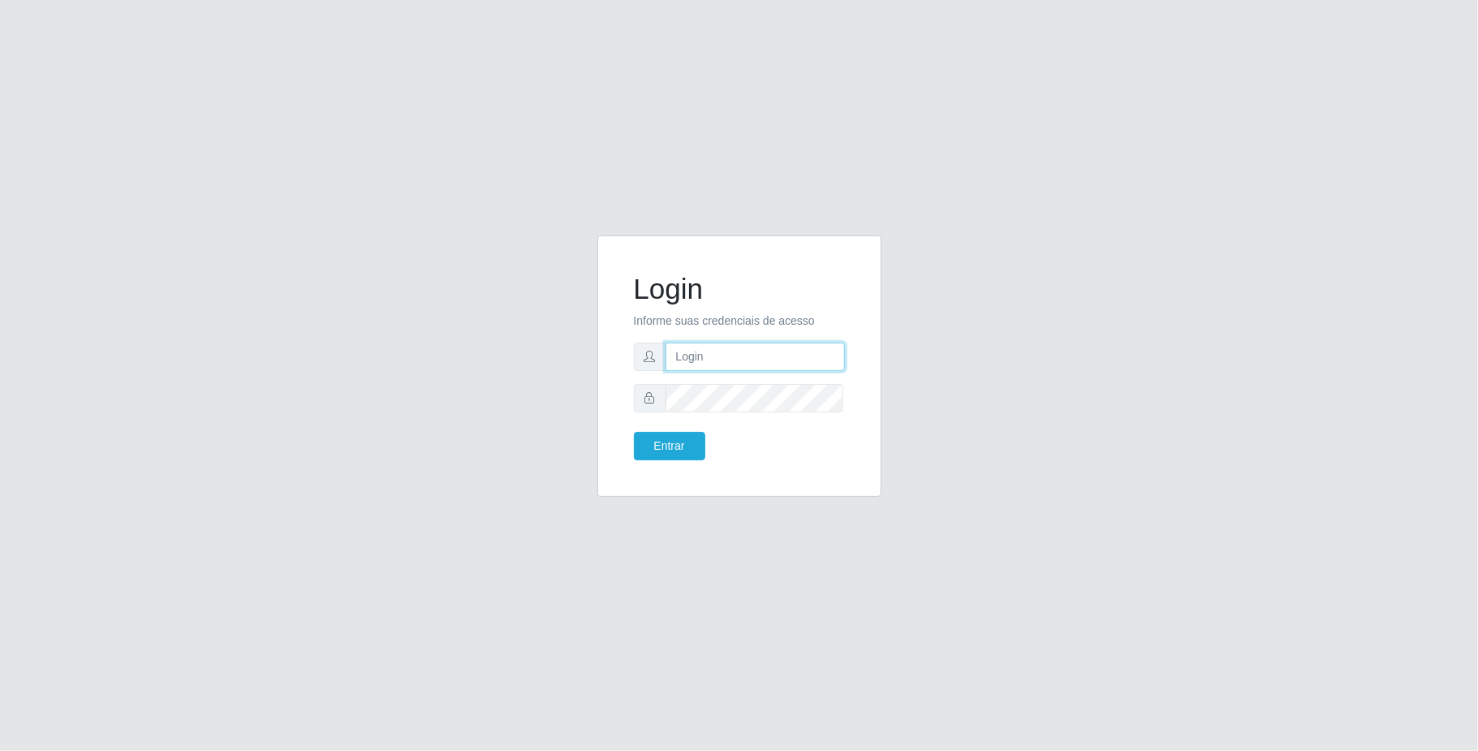
type input "[EMAIL_ADDRESS][DOMAIN_NAME]"
